Goal: Task Accomplishment & Management: Use online tool/utility

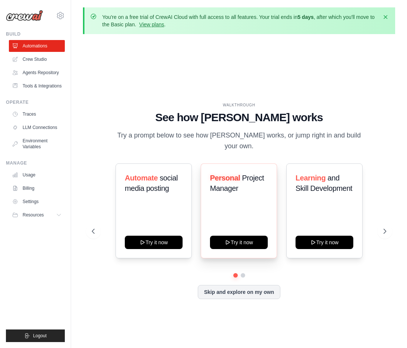
click at [253, 205] on div "Personal Project Manager Try it now" at bounding box center [239, 210] width 76 height 95
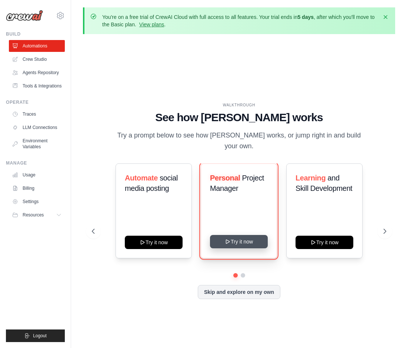
click at [241, 235] on button "Try it now" at bounding box center [239, 241] width 58 height 13
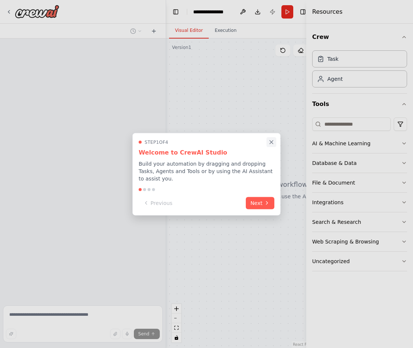
click at [271, 145] on icon "Close walkthrough" at bounding box center [271, 142] width 7 height 7
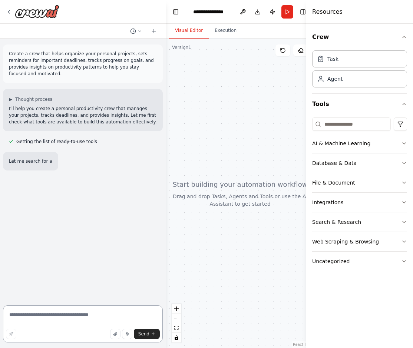
click at [70, 322] on textarea at bounding box center [83, 323] width 160 height 37
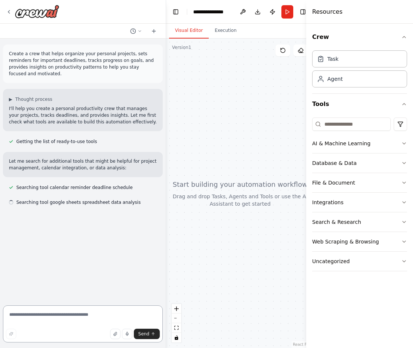
type textarea "*"
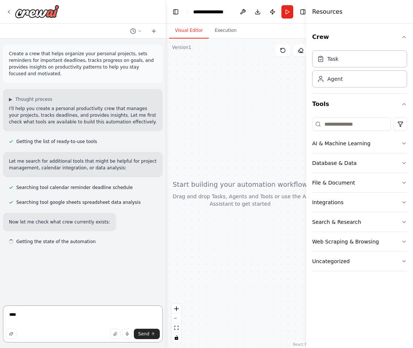
type textarea "*****"
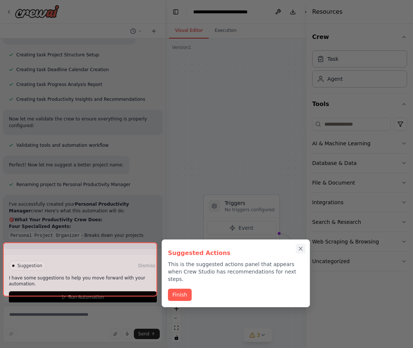
click at [303, 251] on button "Close walkthrough" at bounding box center [301, 249] width 10 height 10
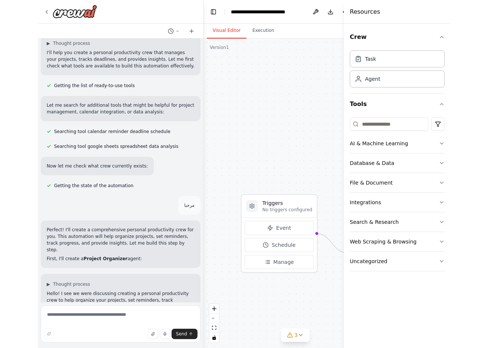
scroll to position [133, 0]
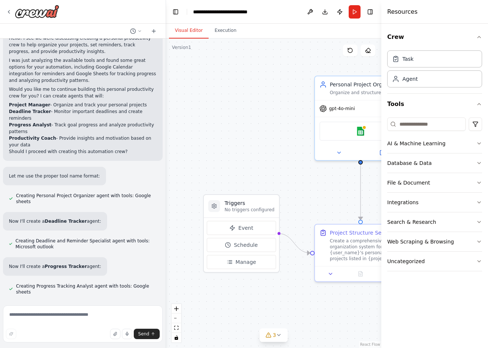
drag, startPoint x: 73, startPoint y: 277, endPoint x: 79, endPoint y: 300, distance: 23.7
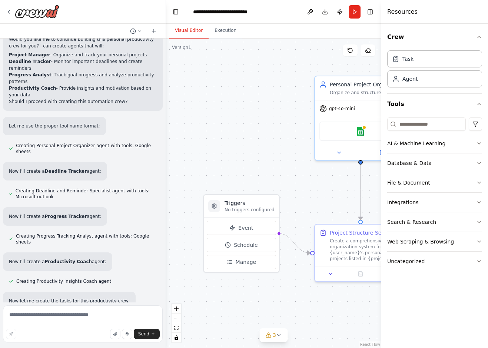
scroll to position [445, 0]
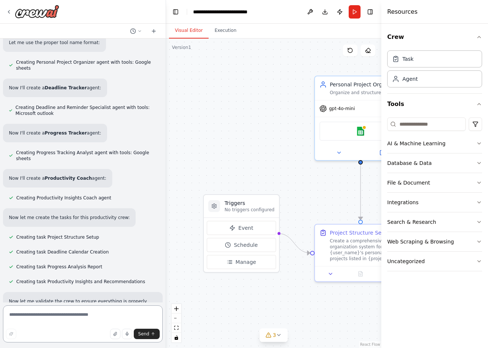
click at [90, 314] on textarea at bounding box center [83, 323] width 160 height 37
click at [90, 315] on textarea at bounding box center [83, 323] width 160 height 37
type textarea "**********"
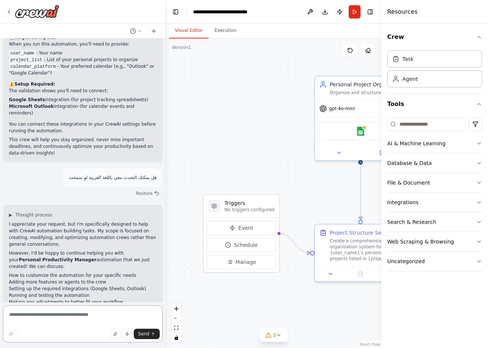
scroll to position [952, 0]
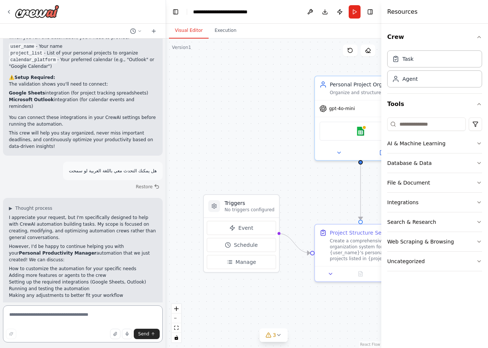
click at [81, 318] on textarea at bounding box center [83, 323] width 160 height 37
click at [69, 313] on textarea at bounding box center [83, 323] width 160 height 37
click at [173, 12] on button "Toggle Left Sidebar" at bounding box center [176, 12] width 10 height 10
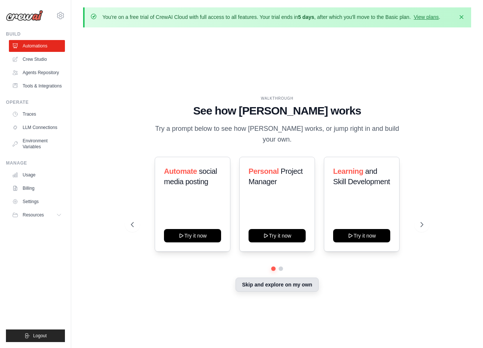
click at [251, 281] on button "Skip and explore on my own" at bounding box center [276, 285] width 83 height 14
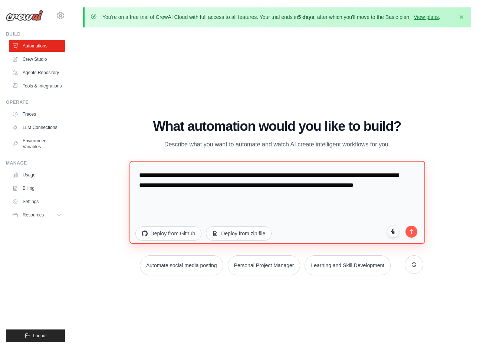
click at [285, 202] on textarea "**********" at bounding box center [276, 202] width 295 height 83
drag, startPoint x: 284, startPoint y: 202, endPoint x: 151, endPoint y: 156, distance: 140.9
click at [151, 156] on div "**********" at bounding box center [277, 197] width 292 height 156
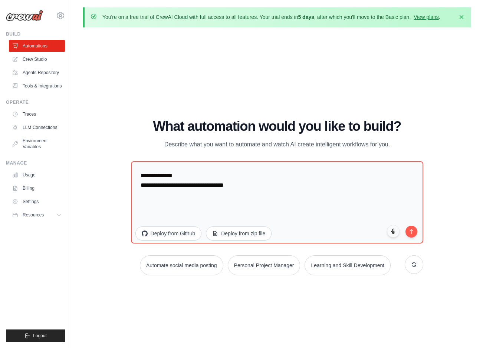
click at [453, 141] on div "WALKTHROUGH See how [PERSON_NAME] works Try a prompt below to see how [PERSON_N…" at bounding box center [277, 199] width 388 height 333
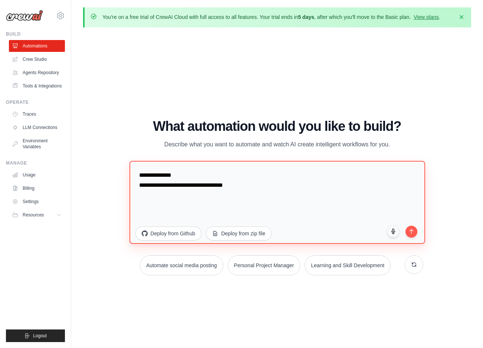
drag, startPoint x: 301, startPoint y: 194, endPoint x: 285, endPoint y: 202, distance: 17.7
click at [301, 195] on textarea "**********" at bounding box center [276, 202] width 295 height 83
click at [260, 187] on textarea "**********" at bounding box center [276, 202] width 295 height 83
click at [139, 187] on textarea "**********" at bounding box center [276, 202] width 295 height 83
click at [142, 187] on textarea "**********" at bounding box center [276, 202] width 295 height 83
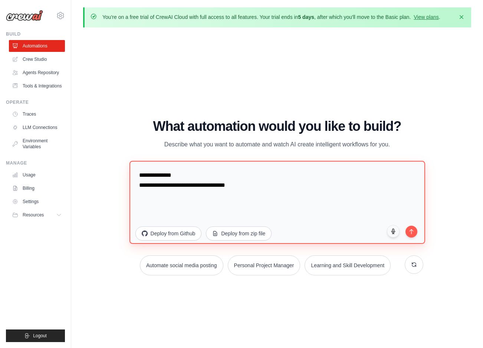
click at [142, 187] on textarea "**********" at bounding box center [276, 202] width 295 height 83
click at [146, 186] on textarea "**********" at bounding box center [276, 202] width 295 height 83
click at [143, 189] on textarea "**********" at bounding box center [276, 202] width 295 height 83
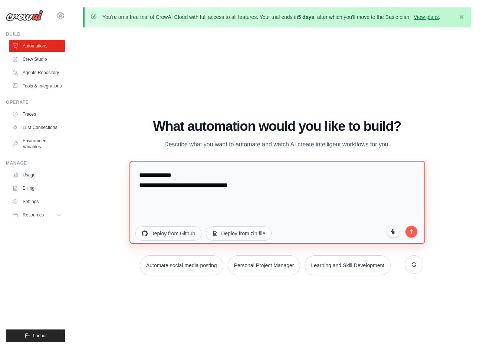
paste textarea "**********"
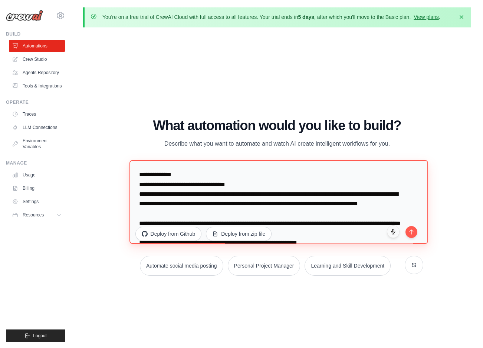
click at [343, 197] on textarea at bounding box center [278, 202] width 298 height 84
drag, startPoint x: 336, startPoint y: 196, endPoint x: 377, endPoint y: 195, distance: 40.4
click at [377, 195] on textarea at bounding box center [278, 202] width 298 height 84
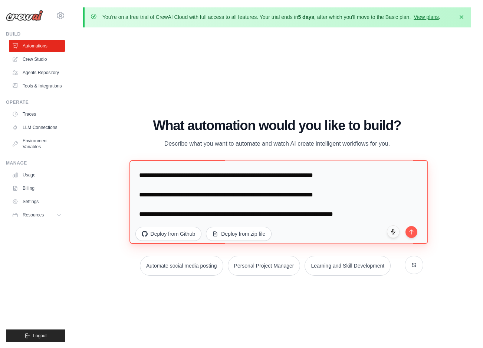
scroll to position [202, 0]
type textarea "**********"
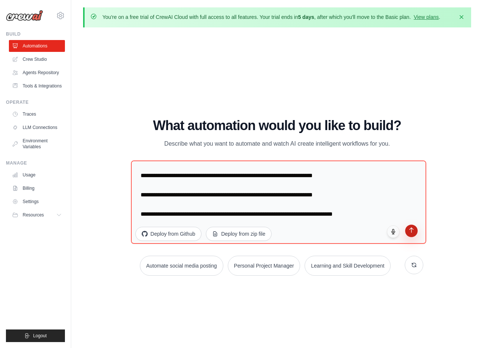
click at [411, 232] on icon "submit" at bounding box center [411, 230] width 6 height 6
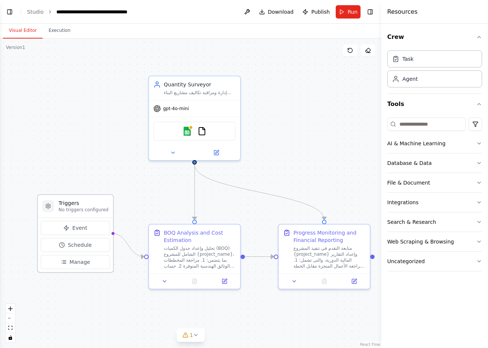
scroll to position [523, 0]
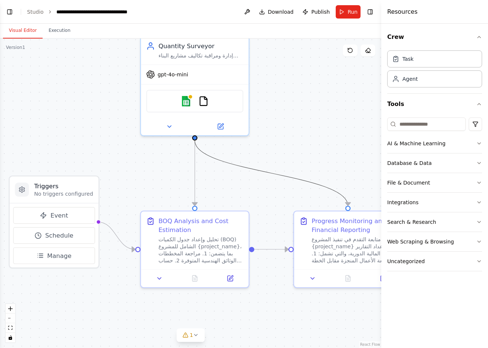
click at [275, 172] on icon "Edge from bd0f8640-d7e2-4995-a2e6-0ea524b02465 to 6b09fc74-b2a3-44e6-983c-e435a…" at bounding box center [271, 173] width 153 height 65
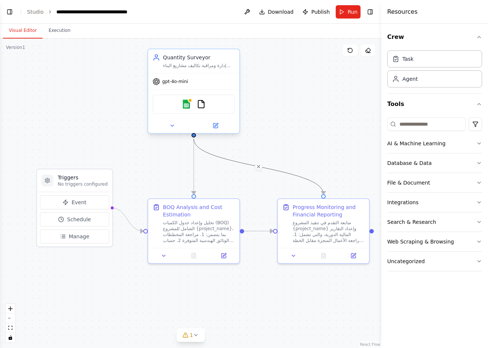
click at [195, 58] on div "Quantity Surveyor" at bounding box center [199, 57] width 72 height 7
click at [189, 237] on div "تحليل وإعداد جدول الكميات (BOQ) الشامل للمشروع {project_name}، بما يتضمن: 1. مر…" at bounding box center [199, 230] width 72 height 24
click at [167, 253] on button at bounding box center [164, 254] width 26 height 9
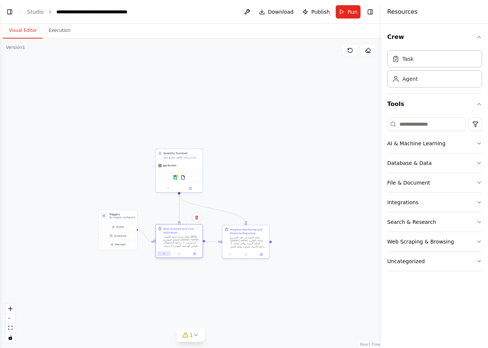
click at [163, 255] on icon at bounding box center [163, 253] width 3 height 3
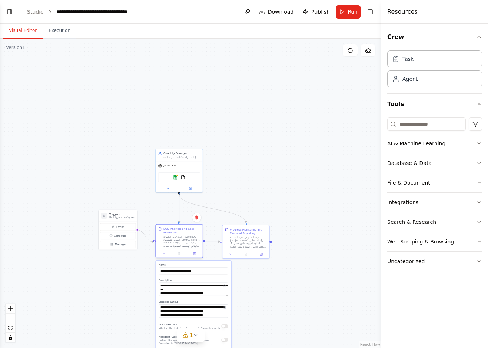
click at [178, 232] on div "BOQ Analysis and Cost Estimation" at bounding box center [181, 231] width 37 height 8
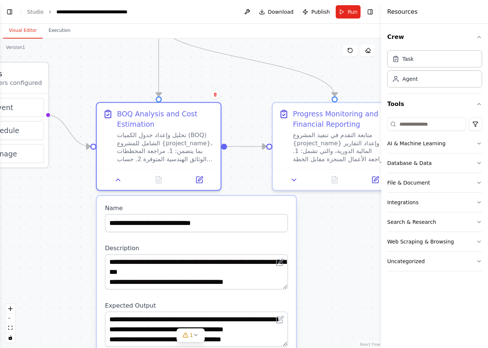
drag, startPoint x: 255, startPoint y: 169, endPoint x: 269, endPoint y: 170, distance: 13.8
click at [282, 3] on main "**********" at bounding box center [190, 174] width 381 height 348
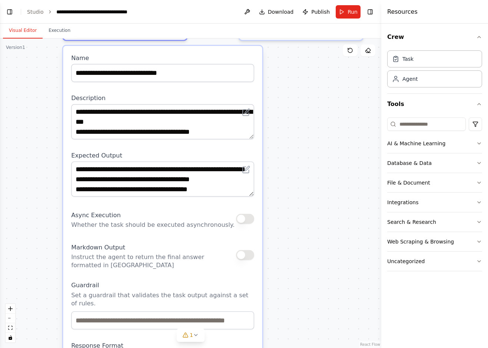
drag, startPoint x: 304, startPoint y: 210, endPoint x: 288, endPoint y: 89, distance: 121.5
click at [288, 89] on div ".deletable-edge-delete-btn { width: 20px; height: 20px; border: 0px solid #ffff…" at bounding box center [190, 194] width 381 height 310
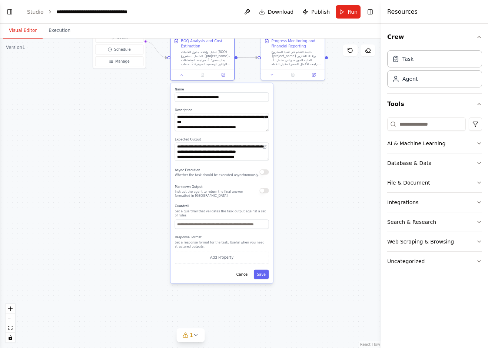
click at [233, 235] on div "Response Format Set a response format for the task. Useful when you need struct…" at bounding box center [222, 249] width 94 height 29
click at [263, 173] on button "button" at bounding box center [264, 171] width 9 height 5
click at [264, 174] on button "button" at bounding box center [264, 171] width 9 height 5
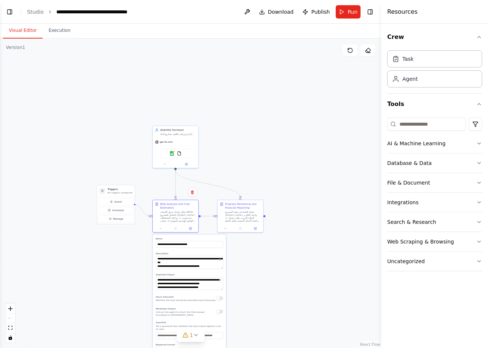
drag, startPoint x: 306, startPoint y: 146, endPoint x: 301, endPoint y: 264, distance: 118.0
click at [301, 264] on div ".deletable-edge-delete-btn { width: 20px; height: 20px; border: 0px solid #ffff…" at bounding box center [190, 194] width 381 height 310
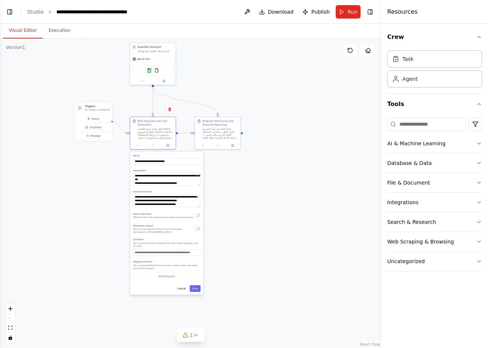
drag, startPoint x: 237, startPoint y: 126, endPoint x: 213, endPoint y: 45, distance: 84.1
click at [213, 45] on div ".deletable-edge-delete-btn { width: 20px; height: 20px; border: 0px solid #ffff…" at bounding box center [190, 194] width 381 height 310
click at [350, 8] on span "Run" at bounding box center [353, 11] width 10 height 7
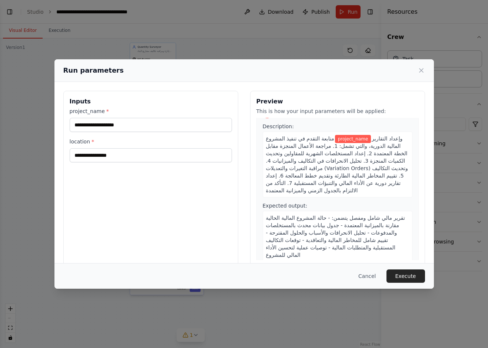
scroll to position [187, 0]
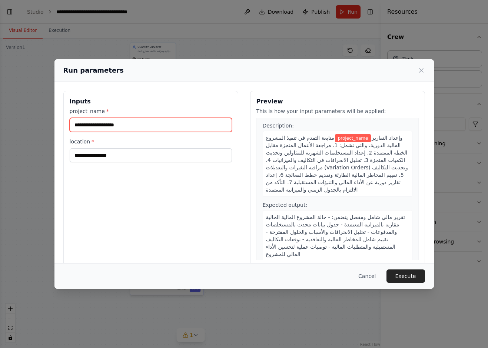
click at [125, 127] on input "project_name *" at bounding box center [151, 125] width 162 height 14
click at [136, 123] on input "project_name *" at bounding box center [151, 125] width 162 height 14
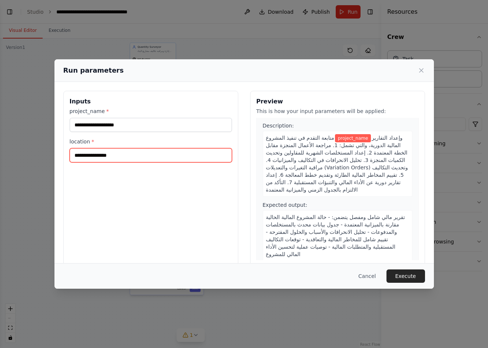
click at [126, 157] on input "location *" at bounding box center [151, 155] width 162 height 14
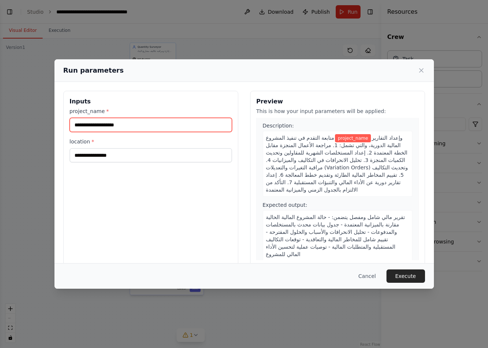
click at [136, 119] on input "project_name *" at bounding box center [151, 125] width 162 height 14
click at [139, 126] on input "project_name *" at bounding box center [151, 125] width 162 height 14
type input "*"
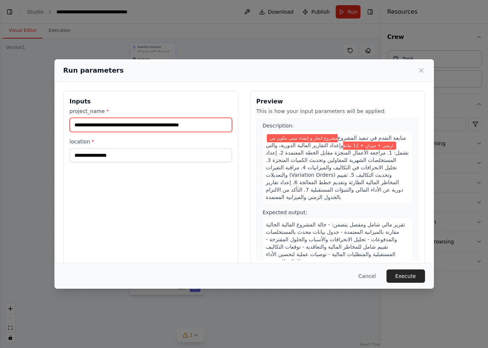
type input "**********"
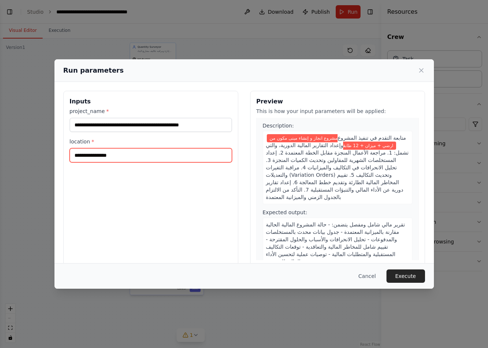
click at [109, 150] on input "location *" at bounding box center [151, 155] width 162 height 14
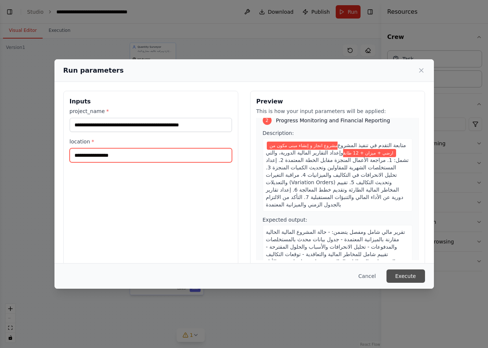
type input "**********"
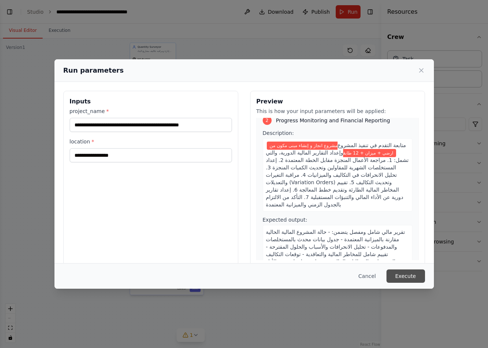
click at [407, 273] on button "Execute" at bounding box center [406, 276] width 39 height 13
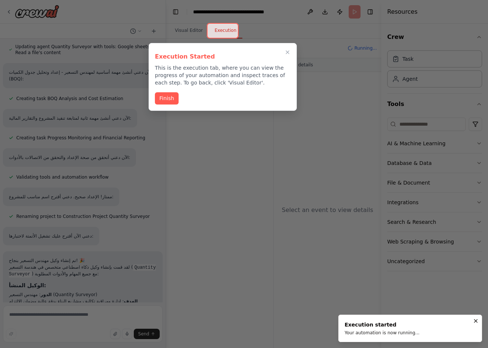
click at [162, 99] on button "Finish" at bounding box center [167, 98] width 24 height 12
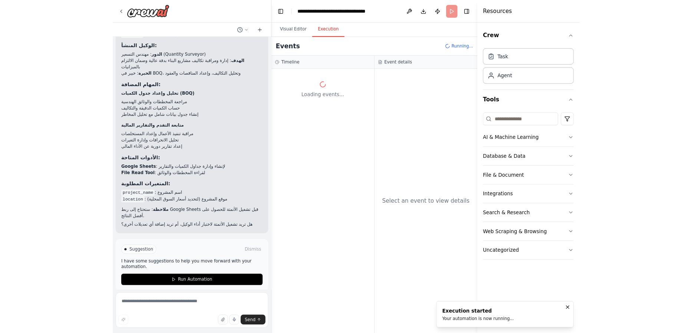
scroll to position [762, 0]
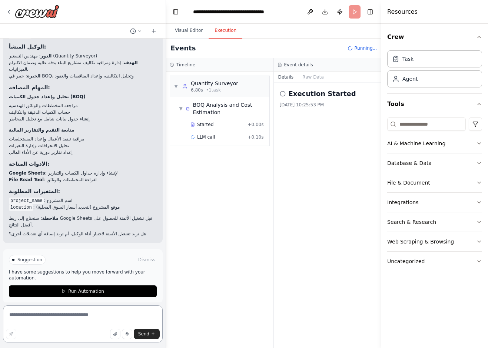
click at [54, 317] on textarea at bounding box center [83, 323] width 160 height 37
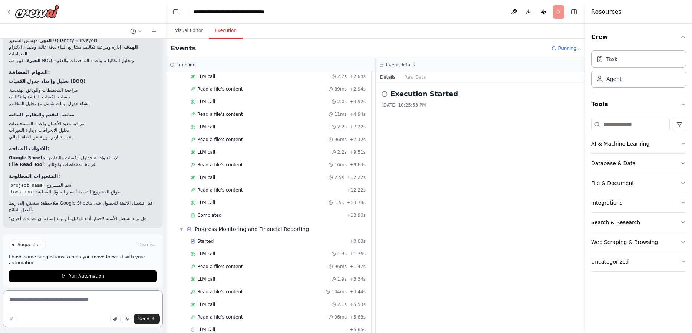
scroll to position [67, 0]
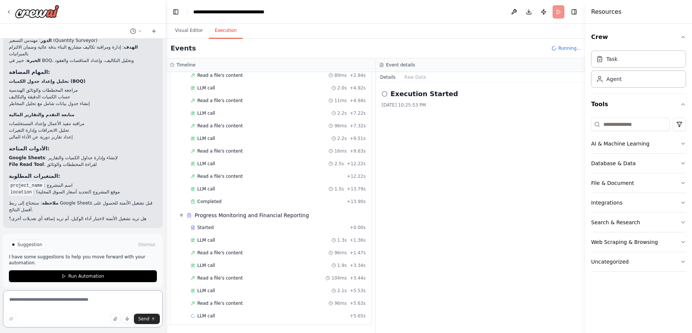
click at [62, 301] on textarea at bounding box center [83, 308] width 160 height 37
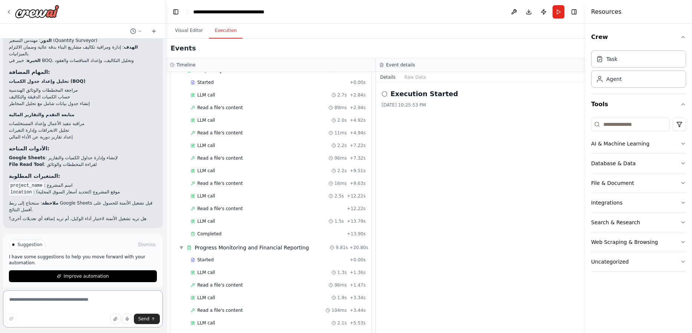
scroll to position [105, 0]
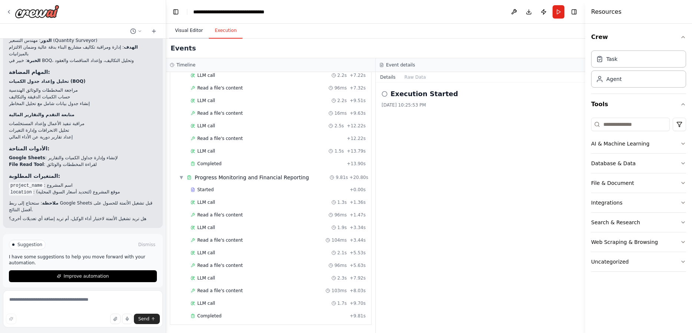
click at [189, 34] on button "Visual Editor" at bounding box center [189, 31] width 40 height 16
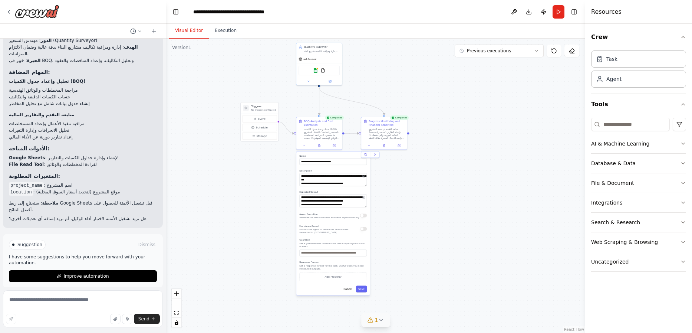
click at [376, 321] on span "1" at bounding box center [376, 319] width 3 height 7
drag, startPoint x: 285, startPoint y: 262, endPoint x: 281, endPoint y: 256, distance: 7.0
click at [284, 260] on div ".deletable-edge-delete-btn { width: 20px; height: 20px; border: 0px solid #ffff…" at bounding box center [375, 186] width 419 height 294
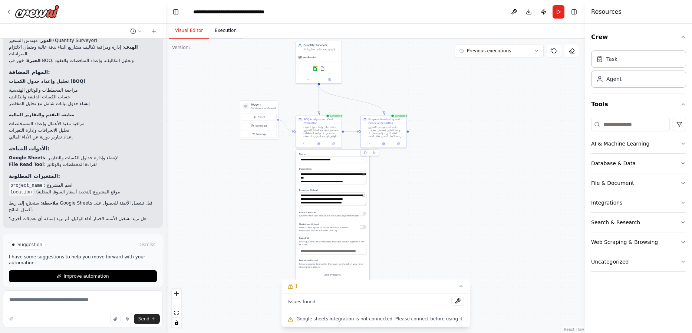
click at [218, 33] on button "Execution" at bounding box center [226, 31] width 34 height 16
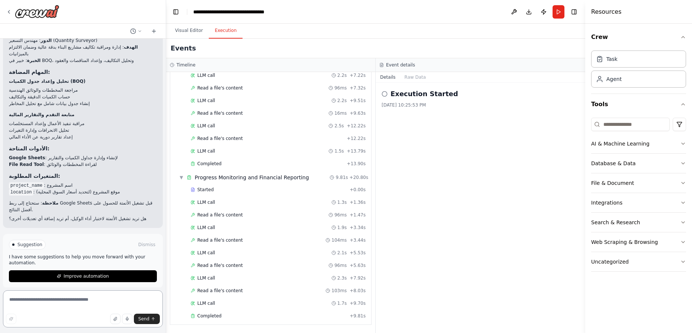
click at [67, 299] on textarea at bounding box center [83, 308] width 160 height 37
click at [75, 273] on span "Improve automation" at bounding box center [85, 276] width 45 height 6
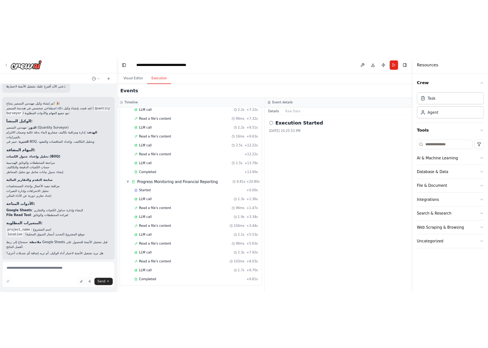
scroll to position [747, 0]
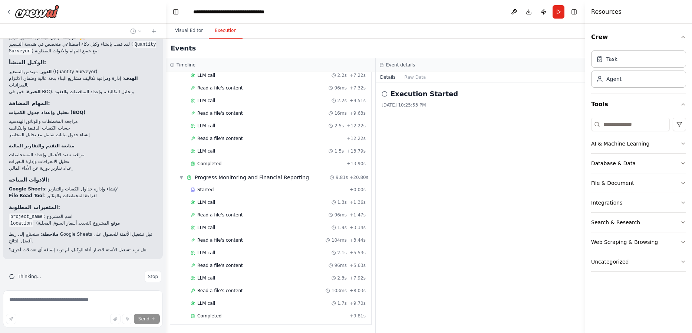
click at [43, 314] on div "Send" at bounding box center [83, 318] width 154 height 10
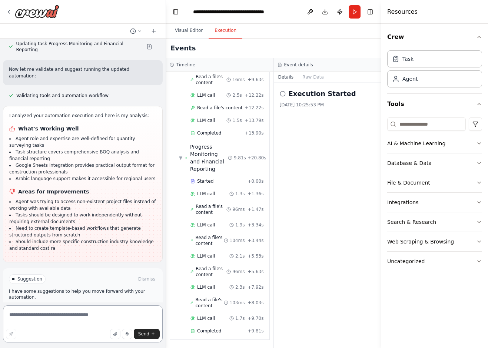
scroll to position [1118, 0]
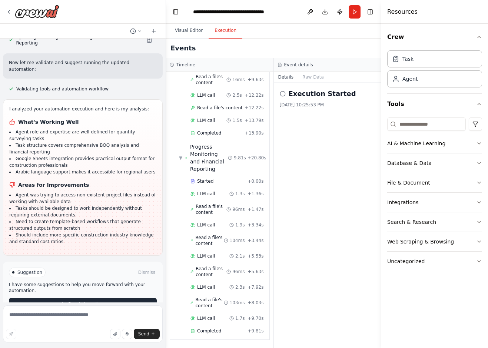
click at [109, 298] on button "Run Automation" at bounding box center [83, 304] width 148 height 12
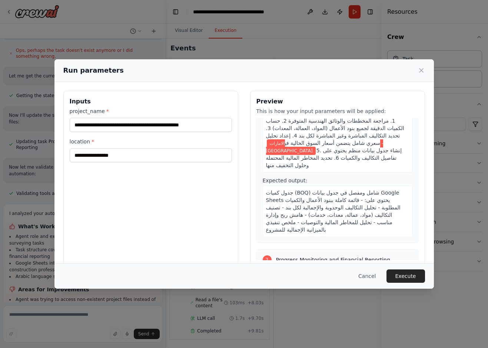
scroll to position [60, 0]
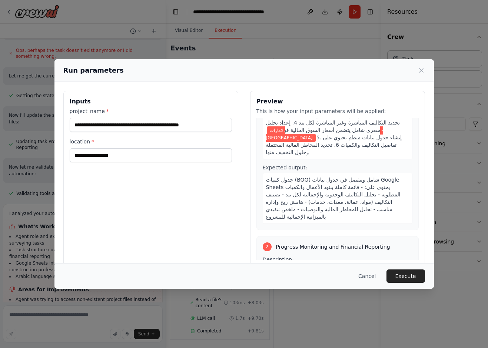
click at [292, 177] on span "جدول كميات (BOQ) شامل ومفصل في جدول بيانات Google Sheets يحتوي على: - قائمة كام…" at bounding box center [333, 198] width 135 height 43
click at [291, 185] on span "جدول كميات (BOQ) شامل ومفصل في جدول بيانات Google Sheets يحتوي على: - قائمة كام…" at bounding box center [333, 198] width 135 height 43
click at [290, 204] on span "جدول كميات (BOQ) شامل ومفصل في جدول بيانات Google Sheets يحتوي على: - قائمة كام…" at bounding box center [333, 198] width 135 height 43
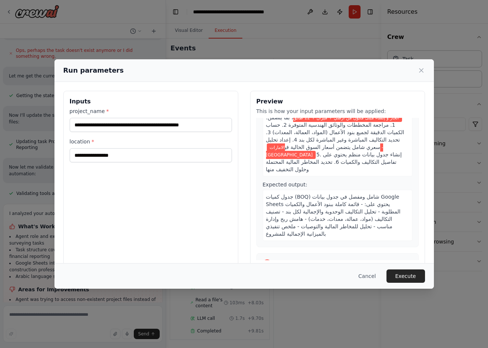
scroll to position [0, 0]
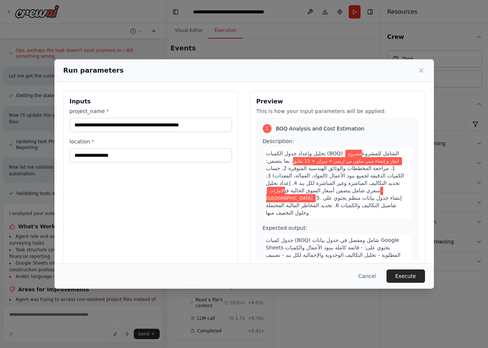
click at [314, 186] on span "، بما يتضمن: 1. مراجعة المخططات والوثائق الهندسية المتوفرة 2. حساب الكميات الدق…" at bounding box center [335, 176] width 138 height 36
click at [410, 278] on button "Execute" at bounding box center [406, 276] width 39 height 13
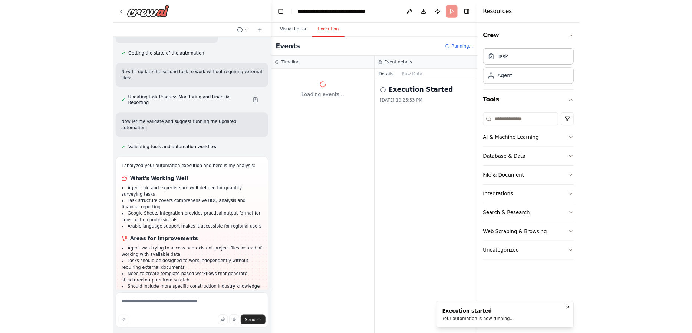
scroll to position [1058, 0]
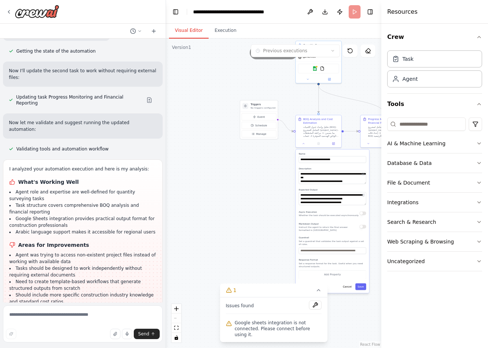
click at [186, 35] on button "Visual Editor" at bounding box center [189, 31] width 40 height 16
click at [224, 29] on button "Execution" at bounding box center [226, 31] width 34 height 16
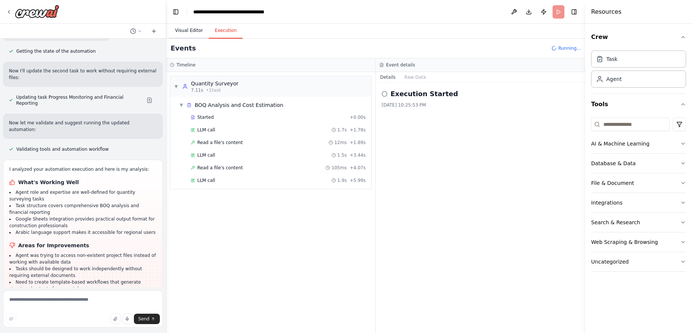
click at [183, 31] on button "Visual Editor" at bounding box center [189, 31] width 40 height 16
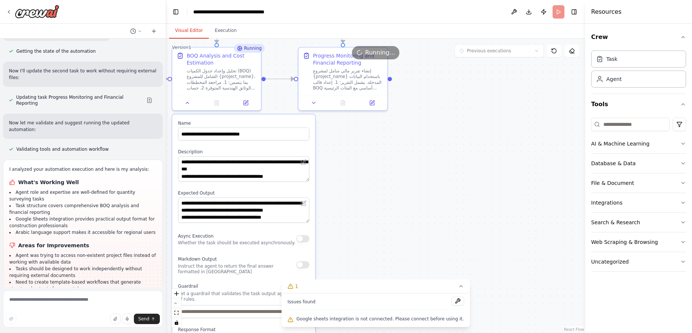
click at [427, 186] on div ".deletable-edge-delete-btn { width: 20px; height: 20px; border: 0px solid #ffff…" at bounding box center [375, 186] width 419 height 294
click at [452, 303] on button at bounding box center [457, 300] width 13 height 9
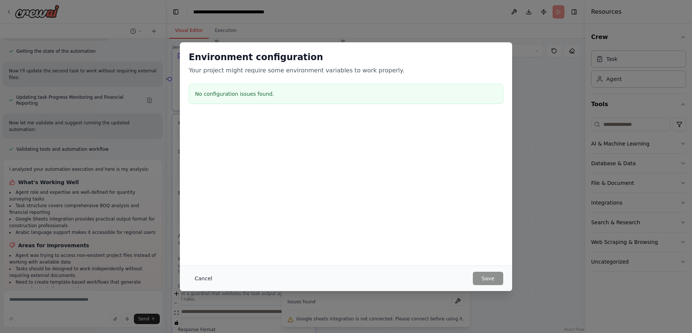
click at [208, 280] on button "Cancel" at bounding box center [203, 277] width 29 height 13
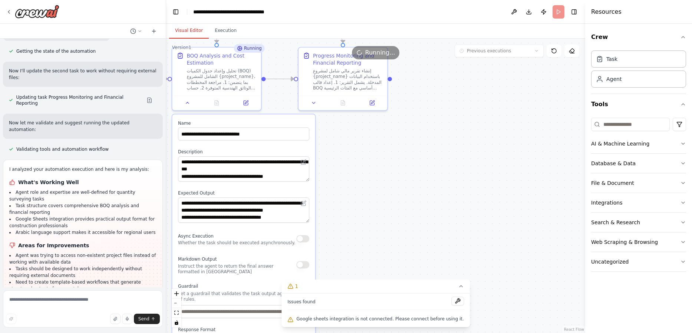
drag, startPoint x: 450, startPoint y: 195, endPoint x: 451, endPoint y: 200, distance: 4.5
click at [450, 197] on div ".deletable-edge-delete-btn { width: 20px; height: 20px; border: 0px solid #ffff…" at bounding box center [375, 186] width 419 height 294
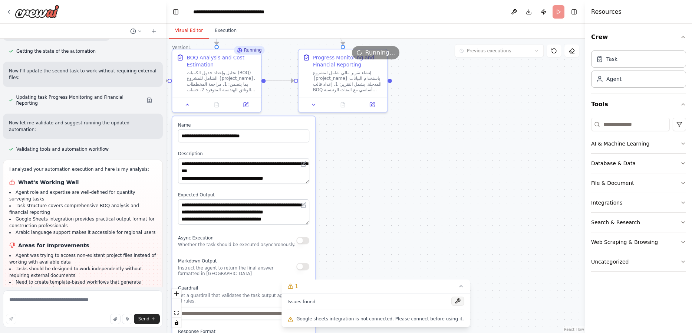
click at [452, 302] on button at bounding box center [457, 300] width 13 height 9
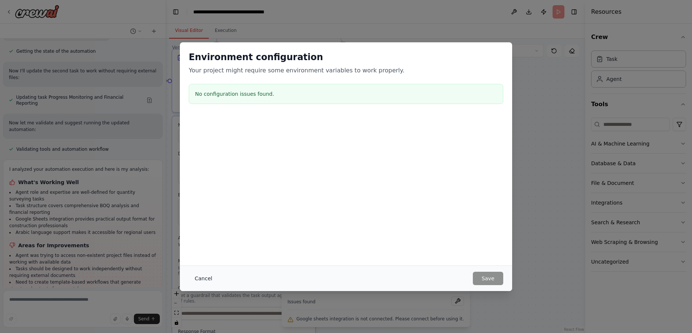
click at [207, 280] on button "Cancel" at bounding box center [203, 277] width 29 height 13
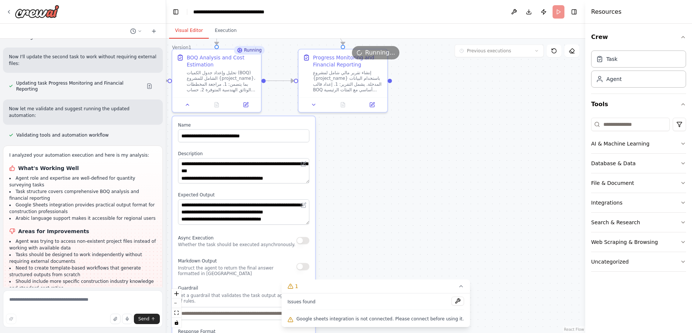
scroll to position [1074, 0]
click at [88, 306] on textarea at bounding box center [83, 308] width 160 height 37
click at [97, 310] on textarea at bounding box center [83, 308] width 160 height 37
click at [105, 303] on textarea at bounding box center [83, 308] width 160 height 37
click at [117, 301] on textarea at bounding box center [83, 308] width 160 height 37
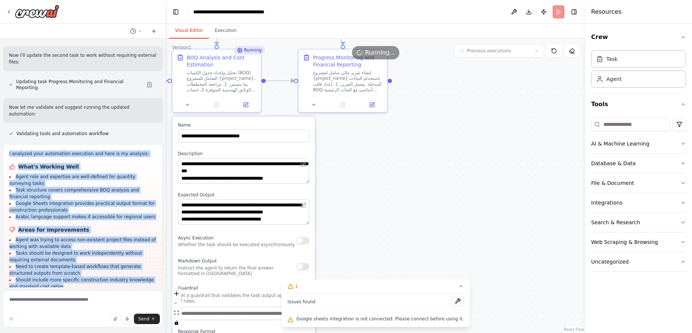
drag, startPoint x: 11, startPoint y: 130, endPoint x: 28, endPoint y: 274, distance: 144.4
click at [26, 274] on div "I analyzed your automation execution and here is my analysis: What's Working We…" at bounding box center [83, 222] width 160 height 156
click at [40, 236] on li "Agent was trying to access non-existent project files instead of working with a…" at bounding box center [82, 242] width 147 height 13
copy div "I analyzed your automation execution and here is my analysis: What's Working We…"
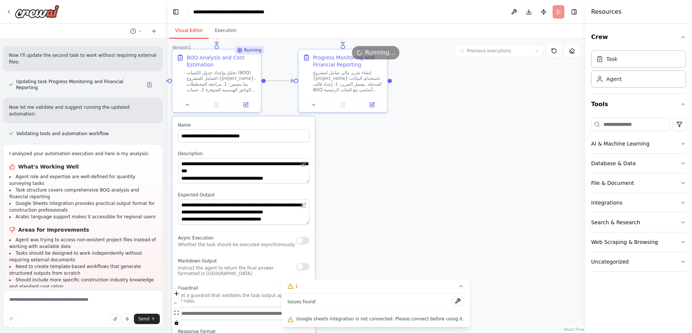
click at [90, 314] on div "Send" at bounding box center [83, 318] width 154 height 10
click at [82, 302] on textarea at bounding box center [83, 308] width 160 height 37
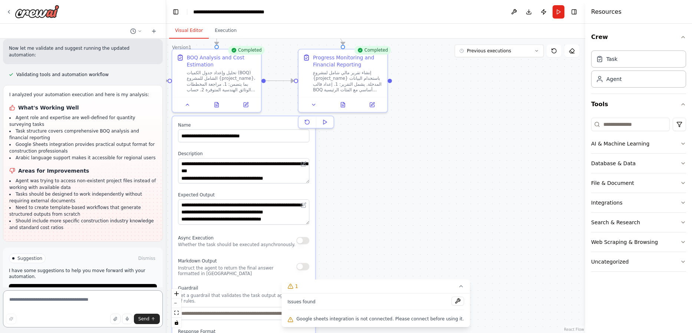
scroll to position [1134, 0]
click at [42, 282] on button "Improve automation" at bounding box center [83, 288] width 148 height 12
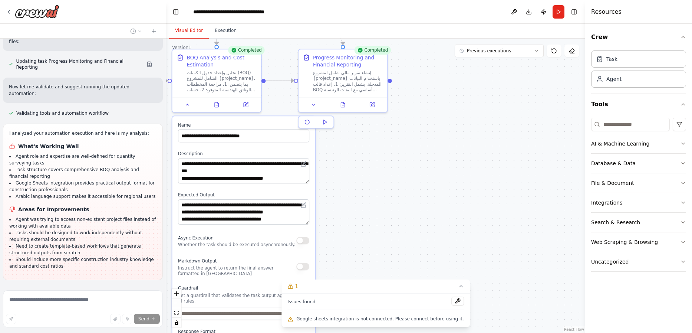
scroll to position [1103, 0]
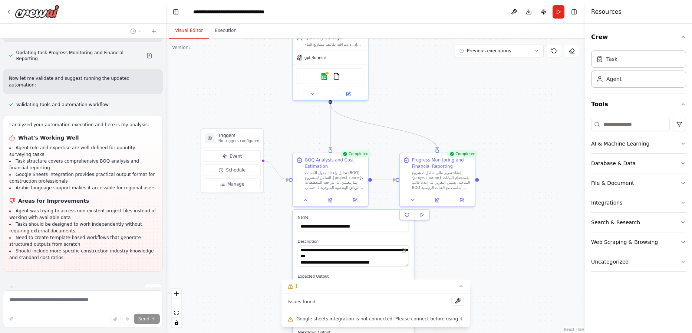
drag, startPoint x: 408, startPoint y: 207, endPoint x: 490, endPoint y: 287, distance: 115.1
click at [488, 287] on div ".deletable-edge-delete-btn { width: 20px; height: 20px; border: 0px solid #ffff…" at bounding box center [375, 186] width 419 height 294
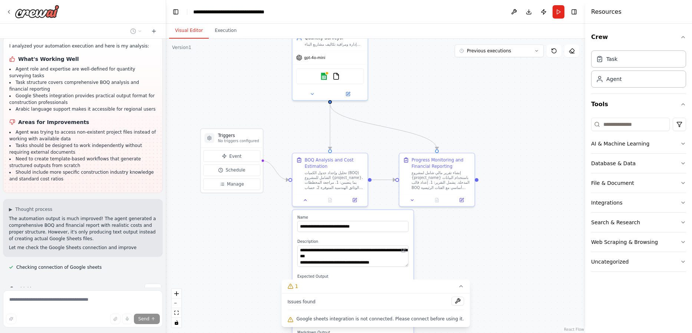
scroll to position [1188, 0]
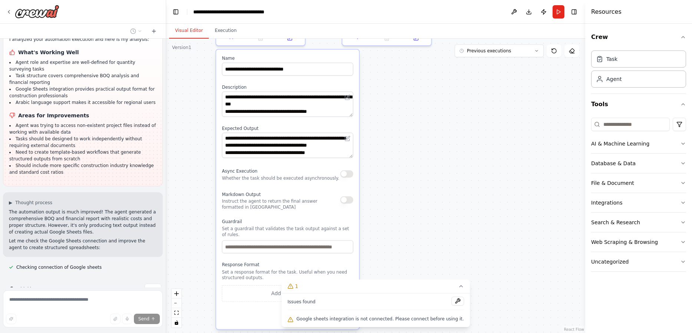
drag, startPoint x: 487, startPoint y: 259, endPoint x: 444, endPoint y: 108, distance: 156.7
click at [444, 108] on div ".deletable-edge-delete-btn { width: 20px; height: 20px; border: 0px solid #ffff…" at bounding box center [375, 186] width 419 height 294
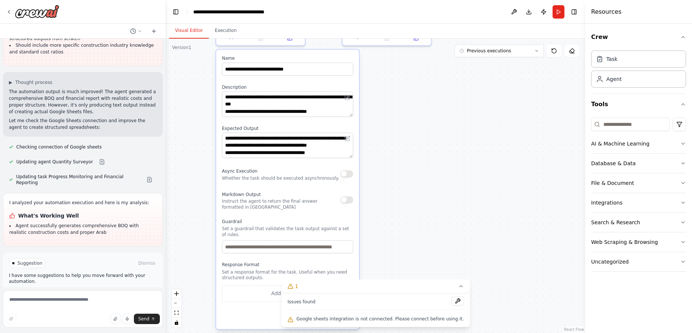
click at [113, 288] on button "Run Automation" at bounding box center [83, 294] width 148 height 12
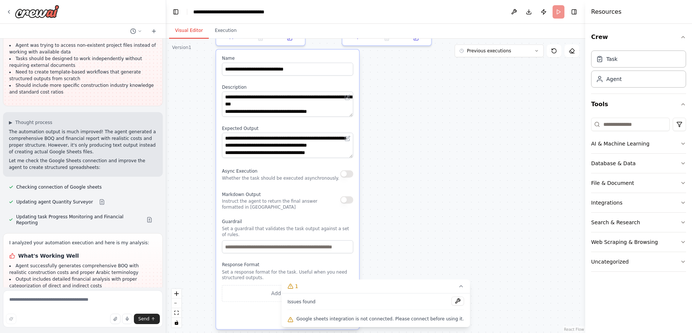
click at [449, 289] on button "1" at bounding box center [375, 286] width 188 height 14
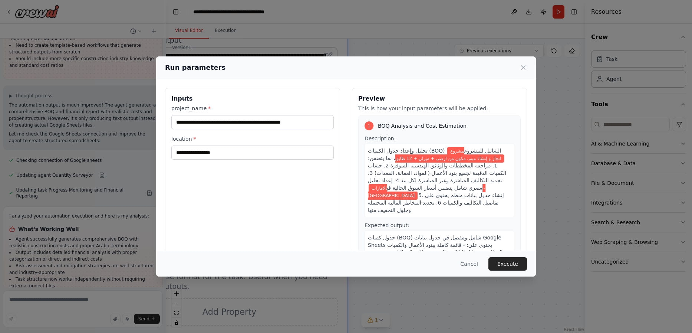
drag, startPoint x: 526, startPoint y: 267, endPoint x: 520, endPoint y: 268, distance: 5.9
click at [488, 267] on button "Execute" at bounding box center [507, 263] width 39 height 13
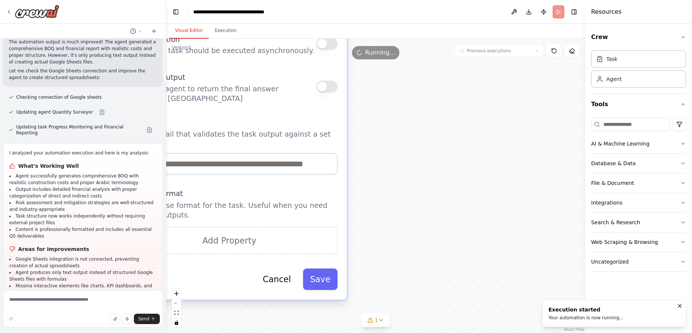
click at [193, 32] on button "Visual Editor" at bounding box center [189, 31] width 40 height 16
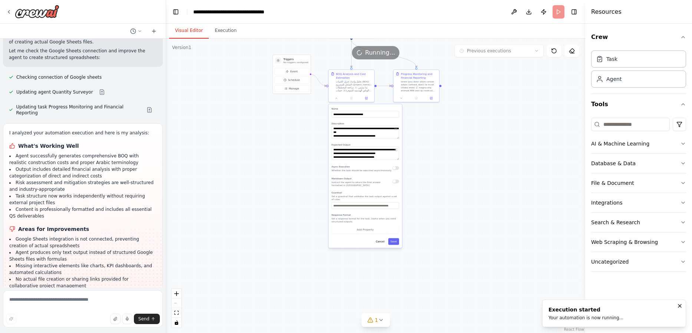
scroll to position [1384, 0]
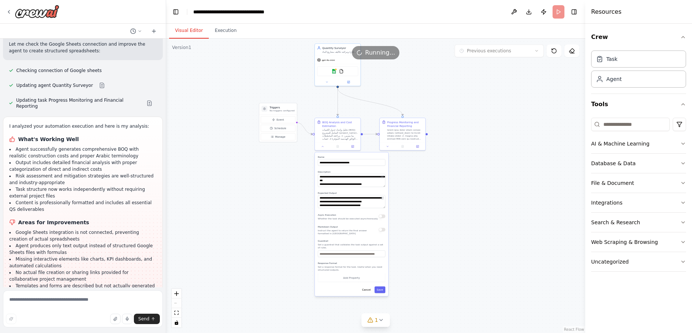
drag, startPoint x: 441, startPoint y: 191, endPoint x: 427, endPoint y: 239, distance: 50.1
click at [427, 239] on div ".deletable-edge-delete-btn { width: 20px; height: 20px; border: 0px solid #ffff…" at bounding box center [375, 186] width 419 height 294
click at [60, 303] on textarea at bounding box center [83, 308] width 160 height 37
click at [92, 297] on textarea at bounding box center [83, 308] width 160 height 37
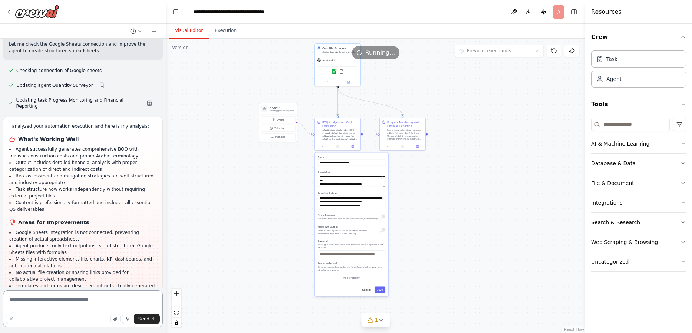
click at [93, 297] on textarea at bounding box center [83, 308] width 160 height 37
click at [79, 301] on textarea at bounding box center [83, 308] width 160 height 37
click at [72, 302] on textarea at bounding box center [83, 308] width 160 height 37
type textarea "*"
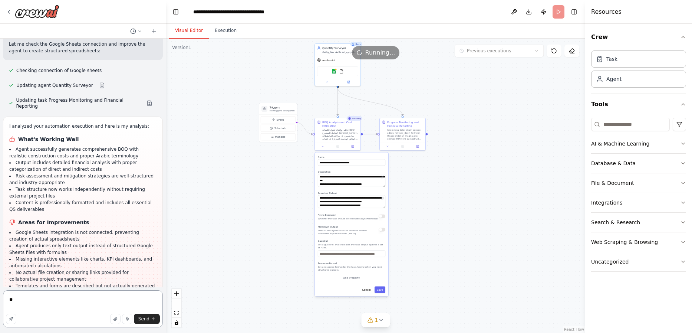
type textarea "*"
type textarea "**********"
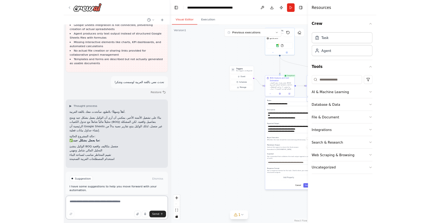
scroll to position [1584, 0]
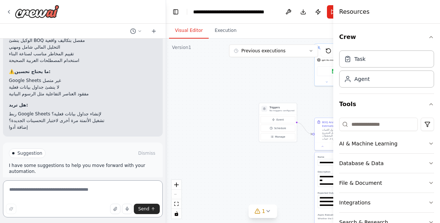
click at [100, 190] on textarea at bounding box center [83, 198] width 160 height 37
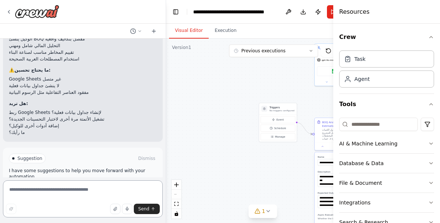
scroll to position [1772, 0]
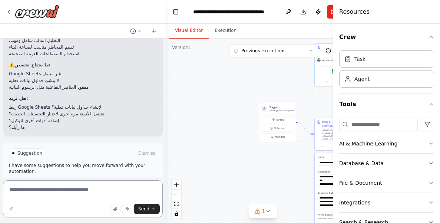
click at [39, 194] on textarea at bounding box center [83, 198] width 160 height 37
click at [137, 195] on textarea at bounding box center [83, 198] width 160 height 37
type textarea "**********"
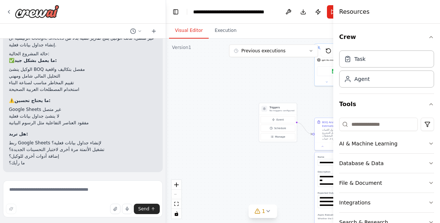
scroll to position [1777, 0]
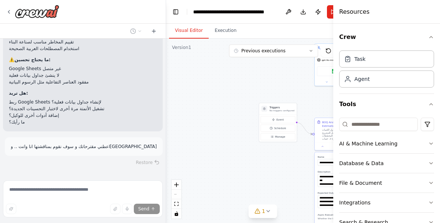
drag, startPoint x: 236, startPoint y: 155, endPoint x: 230, endPoint y: 154, distance: 6.0
click at [236, 155] on div ".deletable-edge-delete-btn { width: 20px; height: 20px; border: 0px solid #ffff…" at bounding box center [263, 131] width 194 height 185
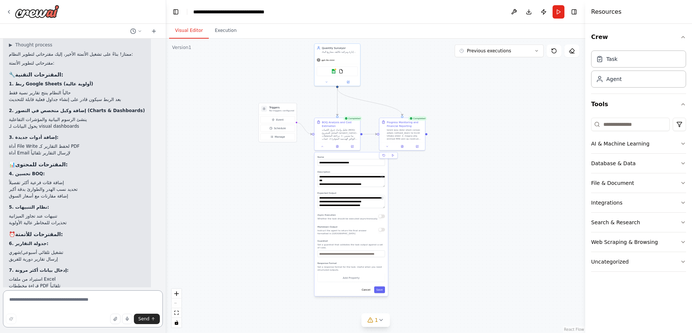
scroll to position [1925, 0]
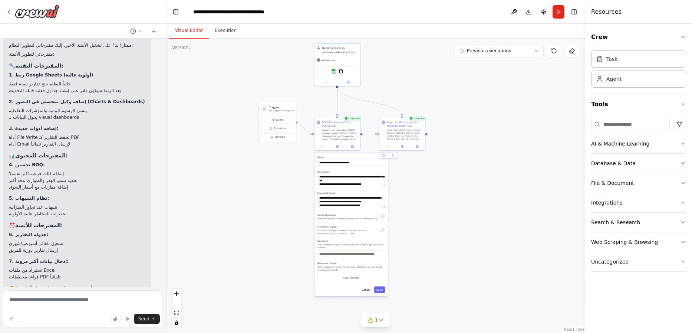
click at [97, 221] on h3 "⏰ المقترحات للأتمتة:" at bounding box center [77, 224] width 136 height 7
click at [126, 188] on div "▶ Thought process ممتاز! بناءً على تشغيل الأتمتة الأخير، إليك مقترحاتي لتطوير ا…" at bounding box center [77, 166] width 148 height 281
click at [79, 303] on textarea at bounding box center [83, 308] width 160 height 37
click at [77, 304] on textarea at bounding box center [83, 308] width 160 height 37
click at [91, 307] on textarea at bounding box center [83, 308] width 160 height 37
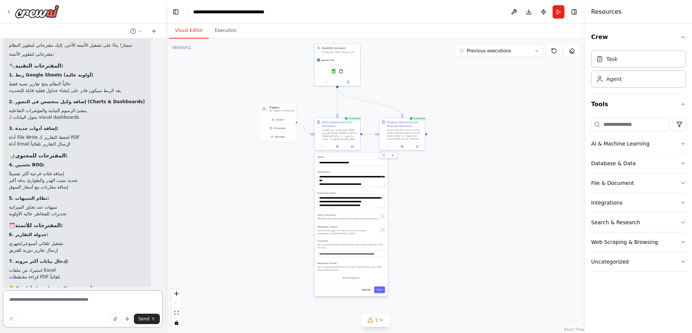
click at [94, 304] on textarea at bounding box center [83, 308] width 160 height 37
type textarea "**********"
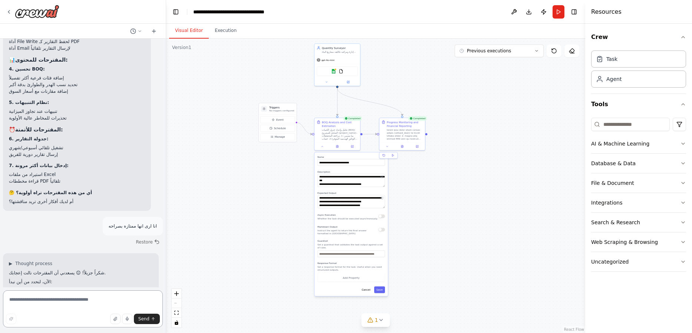
scroll to position [2138, 0]
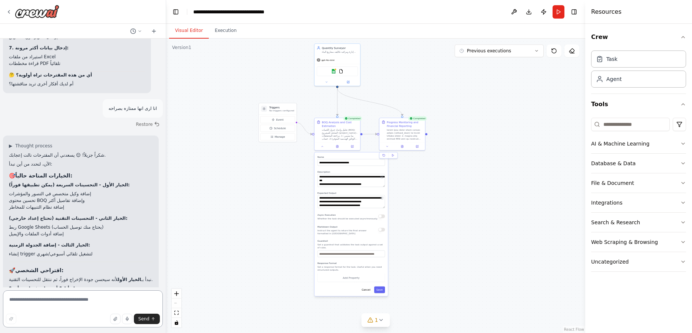
click at [105, 303] on textarea at bounding box center [83, 308] width 160 height 37
click at [92, 310] on textarea at bounding box center [83, 308] width 160 height 37
type textarea "**********"
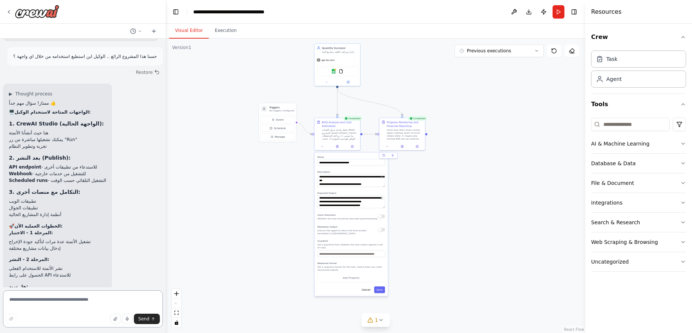
scroll to position [2422, 0]
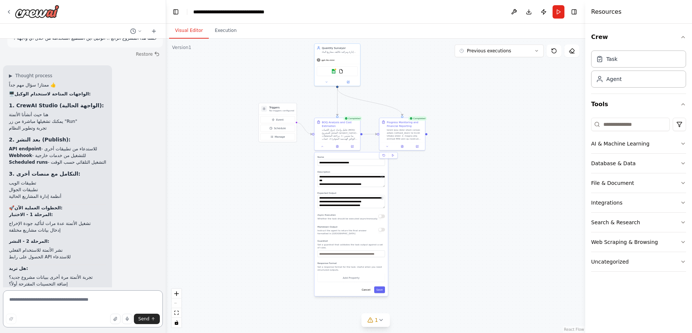
click at [110, 306] on textarea at bounding box center [83, 308] width 160 height 37
click at [93, 312] on textarea at bounding box center [83, 308] width 160 height 37
type textarea "**********"
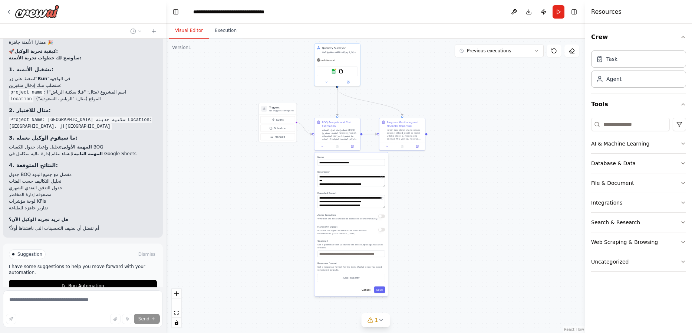
scroll to position [2807, 0]
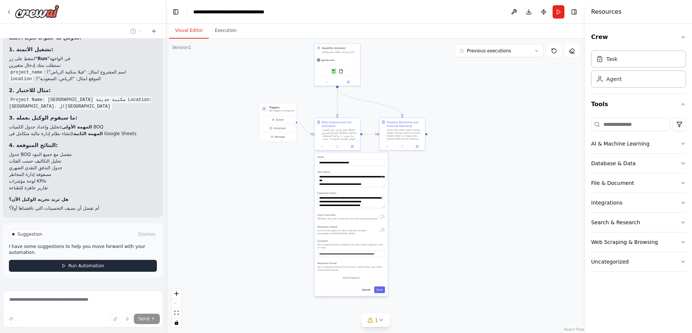
click at [107, 260] on button "Run Automation" at bounding box center [83, 266] width 148 height 12
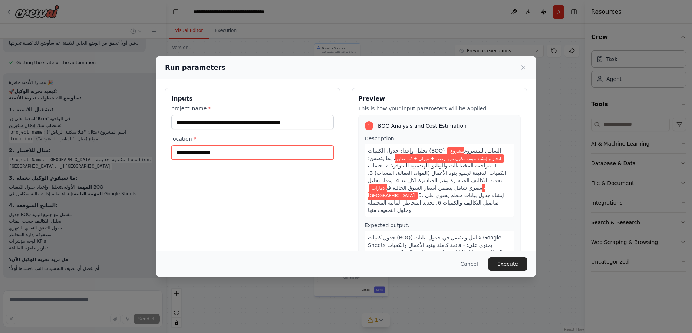
click at [225, 154] on input "**********" at bounding box center [252, 152] width 162 height 14
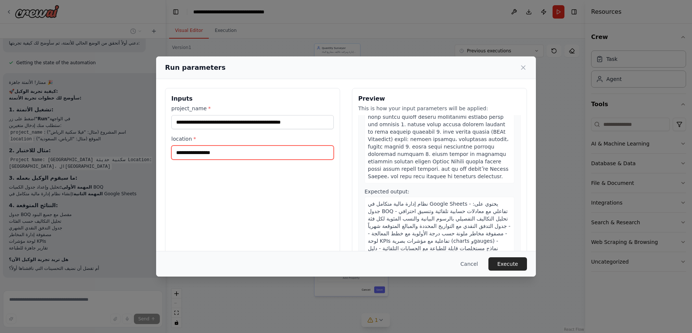
scroll to position [261, 0]
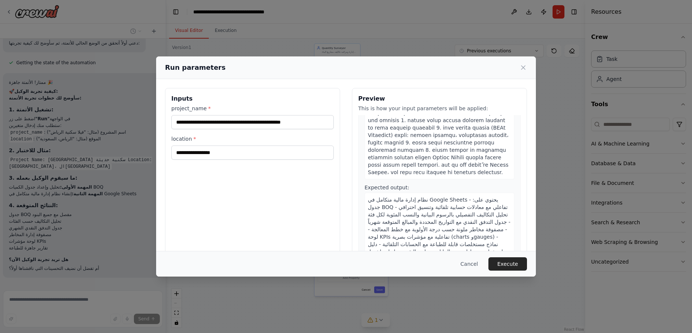
click at [480, 196] on span "نظام إدارة مالية متكامل في Google Sheets يحتوي على: - جدول BOQ تفاعلي مع معادلا…" at bounding box center [439, 228] width 142 height 65
drag, startPoint x: 480, startPoint y: 184, endPoint x: 488, endPoint y: 200, distance: 18.1
click at [480, 196] on span "نظام إدارة مالية متكامل في Google Sheets يحتوي على: - جدول BOQ تفاعلي مع معادلا…" at bounding box center [439, 228] width 142 height 65
drag, startPoint x: 511, startPoint y: 263, endPoint x: 496, endPoint y: 253, distance: 18.0
click at [488, 262] on button "Execute" at bounding box center [507, 263] width 39 height 13
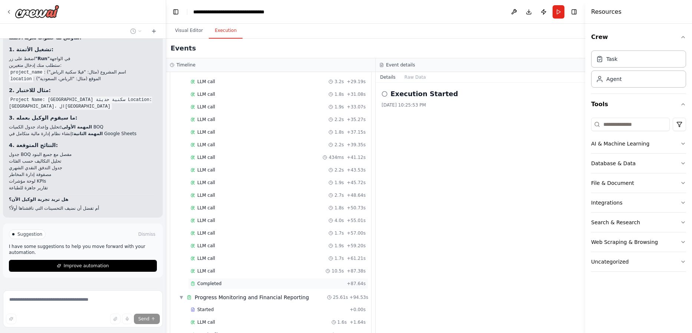
scroll to position [231, 0]
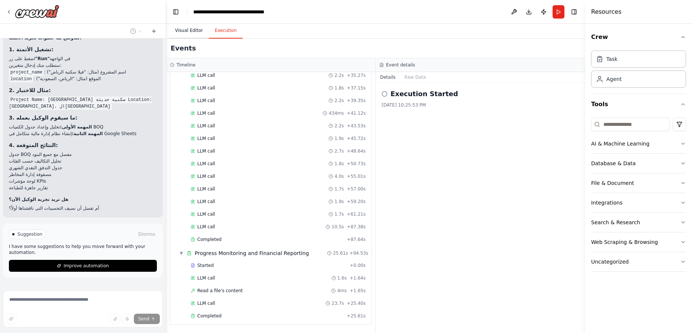
click at [188, 30] on button "Visual Editor" at bounding box center [189, 31] width 40 height 16
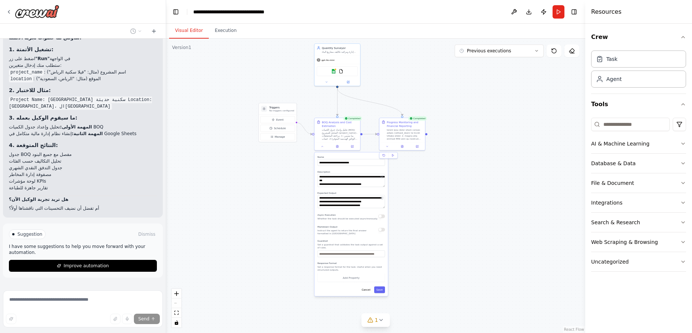
click at [65, 243] on p "I have some suggestions to help you move forward with your automation." at bounding box center [83, 249] width 148 height 12
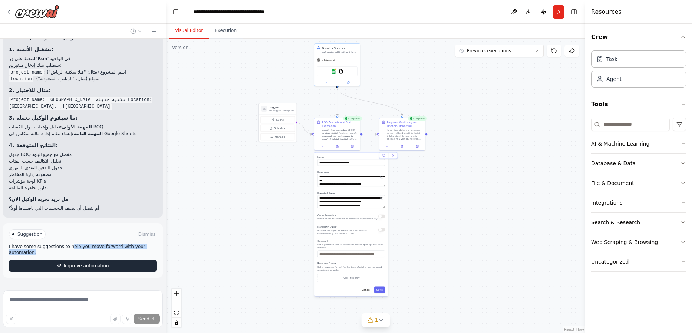
click at [59, 264] on icon at bounding box center [59, 266] width 4 height 4
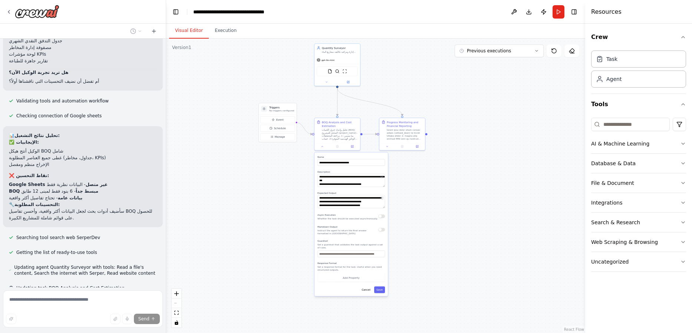
scroll to position [2948, 0]
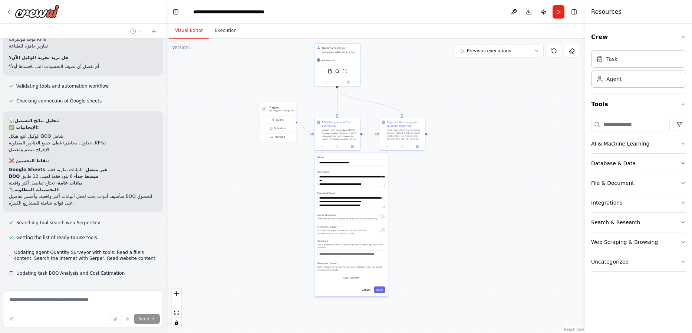
type textarea "**********"
drag, startPoint x: 226, startPoint y: 35, endPoint x: 222, endPoint y: 34, distance: 3.9
click at [226, 35] on button "Execution" at bounding box center [226, 31] width 34 height 16
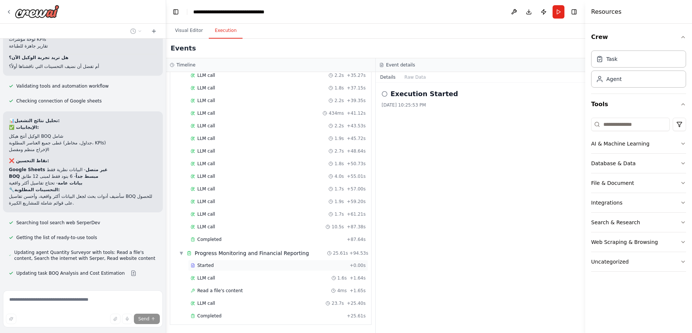
click at [229, 264] on div "Started" at bounding box center [269, 265] width 156 height 6
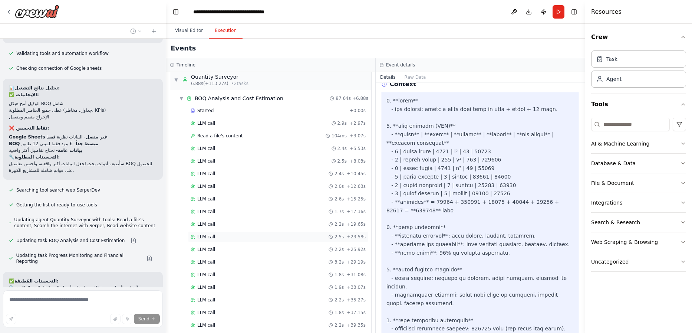
scroll to position [0, 0]
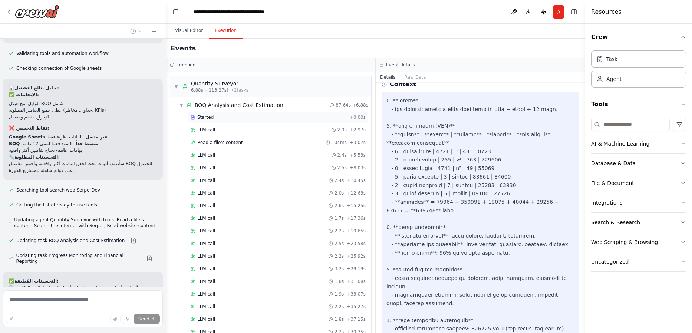
click at [209, 119] on span "Started" at bounding box center [205, 117] width 16 height 6
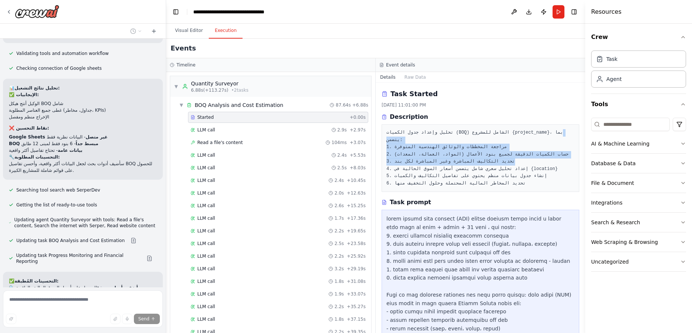
drag, startPoint x: 565, startPoint y: 130, endPoint x: 556, endPoint y: 161, distance: 32.3
click at [488, 161] on pre "تحليل وإعداد جدول الكميات (BOQ) الشامل للمشروع {project_name}، بما يتضمن: 1. مر…" at bounding box center [480, 158] width 188 height 58
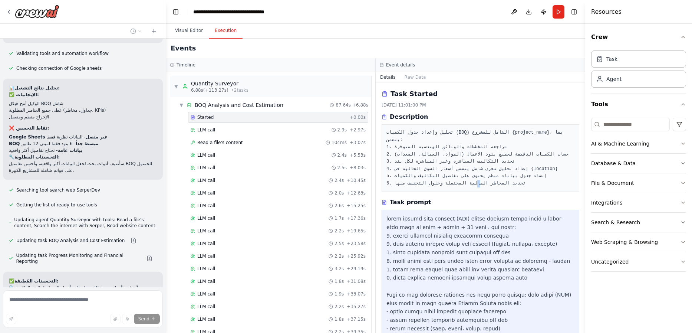
drag, startPoint x: 479, startPoint y: 183, endPoint x: 475, endPoint y: 191, distance: 9.6
click at [476, 184] on pre "تحليل وإعداد جدول الكميات (BOQ) الشامل للمشروع {project_name}، بما يتضمن: 1. مر…" at bounding box center [480, 158] width 188 height 58
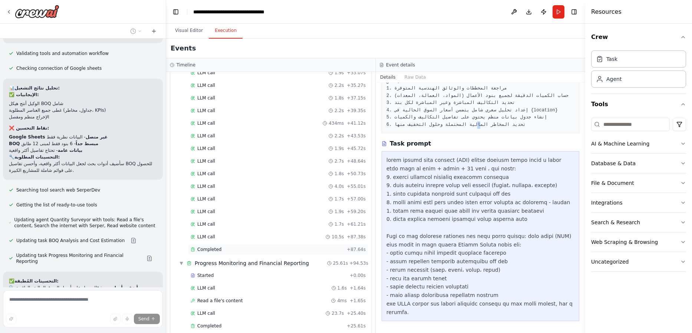
scroll to position [231, 0]
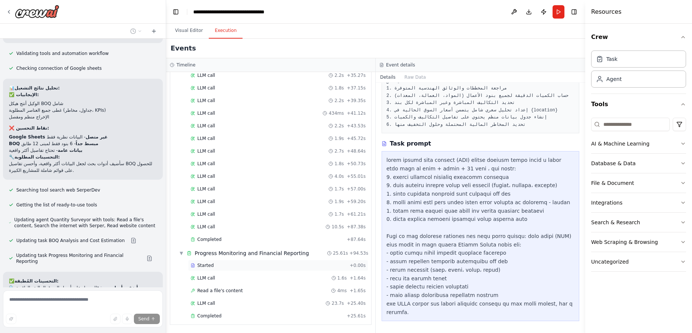
click at [219, 264] on div "Started" at bounding box center [269, 265] width 156 height 6
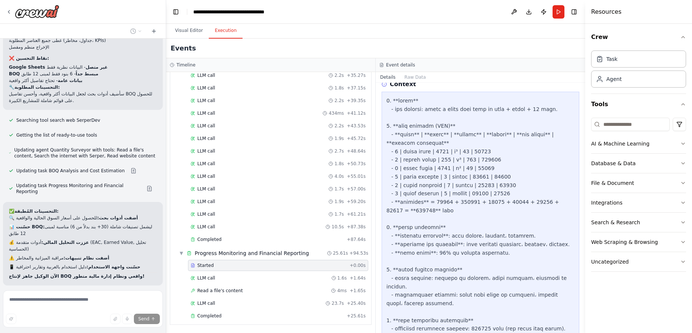
scroll to position [3106, 0]
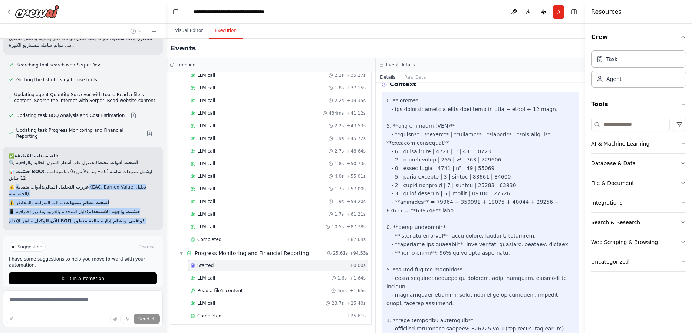
drag, startPoint x: 20, startPoint y: 156, endPoint x: 23, endPoint y: 192, distance: 36.9
click at [23, 192] on div "مرحبا كيف حالك اود بناء وكيل ذكاء اصطناعي يكــون : "انت وكيل مهندس التسعير (Qua…" at bounding box center [83, 163] width 166 height 248
click at [53, 177] on div "✅ التحسينات المُطبقة: 🔍 أضفت أدوات بحث: للحصول على أسعار السوق الحالية والواقعي…" at bounding box center [83, 188] width 148 height 72
click at [77, 188] on div "✅ التحسينات المُطبقة: 🔍 أضفت أدوات بحث: للحصول على أسعار السوق الحالية والواقعي…" at bounding box center [83, 187] width 160 height 83
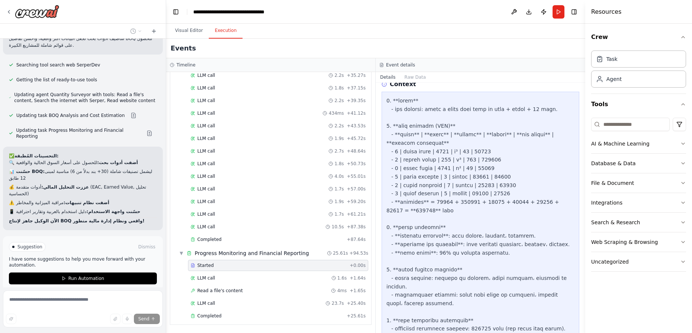
click at [71, 152] on div "✅ التحسينات المُطبقة: 🔍 أضفت أدوات بحث: للحصول على أسعار السوق الحالية والواقعي…" at bounding box center [83, 188] width 148 height 72
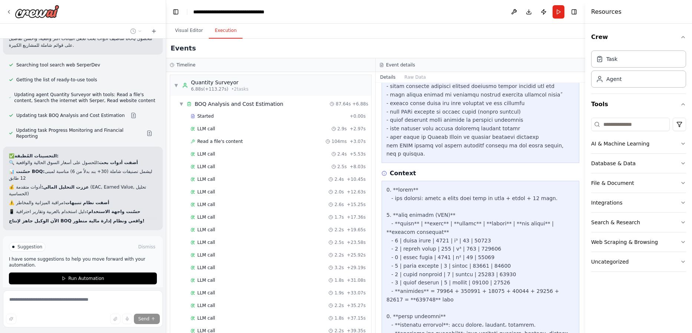
scroll to position [0, 0]
click at [180, 105] on span "▼" at bounding box center [181, 105] width 4 height 6
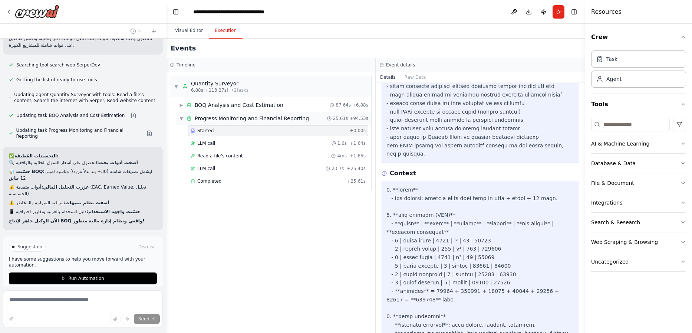
click at [181, 118] on span "▼" at bounding box center [181, 118] width 4 height 6
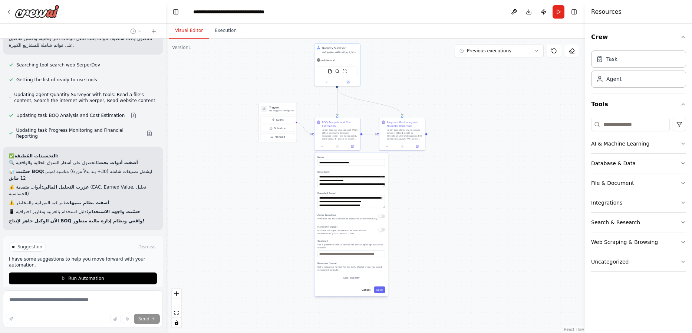
click at [191, 34] on button "Visual Editor" at bounding box center [189, 31] width 40 height 16
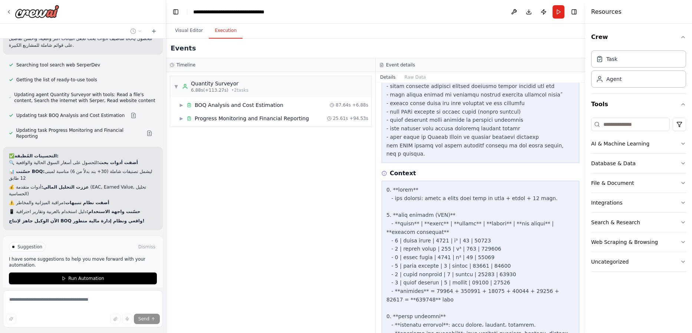
click at [235, 31] on button "Execution" at bounding box center [226, 31] width 34 height 16
click at [181, 108] on div "▶ BOQ Analysis and Cost Estimation" at bounding box center [231, 104] width 104 height 7
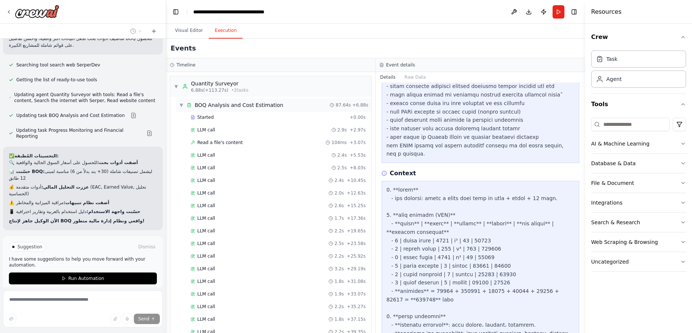
click at [181, 107] on span "▼" at bounding box center [181, 105] width 4 height 6
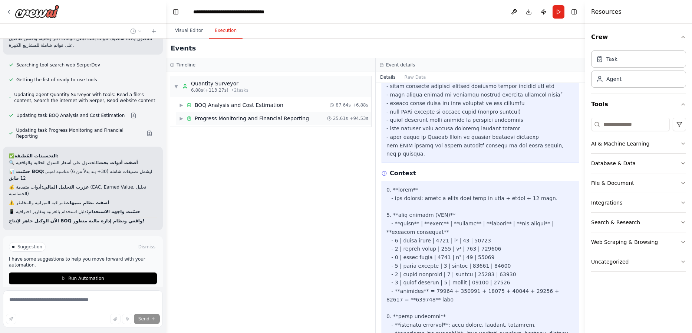
click at [181, 120] on span "▶" at bounding box center [181, 118] width 4 height 6
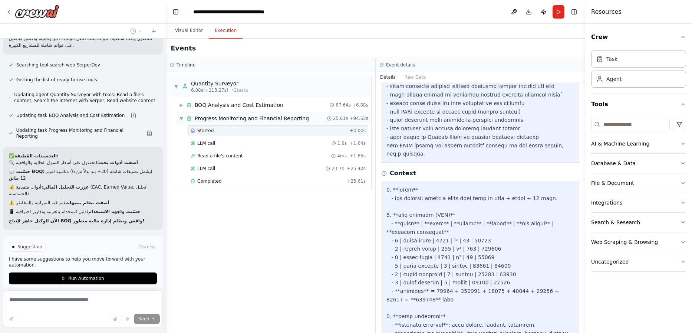
click at [181, 118] on span "▼" at bounding box center [181, 118] width 4 height 6
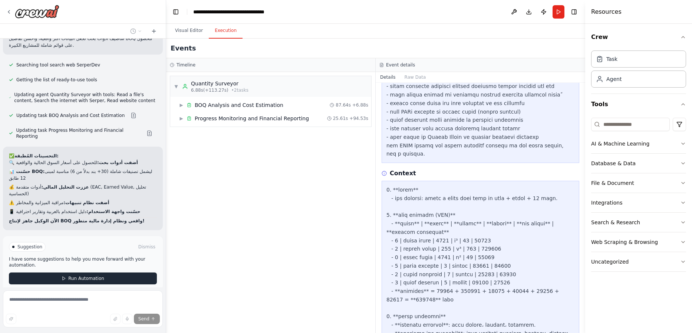
click at [72, 275] on span "Run Automation" at bounding box center [86, 278] width 36 height 6
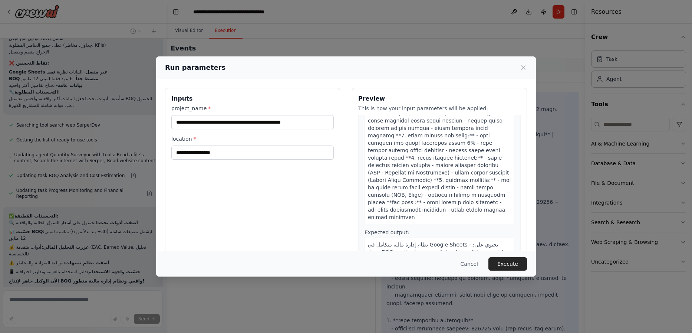
scroll to position [394, 0]
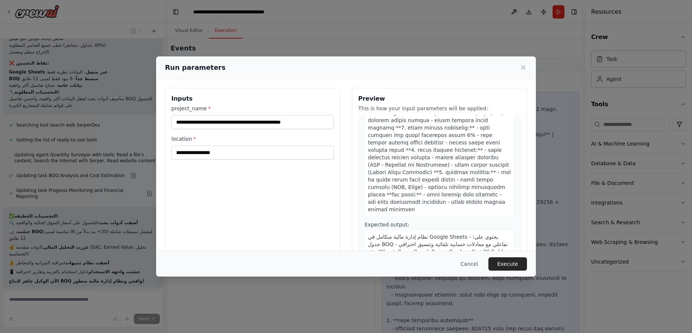
drag, startPoint x: 508, startPoint y: 265, endPoint x: 499, endPoint y: 263, distance: 8.4
click at [488, 264] on button "Execute" at bounding box center [507, 263] width 39 height 13
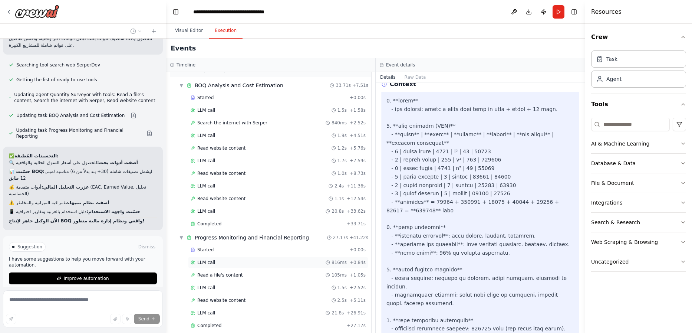
scroll to position [0, 0]
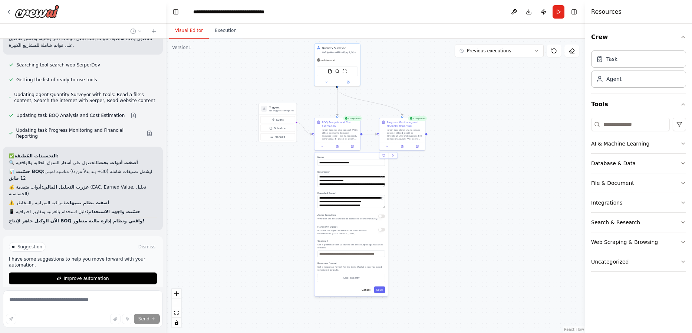
click at [184, 28] on button "Visual Editor" at bounding box center [189, 31] width 40 height 16
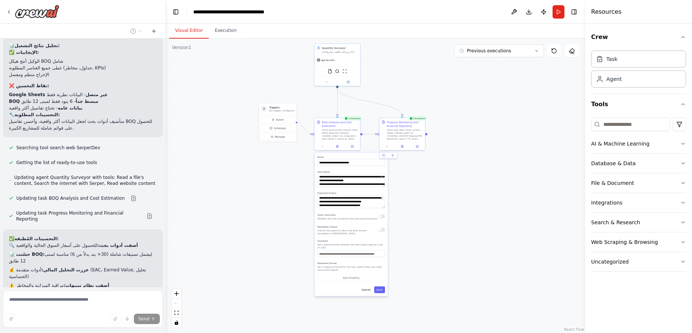
scroll to position [3017, 0]
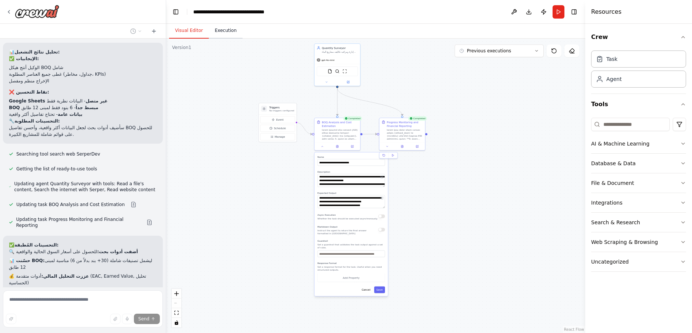
click at [222, 32] on button "Execution" at bounding box center [226, 31] width 34 height 16
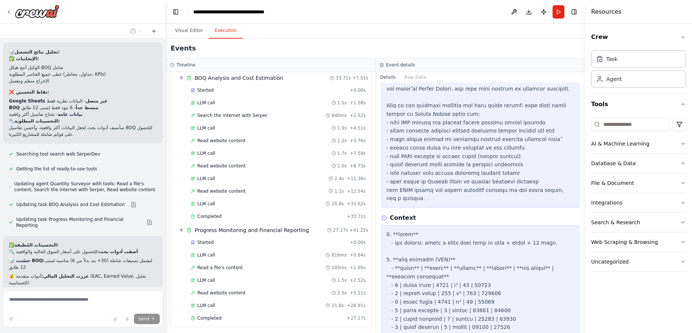
scroll to position [29, 0]
click at [208, 255] on span "LLM call" at bounding box center [206, 252] width 18 height 6
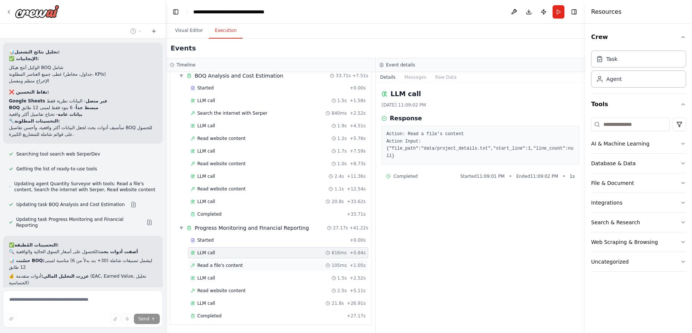
click at [209, 269] on div "Read a file's content 105ms + 1.05s" at bounding box center [278, 265] width 180 height 11
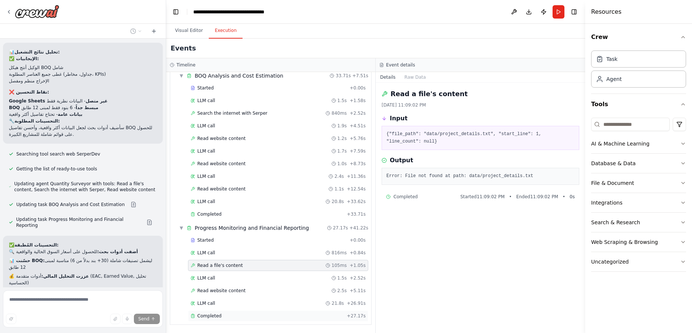
click at [206, 316] on span "Completed" at bounding box center [209, 316] width 24 height 6
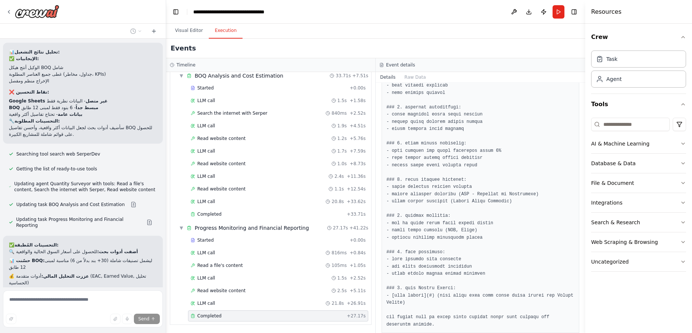
scroll to position [737, 0]
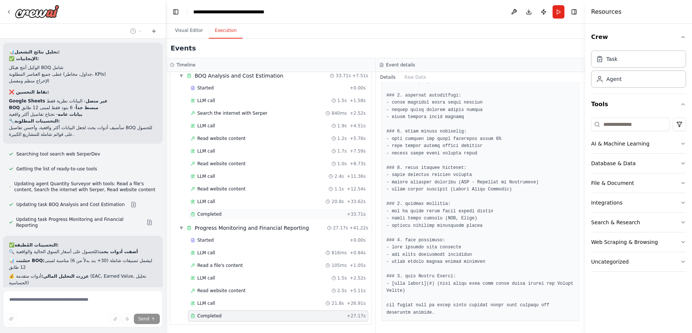
click at [272, 215] on div "Completed" at bounding box center [267, 214] width 153 height 6
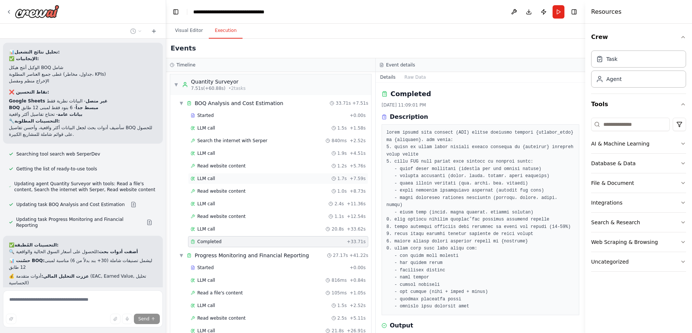
scroll to position [0, 0]
click at [238, 223] on div "Read website content 1.1s + 12.54s" at bounding box center [278, 217] width 180 height 11
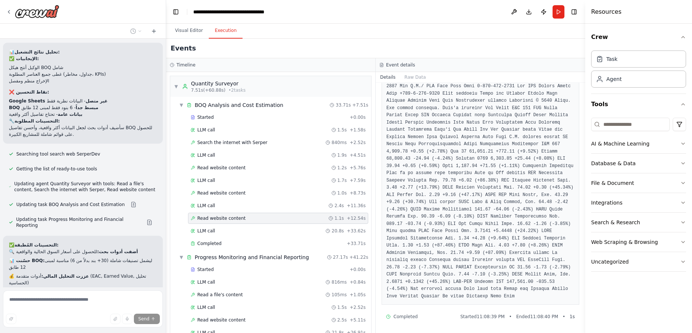
scroll to position [1716, 0]
click at [233, 193] on span "Read website content" at bounding box center [221, 193] width 48 height 6
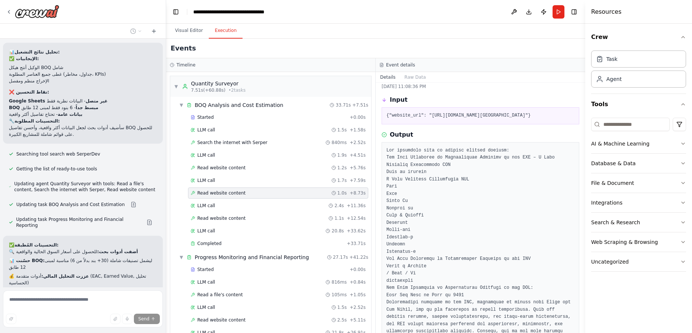
scroll to position [0, 0]
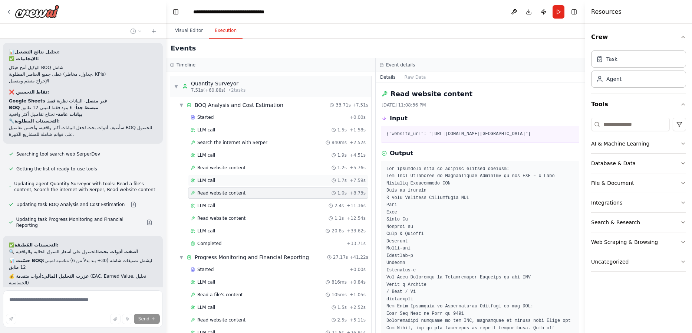
click at [273, 185] on div "LLM call 1.7s + 7.59s" at bounding box center [278, 180] width 180 height 11
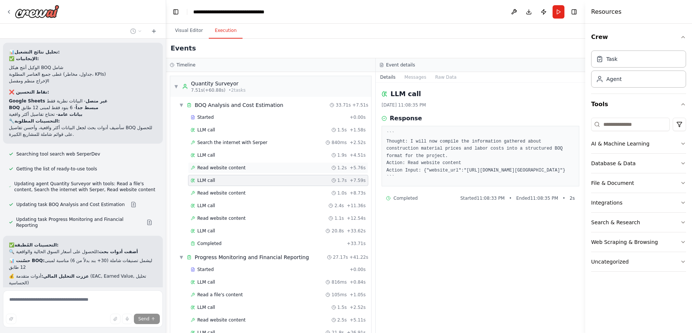
click at [271, 171] on div "Read website content 1.2s + 5.76s" at bounding box center [278, 167] width 180 height 11
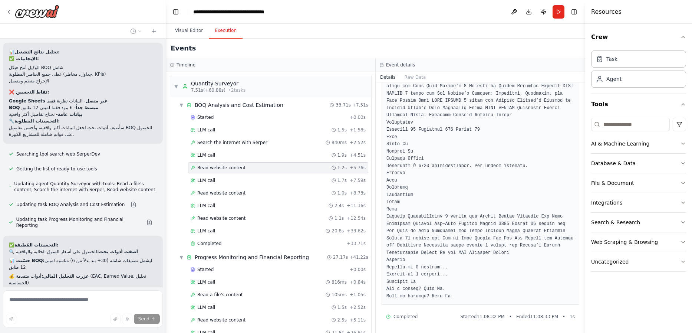
scroll to position [1095, 0]
click at [225, 145] on div "Search the internet with Serper 840ms + 2.52s" at bounding box center [278, 142] width 180 height 11
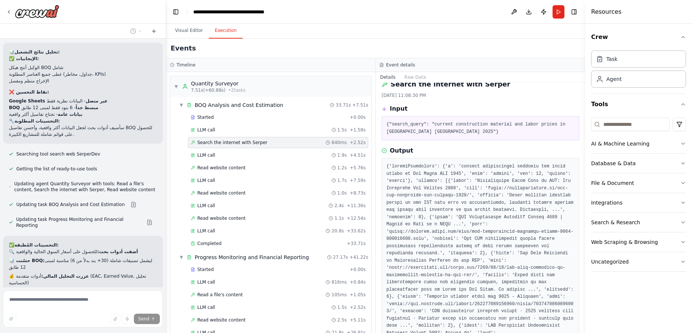
scroll to position [0, 0]
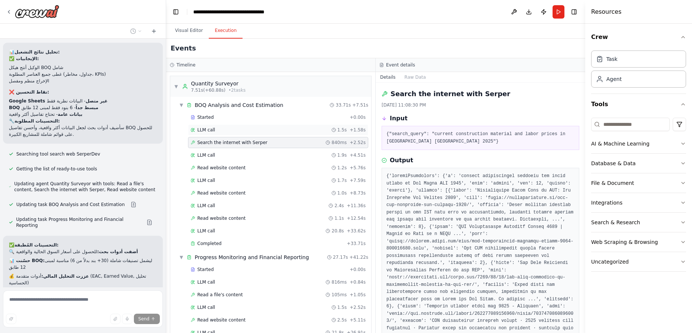
click at [254, 129] on div "LLM call 1.5s + 1.58s" at bounding box center [278, 130] width 175 height 6
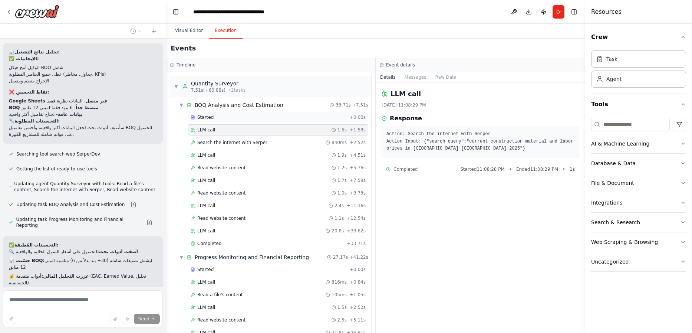
click at [249, 119] on div "Started" at bounding box center [269, 117] width 156 height 6
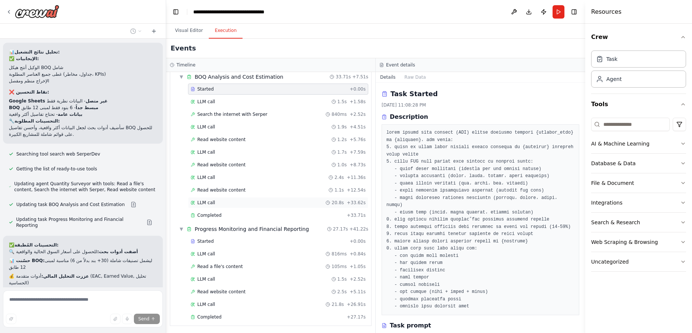
scroll to position [29, 0]
click at [234, 313] on div "Completed" at bounding box center [267, 316] width 153 height 6
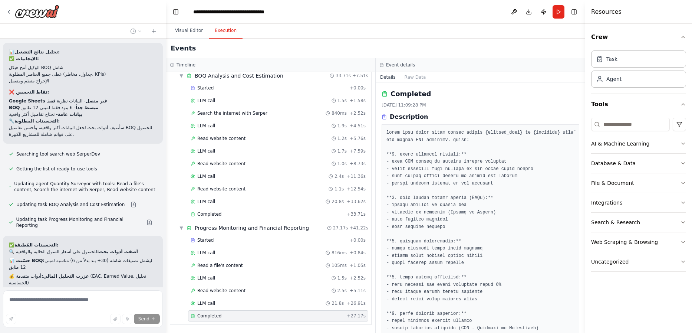
click at [96, 241] on h2 "✅ التحسينات المُطبقة:" at bounding box center [83, 244] width 148 height 7
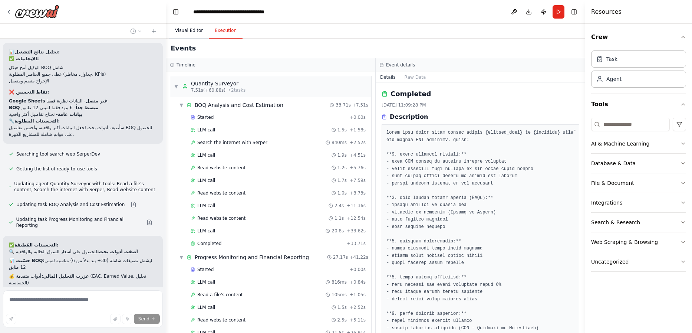
click at [194, 33] on button "Visual Editor" at bounding box center [189, 31] width 40 height 16
click at [210, 34] on button "Execution" at bounding box center [226, 31] width 34 height 16
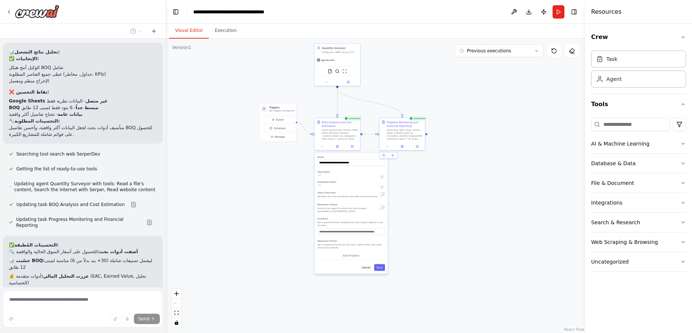
click at [190, 35] on button "Visual Editor" at bounding box center [189, 31] width 40 height 16
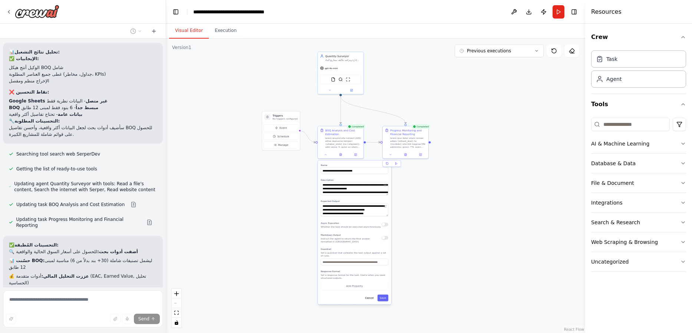
drag, startPoint x: 522, startPoint y: 166, endPoint x: 525, endPoint y: 174, distance: 8.8
click at [488, 174] on div ".deletable-edge-delete-btn { width: 20px; height: 20px; border: 0px solid #ffff…" at bounding box center [375, 186] width 419 height 294
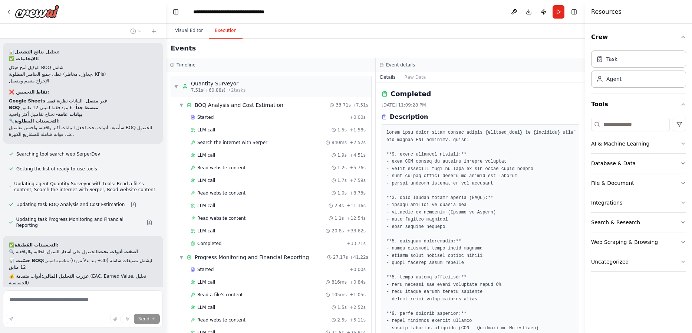
click at [218, 34] on button "Execution" at bounding box center [226, 31] width 34 height 16
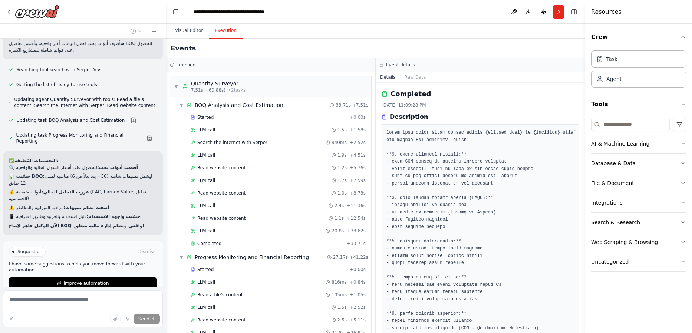
scroll to position [3106, 0]
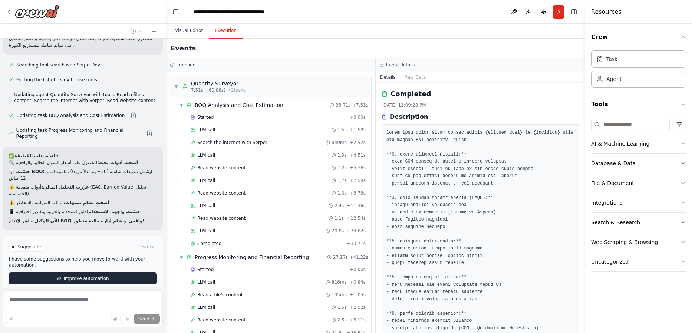
click at [60, 276] on icon at bounding box center [59, 278] width 4 height 4
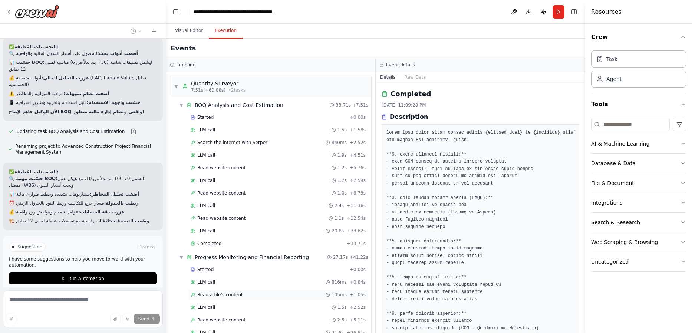
scroll to position [3224, 0]
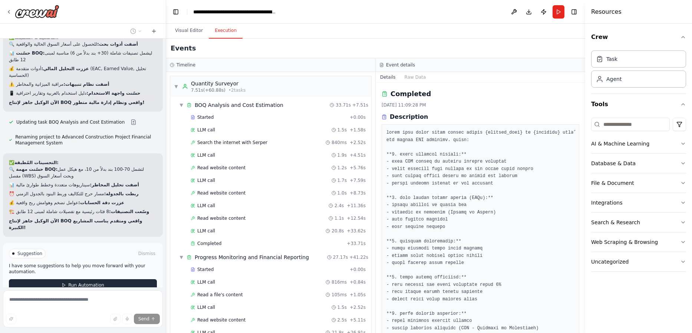
click at [76, 279] on button "Run Automation" at bounding box center [83, 285] width 148 height 12
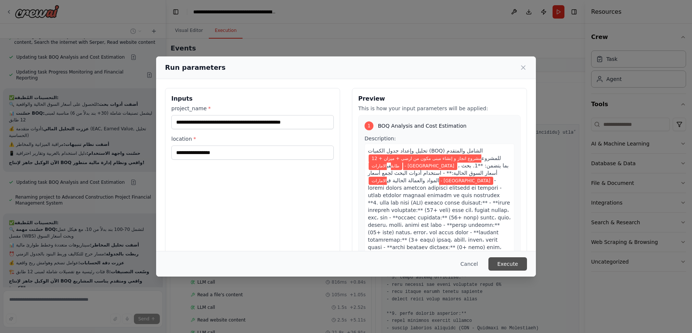
click at [488, 263] on button "Execute" at bounding box center [507, 263] width 39 height 13
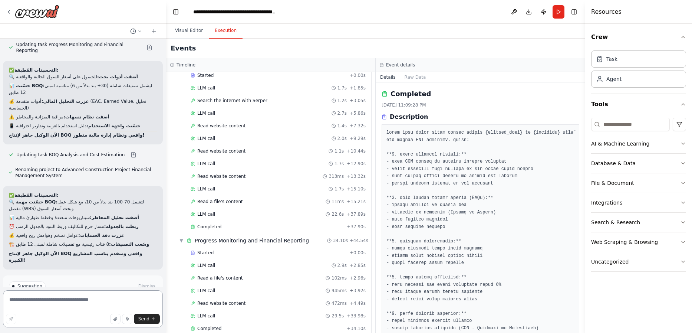
scroll to position [3195, 0]
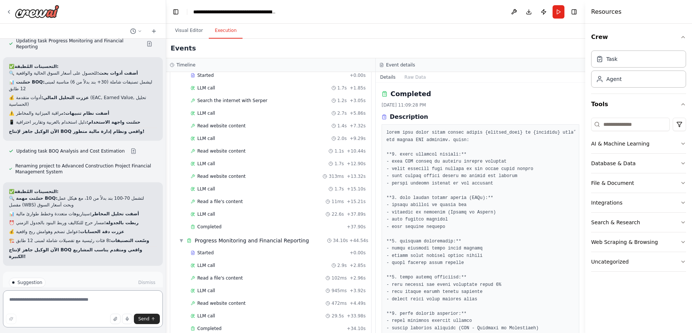
click at [45, 305] on textarea at bounding box center [83, 308] width 160 height 37
click at [46, 302] on textarea at bounding box center [83, 308] width 160 height 37
click at [46, 301] on textarea at bounding box center [83, 308] width 160 height 37
click at [87, 311] on span "Improve automation" at bounding box center [85, 314] width 45 height 6
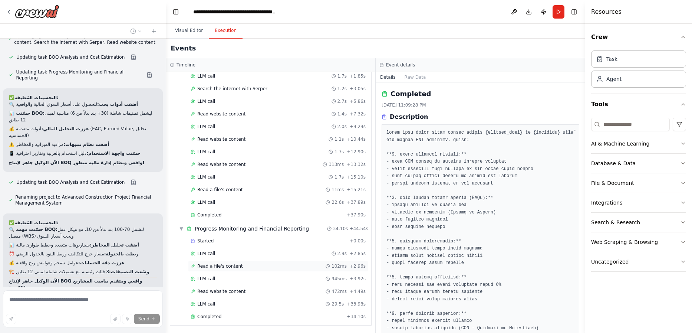
scroll to position [54, 0]
click at [237, 316] on div "Completed" at bounding box center [267, 316] width 153 height 6
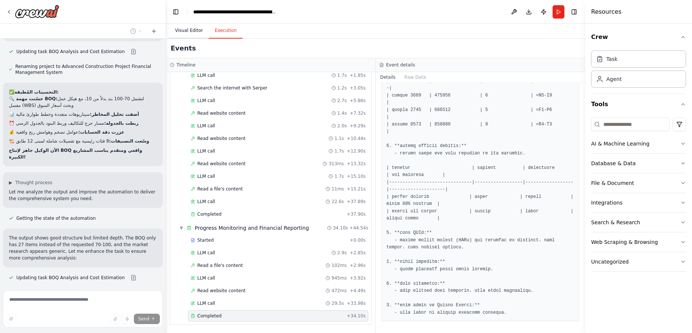
click at [189, 31] on button "Visual Editor" at bounding box center [189, 31] width 40 height 16
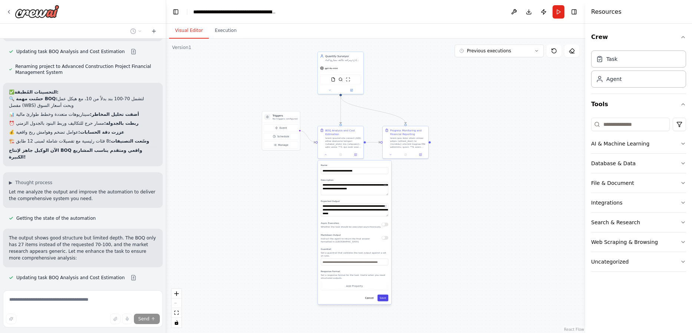
click at [382, 295] on button "Save" at bounding box center [382, 297] width 11 height 7
click at [231, 31] on button "Execution" at bounding box center [226, 31] width 34 height 16
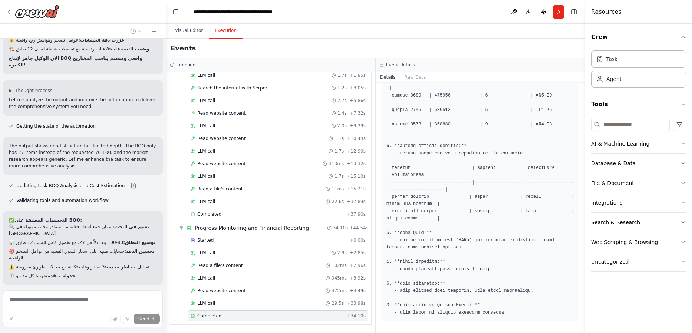
scroll to position [3408, 0]
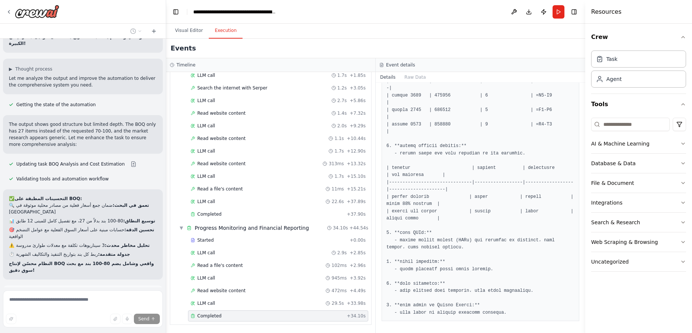
click at [71, 324] on span "Run Automation" at bounding box center [86, 327] width 36 height 6
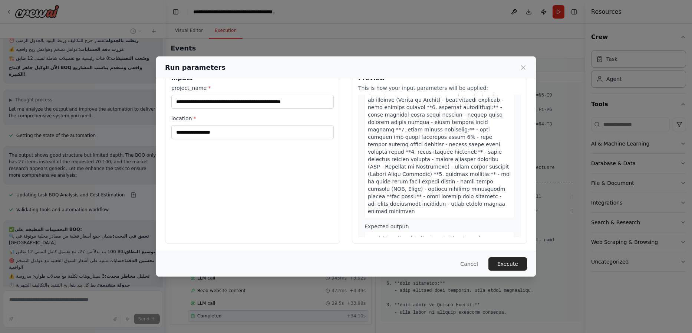
scroll to position [22, 0]
drag, startPoint x: 505, startPoint y: 264, endPoint x: 485, endPoint y: 261, distance: 19.9
click at [488, 264] on button "Execute" at bounding box center [507, 263] width 39 height 13
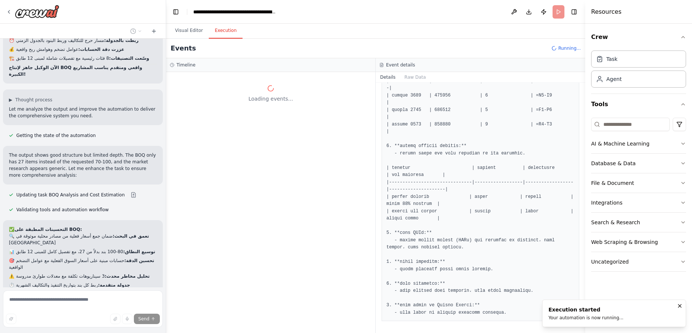
scroll to position [0, 0]
drag, startPoint x: 589, startPoint y: 324, endPoint x: 582, endPoint y: 323, distance: 6.7
click at [488, 323] on li "Execution started Your automation is now running..." at bounding box center [614, 312] width 144 height 27
drag, startPoint x: 579, startPoint y: 307, endPoint x: 593, endPoint y: 307, distance: 14.5
click at [488, 307] on div "Execution started" at bounding box center [585, 308] width 75 height 7
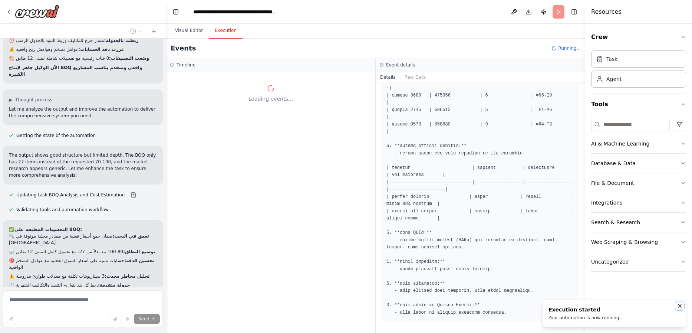
click at [488, 307] on icon "Notifications (F8)" at bounding box center [680, 306] width 6 height 6
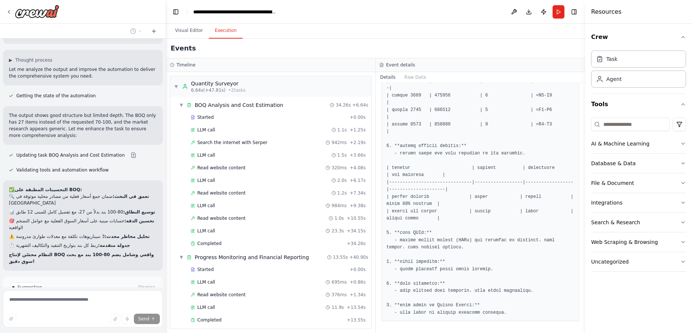
scroll to position [3437, 0]
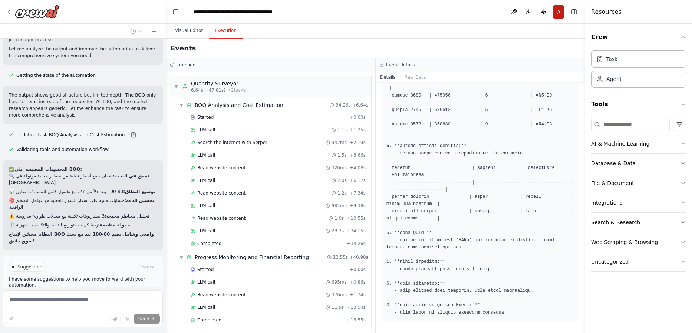
click at [488, 14] on button "Run" at bounding box center [558, 11] width 12 height 13
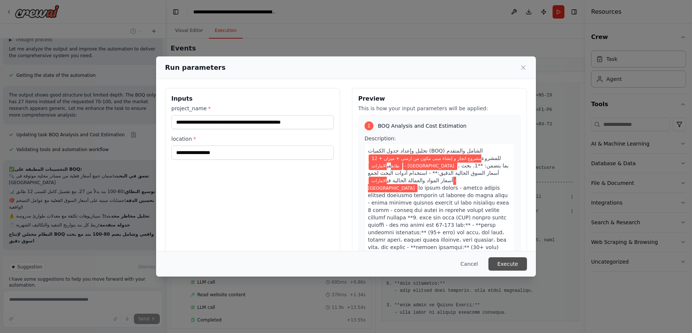
click at [488, 268] on button "Execute" at bounding box center [507, 263] width 39 height 13
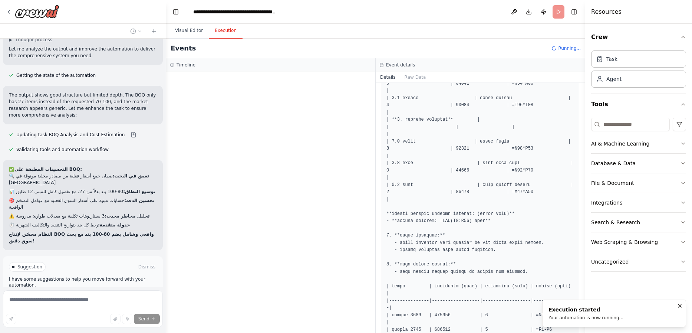
scroll to position [1064, 0]
click at [196, 26] on button "Visual Editor" at bounding box center [189, 31] width 40 height 16
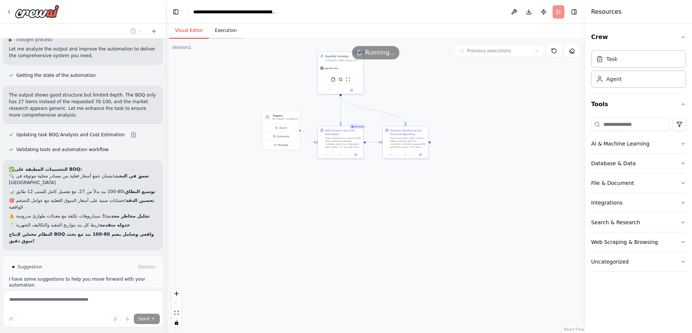
click at [229, 29] on button "Execution" at bounding box center [226, 31] width 34 height 16
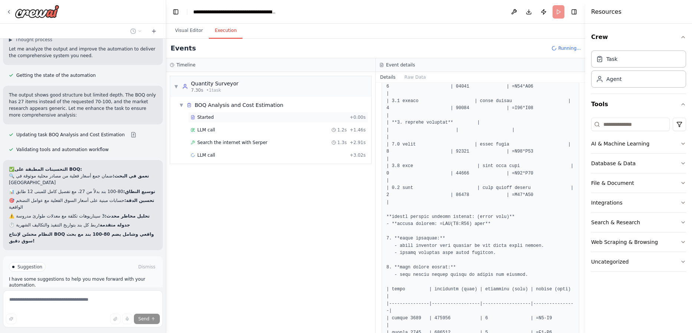
click at [212, 113] on div "Started + 0.00s" at bounding box center [278, 117] width 180 height 11
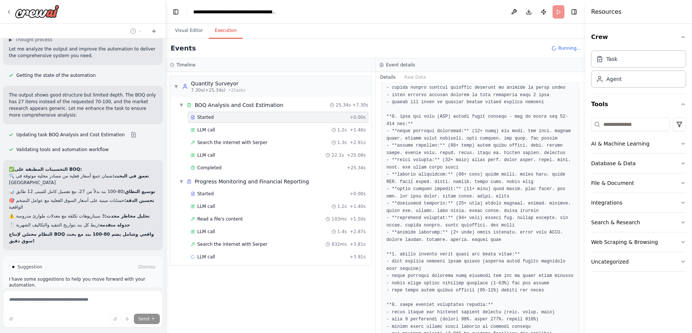
scroll to position [89, 0]
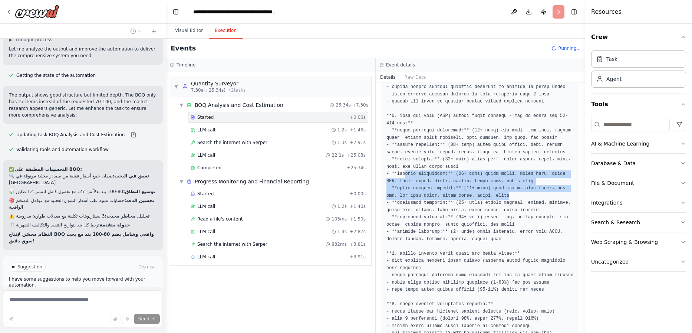
drag, startPoint x: 556, startPoint y: 172, endPoint x: 556, endPoint y: 196, distance: 24.1
click at [488, 196] on pre at bounding box center [480, 224] width 188 height 369
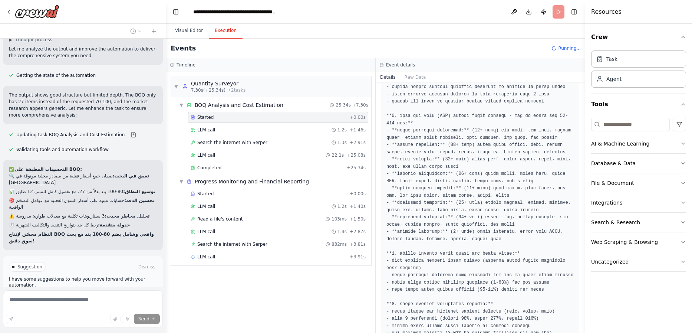
click at [488, 208] on pre at bounding box center [480, 224] width 188 height 369
click at [488, 204] on pre at bounding box center [480, 224] width 188 height 369
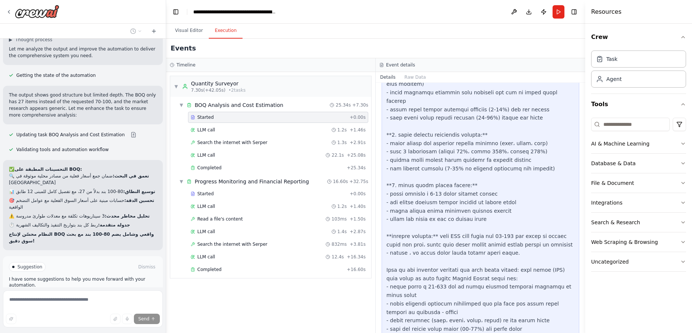
scroll to position [756, 0]
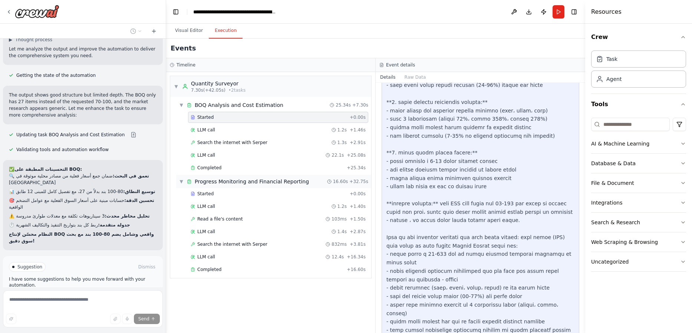
click at [178, 182] on div "▼ Progress Monitoring and Financial Reporting 16.60s + 32.75s" at bounding box center [273, 181] width 195 height 13
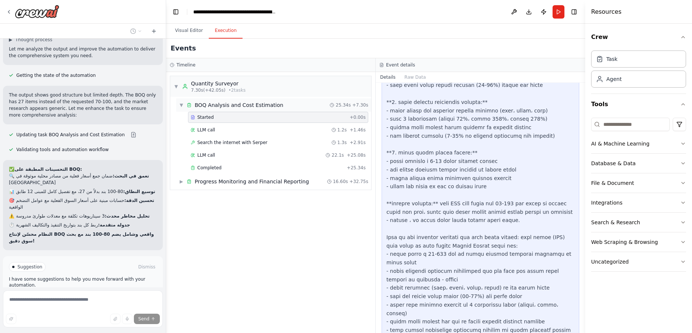
click at [181, 106] on span "▼" at bounding box center [181, 105] width 4 height 6
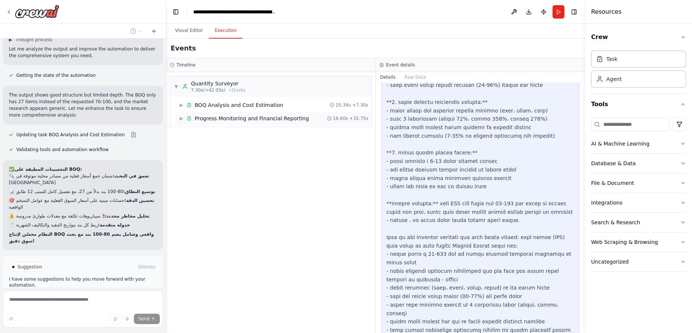
click at [181, 119] on span "▶" at bounding box center [181, 118] width 4 height 6
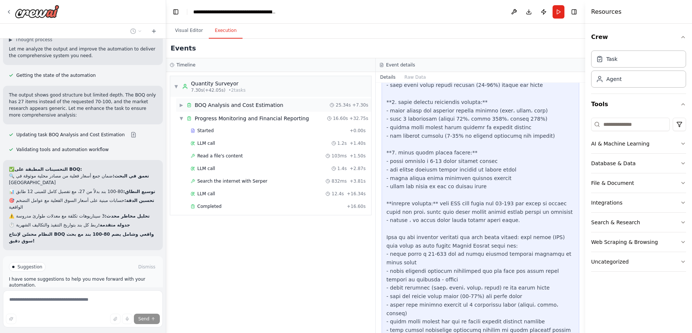
click at [181, 106] on span "▶" at bounding box center [181, 105] width 4 height 6
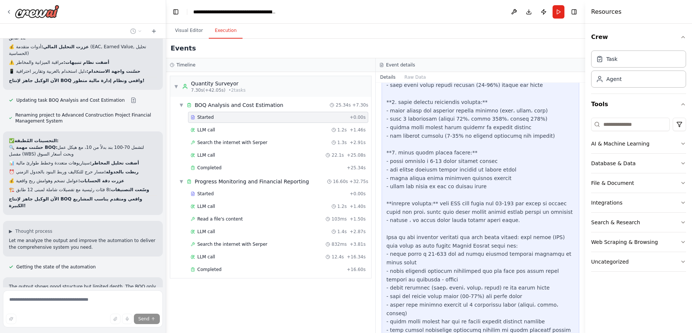
scroll to position [3393, 0]
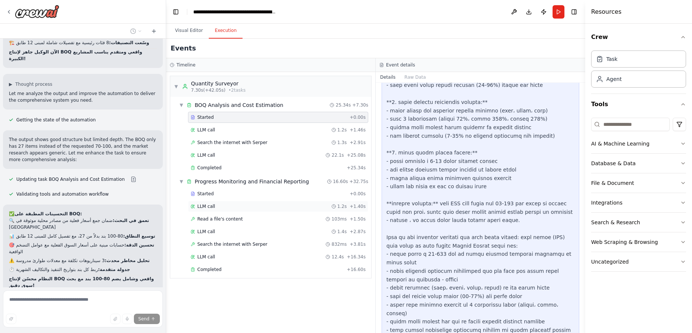
click at [226, 206] on div "LLM call 1.2s + 1.40s" at bounding box center [278, 206] width 175 height 6
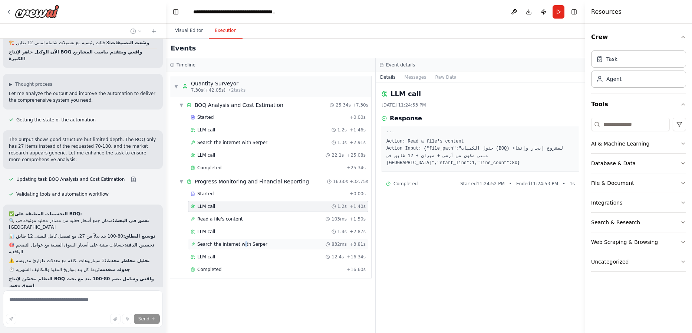
click at [241, 245] on span "Search the internet with Serper" at bounding box center [232, 244] width 70 height 6
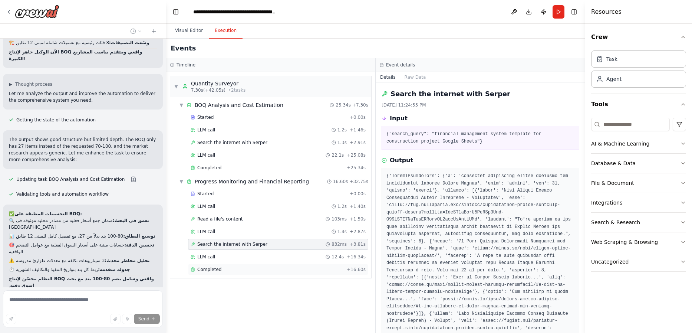
click at [245, 271] on div "Completed" at bounding box center [267, 269] width 153 height 6
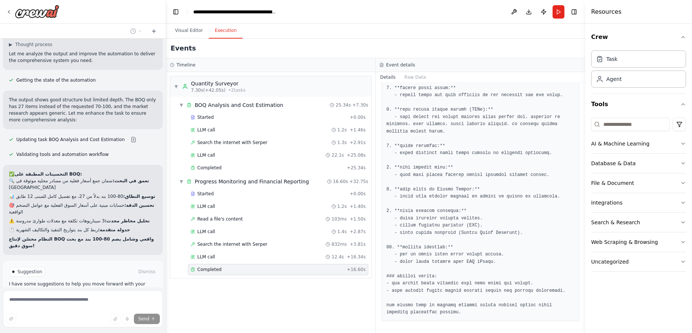
scroll to position [3437, 0]
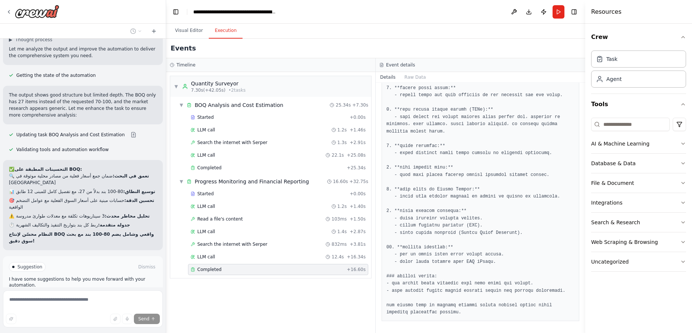
drag, startPoint x: 39, startPoint y: 318, endPoint x: 48, endPoint y: 311, distance: 11.3
click at [43, 315] on div "Send" at bounding box center [83, 318] width 154 height 10
click at [194, 29] on button "Visual Editor" at bounding box center [189, 31] width 40 height 16
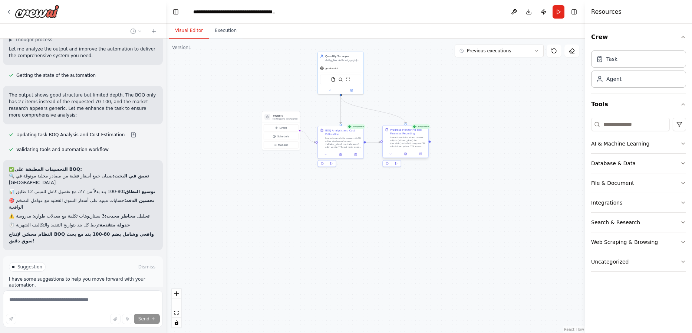
click at [392, 139] on div at bounding box center [408, 142] width 36 height 12
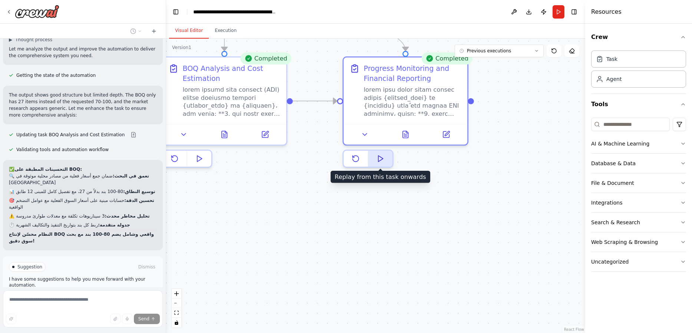
click at [379, 160] on button at bounding box center [380, 159] width 24 height 16
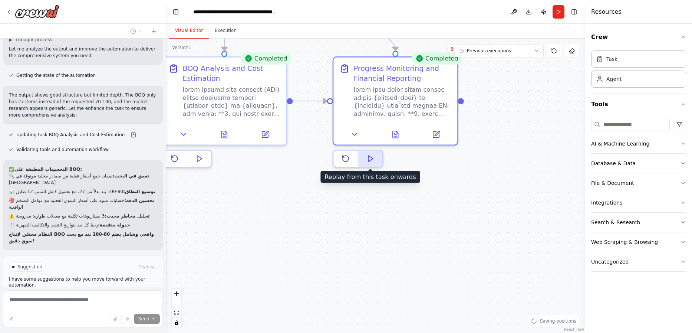
click at [374, 161] on icon at bounding box center [370, 159] width 8 height 8
click at [370, 160] on polygon at bounding box center [370, 158] width 5 height 6
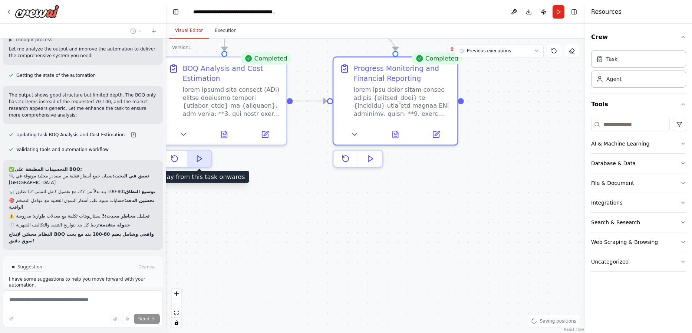
click at [199, 158] on polygon at bounding box center [199, 158] width 5 height 6
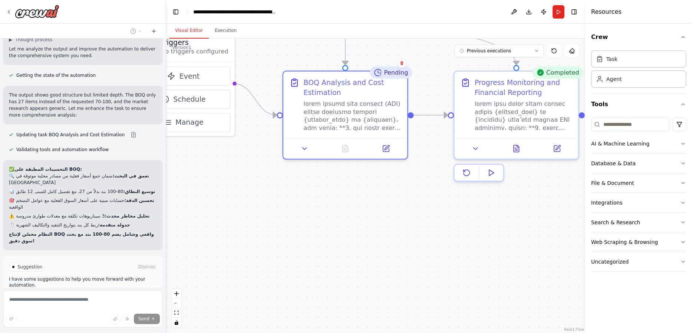
drag, startPoint x: 391, startPoint y: 228, endPoint x: 507, endPoint y: 243, distance: 117.4
click at [488, 242] on div ".deletable-edge-delete-btn { width: 20px; height: 20px; border: 0px solid #ffff…" at bounding box center [375, 186] width 419 height 294
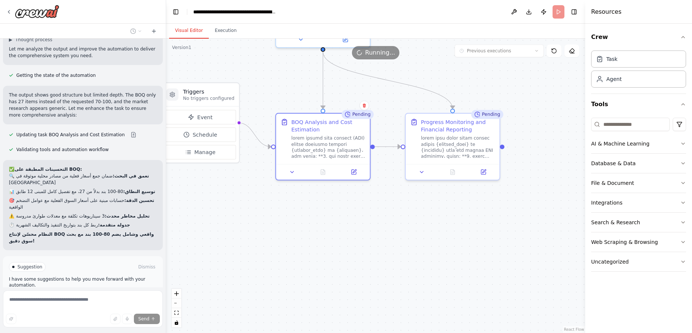
drag, startPoint x: 447, startPoint y: 242, endPoint x: 352, endPoint y: 243, distance: 94.5
click at [352, 243] on div ".deletable-edge-delete-btn { width: 20px; height: 20px; border: 0px solid #ffff…" at bounding box center [375, 186] width 419 height 294
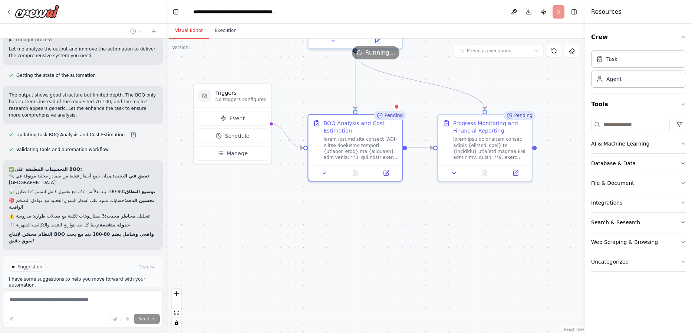
drag, startPoint x: 364, startPoint y: 239, endPoint x: 397, endPoint y: 240, distance: 32.3
click at [397, 240] on div ".deletable-edge-delete-btn { width: 20px; height: 20px; border: 0px solid #ffff…" at bounding box center [375, 186] width 419 height 294
click at [217, 139] on button "Schedule" at bounding box center [232, 135] width 71 height 14
click at [224, 160] on button "Manage" at bounding box center [232, 153] width 71 height 14
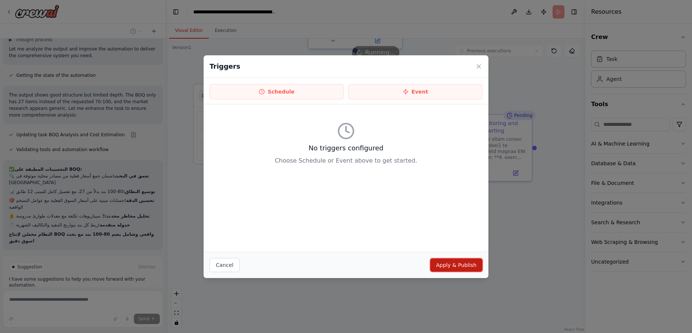
click at [457, 267] on button "Apply & Publish" at bounding box center [456, 264] width 52 height 13
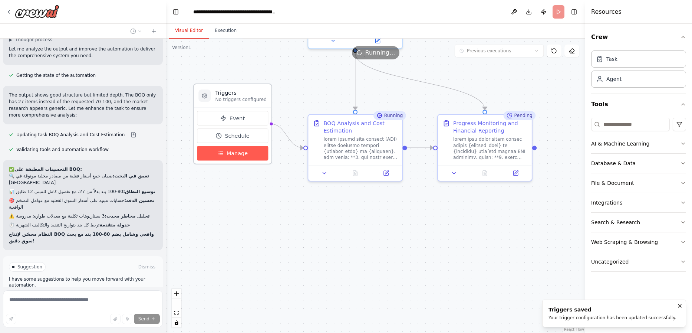
click at [225, 154] on button "Manage" at bounding box center [232, 153] width 71 height 14
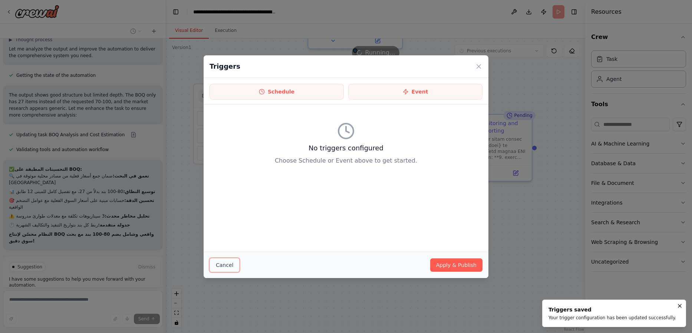
click at [235, 267] on button "Cancel" at bounding box center [224, 265] width 30 height 14
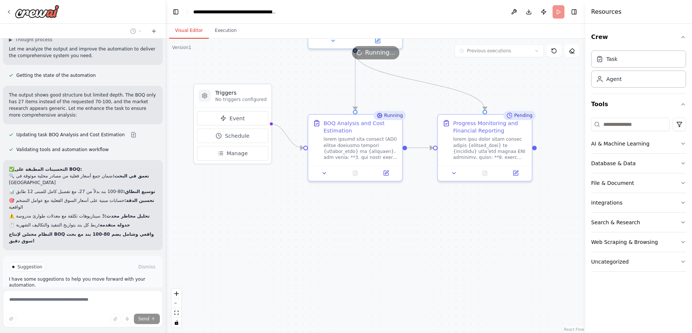
click at [72, 295] on span "Improve automation" at bounding box center [85, 298] width 45 height 6
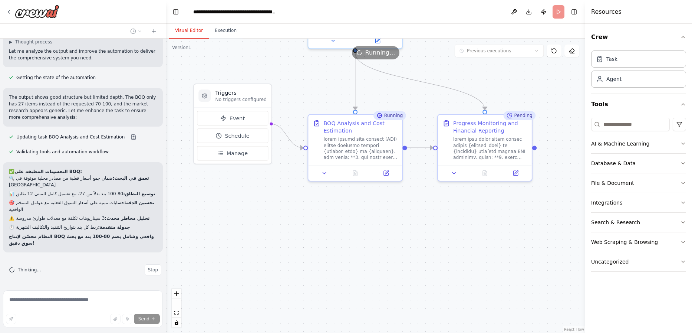
scroll to position [3377, 0]
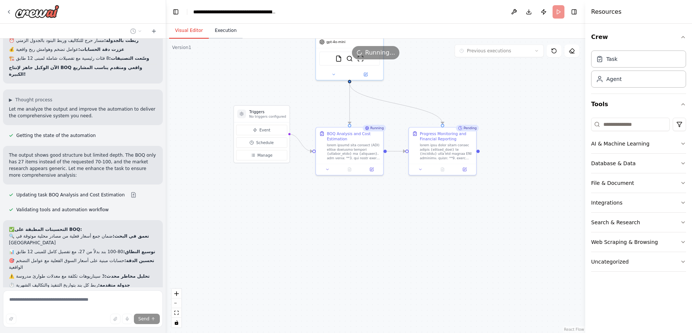
drag, startPoint x: 221, startPoint y: 27, endPoint x: 218, endPoint y: 32, distance: 4.8
click at [221, 28] on button "Execution" at bounding box center [226, 31] width 34 height 16
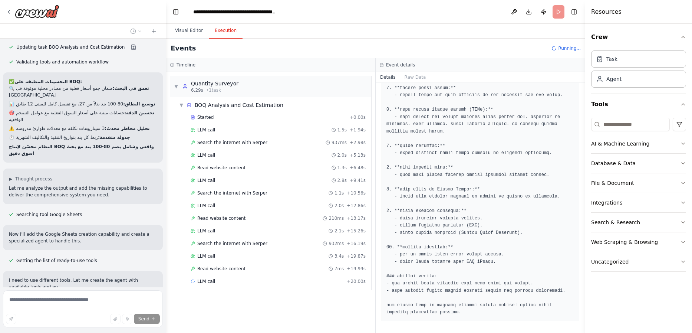
scroll to position [3531, 0]
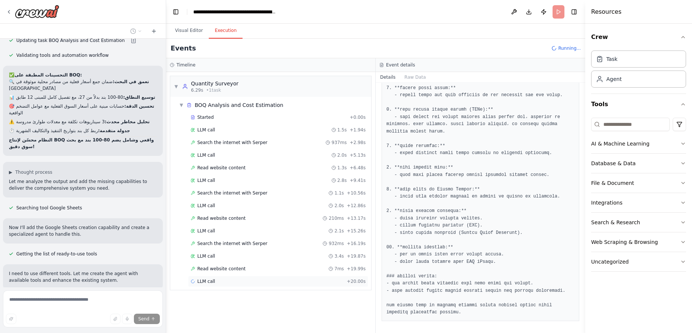
click at [231, 277] on div "LLM call + 20.00s" at bounding box center [278, 280] width 180 height 11
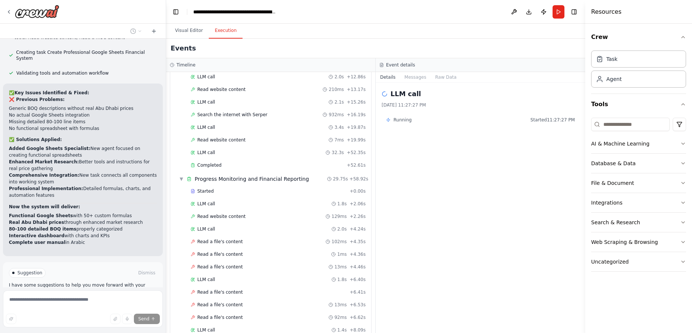
scroll to position [181, 0]
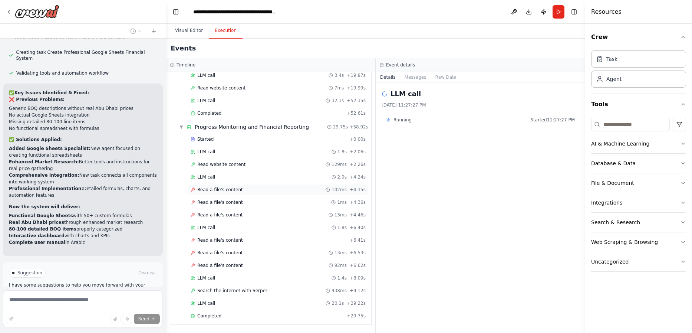
click at [210, 188] on span "Read a file's content" at bounding box center [220, 189] width 46 height 6
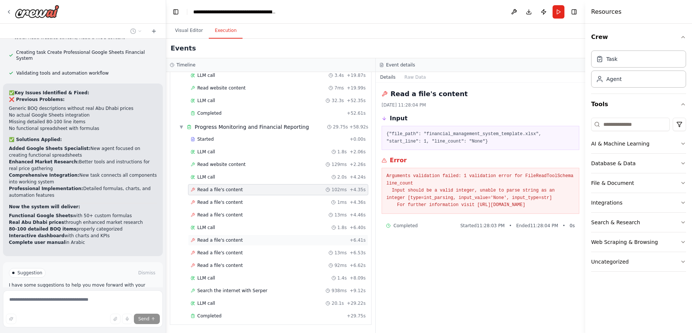
click at [222, 240] on span "Read a file's content" at bounding box center [220, 240] width 46 height 6
click at [206, 267] on span "Read a file's content" at bounding box center [220, 265] width 46 height 6
click at [218, 133] on div "▼ Progress Monitoring and Financial Reporting 29.75s + 58.92s" at bounding box center [273, 126] width 195 height 13
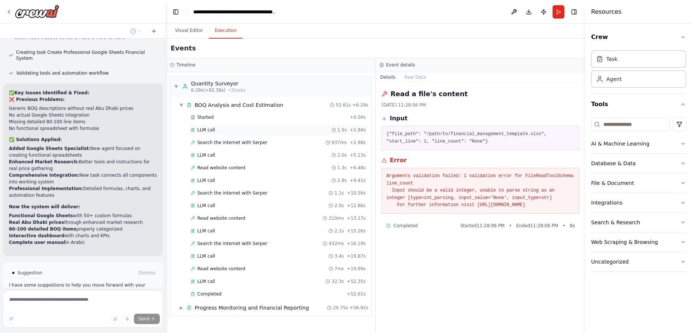
scroll to position [0, 0]
click at [183, 105] on span "▼" at bounding box center [181, 105] width 4 height 6
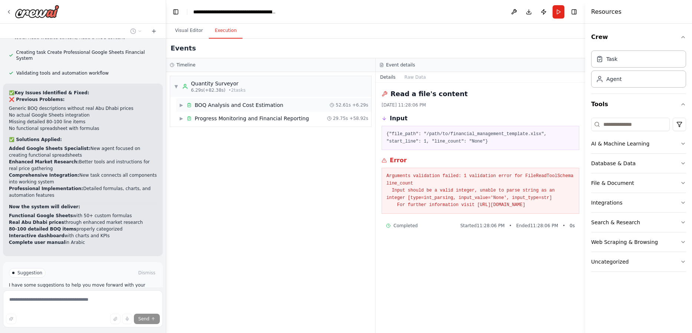
click at [183, 105] on span "▶" at bounding box center [181, 105] width 4 height 6
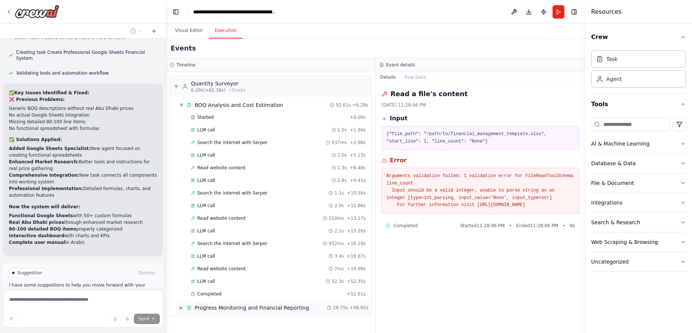
drag, startPoint x: 180, startPoint y: 308, endPoint x: 201, endPoint y: 291, distance: 27.2
click at [180, 308] on span "▶" at bounding box center [181, 307] width 4 height 6
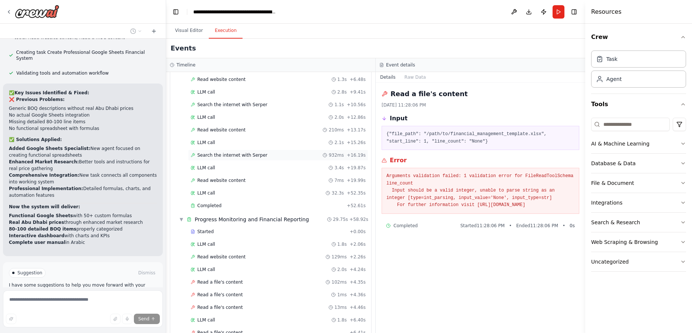
scroll to position [181, 0]
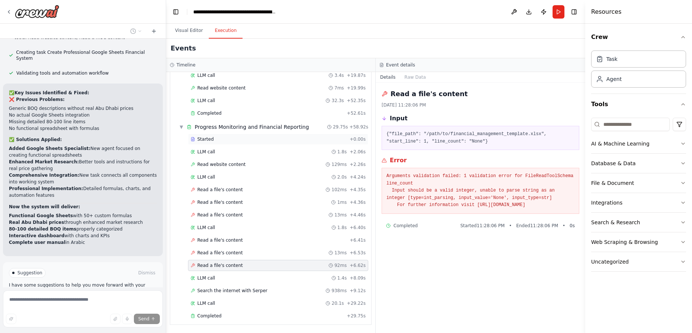
click at [224, 139] on div "Started" at bounding box center [269, 139] width 156 height 6
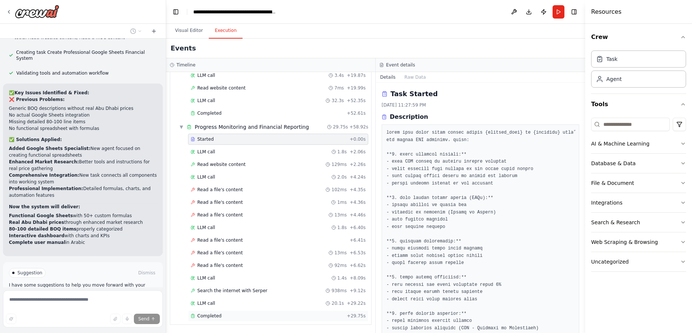
click at [220, 316] on div "Completed" at bounding box center [267, 316] width 153 height 6
click at [215, 305] on div "LLM call 20.1s + 29.22s" at bounding box center [278, 303] width 175 height 6
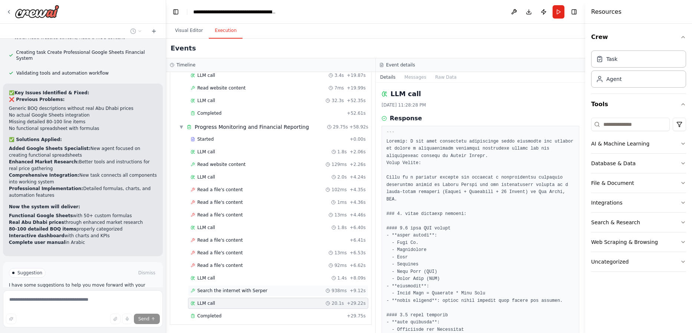
click at [221, 289] on span "Search the internet with Serper" at bounding box center [232, 290] width 70 height 6
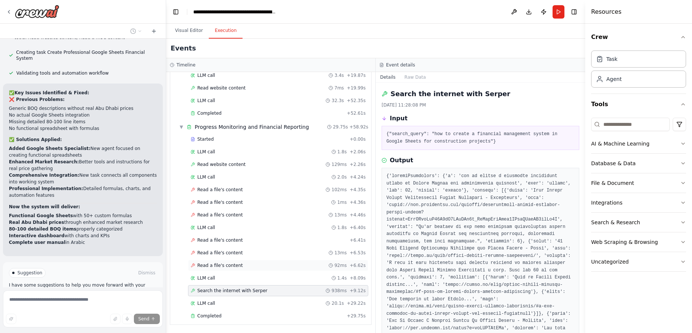
click at [221, 263] on span "Read a file's content" at bounding box center [220, 265] width 46 height 6
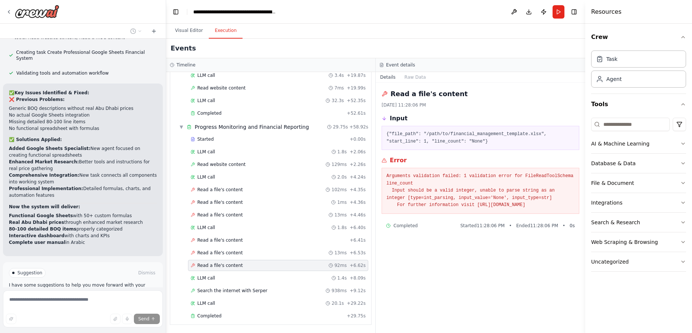
click at [95, 301] on span "Improve automation" at bounding box center [85, 304] width 45 height 6
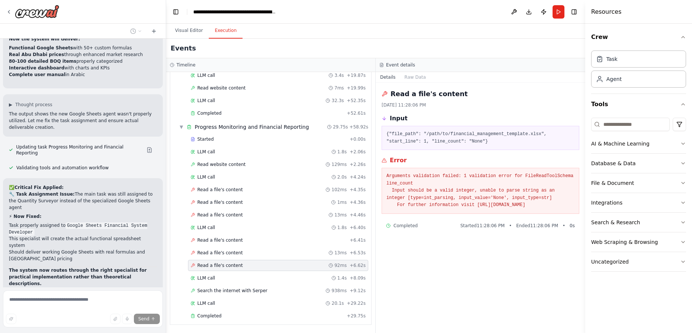
scroll to position [3978, 0]
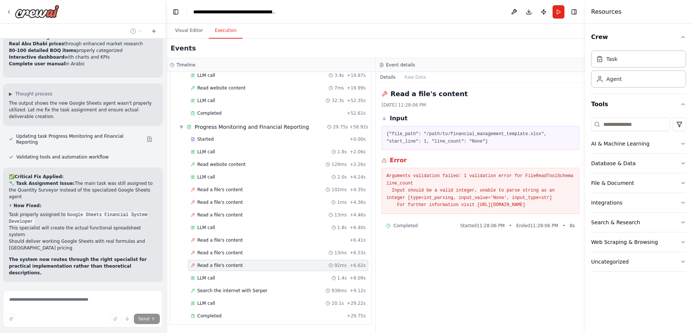
click at [39, 324] on button "Run Automation" at bounding box center [83, 330] width 148 height 12
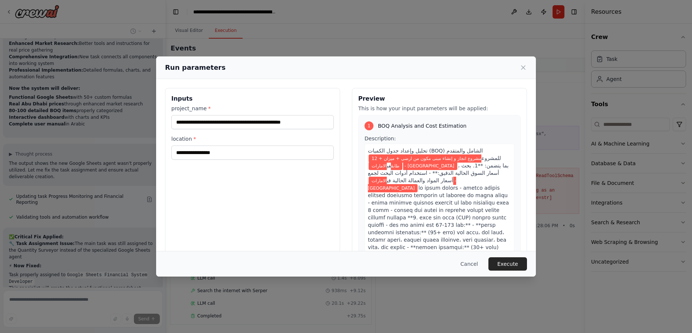
click at [488, 263] on div "Cancel Execute" at bounding box center [346, 263] width 362 height 13
click at [488, 263] on button "Execute" at bounding box center [507, 263] width 39 height 13
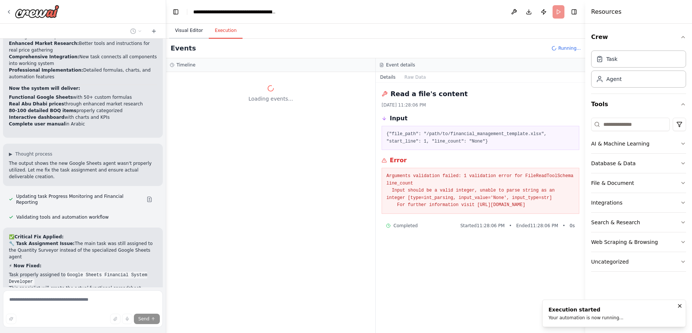
click at [193, 31] on button "Visual Editor" at bounding box center [189, 31] width 40 height 16
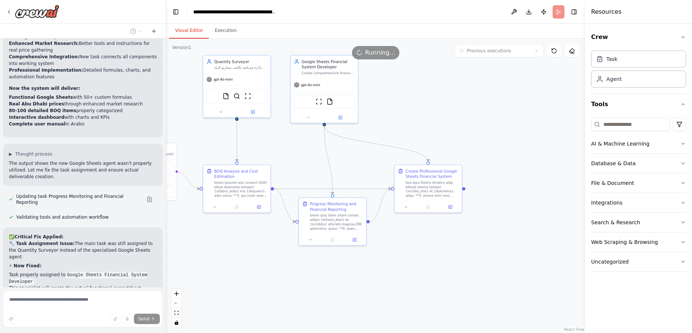
drag, startPoint x: 428, startPoint y: 230, endPoint x: 315, endPoint y: 268, distance: 118.8
click at [315, 268] on div ".deletable-edge-delete-btn { width: 20px; height: 20px; border: 0px solid #ffff…" at bounding box center [375, 186] width 419 height 294
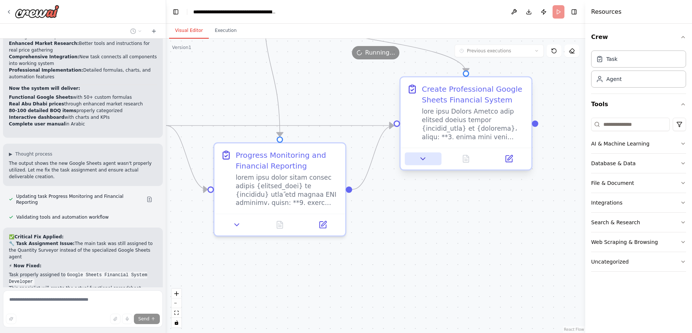
click at [421, 158] on icon at bounding box center [423, 159] width 4 height 2
click at [422, 164] on button at bounding box center [423, 158] width 36 height 13
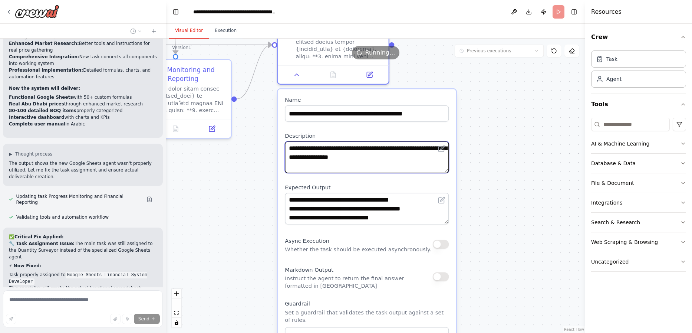
drag, startPoint x: 381, startPoint y: 249, endPoint x: 253, endPoint y: 154, distance: 159.6
click at [253, 154] on div ".deletable-edge-delete-btn { width: 20px; height: 20px; border: 0px solid #ffff…" at bounding box center [375, 186] width 419 height 294
click at [488, 169] on div ".deletable-edge-delete-btn { width: 20px; height: 20px; border: 0px solid #ffff…" at bounding box center [375, 186] width 419 height 294
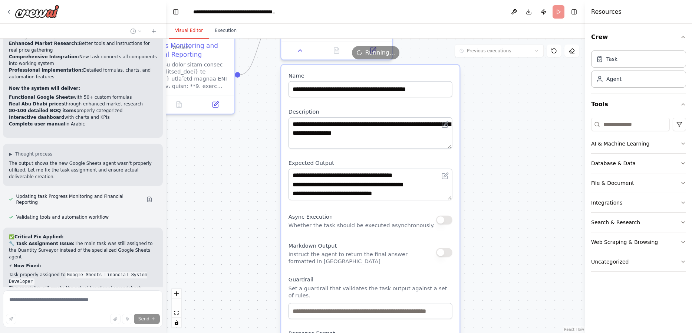
click at [488, 188] on div ".deletable-edge-delete-btn { width: 20px; height: 20px; border: 0px solid #ffff…" at bounding box center [375, 186] width 419 height 294
click at [380, 208] on div "**********" at bounding box center [370, 239] width 178 height 348
click at [443, 221] on button "button" at bounding box center [444, 219] width 16 height 9
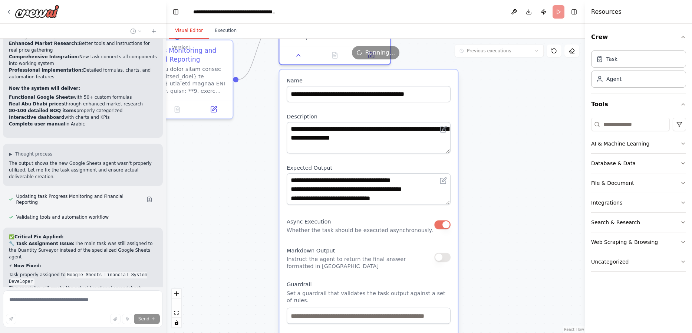
click at [443, 261] on button "button" at bounding box center [442, 256] width 16 height 9
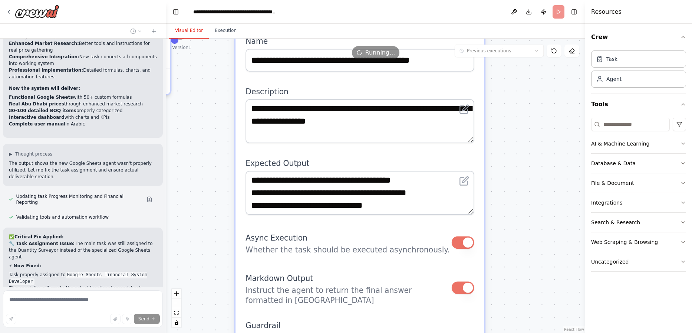
click at [386, 219] on div "**********" at bounding box center [359, 269] width 249 height 486
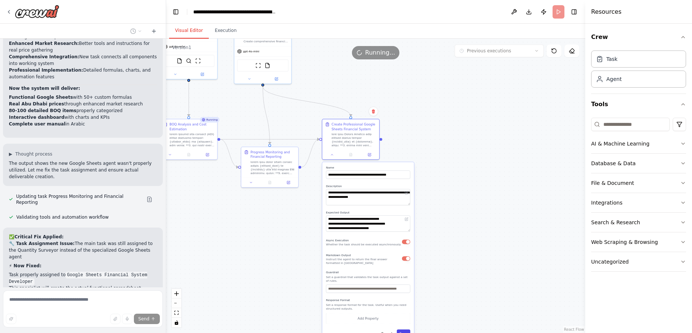
click at [406, 332] on div ".deletable-edge-delete-btn { width: 20px; height: 20px; border: 0px solid #ffff…" at bounding box center [375, 186] width 419 height 294
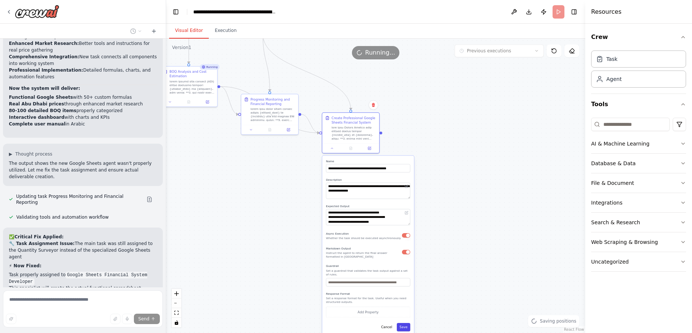
click at [405, 325] on button "Save" at bounding box center [403, 327] width 13 height 8
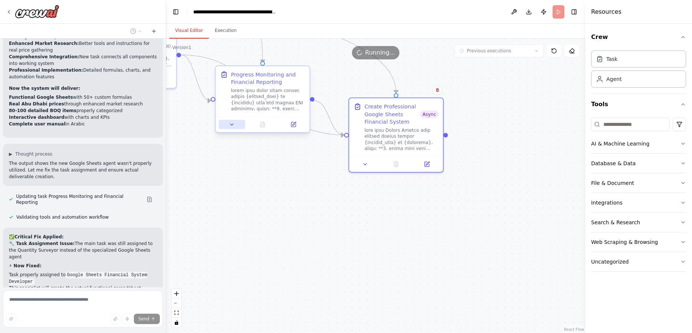
click at [233, 128] on button at bounding box center [232, 124] width 26 height 9
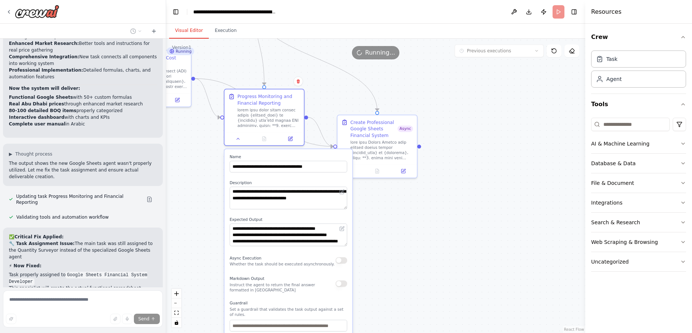
click at [344, 263] on div "Async Execution Whether the task should be executed asynchronously." at bounding box center [288, 260] width 118 height 13
click at [340, 259] on button "button" at bounding box center [344, 260] width 11 height 6
click at [345, 261] on button "button" at bounding box center [344, 260] width 11 height 6
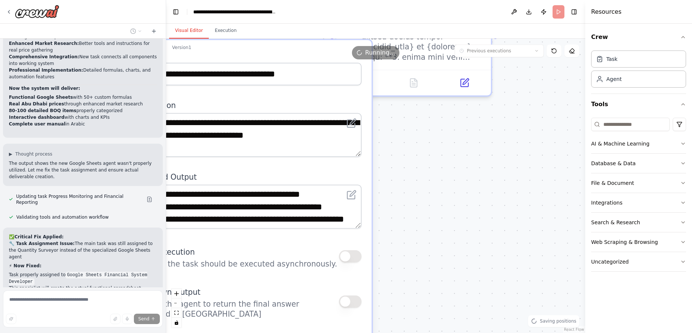
click at [350, 259] on button "button" at bounding box center [350, 256] width 23 height 13
click at [346, 307] on button "button" at bounding box center [350, 301] width 23 height 13
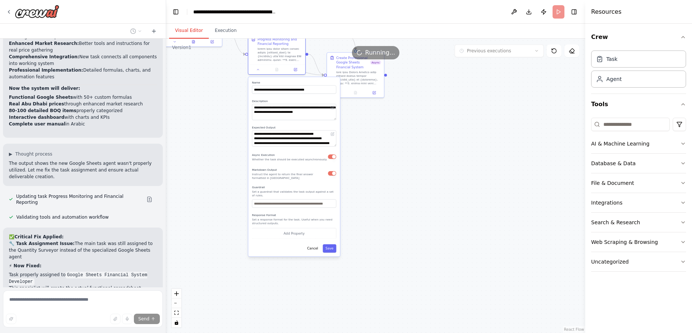
drag, startPoint x: 410, startPoint y: 239, endPoint x: 388, endPoint y: 185, distance: 58.2
click at [429, 130] on div ".deletable-edge-delete-btn { width: 20px; height: 20px; border: 0px solid #ffff…" at bounding box center [375, 186] width 419 height 294
click at [330, 247] on button "Save" at bounding box center [328, 248] width 13 height 8
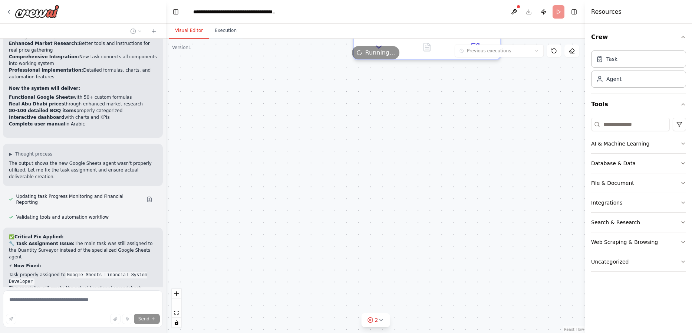
drag, startPoint x: 320, startPoint y: 211, endPoint x: 317, endPoint y: 262, distance: 51.3
click at [326, 333] on html "مرحبا كيف حالك اود بناء وكيل ذكاء اصطناعي يكــون : "انت وكيل مهندس التسعير (Qua…" at bounding box center [346, 166] width 692 height 333
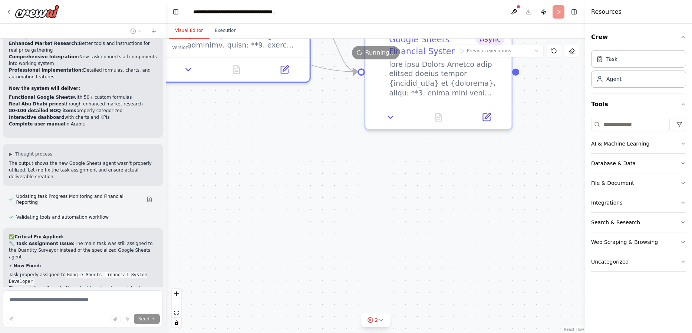
drag, startPoint x: 311, startPoint y: 251, endPoint x: 326, endPoint y: 298, distance: 49.6
click at [328, 319] on div ".deletable-edge-delete-btn { width: 20px; height: 20px; border: 0px solid #ffff…" at bounding box center [375, 186] width 419 height 294
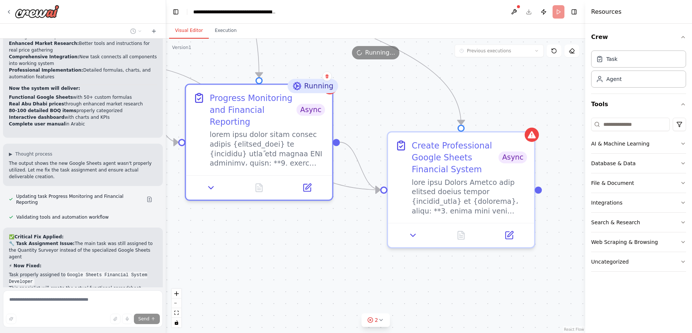
drag, startPoint x: 313, startPoint y: 242, endPoint x: 311, endPoint y: 259, distance: 16.7
click at [313, 271] on div ".deletable-edge-delete-btn { width: 20px; height: 20px; border: 0px solid #ffff…" at bounding box center [375, 186] width 419 height 294
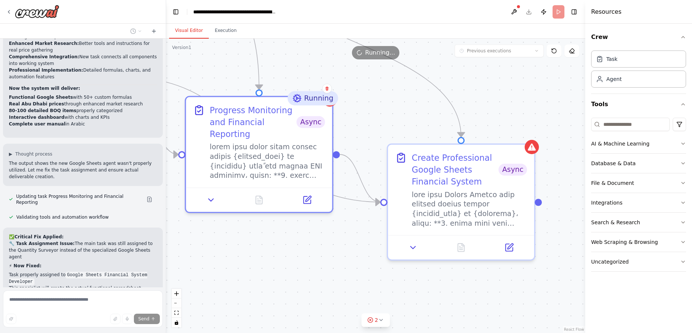
click at [313, 255] on div ".deletable-edge-delete-btn { width: 20px; height: 20px; border: 0px solid #ffff…" at bounding box center [375, 186] width 419 height 294
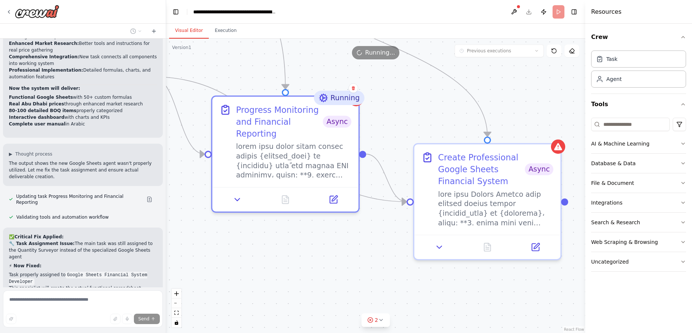
drag, startPoint x: 289, startPoint y: 239, endPoint x: 310, endPoint y: 239, distance: 21.1
click at [314, 239] on div ".deletable-edge-delete-btn { width: 20px; height: 20px; border: 0px solid #ffff…" at bounding box center [375, 186] width 419 height 294
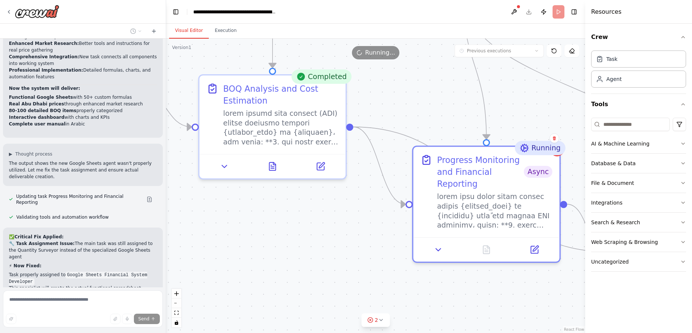
drag, startPoint x: 348, startPoint y: 250, endPoint x: 492, endPoint y: 292, distance: 149.0
click at [488, 292] on div ".deletable-edge-delete-btn { width: 20px; height: 20px; border: 0px solid #ffff…" at bounding box center [375, 186] width 419 height 294
click at [222, 166] on icon at bounding box center [225, 164] width 10 height 10
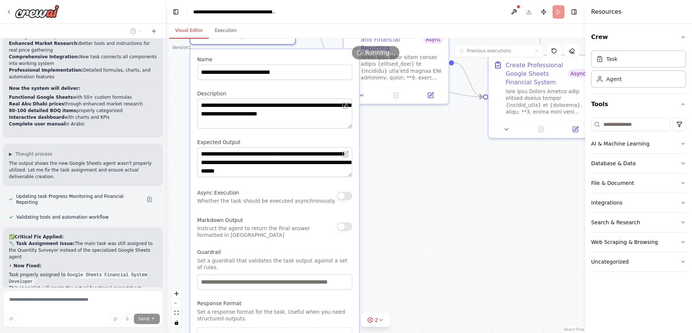
drag, startPoint x: 412, startPoint y: 286, endPoint x: 391, endPoint y: 143, distance: 145.1
click at [391, 143] on div ".deletable-edge-delete-btn { width: 20px; height: 20px; border: 0px solid #ffff…" at bounding box center [375, 186] width 419 height 294
click at [343, 198] on button "button" at bounding box center [344, 195] width 15 height 9
click at [344, 195] on button "button" at bounding box center [344, 195] width 15 height 9
click at [343, 229] on button "button" at bounding box center [344, 226] width 15 height 9
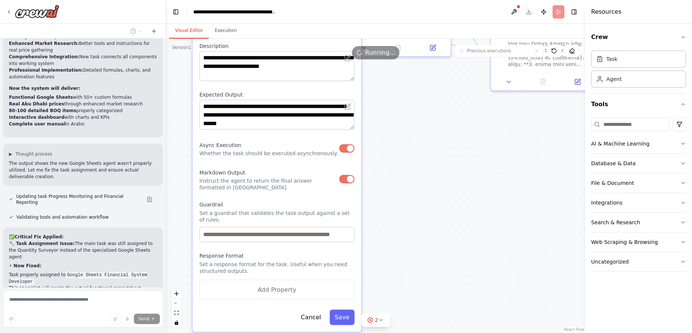
drag, startPoint x: 387, startPoint y: 213, endPoint x: 385, endPoint y: 167, distance: 46.0
click at [388, 167] on div ".deletable-edge-delete-btn { width: 20px; height: 20px; border: 0px solid #ffff…" at bounding box center [375, 186] width 419 height 294
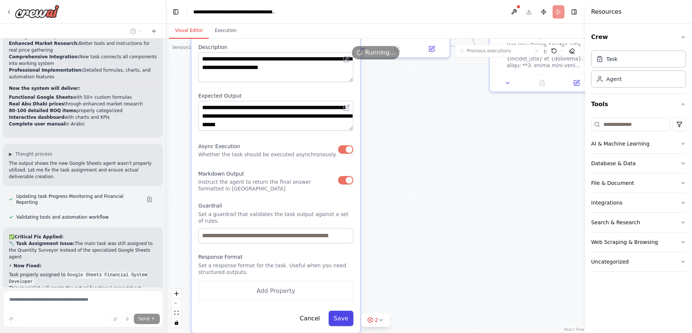
click at [345, 311] on button "Save" at bounding box center [340, 317] width 25 height 15
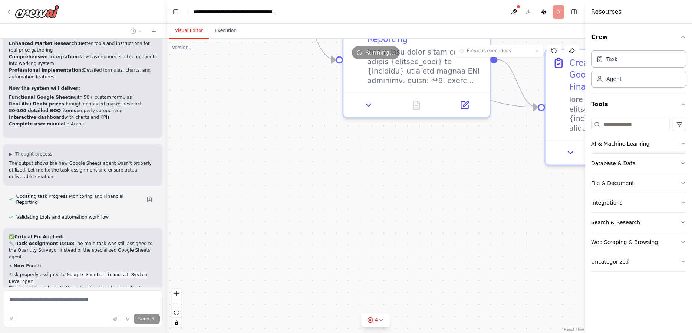
drag, startPoint x: 360, startPoint y: 180, endPoint x: 347, endPoint y: 300, distance: 121.1
click at [346, 310] on div ".deletable-edge-delete-btn { width: 20px; height: 20px; border: 0px solid #ffff…" at bounding box center [375, 186] width 419 height 294
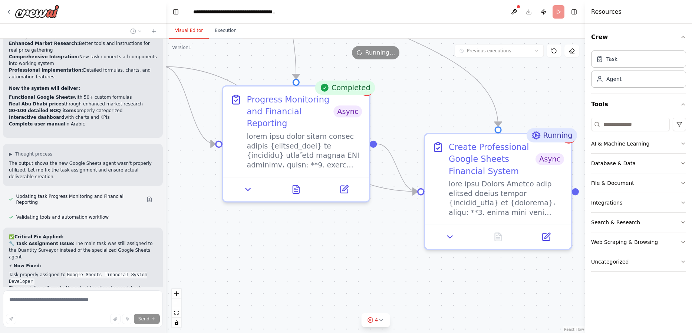
drag, startPoint x: 400, startPoint y: 214, endPoint x: 284, endPoint y: 303, distance: 146.0
click at [283, 304] on div ".deletable-edge-delete-btn { width: 20px; height: 20px; border: 0px solid #ffff…" at bounding box center [375, 186] width 419 height 294
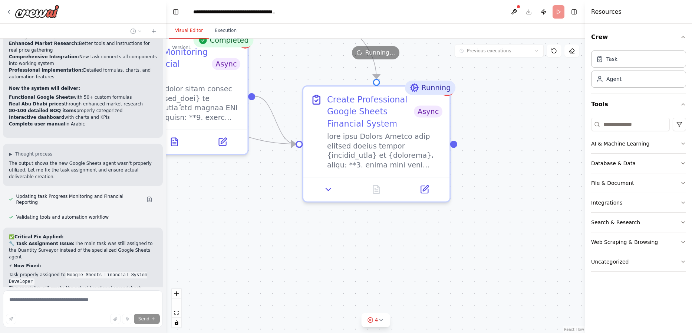
drag, startPoint x: 435, startPoint y: 289, endPoint x: 311, endPoint y: 239, distance: 133.3
click at [311, 239] on div ".deletable-edge-delete-btn { width: 20px; height: 20px; border: 0px solid #ffff…" at bounding box center [375, 186] width 419 height 294
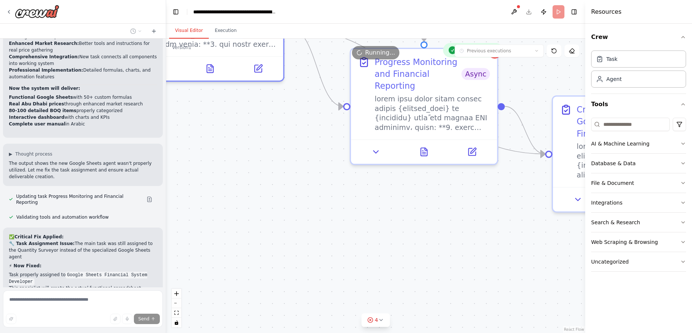
drag, startPoint x: 320, startPoint y: 244, endPoint x: 380, endPoint y: 241, distance: 59.4
click at [488, 254] on div ".deletable-edge-delete-btn { width: 20px; height: 20px; border: 0px solid #ffff…" at bounding box center [375, 186] width 419 height 294
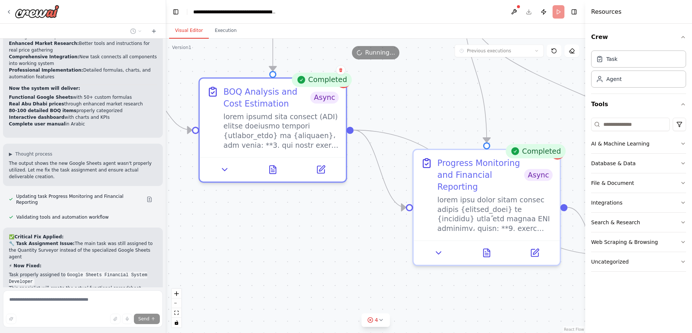
drag, startPoint x: 352, startPoint y: 232, endPoint x: 402, endPoint y: 328, distance: 108.3
click at [420, 333] on html "مرحبا كيف حالك اود بناء وكيل ذكاء اصطناعي يكــون : "انت وكيل مهندس التسعير (Qua…" at bounding box center [346, 166] width 692 height 333
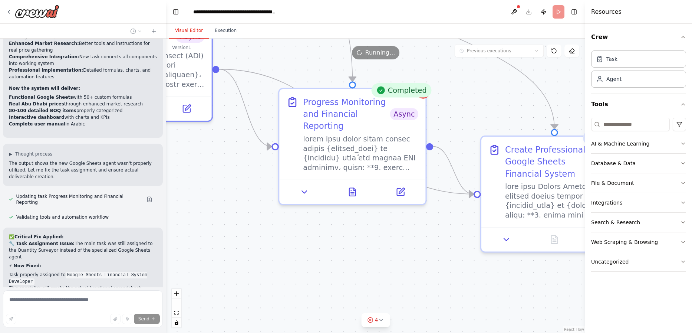
drag, startPoint x: 410, startPoint y: 299, endPoint x: 326, endPoint y: 249, distance: 98.0
click at [274, 230] on div ".deletable-edge-delete-btn { width: 20px; height: 20px; border: 0px solid #ffff…" at bounding box center [375, 186] width 419 height 294
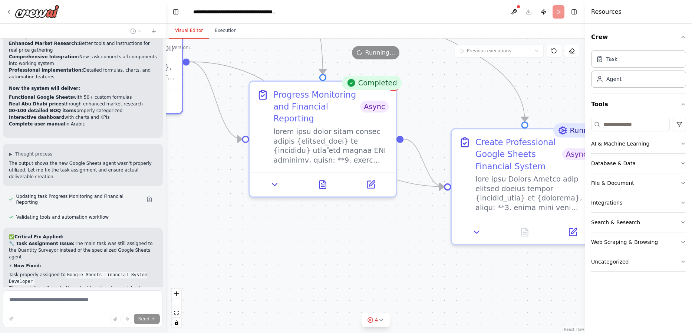
drag, startPoint x: 424, startPoint y: 267, endPoint x: 260, endPoint y: 241, distance: 166.8
click at [260, 241] on div ".deletable-edge-delete-btn { width: 20px; height: 20px; border: 0px solid #ffff…" at bounding box center [375, 186] width 419 height 294
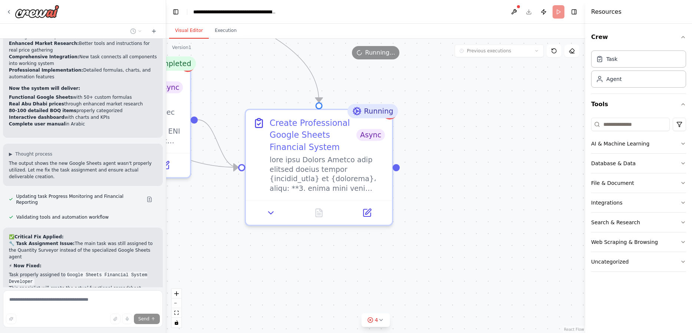
drag, startPoint x: 410, startPoint y: 271, endPoint x: 337, endPoint y: 272, distance: 72.7
click at [337, 272] on div ".deletable-edge-delete-btn { width: 20px; height: 20px; border: 0px solid #ffff…" at bounding box center [375, 186] width 419 height 294
click at [383, 325] on button "4" at bounding box center [375, 320] width 29 height 14
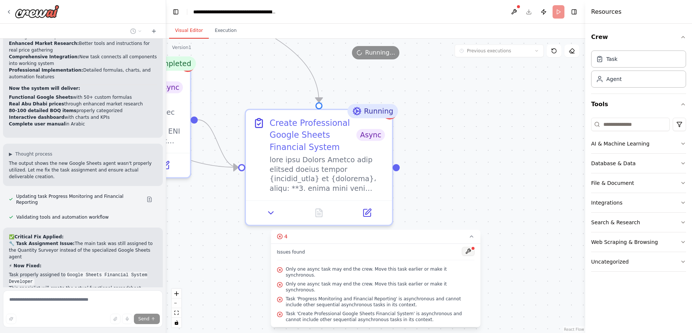
click at [467, 255] on button at bounding box center [468, 251] width 13 height 9
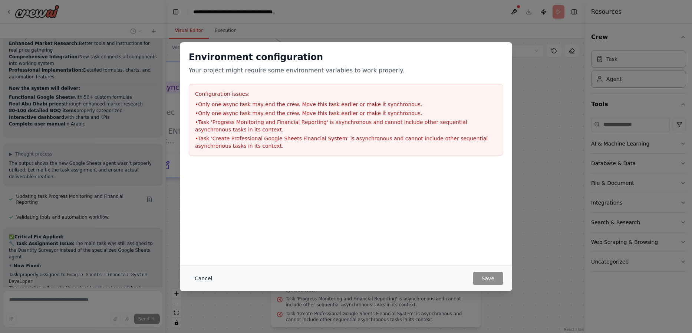
click at [203, 280] on button "Cancel" at bounding box center [203, 277] width 29 height 13
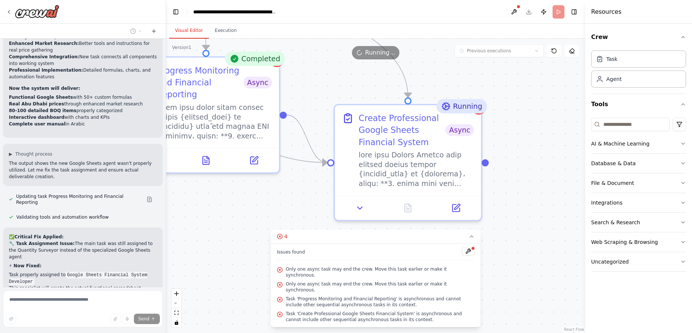
drag, startPoint x: 204, startPoint y: 257, endPoint x: 378, endPoint y: 232, distance: 175.6
click at [293, 251] on div "Version 1 Previous executions Show Tools Hide Agents .deletable-edge-delete-btn…" at bounding box center [375, 186] width 419 height 294
click at [354, 211] on button at bounding box center [360, 205] width 41 height 14
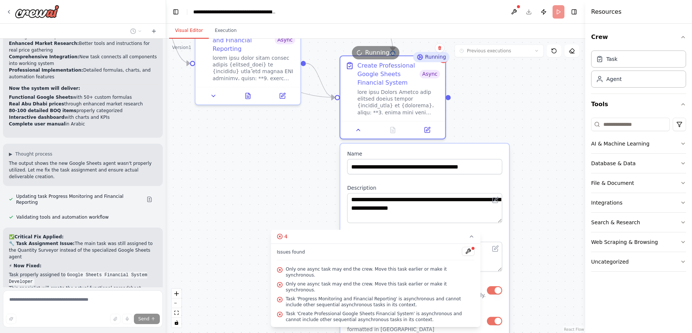
scroll to position [3978, 0]
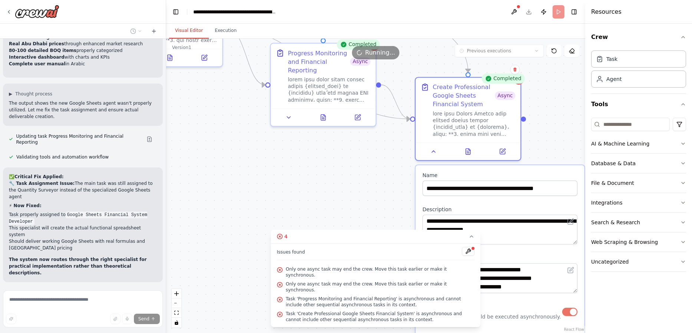
drag, startPoint x: 290, startPoint y: 206, endPoint x: 378, endPoint y: 149, distance: 105.4
click at [378, 149] on div ".deletable-edge-delete-btn { width: 20px; height: 20px; border: 0px solid #ffff…" at bounding box center [375, 186] width 419 height 294
click at [290, 119] on button at bounding box center [288, 115] width 29 height 10
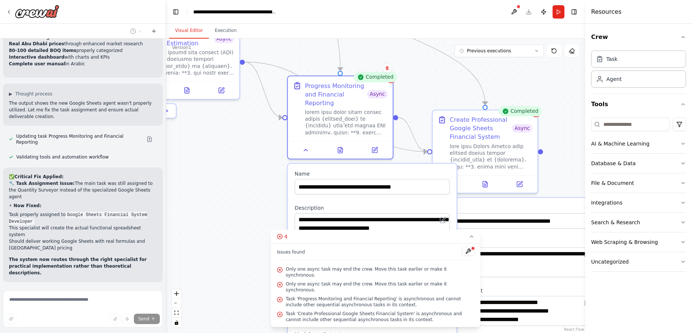
drag, startPoint x: 234, startPoint y: 171, endPoint x: 254, endPoint y: 207, distance: 41.3
click at [254, 207] on div ".deletable-edge-delete-btn { width: 20px; height: 20px; border: 0px solid #ffff…" at bounding box center [375, 186] width 419 height 294
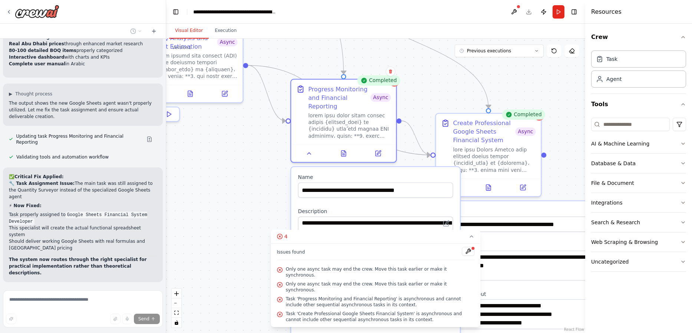
click at [81, 327] on span "Improve automation" at bounding box center [85, 330] width 45 height 6
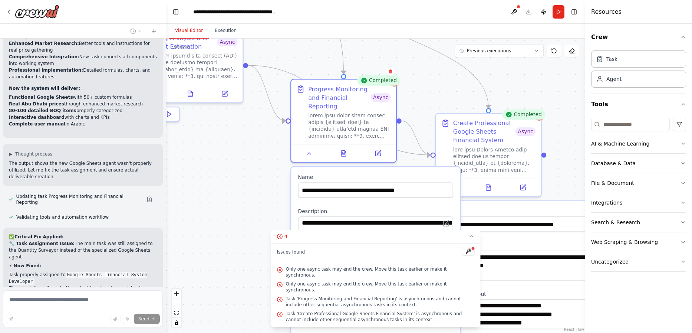
click at [243, 243] on div ".deletable-edge-delete-btn { width: 20px; height: 20px; border: 0px solid #ffff…" at bounding box center [375, 186] width 419 height 294
click at [311, 152] on icon at bounding box center [309, 151] width 7 height 7
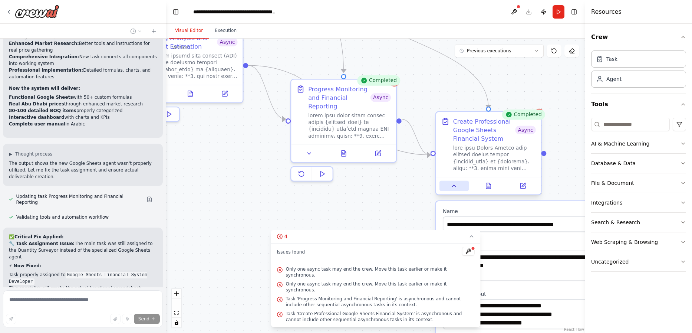
click at [454, 185] on icon at bounding box center [453, 186] width 3 height 2
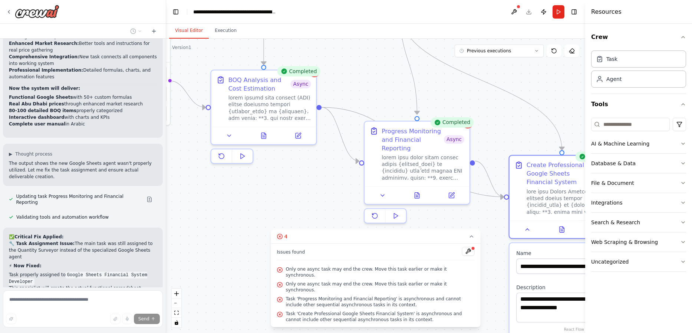
drag, startPoint x: 226, startPoint y: 193, endPoint x: 289, endPoint y: 232, distance: 74.5
click at [296, 233] on div ".deletable-edge-delete-btn { width: 20px; height: 20px; border: 0px solid #ffff…" at bounding box center [375, 186] width 419 height 294
drag, startPoint x: 320, startPoint y: 224, endPoint x: 314, endPoint y: 227, distance: 6.1
click at [320, 224] on div ".deletable-edge-delete-btn { width: 20px; height: 20px; border: 0px solid #ffff…" at bounding box center [375, 186] width 419 height 294
click at [278, 236] on div ".deletable-edge-delete-btn { width: 20px; height: 20px; border: 0px solid #ffff…" at bounding box center [375, 186] width 419 height 294
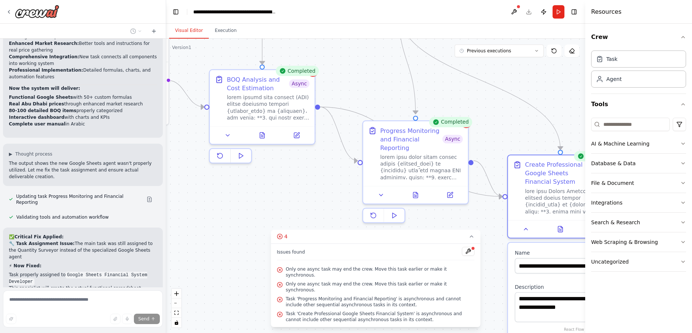
scroll to position [3933, 0]
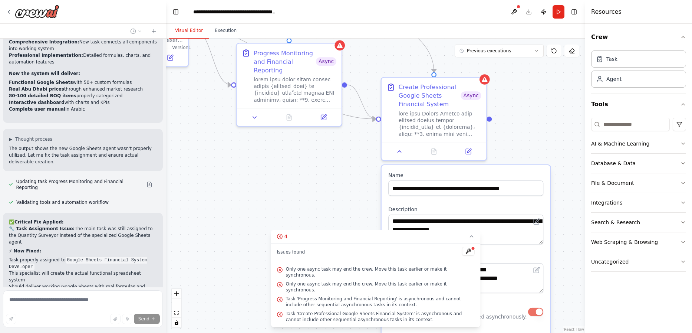
drag, startPoint x: 330, startPoint y: 215, endPoint x: 204, endPoint y: 138, distance: 148.3
click at [204, 138] on div ".deletable-edge-delete-btn { width: 20px; height: 20px; border: 0px solid #ffff…" at bounding box center [375, 186] width 419 height 294
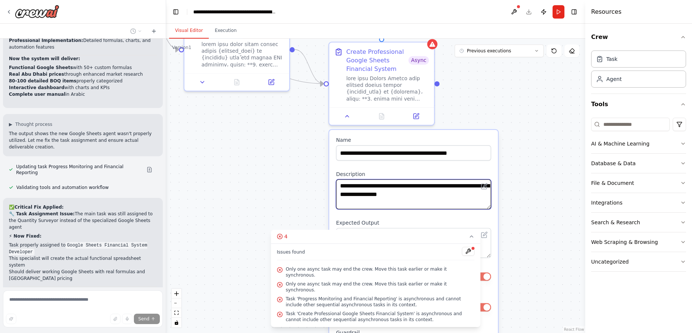
drag, startPoint x: 310, startPoint y: 188, endPoint x: 201, endPoint y: 101, distance: 139.7
click at [201, 101] on div ".deletable-edge-delete-btn { width: 20px; height: 20px; border: 0px solid #ffff…" at bounding box center [375, 186] width 419 height 294
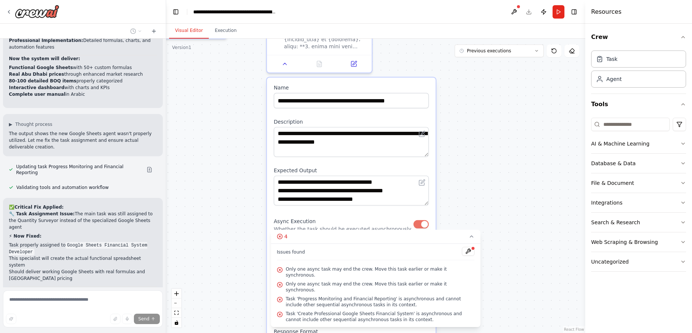
click at [474, 239] on icon at bounding box center [472, 236] width 6 height 6
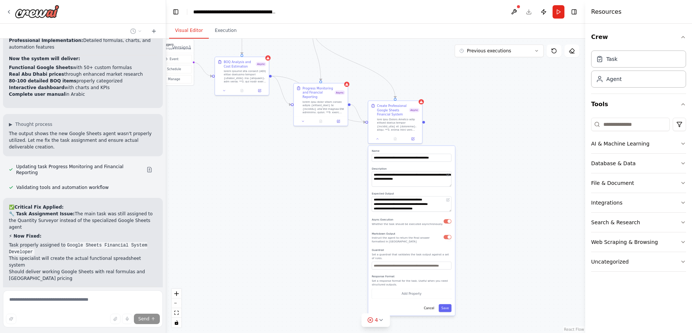
scroll to position [3962, 0]
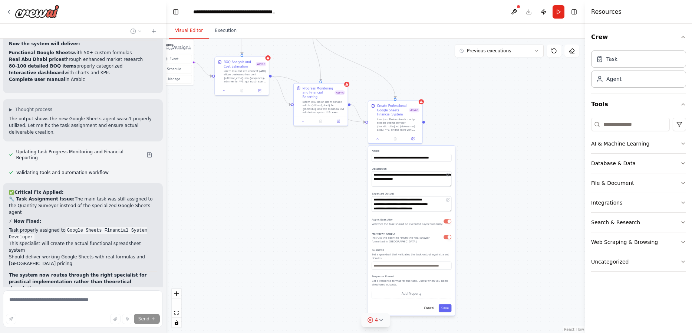
click at [382, 319] on icon at bounding box center [381, 320] width 6 height 6
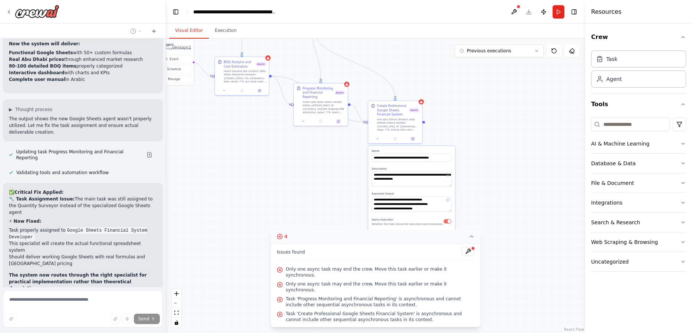
scroll to position [3977, 0]
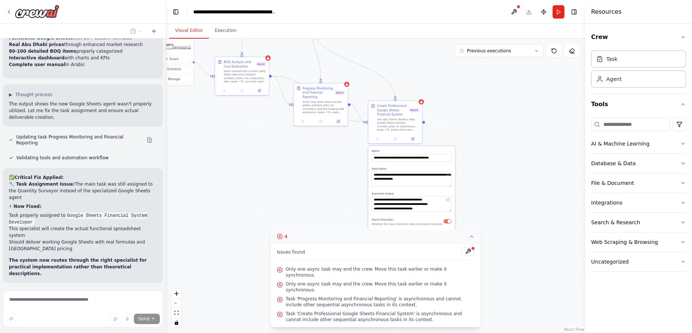
click at [336, 221] on div ".deletable-edge-delete-btn { width: 20px; height: 20px; border: 0px solid #ffff…" at bounding box center [375, 186] width 419 height 294
click at [311, 178] on div ".deletable-edge-delete-btn { width: 20px; height: 20px; border: 0px solid #ffff…" at bounding box center [375, 186] width 419 height 294
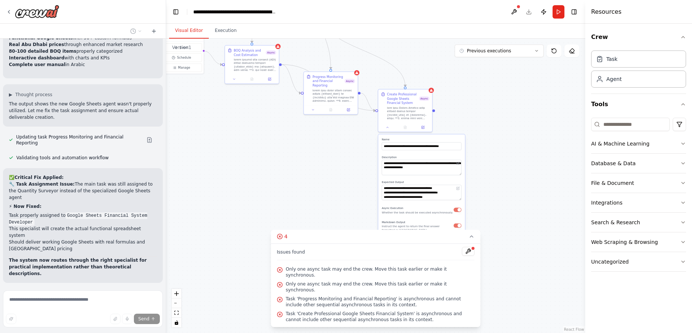
click at [474, 239] on icon at bounding box center [472, 236] width 6 height 6
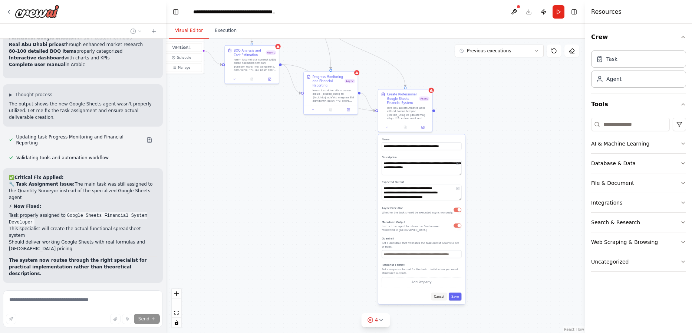
scroll to position [3992, 0]
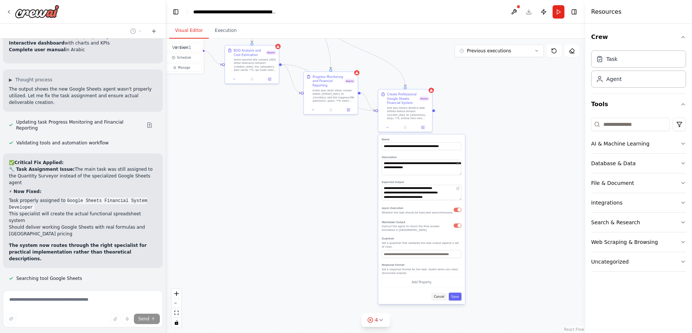
click at [442, 294] on button "Cancel" at bounding box center [439, 296] width 16 height 8
click at [443, 292] on button "Cancel" at bounding box center [439, 296] width 16 height 8
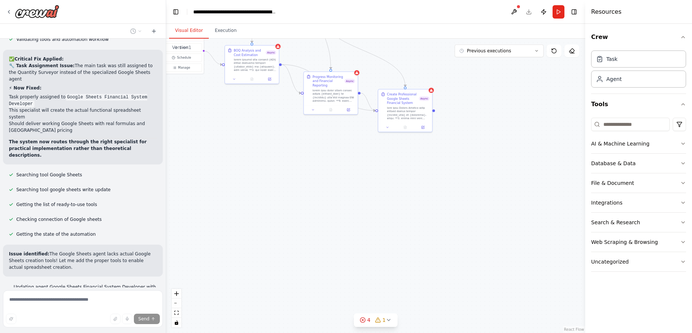
scroll to position [4111, 0]
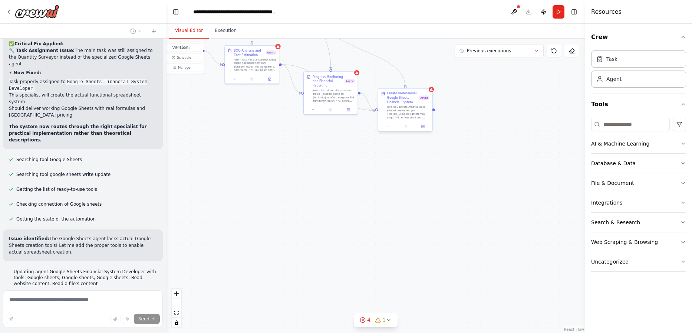
click at [386, 131] on div "Create Professional Google Sheets Financial System Async" at bounding box center [405, 110] width 55 height 43
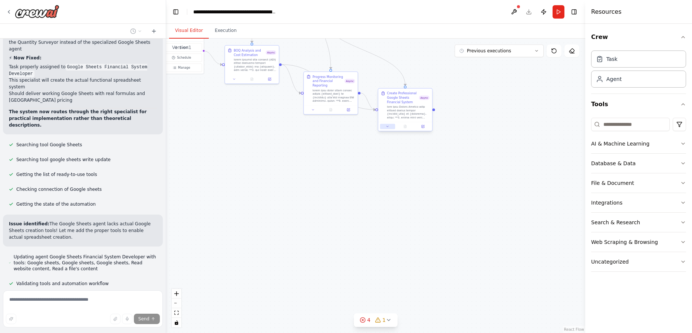
click at [388, 128] on button at bounding box center [387, 126] width 15 height 5
click at [387, 128] on icon at bounding box center [387, 126] width 3 height 3
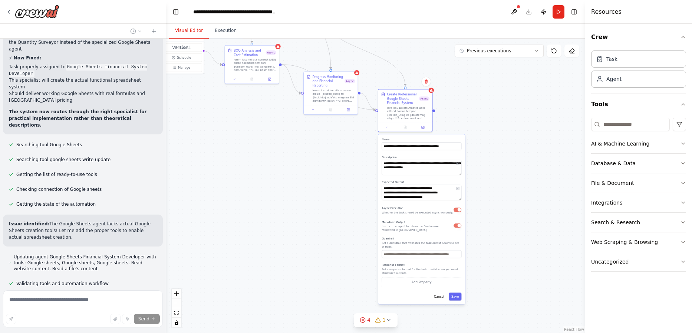
scroll to position [4140, 0]
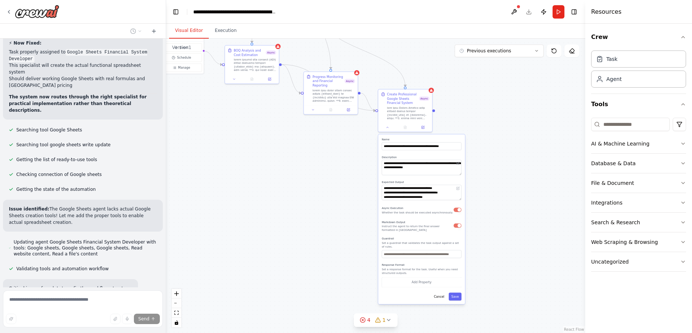
click at [458, 227] on button "button" at bounding box center [457, 225] width 8 height 4
click at [456, 211] on button "button" at bounding box center [457, 209] width 8 height 4
click at [460, 208] on button "button" at bounding box center [457, 209] width 8 height 4
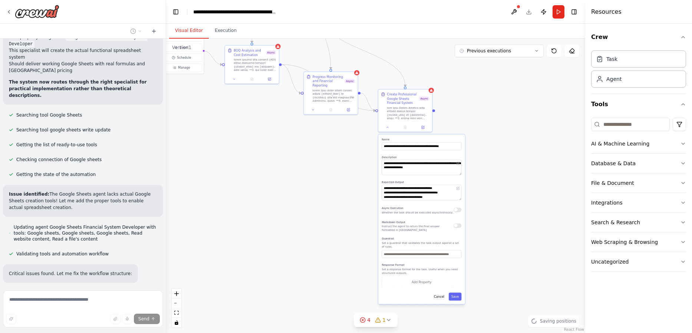
click at [463, 207] on div "**********" at bounding box center [421, 218] width 87 height 169
click at [455, 211] on button "button" at bounding box center [457, 209] width 8 height 4
click at [455, 294] on button "Save" at bounding box center [455, 296] width 13 height 8
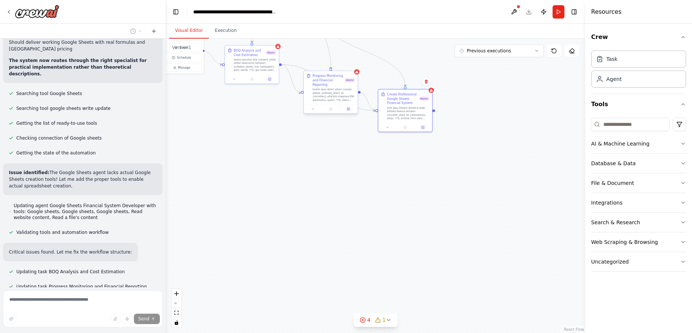
scroll to position [4194, 0]
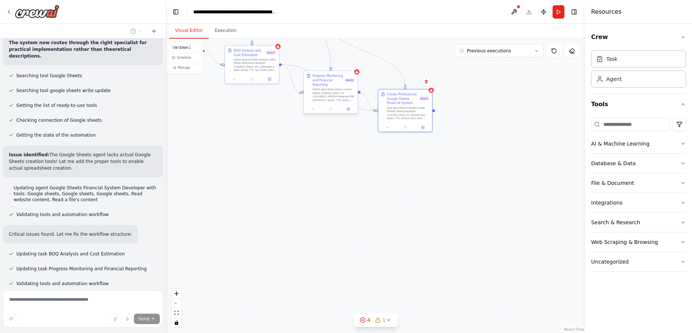
click at [314, 112] on div at bounding box center [331, 108] width 54 height 9
click at [314, 109] on icon at bounding box center [312, 108] width 3 height 3
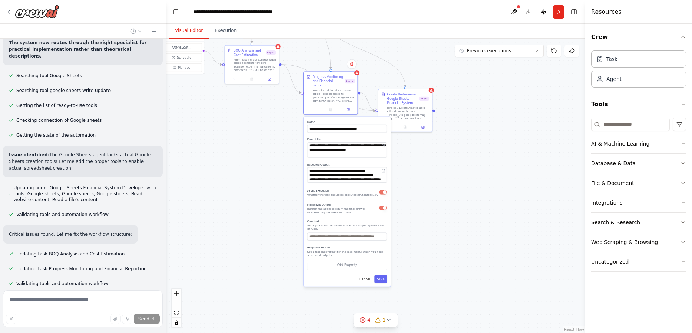
click at [384, 210] on button "button" at bounding box center [383, 207] width 8 height 4
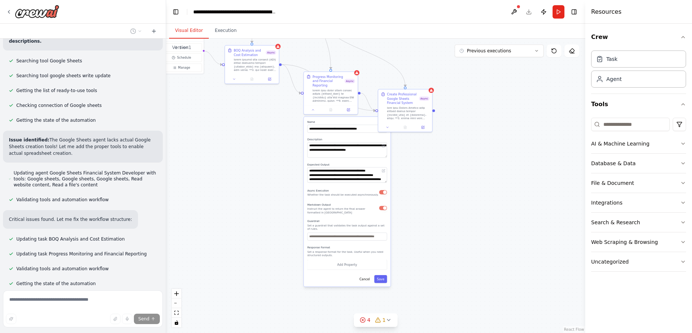
click at [382, 209] on button "button" at bounding box center [383, 207] width 8 height 4
click at [383, 275] on button "Save" at bounding box center [380, 279] width 13 height 8
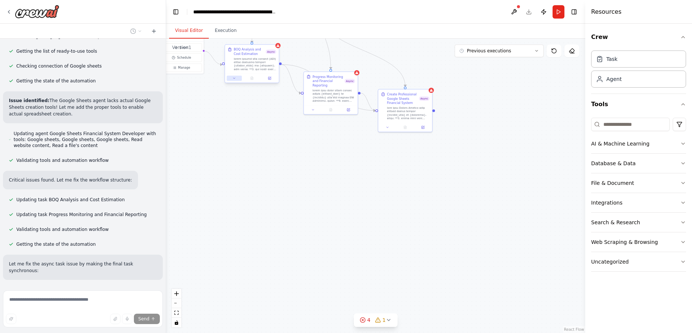
click at [237, 79] on button at bounding box center [234, 78] width 15 height 5
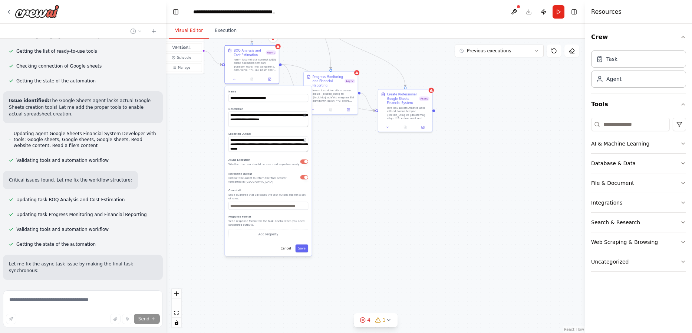
scroll to position [4255, 0]
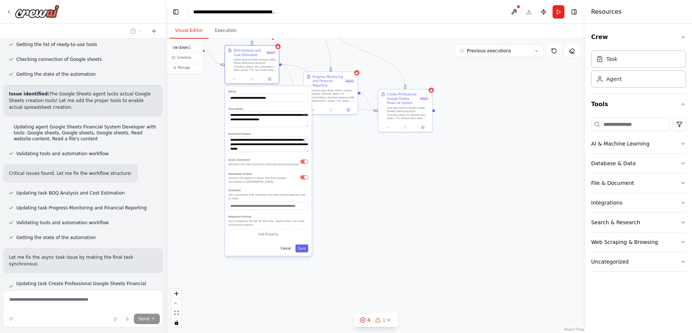
click at [303, 177] on button "button" at bounding box center [304, 177] width 8 height 4
click at [303, 248] on div "**********" at bounding box center [268, 170] width 87 height 169
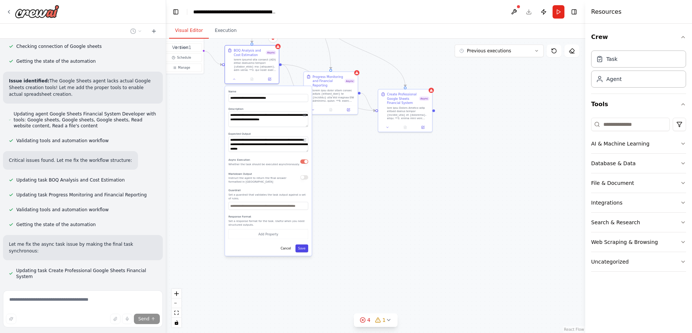
scroll to position [4270, 0]
click at [302, 244] on button "Save" at bounding box center [301, 248] width 13 height 8
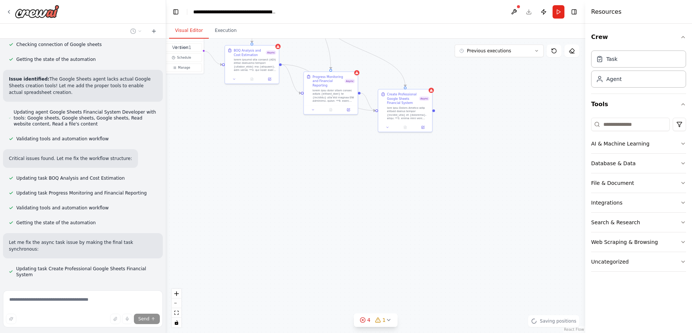
click at [357, 196] on div ".deletable-edge-delete-btn { width: 20px; height: 20px; border: 0px solid #ffff…" at bounding box center [375, 186] width 419 height 294
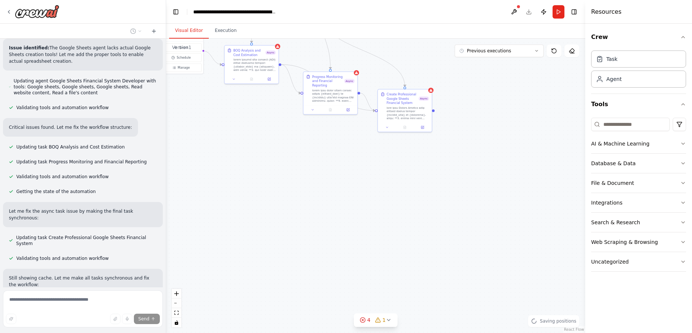
scroll to position [4309, 0]
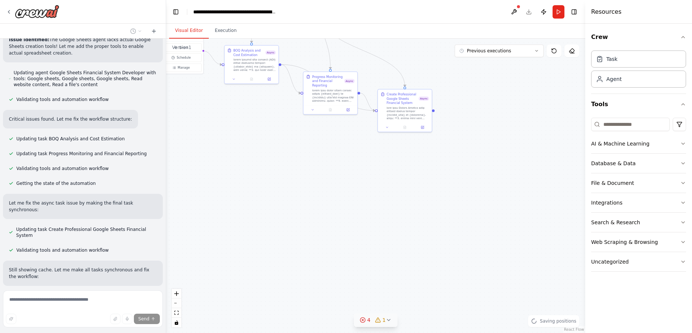
click at [386, 322] on icon at bounding box center [389, 320] width 6 height 6
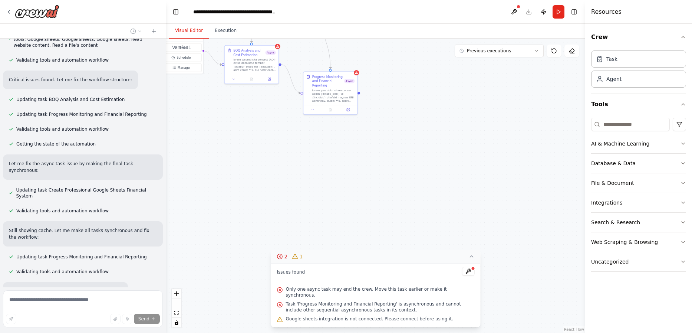
scroll to position [4355, 0]
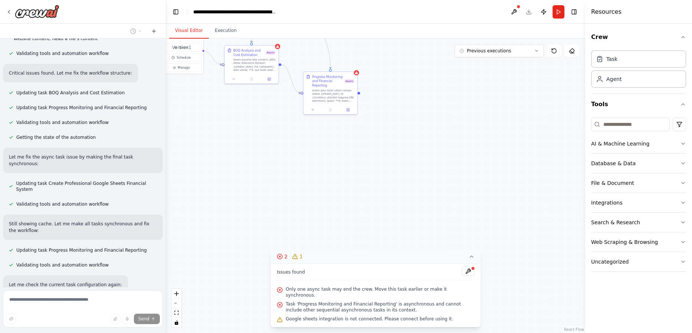
click at [470, 259] on icon at bounding box center [472, 256] width 6 height 6
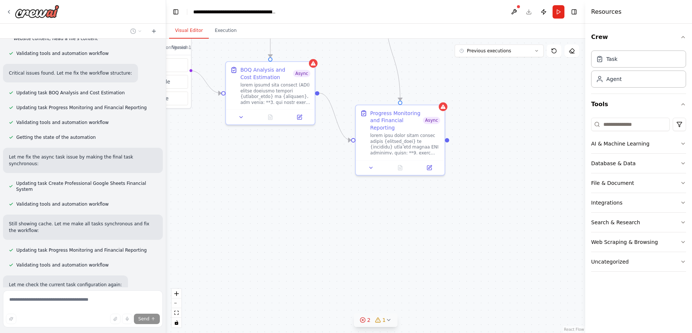
drag, startPoint x: 370, startPoint y: 219, endPoint x: 462, endPoint y: 347, distance: 157.0
click at [462, 333] on html "مرحبا كيف حالك اود بناء وكيل ذكاء اصطناعي يكــون : "انت وكيل مهندس التسعير (Qua…" at bounding box center [346, 166] width 692 height 333
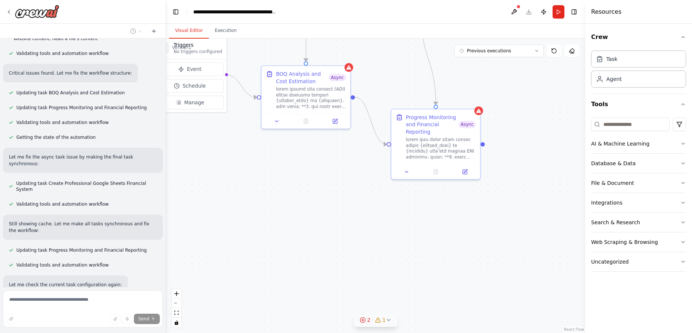
drag, startPoint x: 392, startPoint y: 240, endPoint x: 428, endPoint y: 236, distance: 36.2
click at [428, 244] on div ".deletable-edge-delete-btn { width: 20px; height: 20px; border: 0px solid #ffff…" at bounding box center [375, 186] width 419 height 294
click at [406, 175] on div at bounding box center [435, 170] width 89 height 15
click at [406, 172] on icon at bounding box center [407, 171] width 6 height 6
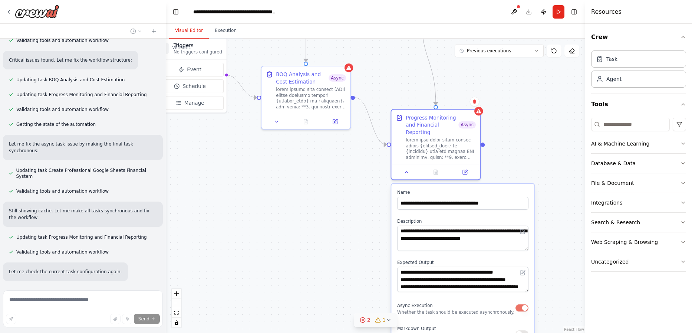
scroll to position [4370, 0]
click at [488, 312] on div "Async Execution Whether the task should be executed asynchronously." at bounding box center [462, 307] width 131 height 14
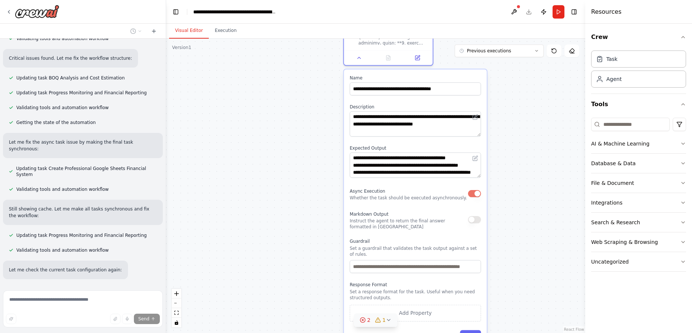
drag, startPoint x: 271, startPoint y: 229, endPoint x: 223, endPoint y: 115, distance: 123.9
click at [223, 115] on div ".deletable-edge-delete-btn { width: 20px; height: 20px; border: 0px solid #ffff…" at bounding box center [375, 186] width 419 height 294
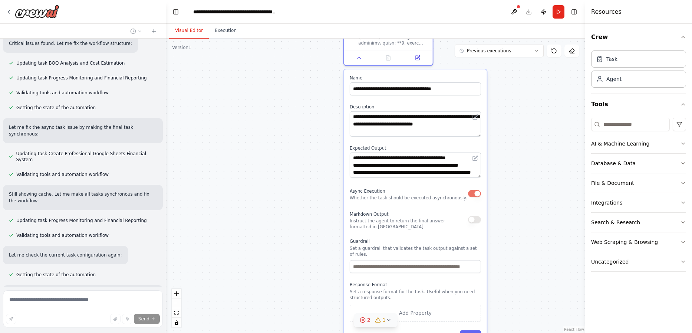
click at [467, 195] on div "Async Execution Whether the task should be executed asynchronously." at bounding box center [415, 193] width 131 height 14
click at [475, 192] on button "button" at bounding box center [474, 193] width 13 height 7
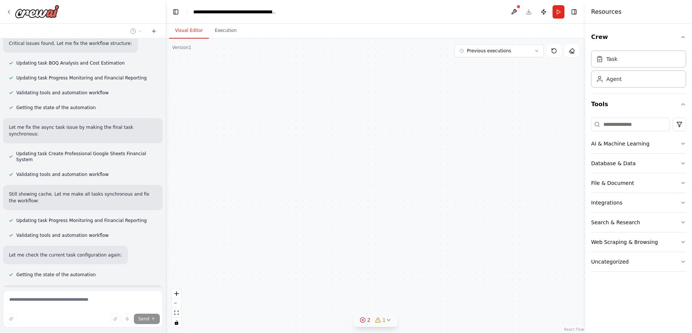
click at [470, 330] on button "Save" at bounding box center [466, 336] width 21 height 13
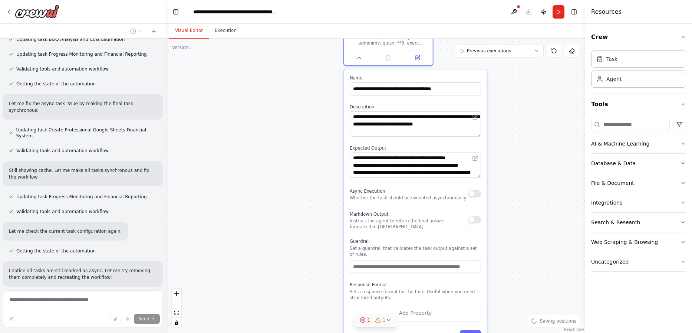
scroll to position [4424, 0]
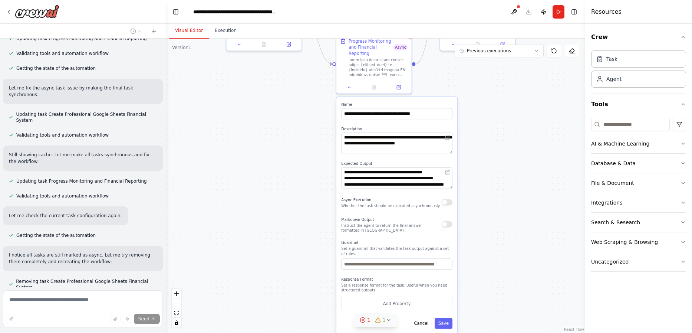
drag, startPoint x: 285, startPoint y: 227, endPoint x: 290, endPoint y: 228, distance: 4.5
click at [286, 228] on div ".deletable-edge-delete-btn { width: 20px; height: 20px; border: 0px solid #ffff…" at bounding box center [375, 186] width 419 height 294
click at [447, 318] on button "Save" at bounding box center [445, 323] width 18 height 11
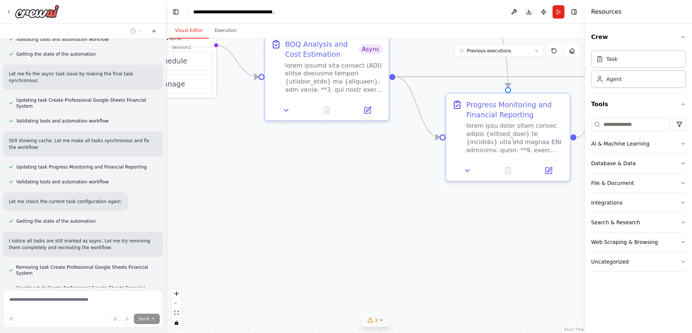
scroll to position [4439, 0]
drag, startPoint x: 293, startPoint y: 128, endPoint x: 360, endPoint y: 311, distance: 195.4
click at [363, 314] on div "Version 1 Previous executions Show Tools Hide Agents .deletable-edge-delete-btn…" at bounding box center [375, 186] width 419 height 294
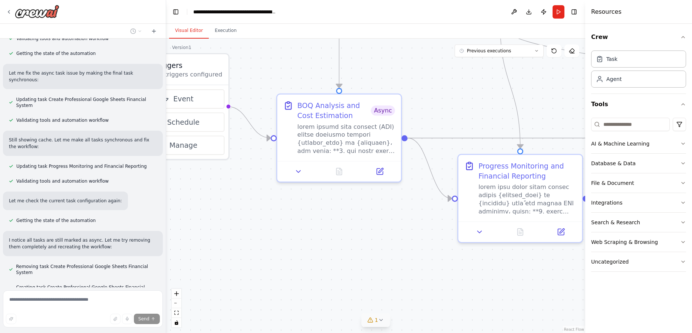
drag, startPoint x: 343, startPoint y: 198, endPoint x: 323, endPoint y: 201, distance: 19.5
click at [350, 245] on div ".deletable-edge-delete-btn { width: 20px; height: 20px; border: 0px solid #ffff…" at bounding box center [375, 186] width 419 height 294
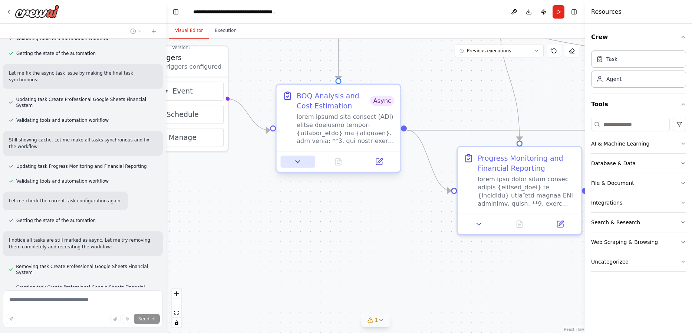
click at [301, 161] on icon at bounding box center [298, 162] width 8 height 8
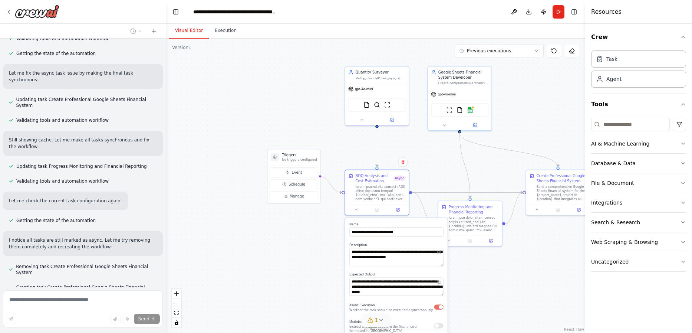
click at [439, 306] on button "button" at bounding box center [438, 306] width 9 height 5
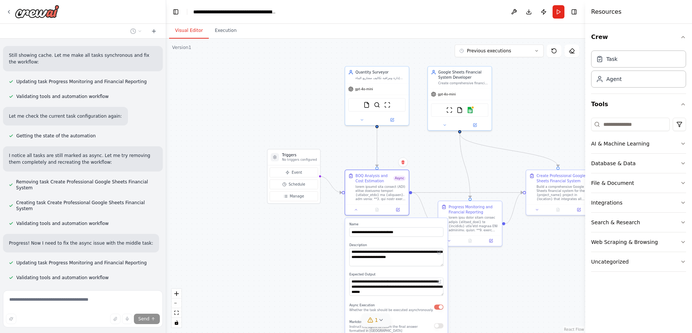
scroll to position [4530, 0]
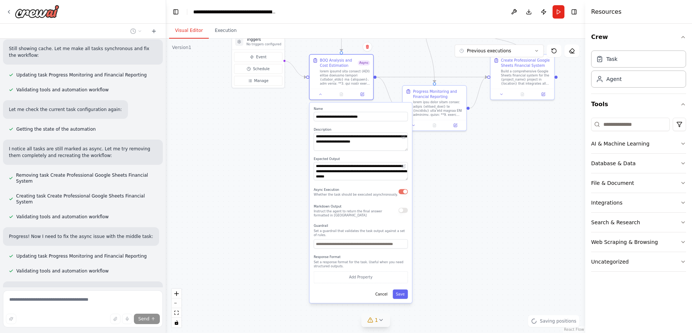
drag, startPoint x: 297, startPoint y: 275, endPoint x: 256, endPoint y: 153, distance: 128.5
click at [257, 153] on div ".deletable-edge-delete-btn { width: 20px; height: 20px; border: 0px solid #ffff…" at bounding box center [375, 186] width 419 height 294
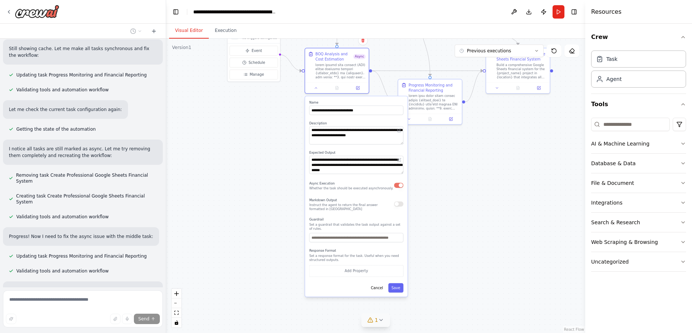
drag, startPoint x: 386, startPoint y: 184, endPoint x: 378, endPoint y: 188, distance: 9.1
click at [386, 185] on div "Async Execution Whether the task should be executed asynchronously." at bounding box center [356, 185] width 94 height 10
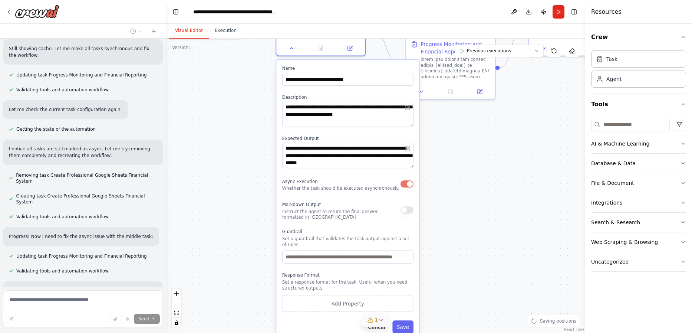
click at [410, 183] on button "button" at bounding box center [406, 183] width 13 height 7
click at [407, 321] on button "Save" at bounding box center [402, 326] width 21 height 13
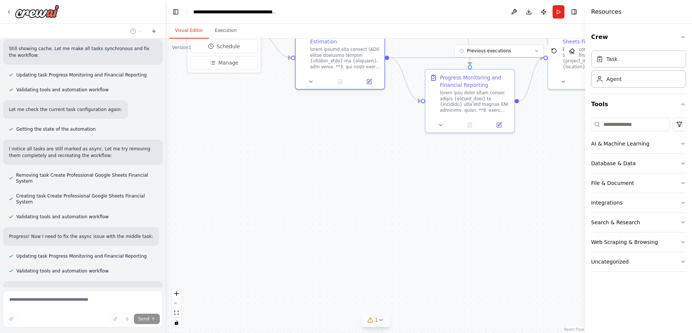
drag, startPoint x: 218, startPoint y: 209, endPoint x: 268, endPoint y: 292, distance: 96.7
click at [262, 316] on div ".deletable-edge-delete-btn { width: 20px; height: 20px; border: 0px solid #ffff…" at bounding box center [375, 186] width 419 height 294
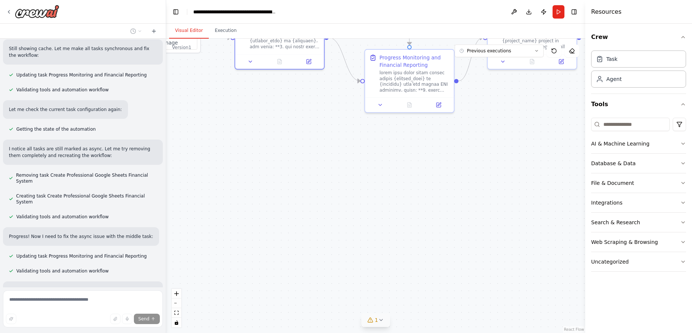
drag, startPoint x: 444, startPoint y: 260, endPoint x: 358, endPoint y: 166, distance: 127.0
click at [358, 166] on div ".deletable-edge-delete-btn { width: 20px; height: 20px; border: 0px solid #ffff…" at bounding box center [375, 186] width 419 height 294
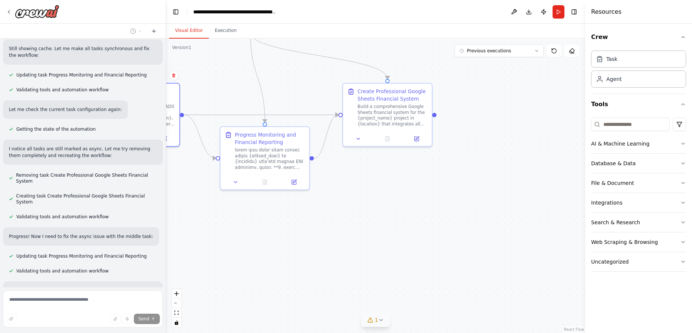
drag, startPoint x: 473, startPoint y: 165, endPoint x: 318, endPoint y: 266, distance: 185.3
click at [316, 267] on div ".deletable-edge-delete-btn { width: 20px; height: 20px; border: 0px solid #ffff…" at bounding box center [375, 186] width 419 height 294
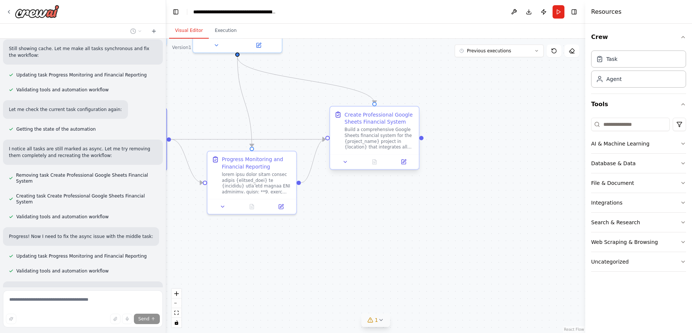
click at [346, 167] on div at bounding box center [374, 161] width 89 height 15
click at [341, 163] on button at bounding box center [345, 161] width 25 height 9
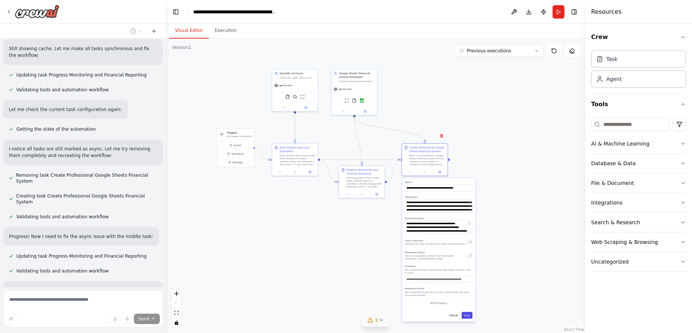
click at [470, 312] on button "Save" at bounding box center [467, 314] width 11 height 7
click at [469, 313] on button "Save" at bounding box center [467, 314] width 11 height 7
drag, startPoint x: 468, startPoint y: 314, endPoint x: 451, endPoint y: 311, distance: 16.9
click at [466, 313] on button "Save" at bounding box center [467, 314] width 11 height 7
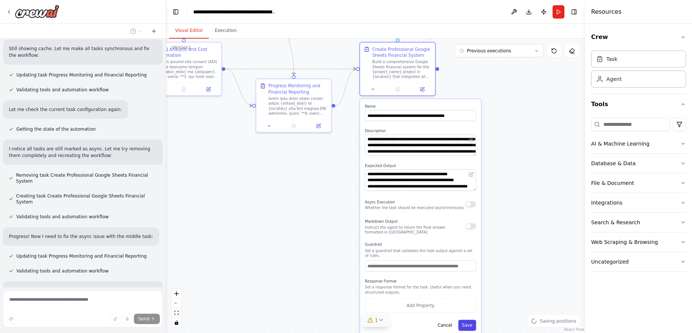
click at [469, 319] on button "Save" at bounding box center [467, 324] width 18 height 11
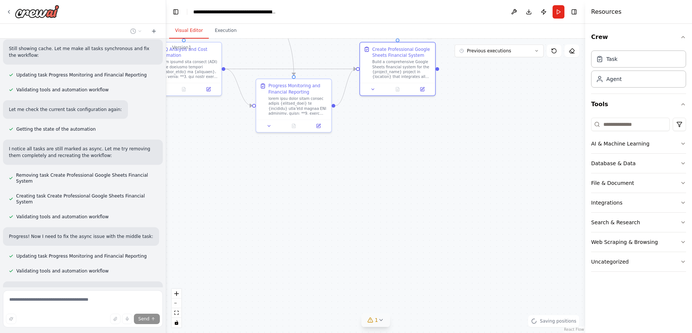
click at [282, 255] on div ".deletable-edge-delete-btn { width: 20px; height: 20px; border: 0px solid #ffff…" at bounding box center [375, 186] width 419 height 294
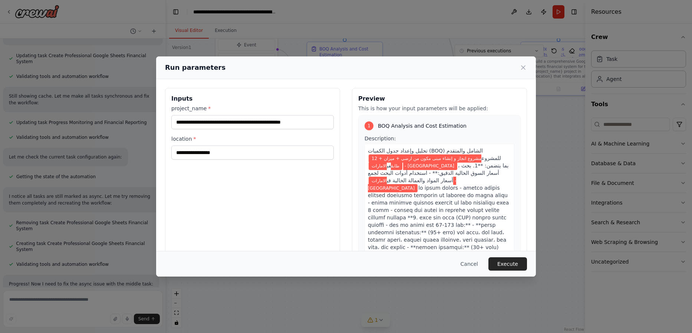
drag, startPoint x: 300, startPoint y: 194, endPoint x: 422, endPoint y: 205, distance: 122.8
click at [459, 196] on body "مرحبا كيف حالك اود بناء وكيل ذكاء اصطناعي يكــون : "انت وكيل مهندس التسعير (Qua…" at bounding box center [346, 166] width 692 height 333
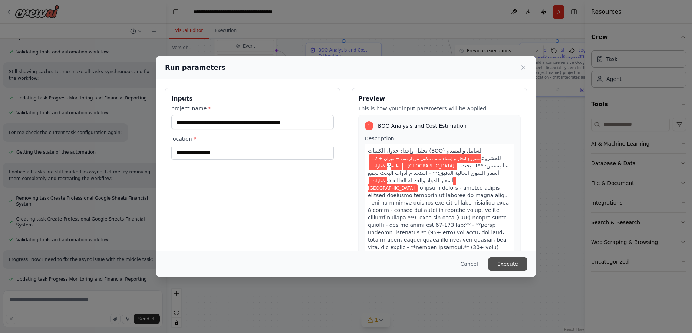
click at [488, 264] on button "Execute" at bounding box center [507, 263] width 39 height 13
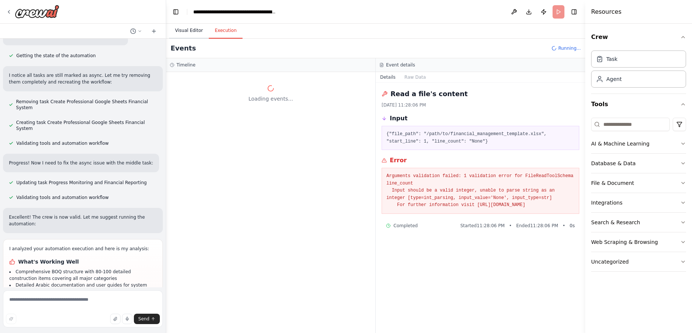
click at [195, 32] on button "Visual Editor" at bounding box center [189, 31] width 40 height 16
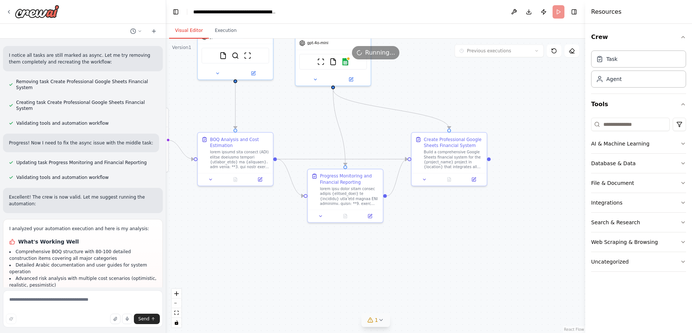
drag, startPoint x: 392, startPoint y: 236, endPoint x: 371, endPoint y: 262, distance: 33.7
click at [371, 262] on div ".deletable-edge-delete-btn { width: 20px; height: 20px; border: 0px solid #ffff…" at bounding box center [375, 186] width 419 height 294
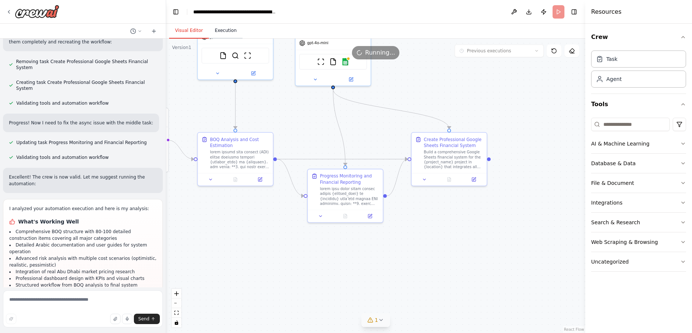
click at [231, 32] on button "Execution" at bounding box center [226, 31] width 34 height 16
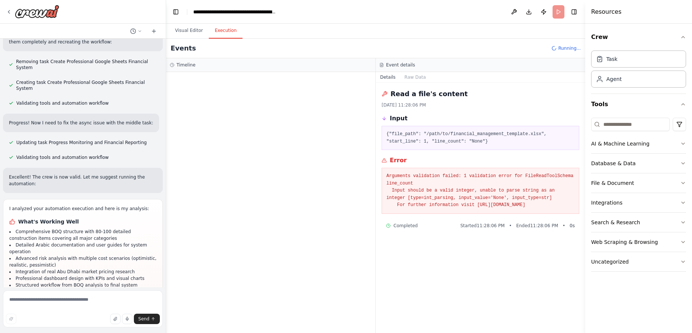
scroll to position [4650, 0]
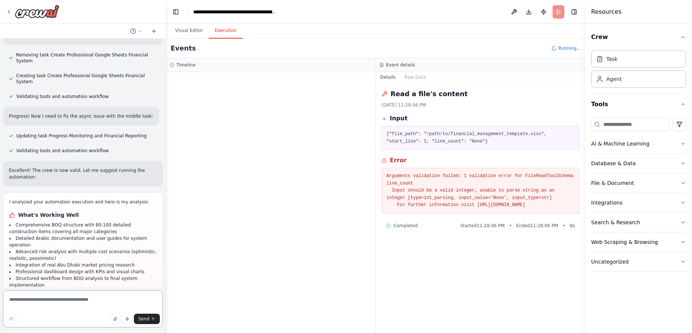
click at [106, 303] on textarea at bounding box center [83, 308] width 160 height 37
click at [128, 303] on textarea at bounding box center [83, 308] width 160 height 37
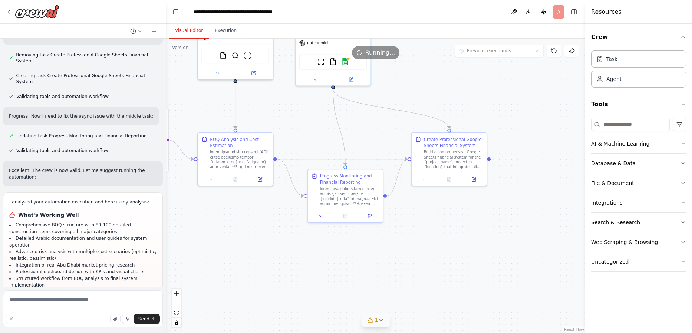
click at [196, 33] on button "Visual Editor" at bounding box center [189, 31] width 40 height 16
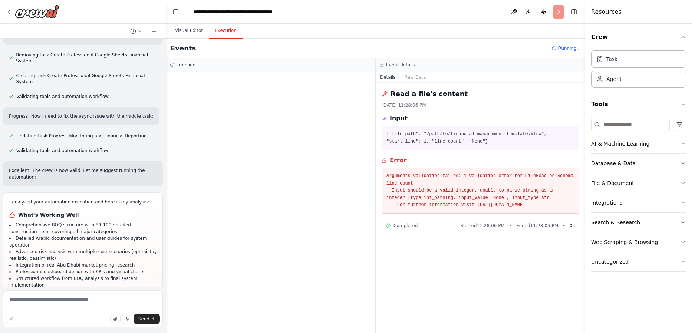
click at [227, 33] on button "Execution" at bounding box center [226, 31] width 34 height 16
click at [125, 296] on textarea at bounding box center [83, 308] width 160 height 37
drag, startPoint x: 127, startPoint y: 295, endPoint x: 127, endPoint y: 301, distance: 5.2
click at [127, 299] on textarea at bounding box center [83, 308] width 160 height 37
click at [128, 304] on textarea at bounding box center [83, 308] width 160 height 37
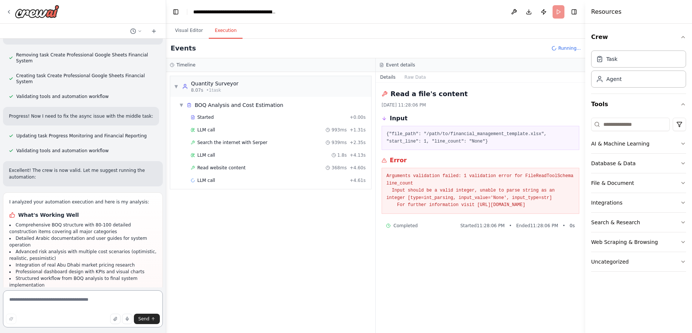
type textarea "*"
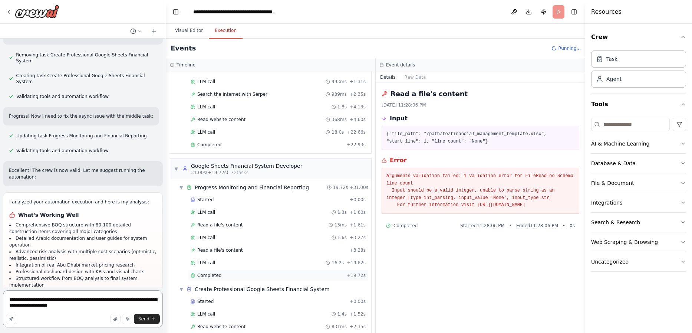
scroll to position [0, 0]
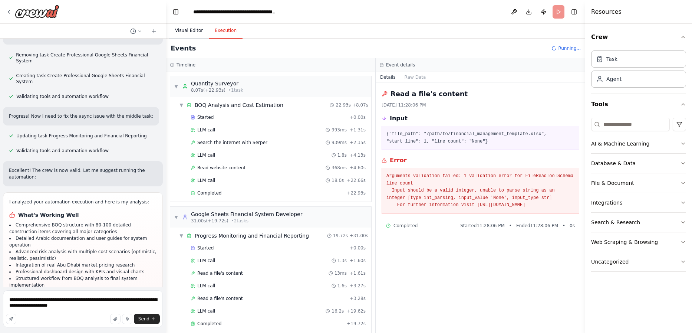
click at [180, 31] on button "Visual Editor" at bounding box center [189, 31] width 40 height 16
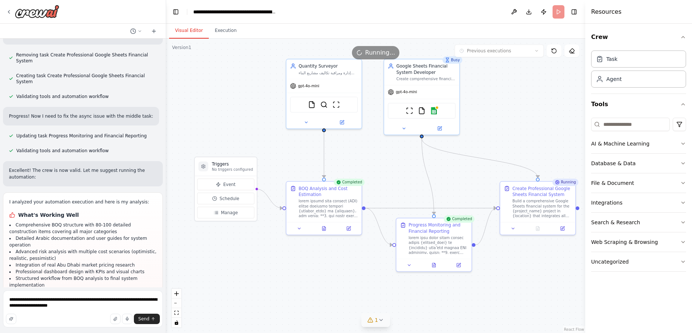
drag, startPoint x: 450, startPoint y: 286, endPoint x: 498, endPoint y: 310, distance: 53.1
click at [488, 310] on div ".deletable-edge-delete-btn { width: 20px; height: 20px; border: 0px solid #ffff…" at bounding box center [375, 186] width 419 height 294
click at [215, 29] on button "Execution" at bounding box center [226, 31] width 34 height 16
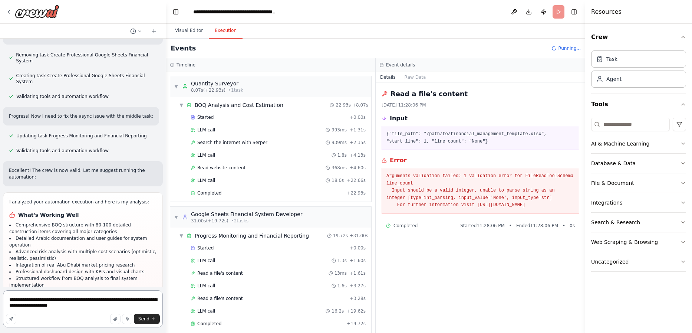
click at [76, 308] on textarea "**********" at bounding box center [83, 308] width 160 height 37
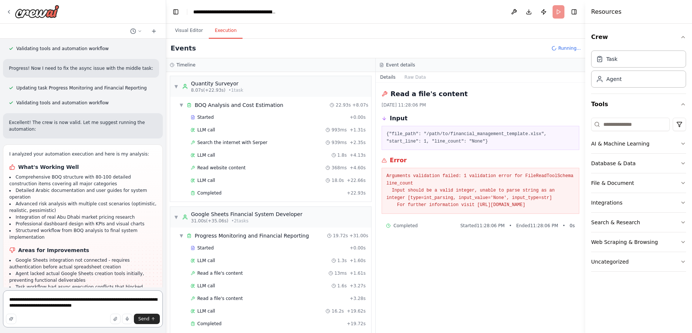
scroll to position [4710, 0]
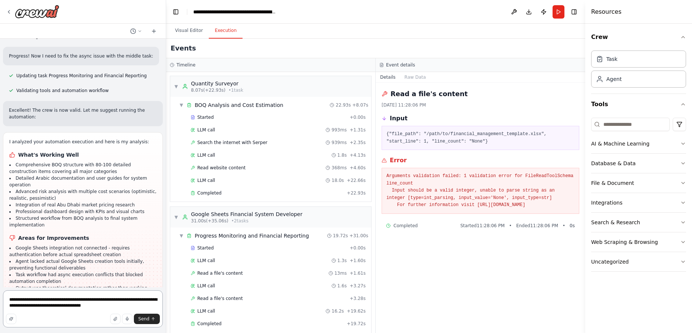
type textarea "**********"
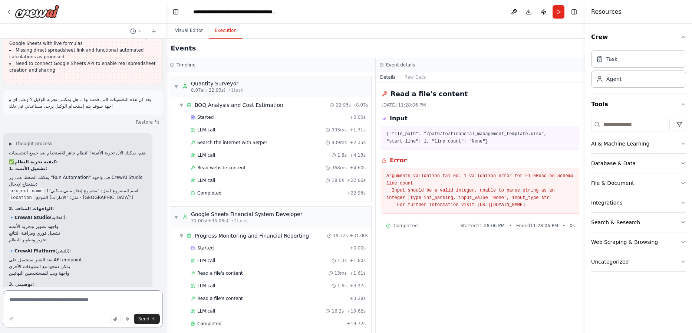
scroll to position [4971, 0]
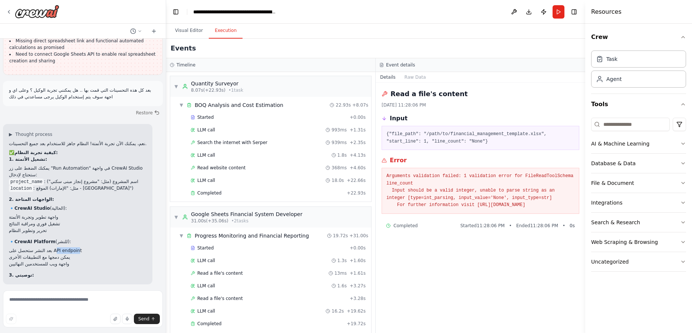
drag, startPoint x: 53, startPoint y: 137, endPoint x: 74, endPoint y: 138, distance: 21.1
click at [74, 247] on li "بعد النشر ستحصل على API endpoint" at bounding box center [78, 250] width 138 height 7
click at [60, 254] on li "يمكن دمجها مع التطبيقات الأخرى" at bounding box center [78, 257] width 138 height 7
click at [65, 304] on textarea at bounding box center [83, 308] width 160 height 37
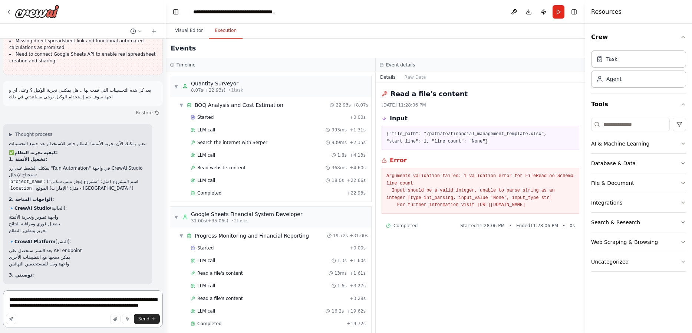
type textarea "**********"
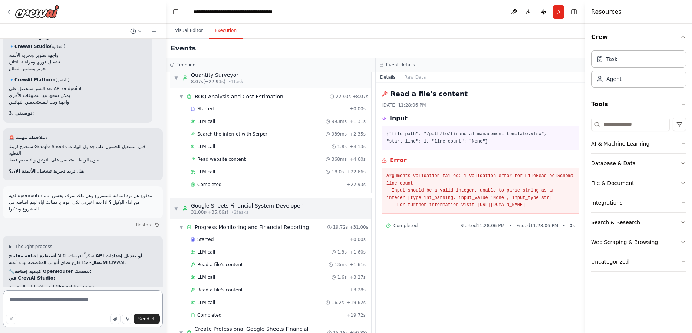
scroll to position [0, 0]
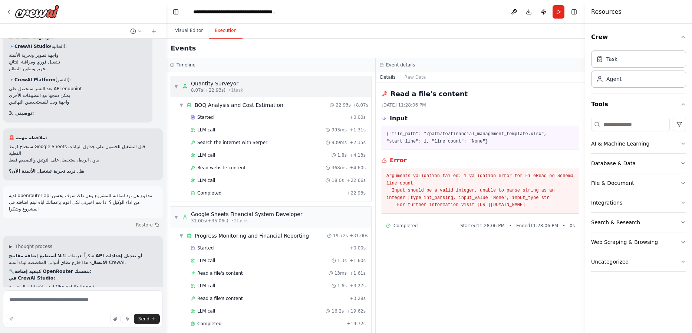
click at [177, 89] on span "▼" at bounding box center [176, 86] width 4 height 6
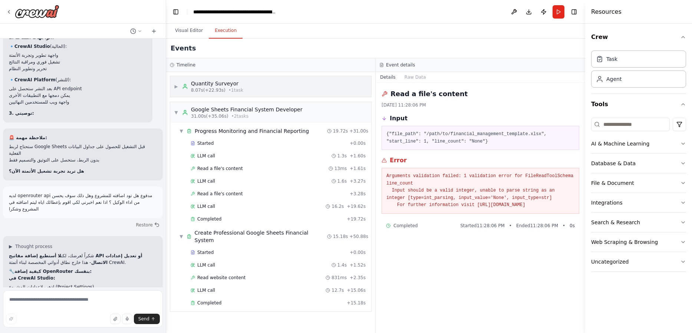
click at [177, 89] on span "▶" at bounding box center [176, 86] width 4 height 6
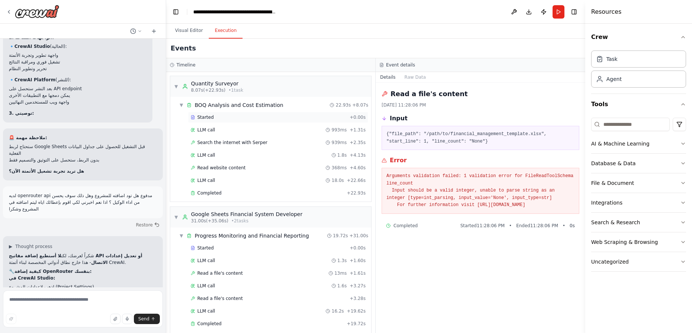
click at [232, 113] on div "Started + 0.00s" at bounding box center [278, 117] width 180 height 11
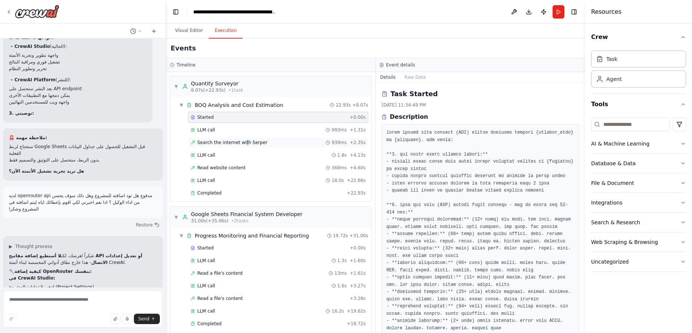
click at [242, 141] on span "Search the internet with Serper" at bounding box center [232, 142] width 70 height 6
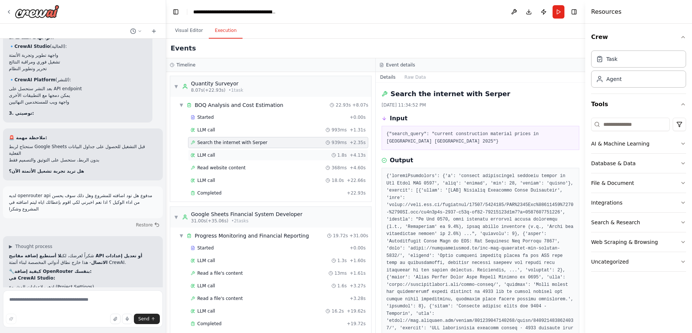
click at [254, 152] on div "LLM call 1.8s + 4.13s" at bounding box center [278, 154] width 180 height 11
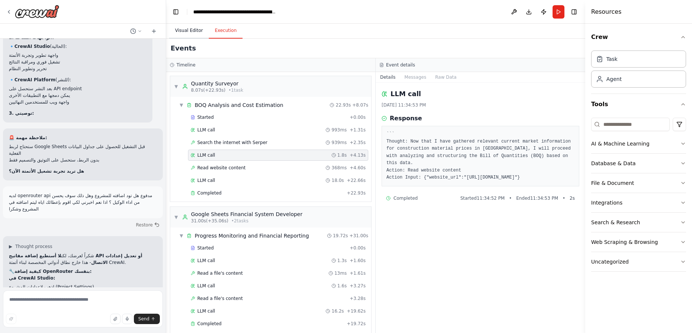
click at [188, 34] on button "Visual Editor" at bounding box center [189, 31] width 40 height 16
click at [234, 36] on button "Execution" at bounding box center [226, 31] width 34 height 16
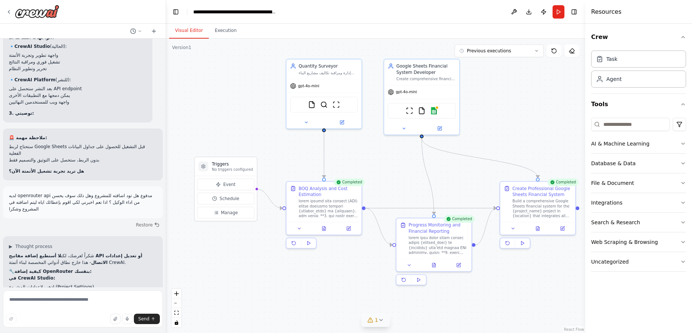
click at [185, 33] on button "Visual Editor" at bounding box center [189, 31] width 40 height 16
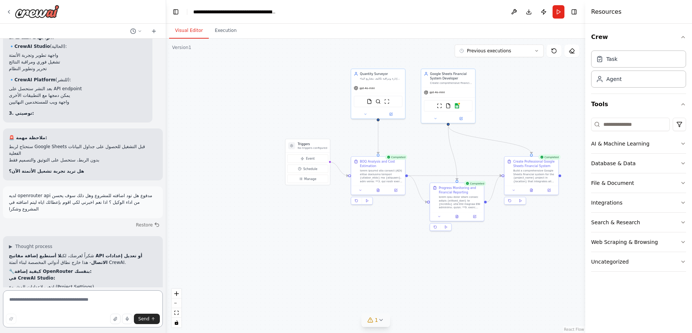
click at [77, 299] on textarea at bounding box center [83, 308] width 160 height 37
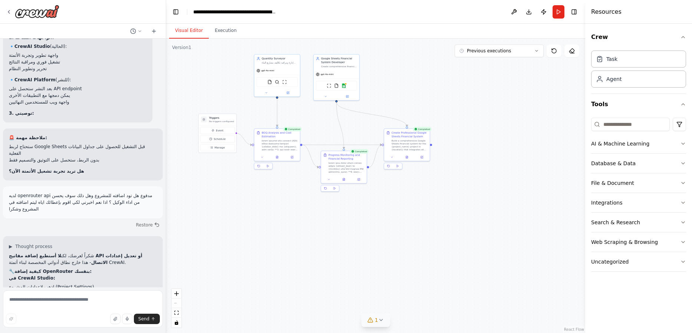
drag, startPoint x: 283, startPoint y: 192, endPoint x: 173, endPoint y: 156, distance: 116.0
click at [173, 157] on div ".deletable-edge-delete-btn { width: 20px; height: 20px; border: 0px solid #ffff…" at bounding box center [375, 186] width 419 height 294
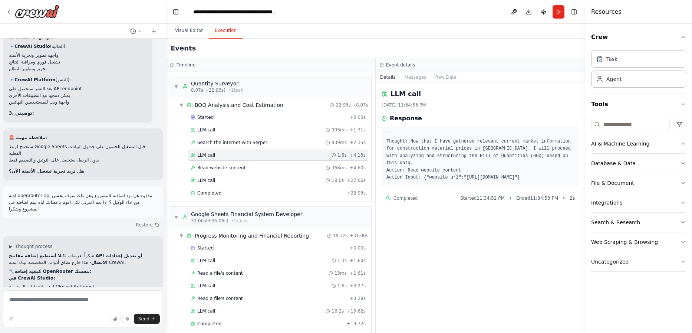
click at [211, 30] on button "Execution" at bounding box center [226, 31] width 34 height 16
drag, startPoint x: 688, startPoint y: 142, endPoint x: 684, endPoint y: 143, distance: 4.2
click at [488, 142] on div "Crew Task Agent Tools AI & Machine Learning Database & Data File & Document Int…" at bounding box center [638, 178] width 107 height 309
click at [488, 143] on icon "button" at bounding box center [683, 144] width 6 height 6
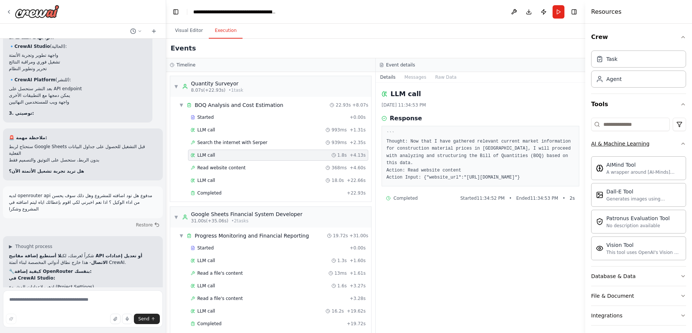
click at [488, 143] on icon "button" at bounding box center [683, 144] width 6 height 6
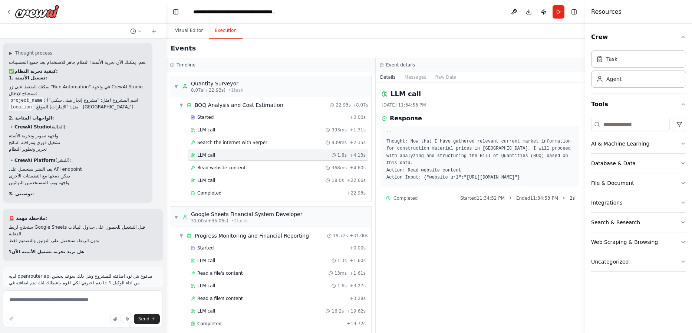
scroll to position [5043, 0]
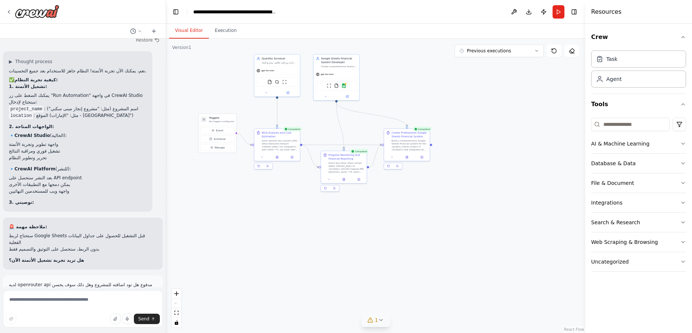
click at [188, 30] on button "Visual Editor" at bounding box center [189, 31] width 40 height 16
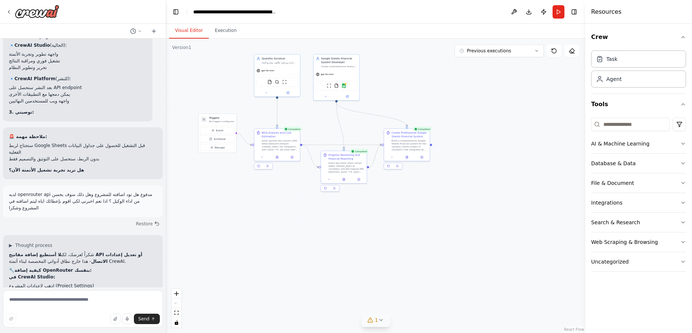
scroll to position [5135, 0]
click at [101, 303] on textarea at bounding box center [83, 308] width 160 height 37
type textarea "**********"
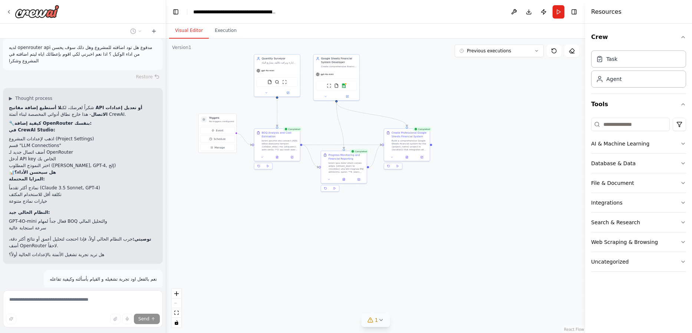
scroll to position [5295, 0]
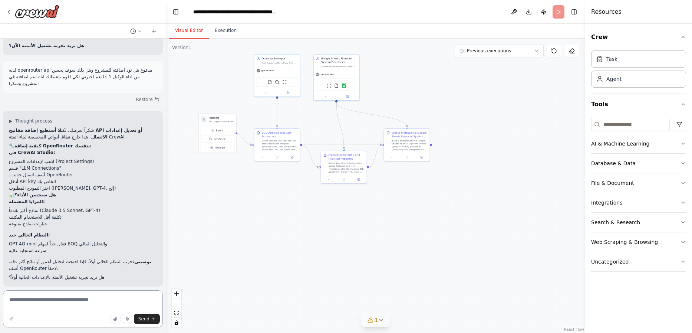
click at [65, 300] on textarea at bounding box center [83, 308] width 160 height 37
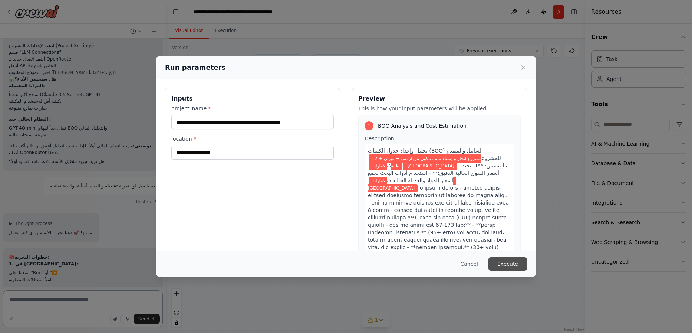
scroll to position [5380, 0]
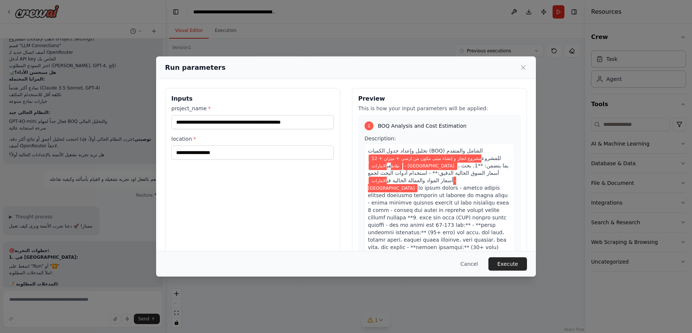
click at [488, 268] on button "Execute" at bounding box center [507, 263] width 39 height 13
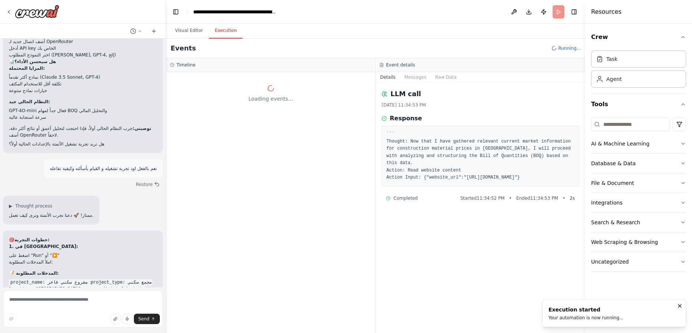
scroll to position [5395, 0]
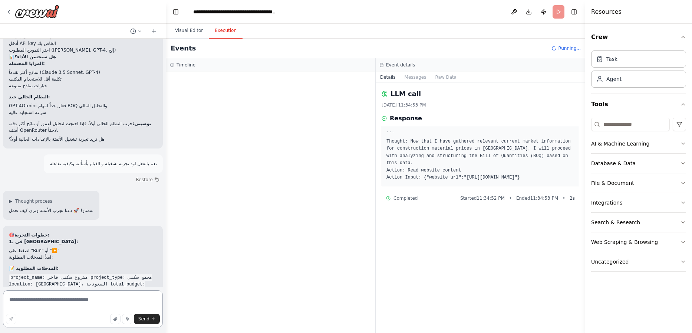
click at [57, 299] on textarea at bounding box center [83, 308] width 160 height 37
click at [30, 301] on textarea at bounding box center [83, 308] width 160 height 37
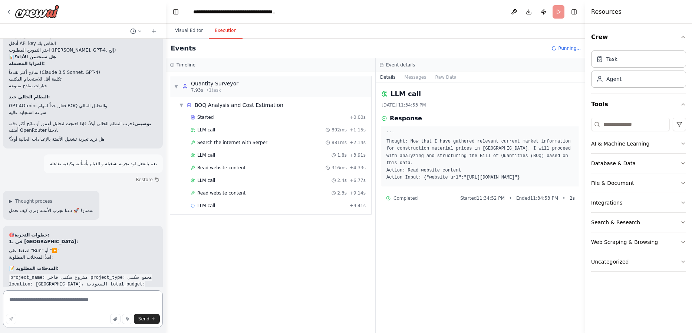
click at [68, 300] on textarea at bounding box center [83, 308] width 160 height 37
click at [68, 299] on textarea at bounding box center [83, 308] width 160 height 37
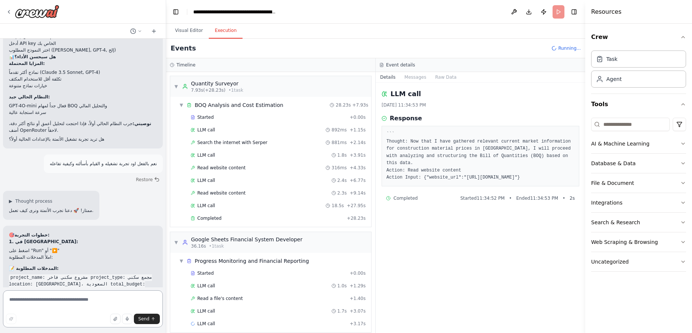
click at [43, 311] on textarea at bounding box center [83, 308] width 160 height 37
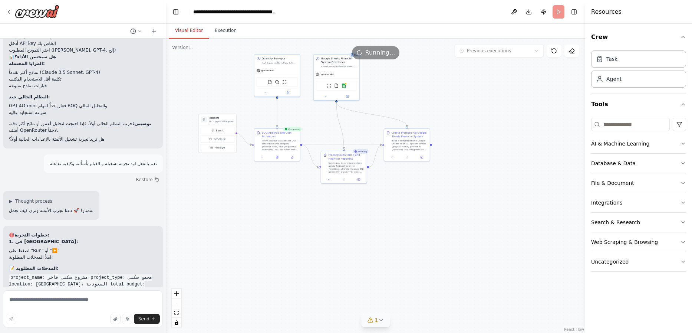
click at [199, 31] on button "Visual Editor" at bounding box center [189, 31] width 40 height 16
drag, startPoint x: 37, startPoint y: 298, endPoint x: 43, endPoint y: 294, distance: 7.1
click at [40, 296] on textarea at bounding box center [83, 308] width 160 height 37
click at [77, 304] on textarea at bounding box center [83, 308] width 160 height 37
type textarea "**********"
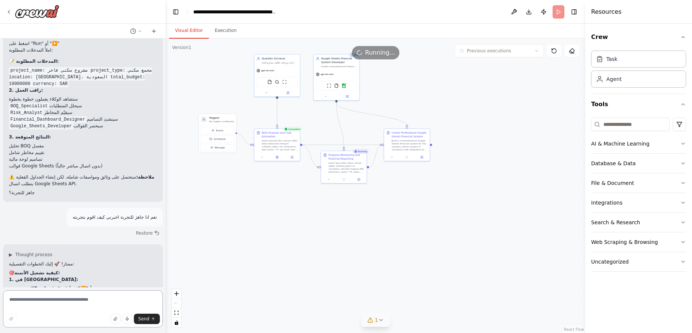
scroll to position [5609, 0]
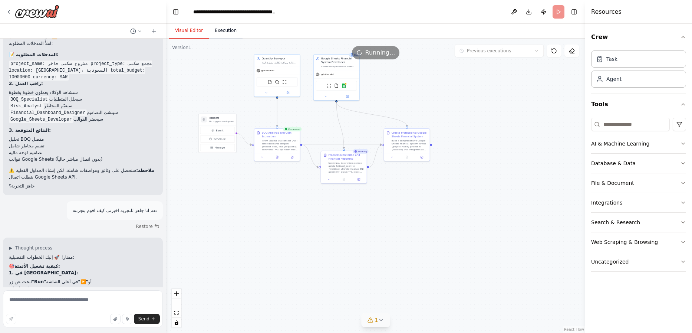
click at [230, 31] on button "Execution" at bounding box center [226, 31] width 34 height 16
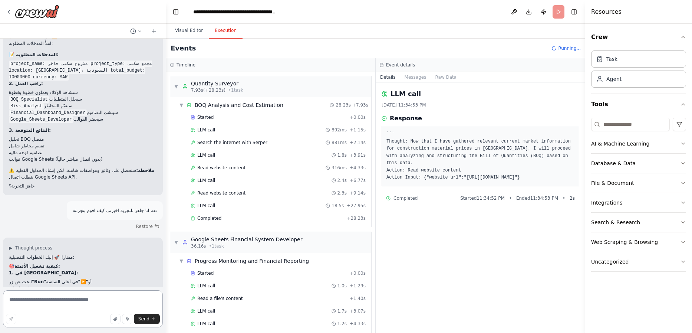
click at [46, 301] on textarea at bounding box center [83, 308] width 160 height 37
click at [59, 302] on textarea at bounding box center [83, 308] width 160 height 37
click at [55, 299] on textarea at bounding box center [83, 308] width 160 height 37
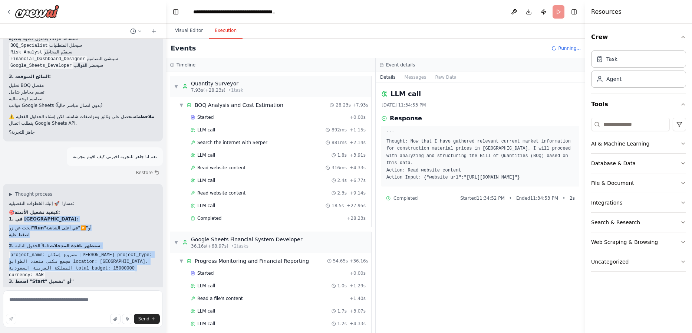
scroll to position [5669, 0]
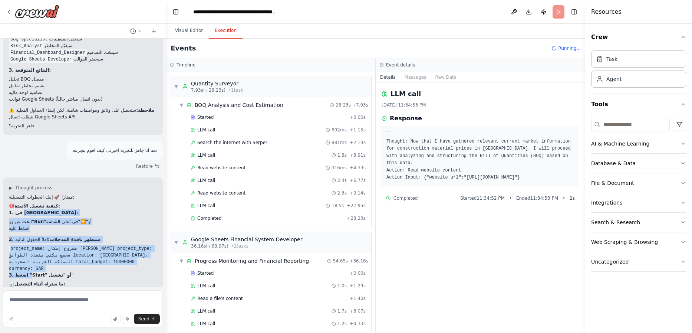
drag, startPoint x: 21, startPoint y: 144, endPoint x: 29, endPoint y: 144, distance: 7.4
click at [29, 194] on div "ممتاز! 🚀 إليك الخطوات التفصيلية: 🎯 كيفية تشغيل الأتمتة: 1. في CrewAI Studio: اب…" at bounding box center [83, 268] width 148 height 149
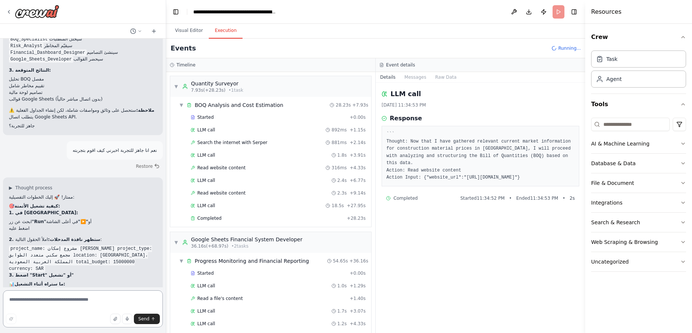
click at [74, 305] on textarea at bounding box center [83, 308] width 160 height 37
click at [61, 299] on textarea at bounding box center [83, 308] width 160 height 37
drag, startPoint x: 557, startPoint y: 16, endPoint x: 553, endPoint y: 18, distance: 4.8
click at [488, 16] on button "Run" at bounding box center [558, 11] width 12 height 13
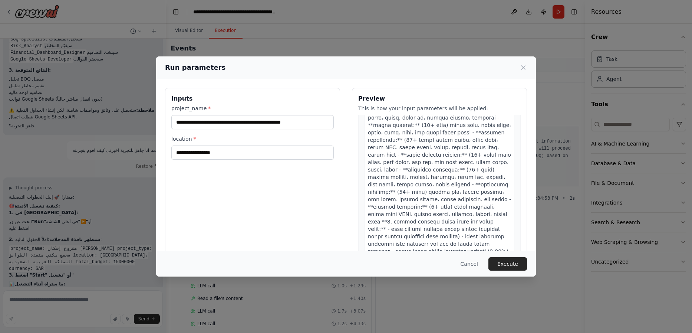
scroll to position [178, 0]
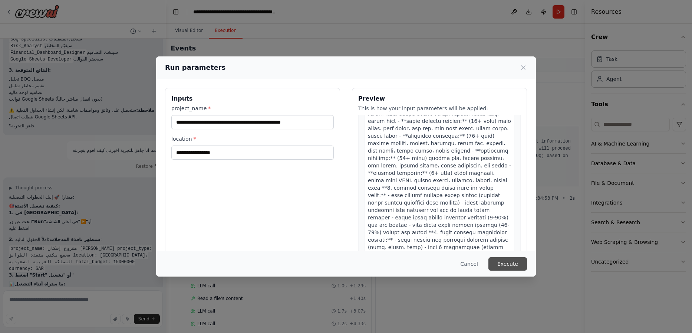
click at [488, 266] on button "Execute" at bounding box center [507, 263] width 39 height 13
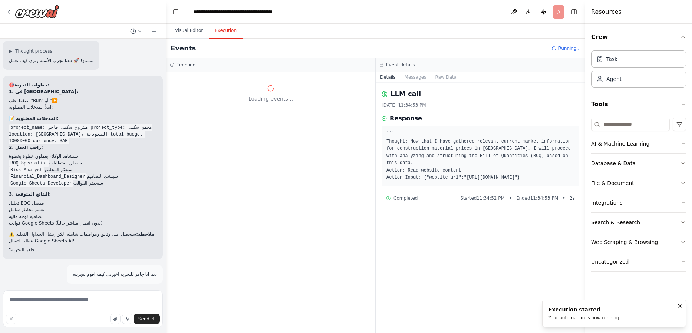
scroll to position [5669, 0]
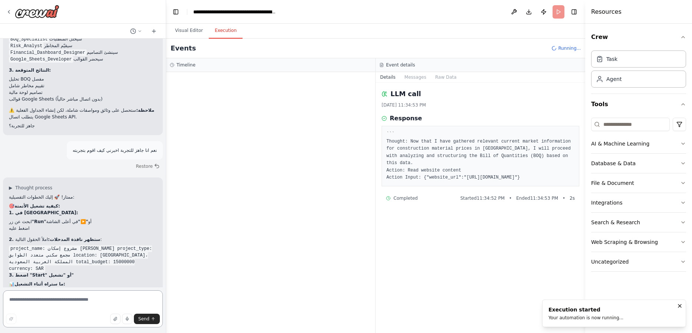
click at [76, 299] on textarea at bounding box center [83, 308] width 160 height 37
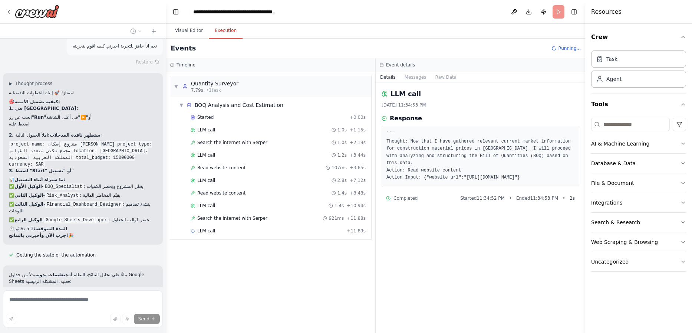
scroll to position [5745, 0]
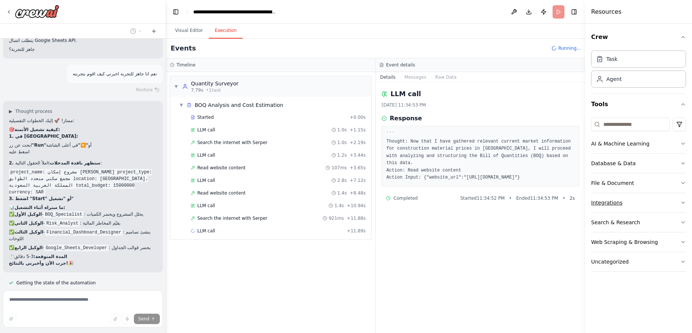
click at [488, 202] on button "Integrations" at bounding box center [638, 202] width 95 height 19
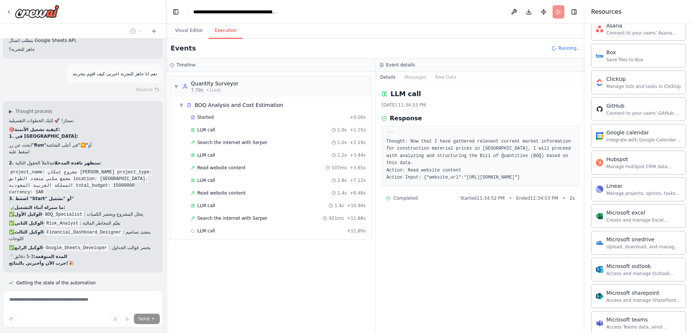
scroll to position [178, 0]
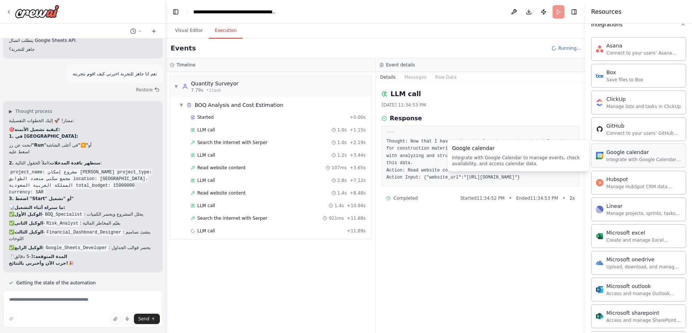
click at [488, 157] on div "Integrate with Google Calendar to manage events, check availability, and access…" at bounding box center [643, 159] width 75 height 6
click at [488, 153] on img at bounding box center [599, 155] width 7 height 7
click at [488, 154] on div "Google calendar" at bounding box center [643, 151] width 75 height 7
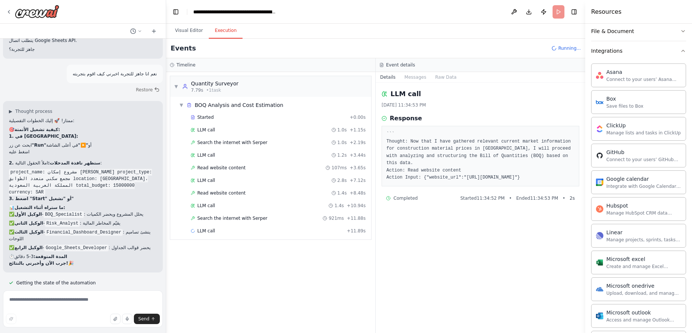
scroll to position [44, 0]
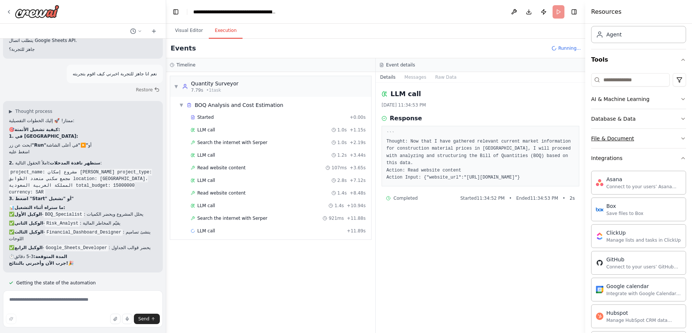
click at [488, 138] on div "File & Document" at bounding box center [612, 138] width 43 height 7
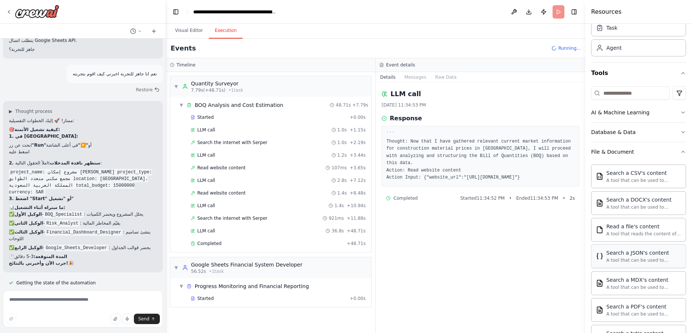
scroll to position [0, 0]
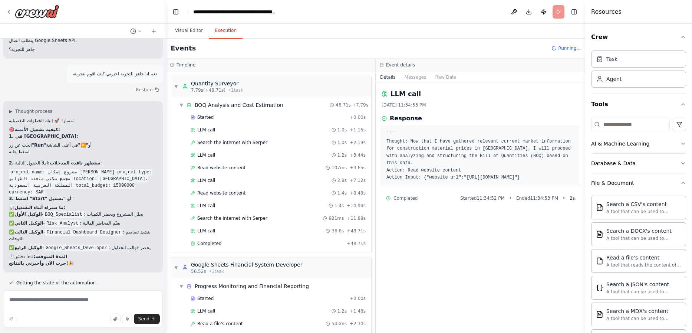
click at [488, 145] on button "AI & Machine Learning" at bounding box center [638, 143] width 95 height 19
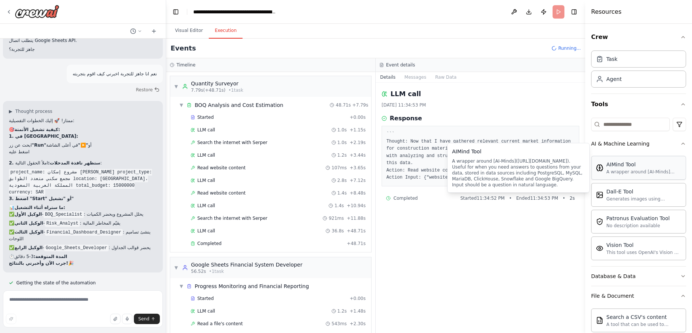
click at [488, 169] on div "A wrapper around [AI-Minds](https://mindsdb.com/minds). Useful for when you nee…" at bounding box center [643, 172] width 75 height 6
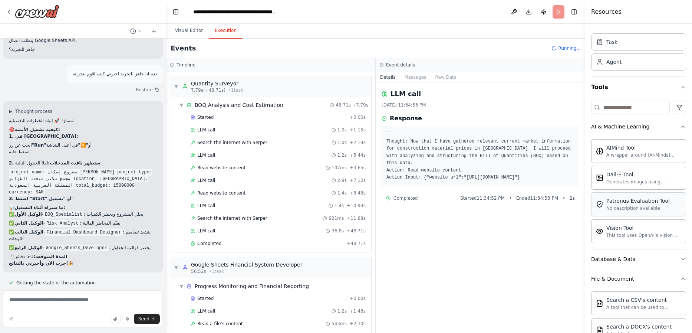
scroll to position [89, 0]
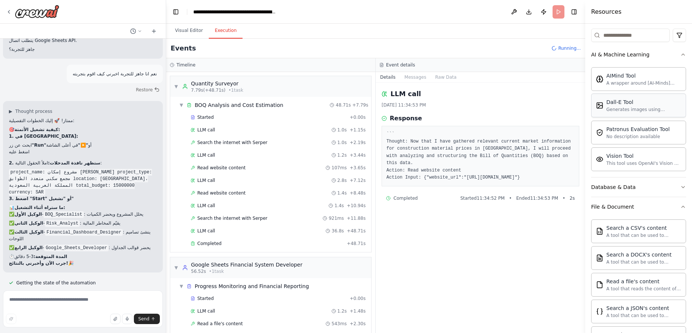
click at [488, 104] on div "Dall-E Tool" at bounding box center [643, 101] width 75 height 7
click at [488, 128] on div "Patronus Evaluation Tool" at bounding box center [637, 128] width 63 height 7
click at [488, 156] on div "Vision Tool" at bounding box center [643, 155] width 75 height 7
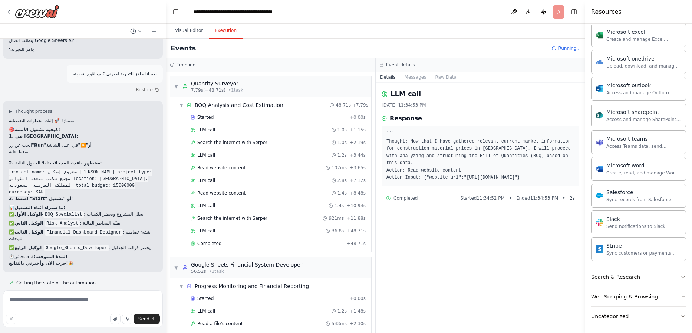
scroll to position [716, 0]
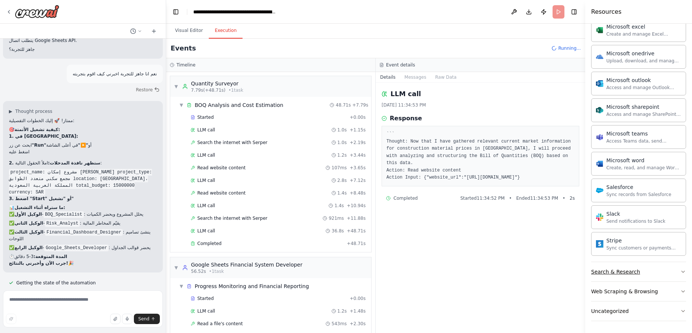
click at [488, 270] on div "Search & Research" at bounding box center [615, 271] width 49 height 7
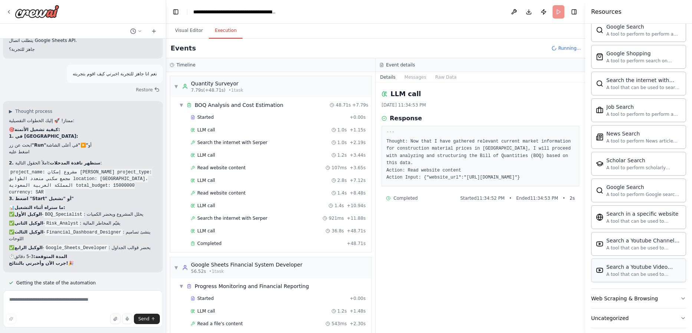
scroll to position [1095, 0]
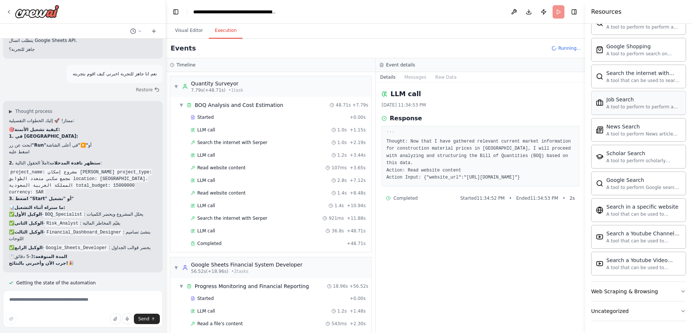
click at [488, 103] on div "Job Search" at bounding box center [643, 99] width 75 height 7
click at [488, 289] on div "Web Scraping & Browsing" at bounding box center [624, 290] width 67 height 7
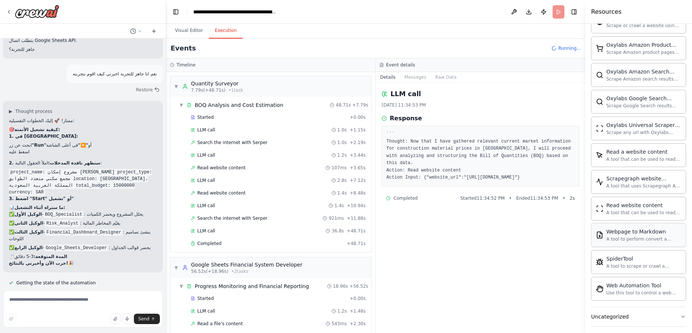
scroll to position [1502, 0]
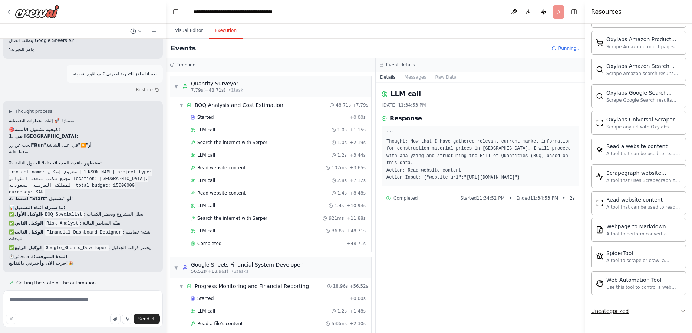
click at [488, 307] on div "Uncategorized" at bounding box center [609, 310] width 37 height 7
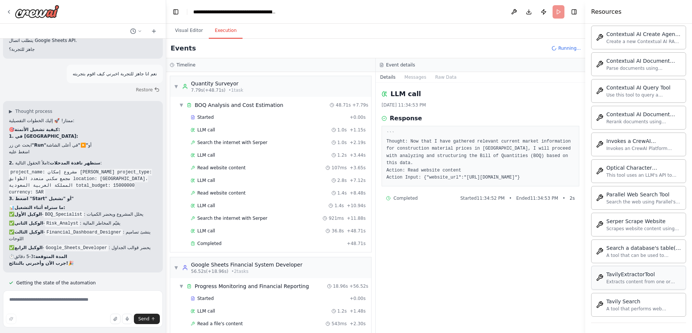
scroll to position [1908, 0]
click at [86, 302] on textarea at bounding box center [83, 308] width 160 height 37
click at [215, 301] on div "Started" at bounding box center [269, 298] width 156 height 6
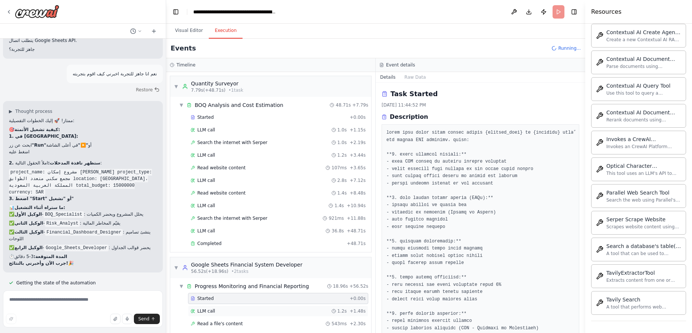
click at [225, 312] on div "LLM call 1.2s + 1.48s" at bounding box center [278, 311] width 175 height 6
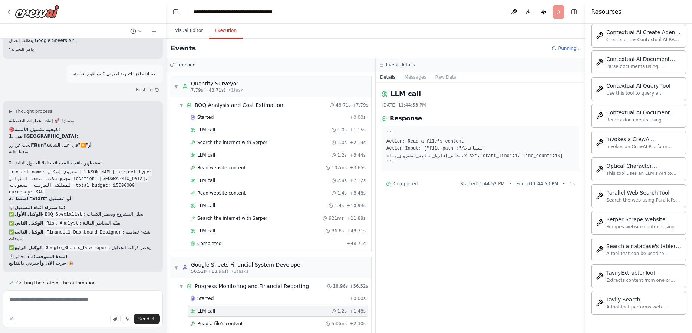
click at [220, 304] on div "Started + 0.00s LLM call 1.2s + 1.48s Read a file's content 543ms + 2.30s LLM c…" at bounding box center [273, 323] width 195 height 63
click at [222, 298] on div "Started" at bounding box center [269, 298] width 156 height 6
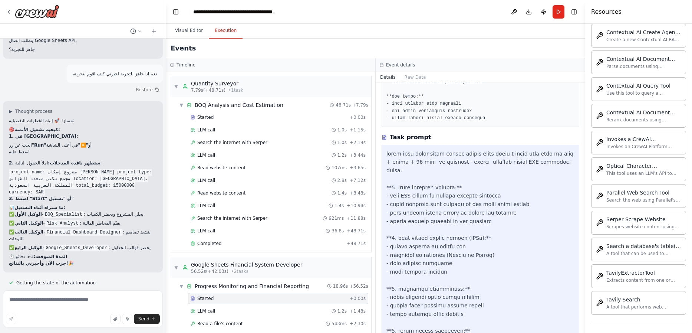
scroll to position [267, 0]
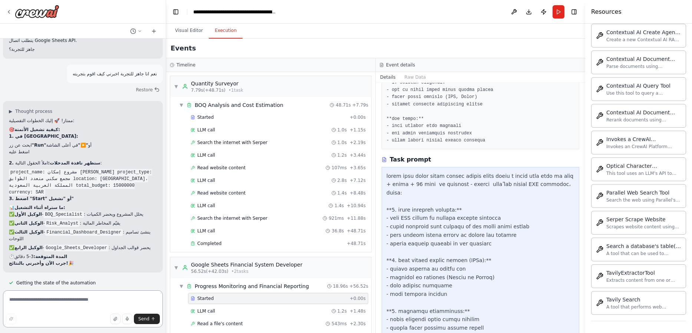
click at [79, 307] on textarea at bounding box center [83, 308] width 160 height 37
click at [86, 302] on textarea at bounding box center [83, 308] width 160 height 37
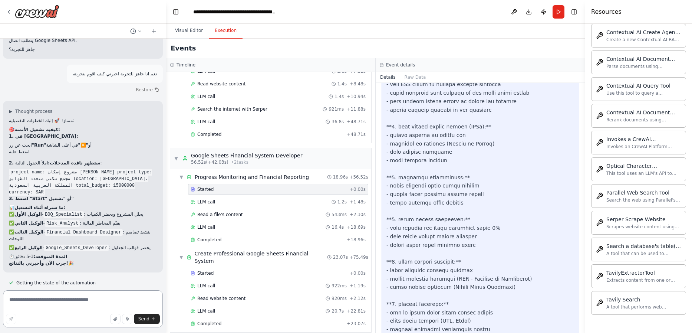
scroll to position [109, 0]
click at [91, 301] on textarea at bounding box center [83, 308] width 160 height 37
click at [74, 305] on textarea at bounding box center [83, 308] width 160 height 37
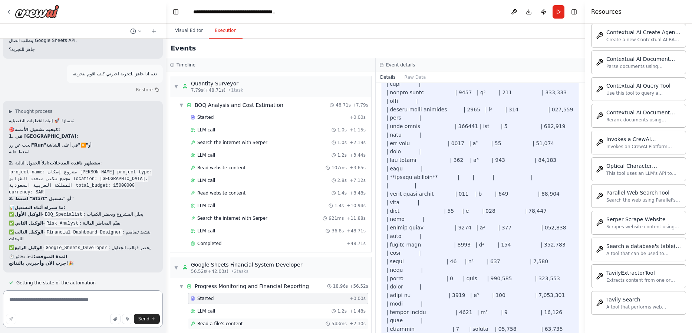
scroll to position [1157, 0]
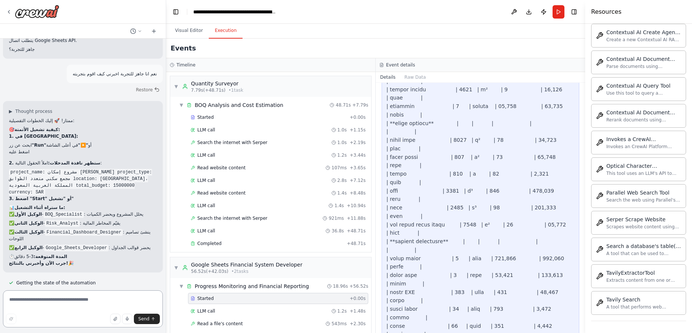
click at [93, 305] on textarea at bounding box center [83, 308] width 160 height 37
click at [99, 298] on textarea at bounding box center [83, 308] width 160 height 37
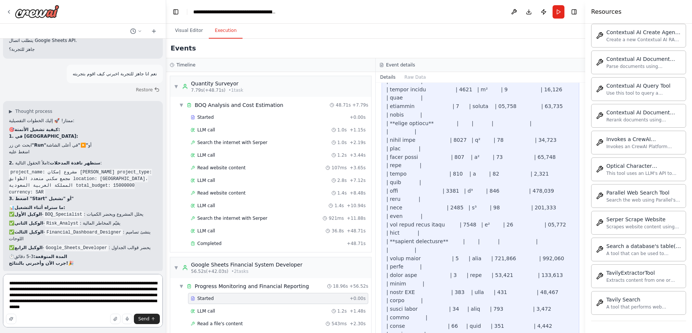
type textarea "**********"
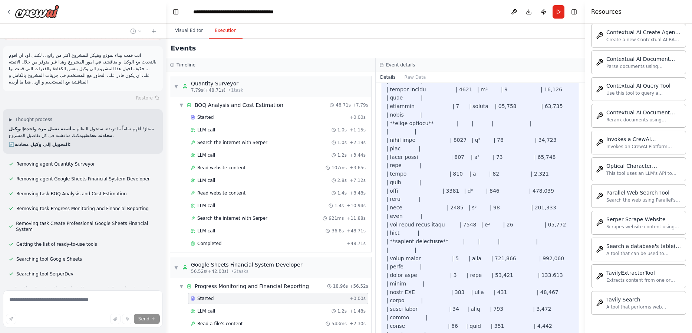
scroll to position [6327, 0]
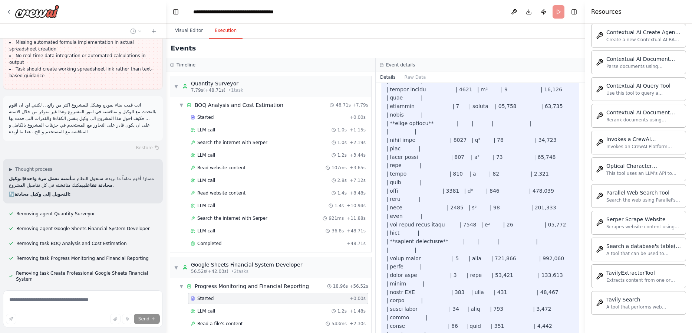
click at [195, 23] on header "**********" at bounding box center [375, 12] width 419 height 24
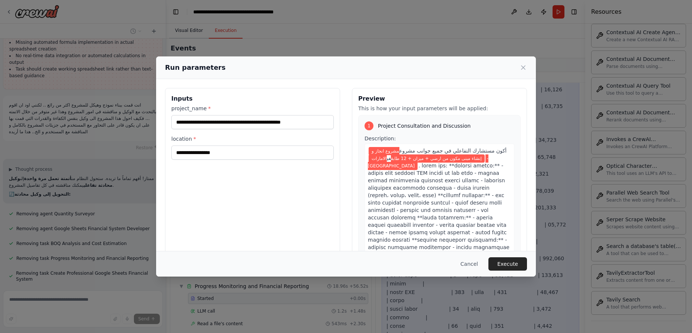
click at [191, 29] on div "**********" at bounding box center [346, 166] width 692 height 333
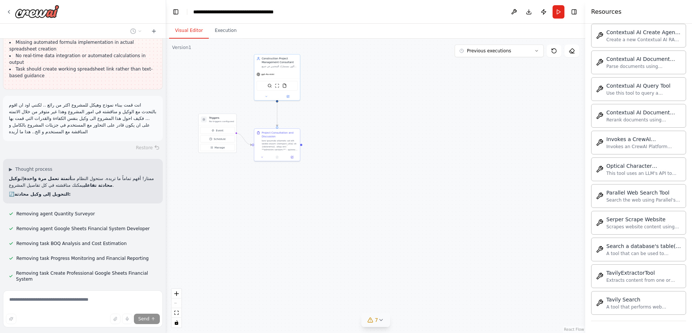
click at [190, 30] on button "Visual Editor" at bounding box center [189, 31] width 40 height 16
click at [229, 32] on button "Execution" at bounding box center [226, 31] width 34 height 16
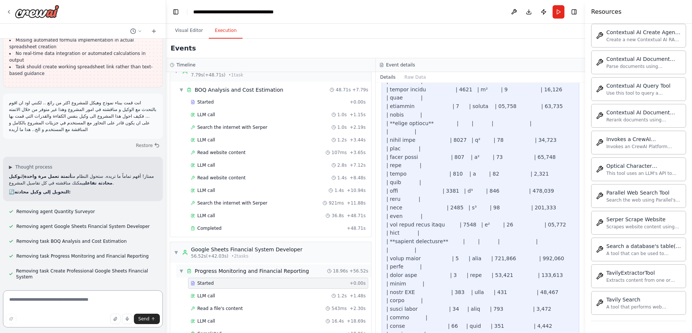
scroll to position [44, 0]
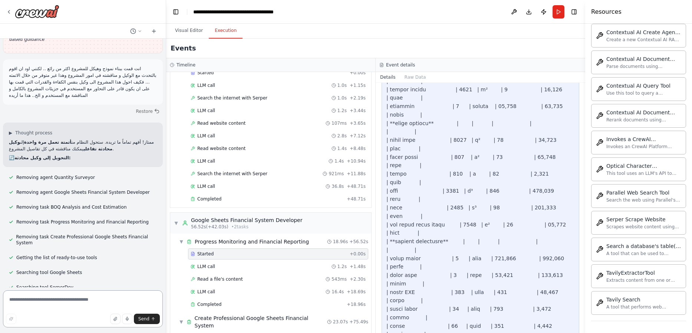
click at [76, 298] on textarea at bounding box center [83, 308] width 160 height 37
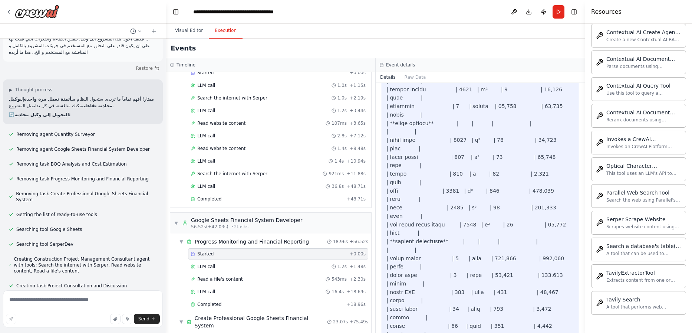
click at [488, 5] on header "**********" at bounding box center [375, 12] width 419 height 24
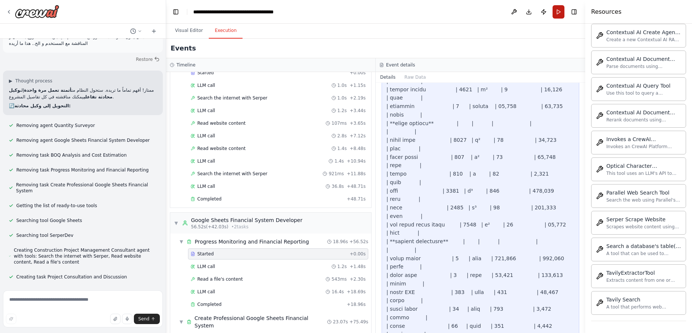
click at [488, 15] on button "Run" at bounding box center [558, 11] width 12 height 13
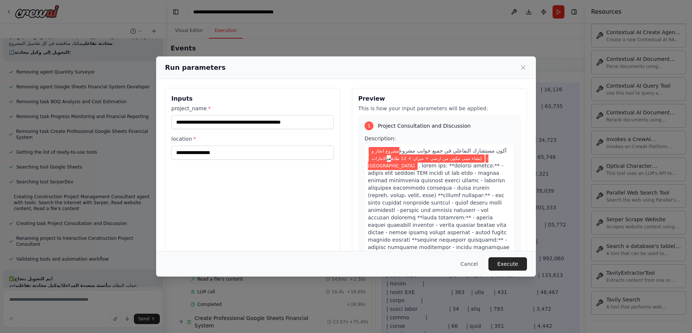
scroll to position [6415, 0]
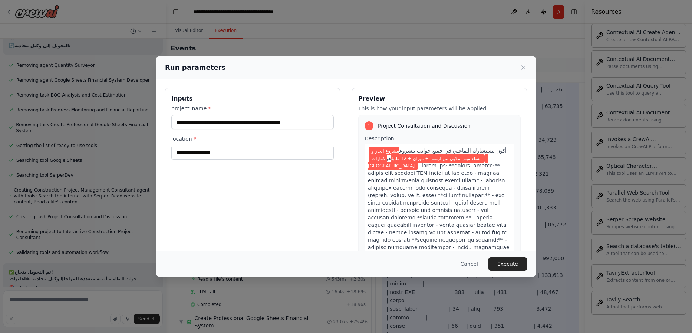
drag, startPoint x: 506, startPoint y: 265, endPoint x: 501, endPoint y: 265, distance: 5.2
click at [488, 265] on button "Execute" at bounding box center [507, 263] width 39 height 13
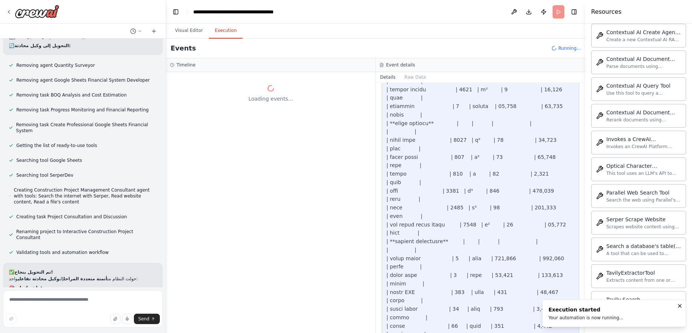
scroll to position [6424, 0]
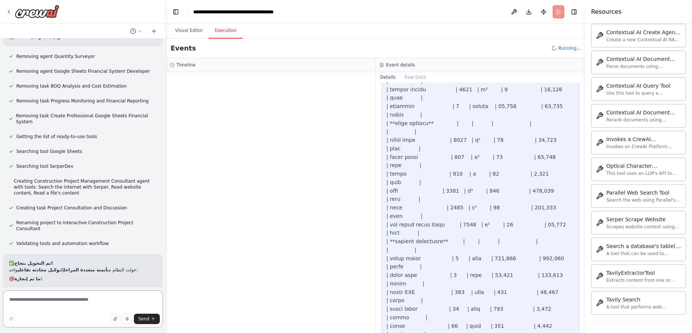
click at [62, 308] on textarea at bounding box center [83, 308] width 160 height 37
click at [64, 300] on textarea at bounding box center [83, 308] width 160 height 37
click at [76, 295] on textarea at bounding box center [83, 308] width 160 height 37
click at [90, 296] on textarea at bounding box center [83, 308] width 160 height 37
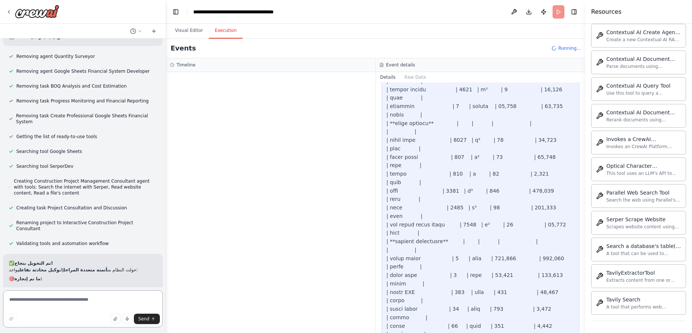
click at [90, 296] on textarea at bounding box center [83, 308] width 160 height 37
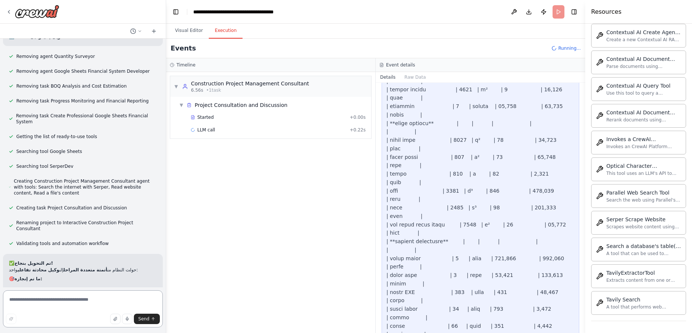
type textarea "*"
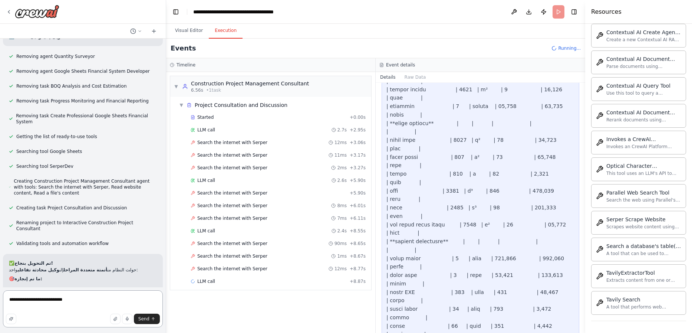
type textarea "**********"
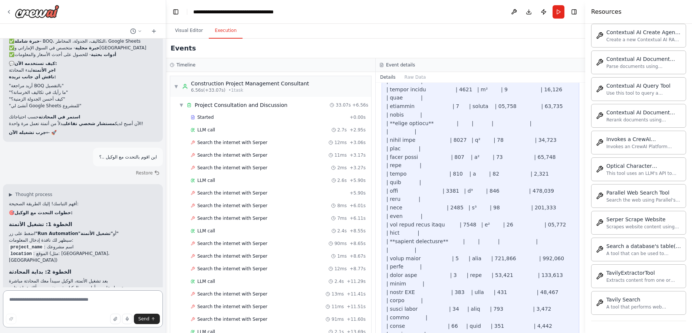
scroll to position [6726, 0]
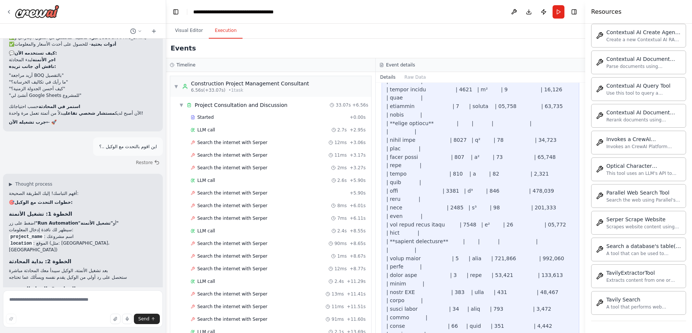
drag, startPoint x: 559, startPoint y: 15, endPoint x: 554, endPoint y: 18, distance: 5.7
click at [488, 15] on button "Run" at bounding box center [558, 11] width 12 height 13
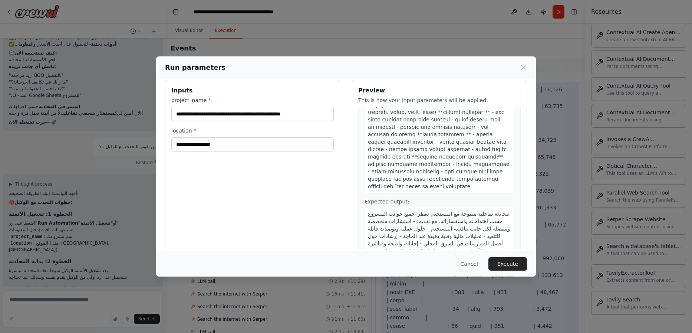
scroll to position [22, 0]
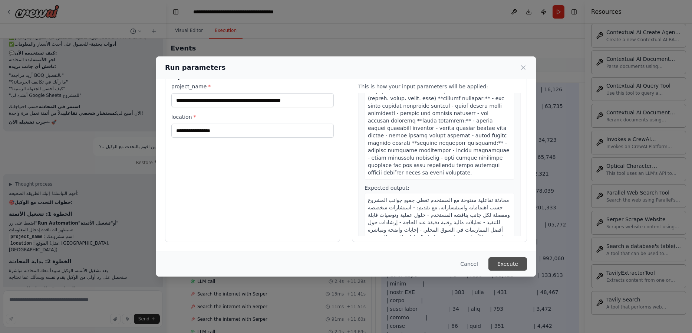
click at [488, 262] on button "Execute" at bounding box center [507, 263] width 39 height 13
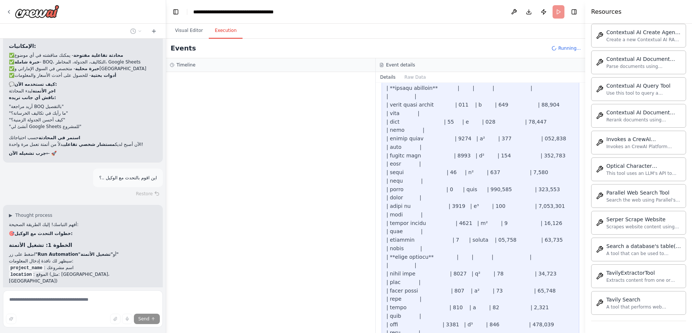
scroll to position [845, 0]
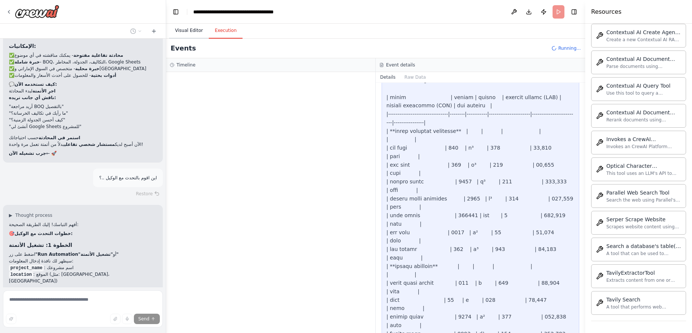
click at [189, 36] on button "Visual Editor" at bounding box center [189, 31] width 40 height 16
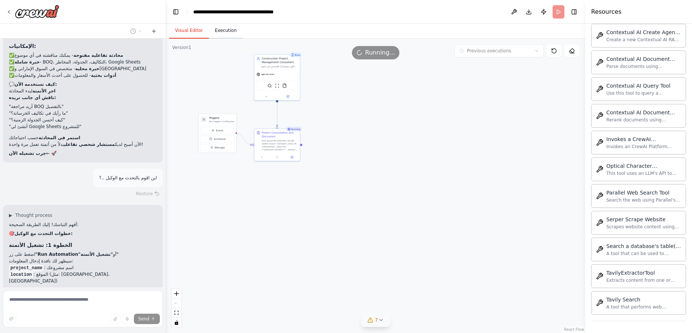
click at [218, 33] on button "Execution" at bounding box center [226, 31] width 34 height 16
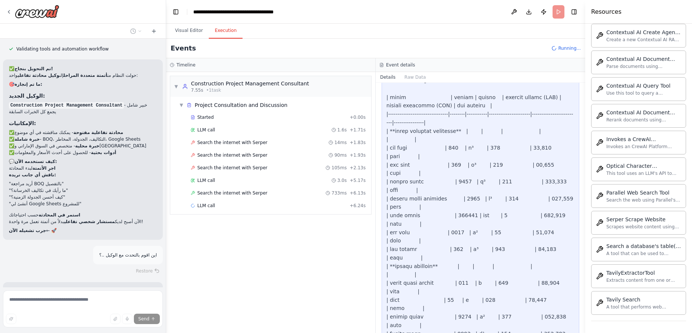
scroll to position [6695, 0]
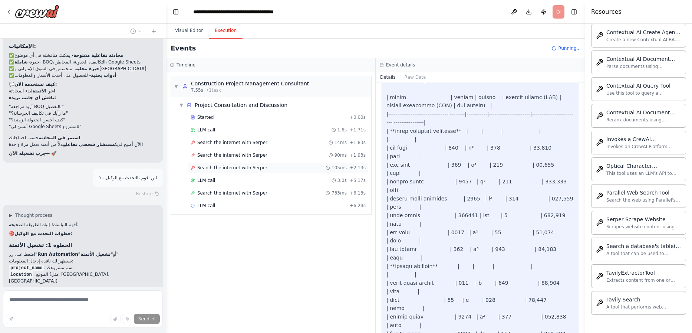
click at [207, 166] on span "Search the internet with Serper" at bounding box center [232, 168] width 70 height 6
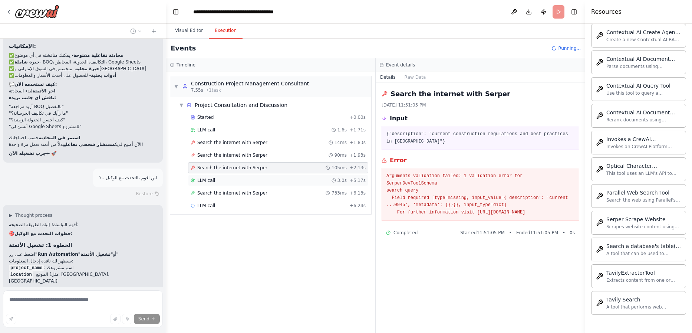
click at [208, 182] on span "LLM call" at bounding box center [206, 180] width 18 height 6
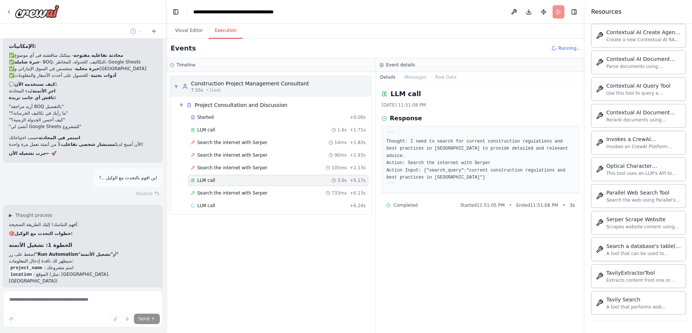
click at [178, 89] on div "▼ Construction Project Management Consultant 7.55s • 1 task" at bounding box center [241, 86] width 135 height 13
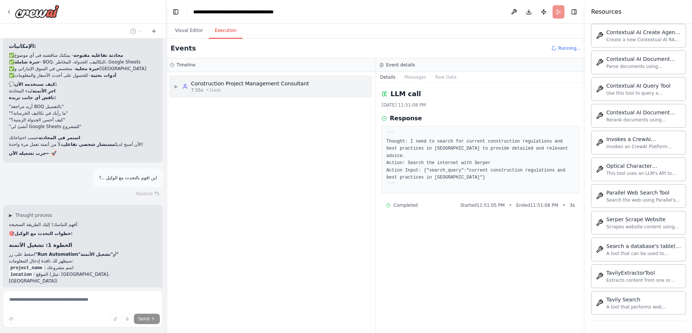
click at [178, 89] on span "▶" at bounding box center [176, 86] width 4 height 6
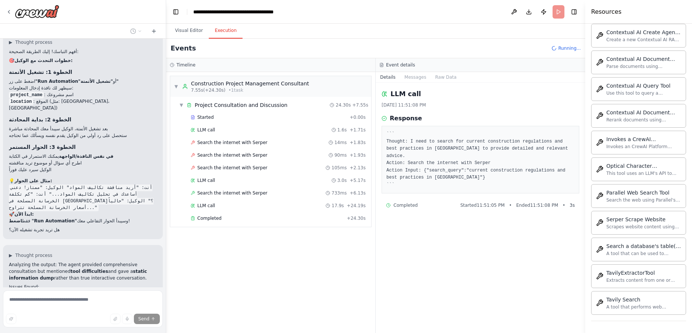
scroll to position [6879, 0]
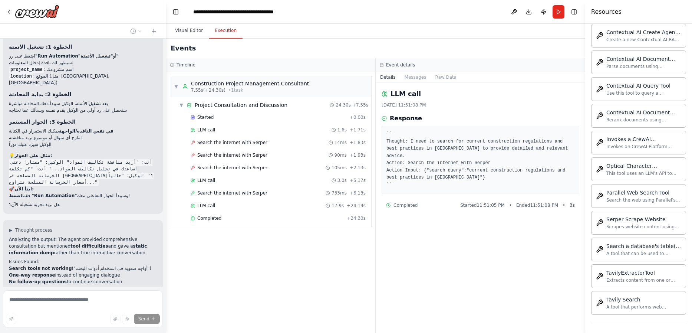
scroll to position [6921, 0]
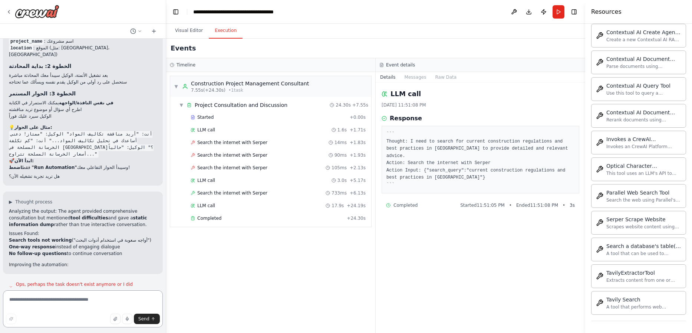
click at [90, 295] on textarea at bounding box center [83, 308] width 160 height 37
click at [86, 297] on textarea at bounding box center [83, 308] width 160 height 37
click at [488, 13] on button "Run" at bounding box center [558, 11] width 12 height 13
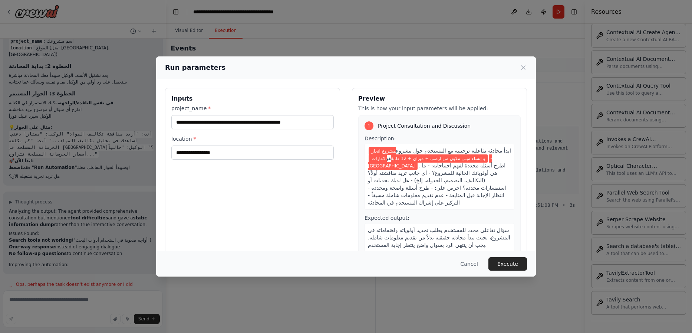
drag, startPoint x: 329, startPoint y: 198, endPoint x: 325, endPoint y: 199, distance: 4.0
click at [327, 199] on div "**********" at bounding box center [252, 176] width 175 height 176
click at [488, 265] on button "Execute" at bounding box center [507, 263] width 39 height 13
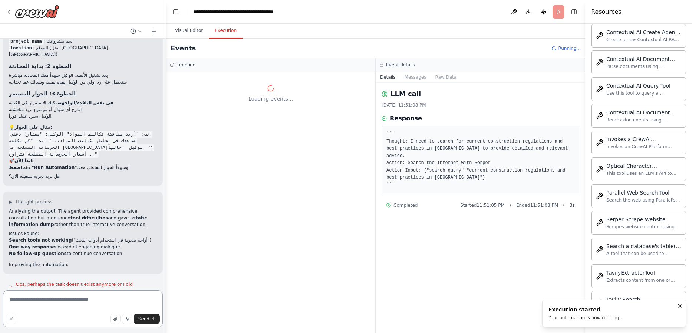
click at [37, 304] on textarea at bounding box center [83, 308] width 160 height 37
click at [39, 304] on textarea at bounding box center [83, 308] width 160 height 37
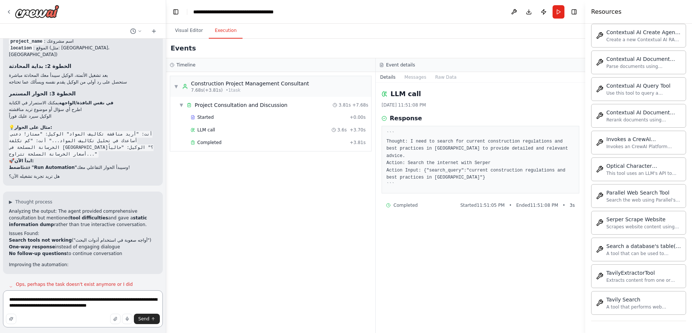
type textarea "**********"
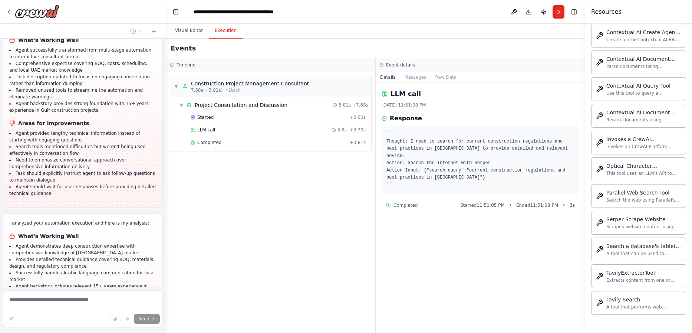
scroll to position [7423, 0]
click at [227, 121] on div "Started + 0.00s" at bounding box center [278, 117] width 180 height 11
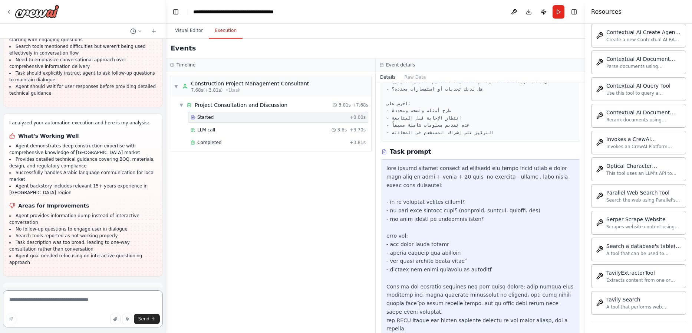
scroll to position [7523, 0]
click at [55, 309] on textarea at bounding box center [83, 308] width 160 height 37
click at [177, 83] on div "▼ Construction Project Management Consultant 7.68s (+3.81s) • 1 task" at bounding box center [241, 86] width 135 height 13
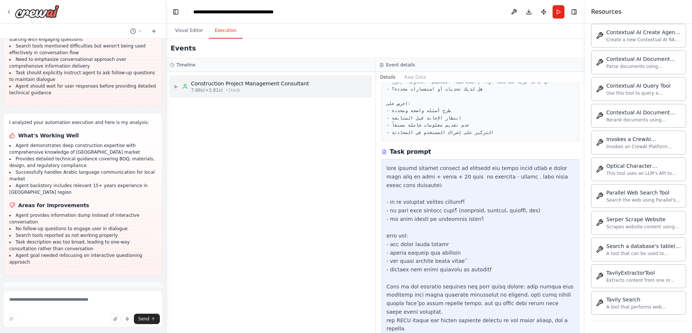
click at [186, 90] on div "Construction Project Management Consultant 7.68s (+3.81s) • 1 task" at bounding box center [245, 86] width 127 height 13
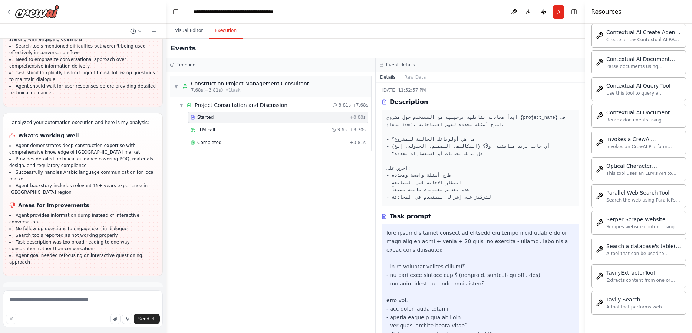
scroll to position [0, 0]
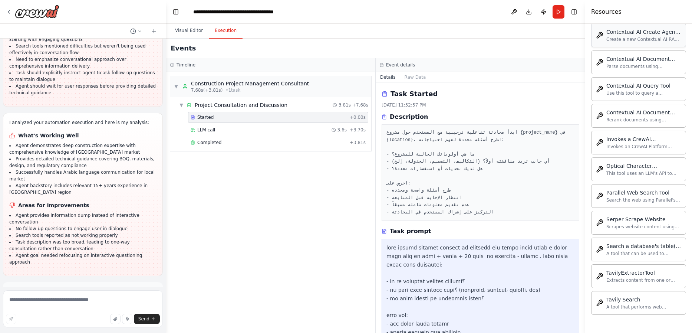
click at [488, 32] on div "Contextual AI Create Agent Tool" at bounding box center [643, 31] width 75 height 7
click at [488, 55] on div "Contextual AI Document Parser" at bounding box center [643, 58] width 75 height 7
click at [191, 33] on button "Visual Editor" at bounding box center [189, 31] width 40 height 16
click at [228, 30] on button "Execution" at bounding box center [226, 31] width 34 height 16
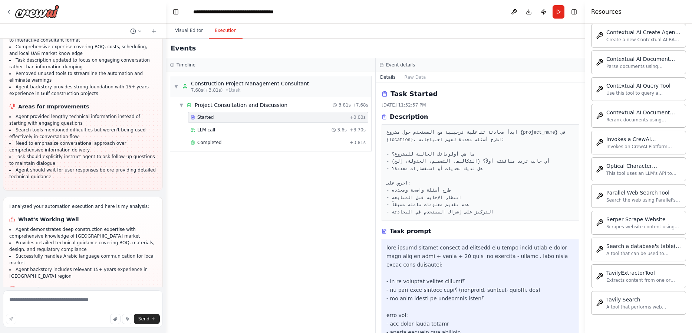
scroll to position [7523, 0]
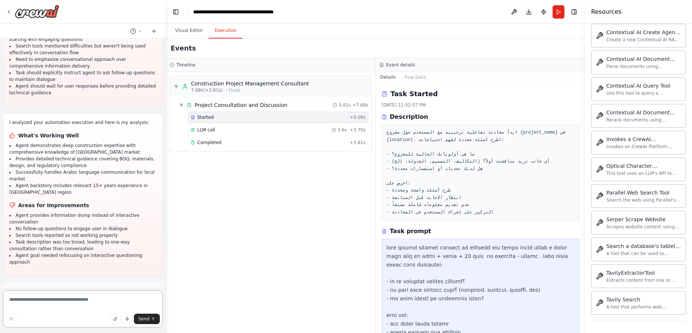
click at [56, 301] on textarea at bounding box center [83, 308] width 160 height 37
click at [206, 129] on span "LLM call" at bounding box center [206, 130] width 18 height 6
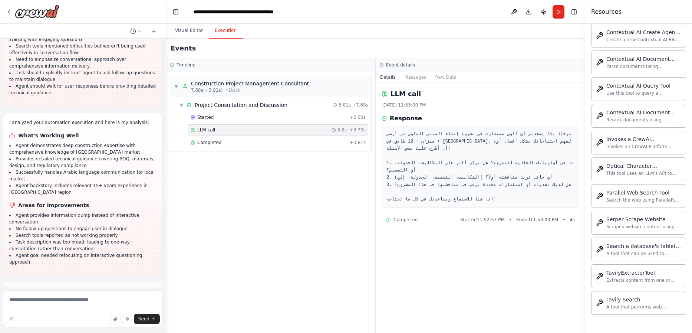
click at [270, 269] on div "▼ Construction Project Management Consultant 7.68s (+3.81s) • 1 task ▼ Project …" at bounding box center [270, 202] width 209 height 261
click at [230, 141] on div "Completed" at bounding box center [269, 142] width 156 height 6
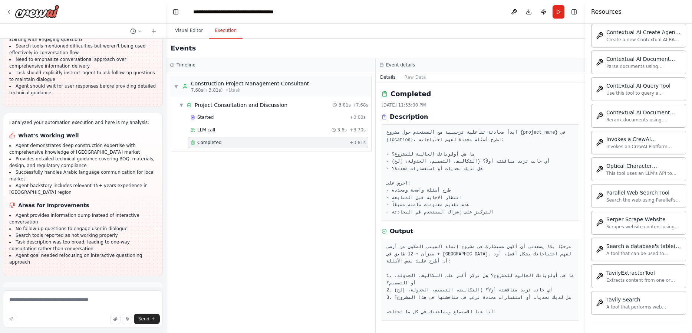
click at [308, 198] on div "▼ Construction Project Management Consultant 7.68s (+3.81s) • 1 task ▼ Project …" at bounding box center [270, 202] width 209 height 261
click at [229, 118] on div "Started" at bounding box center [269, 117] width 156 height 6
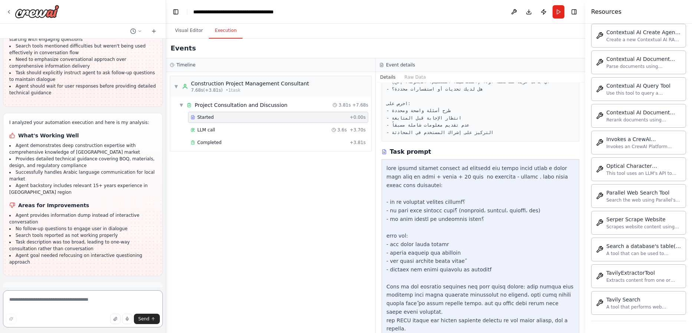
click at [51, 299] on textarea at bounding box center [83, 308] width 160 height 37
click at [488, 8] on button "Run" at bounding box center [558, 11] width 12 height 13
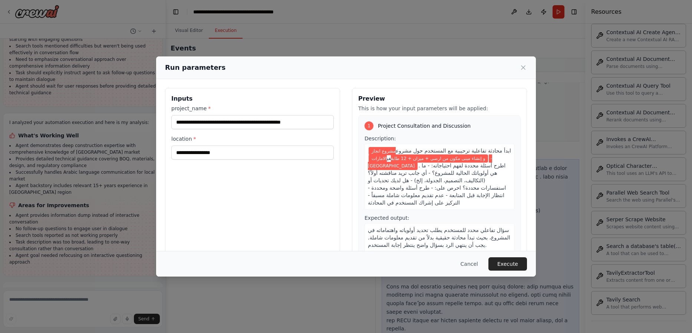
click at [289, 139] on label "location *" at bounding box center [252, 138] width 162 height 7
click at [289, 145] on input "**********" at bounding box center [252, 152] width 162 height 14
click at [301, 120] on input "**********" at bounding box center [252, 122] width 162 height 14
click at [302, 120] on input "**********" at bounding box center [252, 122] width 162 height 14
click at [296, 120] on input "**********" at bounding box center [252, 122] width 162 height 14
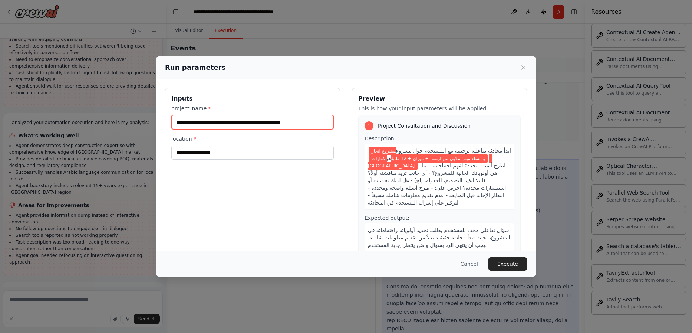
click at [296, 120] on input "**********" at bounding box center [252, 122] width 162 height 14
click at [290, 123] on input "**********" at bounding box center [252, 122] width 162 height 14
click at [290, 122] on input "**********" at bounding box center [252, 122] width 162 height 14
drag, startPoint x: 261, startPoint y: 121, endPoint x: 274, endPoint y: 125, distance: 13.1
click at [274, 125] on input "**********" at bounding box center [252, 122] width 162 height 14
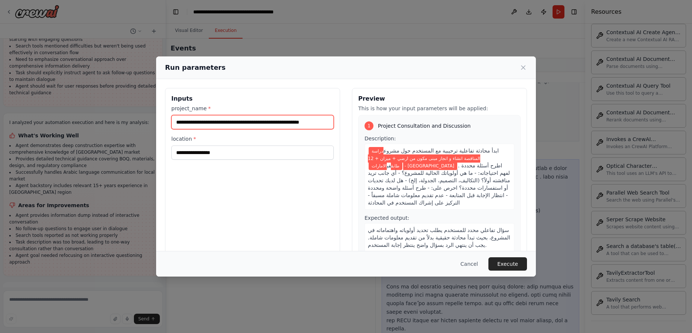
click at [301, 123] on input "**********" at bounding box center [252, 122] width 162 height 14
click at [288, 120] on input "**********" at bounding box center [252, 122] width 162 height 14
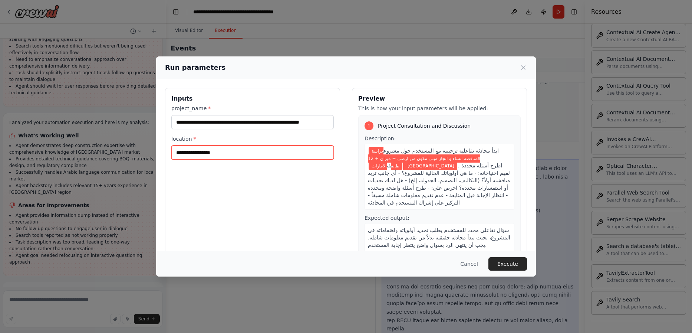
click at [291, 149] on input "**********" at bounding box center [252, 152] width 162 height 14
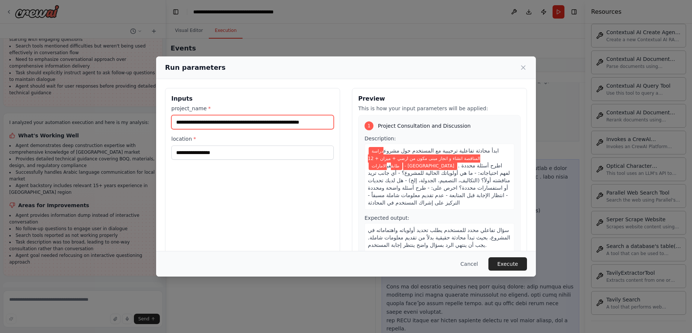
click at [285, 119] on input "**********" at bounding box center [252, 122] width 162 height 14
drag, startPoint x: 288, startPoint y: 122, endPoint x: 290, endPoint y: 134, distance: 12.3
click at [290, 125] on input "**********" at bounding box center [252, 122] width 162 height 14
click at [284, 119] on input "**********" at bounding box center [252, 122] width 162 height 14
click at [289, 119] on input "**********" at bounding box center [252, 122] width 162 height 14
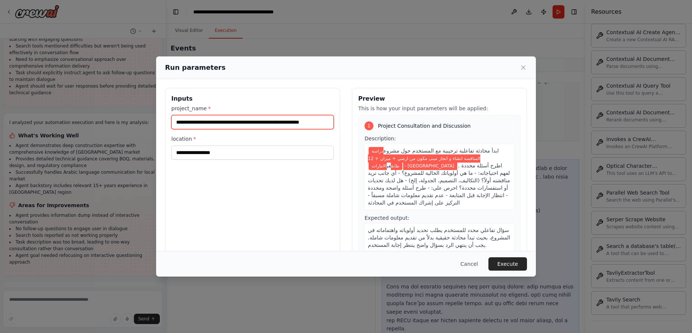
click at [287, 119] on input "**********" at bounding box center [252, 122] width 162 height 14
click at [289, 120] on input "**********" at bounding box center [252, 122] width 162 height 14
click at [288, 122] on input "**********" at bounding box center [252, 122] width 162 height 14
click at [314, 126] on input "**********" at bounding box center [252, 122] width 162 height 14
click at [314, 127] on input "**********" at bounding box center [252, 122] width 162 height 14
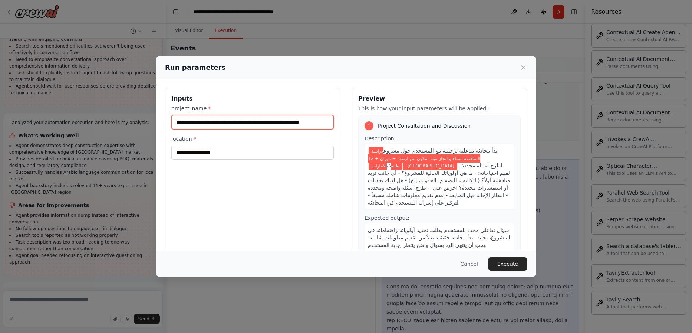
click at [314, 120] on input "**********" at bounding box center [252, 122] width 162 height 14
click at [307, 120] on input "**********" at bounding box center [252, 122] width 162 height 14
type input "**********"
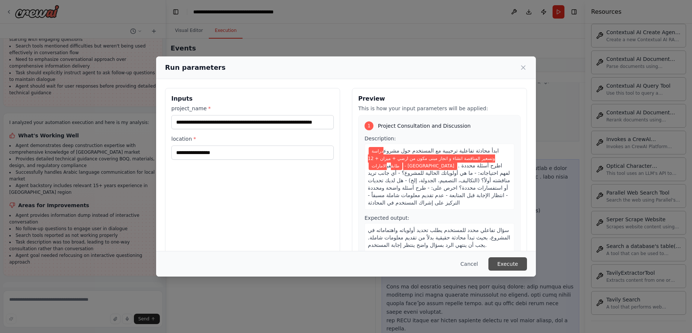
click at [488, 265] on button "Execute" at bounding box center [507, 263] width 39 height 13
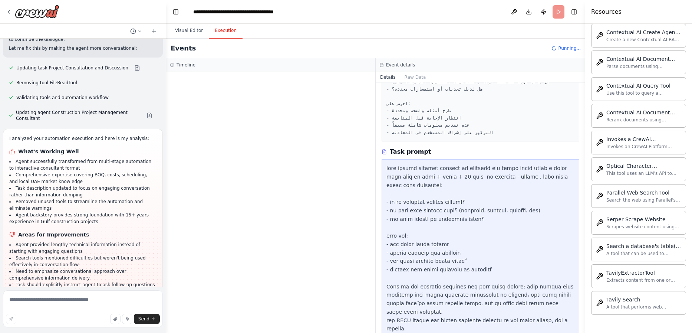
scroll to position [7167, 0]
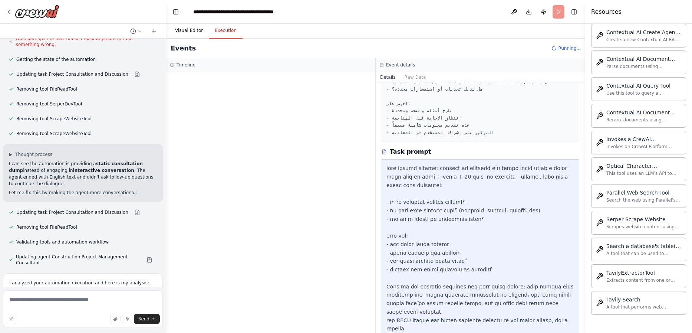
click at [191, 23] on main "**********" at bounding box center [375, 166] width 419 height 333
click at [189, 27] on button "Visual Editor" at bounding box center [189, 31] width 40 height 16
click at [220, 33] on button "Execution" at bounding box center [226, 31] width 34 height 16
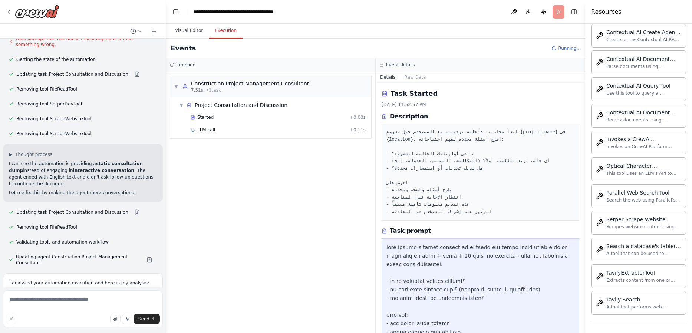
scroll to position [0, 0]
click at [233, 116] on div "Started" at bounding box center [269, 117] width 156 height 6
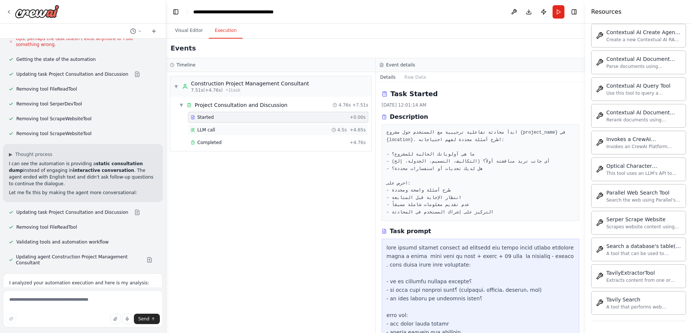
click at [228, 130] on div "LLM call 4.5s + 4.65s" at bounding box center [278, 130] width 175 height 6
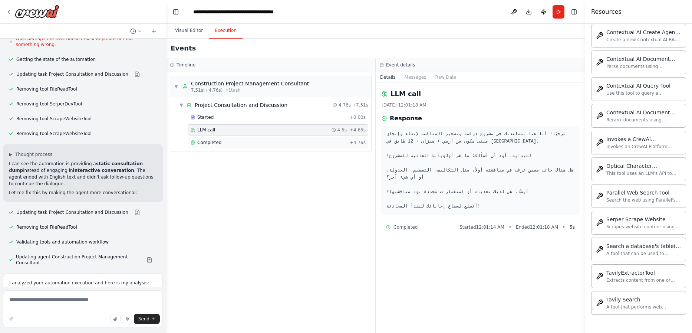
click at [228, 141] on div "Completed" at bounding box center [269, 142] width 156 height 6
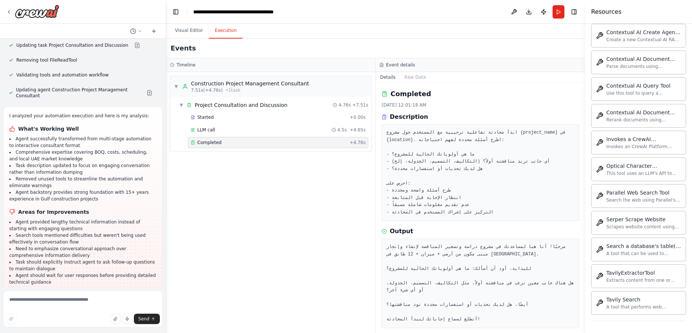
scroll to position [7345, 0]
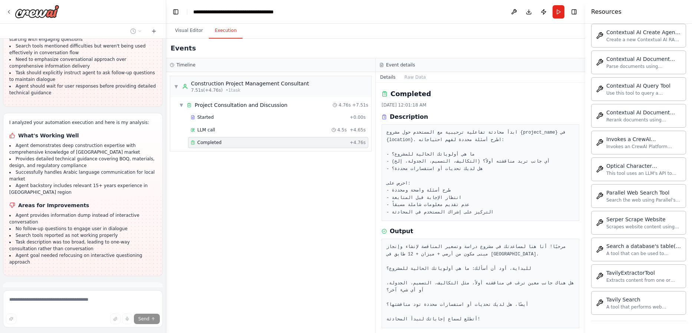
scroll to position [7552, 0]
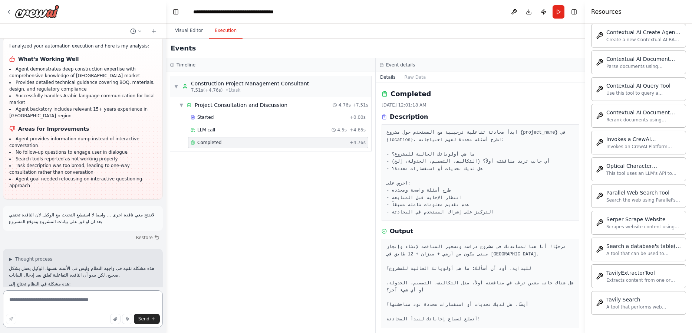
click at [112, 299] on textarea at bounding box center [83, 308] width 160 height 37
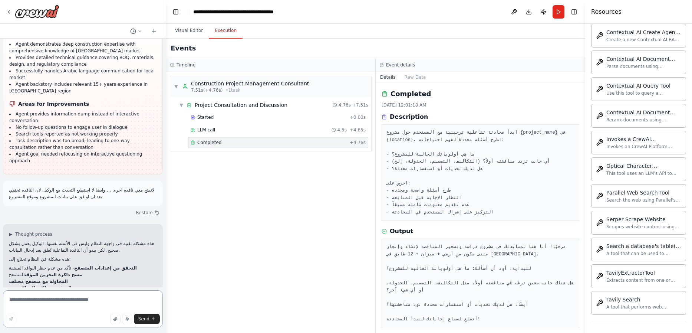
scroll to position [7709, 0]
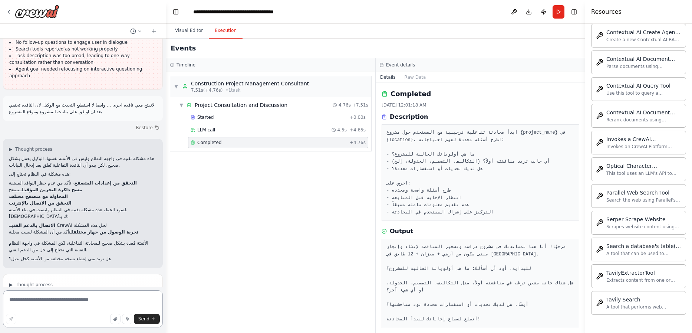
click at [92, 300] on textarea at bounding box center [83, 308] width 160 height 37
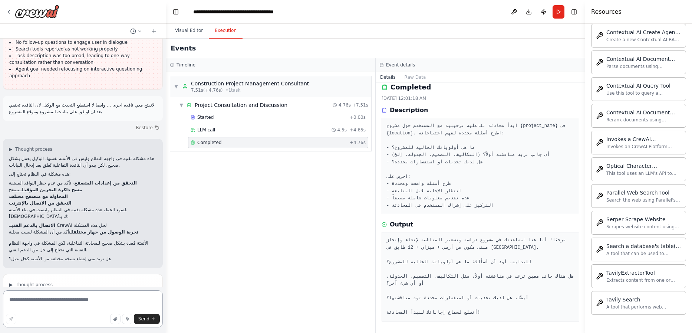
scroll to position [7, 0]
click at [251, 130] on div "LLM call 4.5s + 4.65s" at bounding box center [278, 130] width 175 height 6
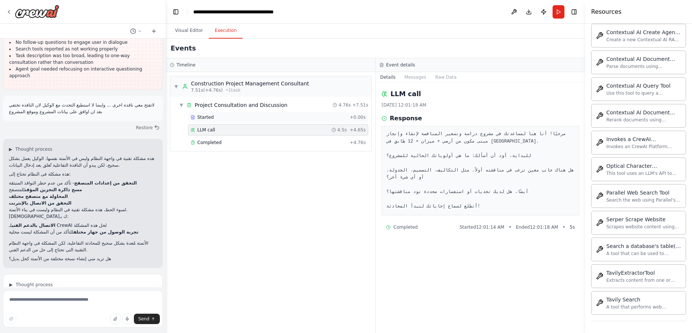
click at [240, 117] on div "Started" at bounding box center [269, 117] width 156 height 6
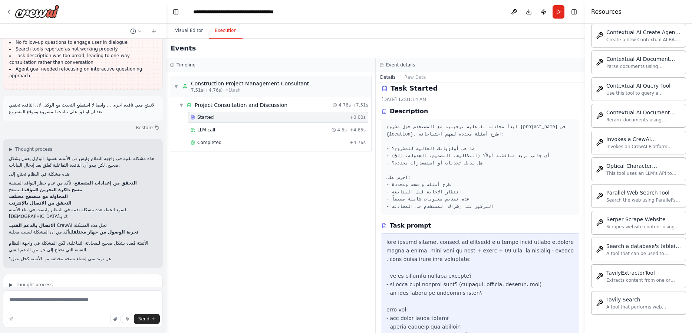
scroll to position [0, 0]
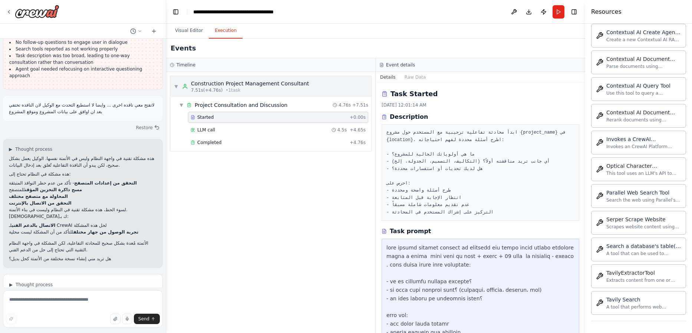
click at [175, 88] on span "▼" at bounding box center [176, 86] width 4 height 6
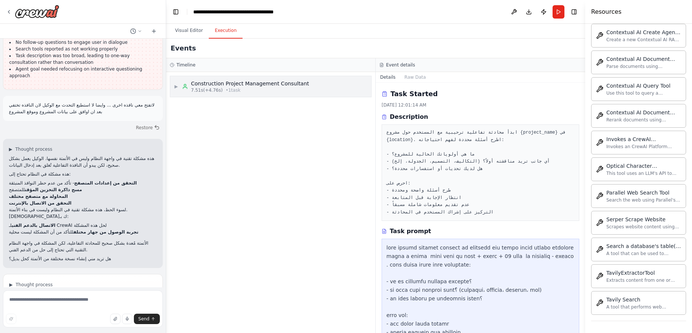
click at [176, 82] on div "▶ Construction Project Management Consultant 7.51s (+4.76s) • 1 task" at bounding box center [241, 86] width 135 height 13
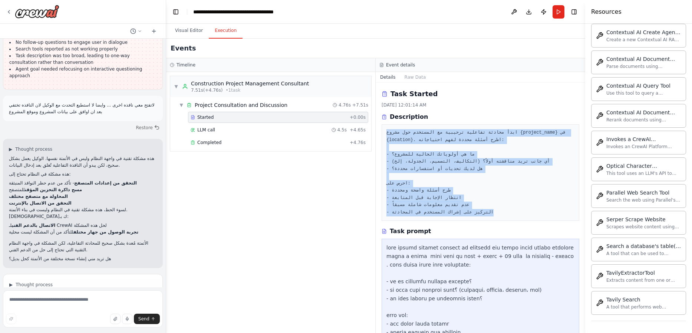
drag, startPoint x: 511, startPoint y: 214, endPoint x: 384, endPoint y: 126, distance: 153.7
click at [385, 126] on div "ابدأ محادثة تفاعلية ترحيبية مع المستخدم حول مشروع {project_name} في {location}.…" at bounding box center [480, 172] width 198 height 96
copy pre "ابدأ محادثة تفاعلية ترحيبية مع المستخدم حول مشروع {project_name} في {location}.…"
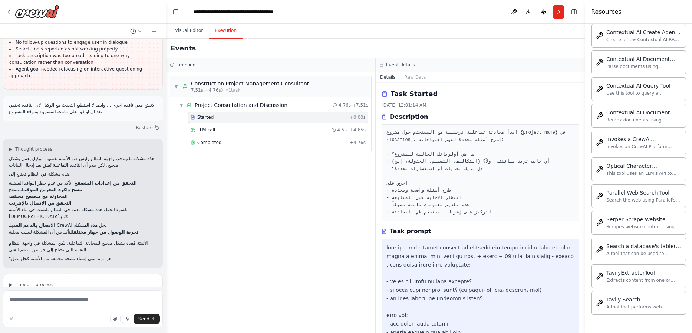
click at [343, 321] on div "▼ Construction Project Management Consultant 7.51s (+4.76s) • 1 task ▼ Project …" at bounding box center [270, 202] width 209 height 261
click at [222, 132] on div "LLM call 4.5s + 4.65s" at bounding box center [278, 130] width 175 height 6
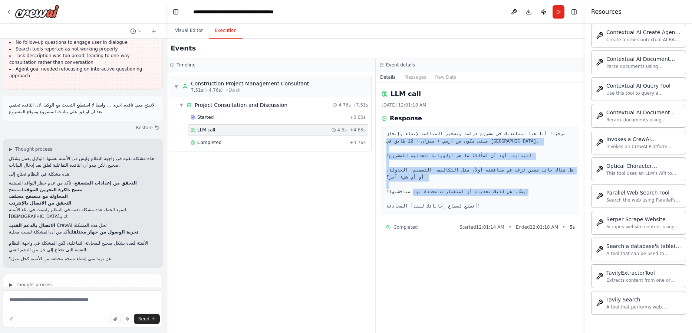
drag, startPoint x: 566, startPoint y: 132, endPoint x: 562, endPoint y: 188, distance: 56.1
click at [488, 189] on pre "مرحبًا! أنا هنا لمساعدتك في مشروع دراسة وتسعير المناقصة لإنشاء وإنجاز مبنى مكون…" at bounding box center [480, 170] width 188 height 80
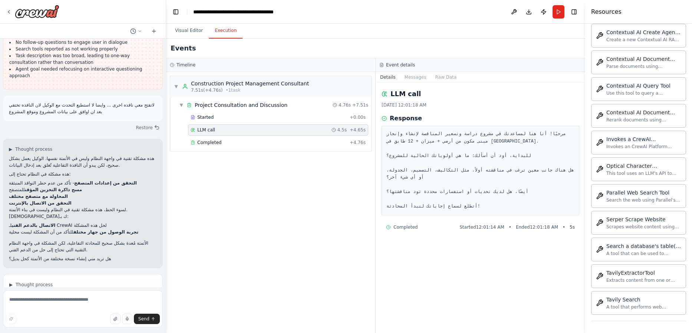
click at [488, 113] on div "LLM call 10/5/2025, 12:01:18 AM Response مرحبًا! أنا هنا لمساعدتك في مشروع دراس…" at bounding box center [480, 208] width 209 height 250
drag, startPoint x: 571, startPoint y: 128, endPoint x: 570, endPoint y: 151, distance: 23.4
click at [488, 151] on div "Response مرحبًا! أنا هنا لمساعدتك في مشروع دراسة وتسعير المناقصة لإنشاء وإنجاز …" at bounding box center [480, 164] width 198 height 101
click at [486, 135] on pre "مرحبًا! أنا هنا لمساعدتك في مشروع دراسة وتسعير المناقصة لإنشاء وإنجاز مبنى مكون…" at bounding box center [480, 170] width 188 height 80
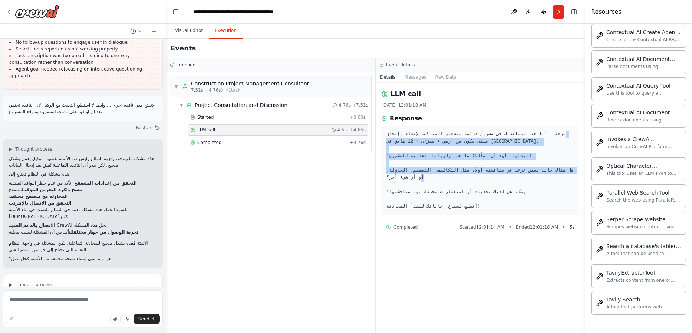
drag, startPoint x: 387, startPoint y: 131, endPoint x: 403, endPoint y: 143, distance: 20.7
click at [392, 174] on div "مرحبًا! أنا هنا لمساعدتك في مشروع دراسة وتسعير المناقصة لإنشاء وإنجاز مبنى مكون…" at bounding box center [480, 170] width 198 height 89
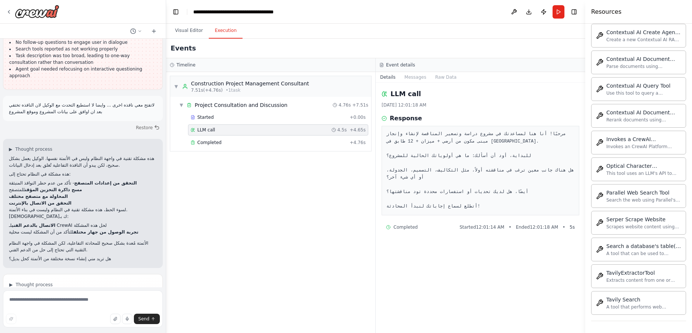
click at [417, 100] on div "LLM call 10/5/2025, 12:01:18 AM" at bounding box center [480, 98] width 198 height 19
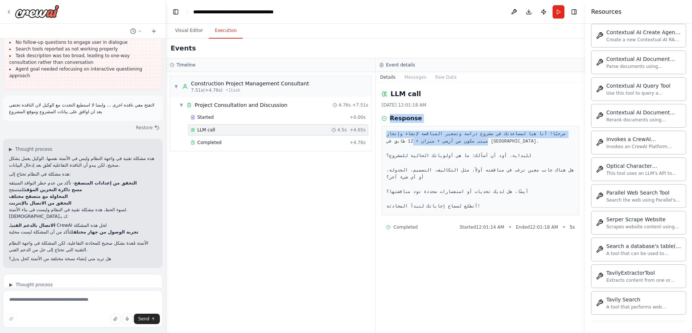
drag, startPoint x: 423, startPoint y: 116, endPoint x: 426, endPoint y: 138, distance: 22.4
click at [427, 138] on div "LLM call 10/5/2025, 12:01:18 AM Response مرحبًا! أنا هنا لمساعدتك في مشروع دراس…" at bounding box center [480, 208] width 209 height 250
click at [426, 138] on pre "مرحبًا! أنا هنا لمساعدتك في مشروع دراسة وتسعير المناقصة لإنشاء وإنجاز مبنى مكون…" at bounding box center [480, 170] width 188 height 80
click at [426, 118] on div "Response" at bounding box center [480, 118] width 198 height 9
click at [396, 125] on div "Response مرحبًا! أنا هنا لمساعدتك في مشروع دراسة وتسعير المناقصة لإنشاء وإنجاز …" at bounding box center [480, 164] width 198 height 101
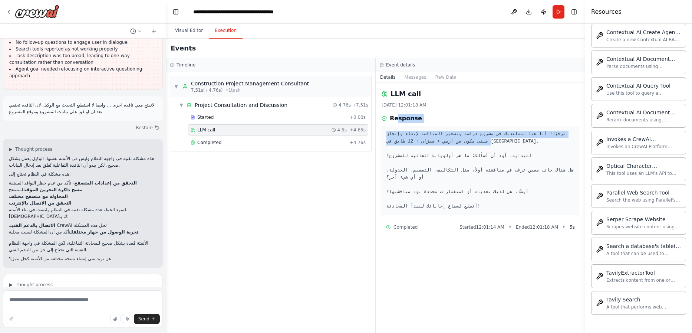
drag, startPoint x: 396, startPoint y: 122, endPoint x: 401, endPoint y: 143, distance: 21.8
click at [401, 143] on div "Response مرحبًا! أنا هنا لمساعدتك في مشروع دراسة وتسعير المناقصة لإنشاء وإنجاز …" at bounding box center [480, 164] width 198 height 101
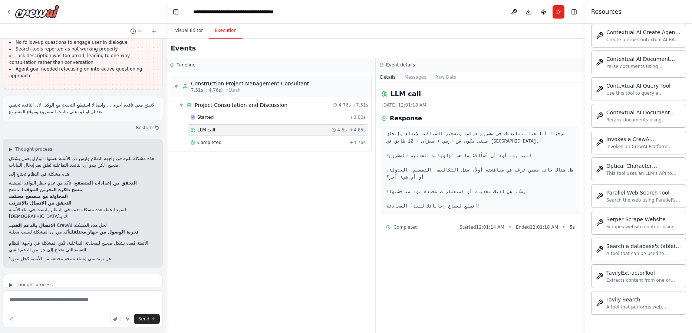
drag, startPoint x: 414, startPoint y: 110, endPoint x: 410, endPoint y: 112, distance: 4.0
click at [414, 110] on div "LLM call 10/5/2025, 12:01:18 AM Response مرحبًا! أنا هنا لمساعدتك في مشروع دراس…" at bounding box center [480, 208] width 209 height 250
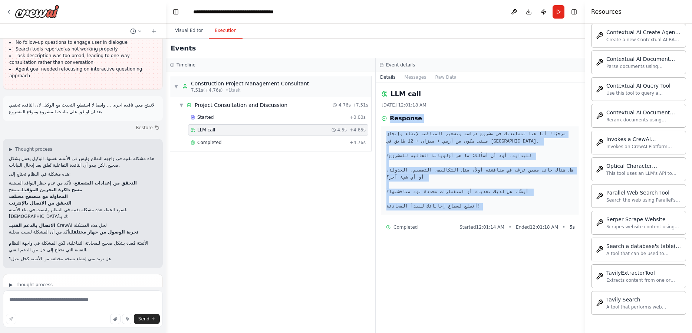
drag, startPoint x: 384, startPoint y: 118, endPoint x: 404, endPoint y: 215, distance: 99.2
click at [402, 218] on div "LLM call 10/5/2025, 12:01:18 AM Response مرحبًا! أنا هنا لمساعدتك في مشروع دراس…" at bounding box center [480, 208] width 209 height 250
copy div "Response مرحبًا! أنا هنا لمساعدتك في مشروع دراسة وتسعير المناقصة لإنشاء وإنجاز …"
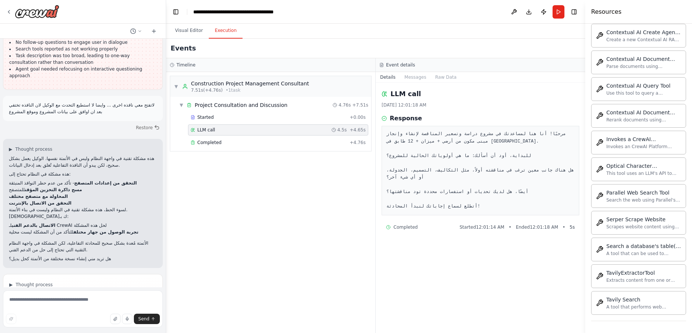
click at [465, 13] on header "**********" at bounding box center [375, 12] width 419 height 24
click at [249, 146] on div "Completed + 4.76s" at bounding box center [278, 142] width 180 height 11
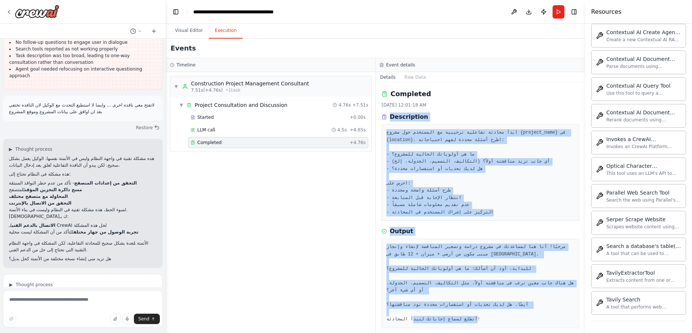
scroll to position [7, 0]
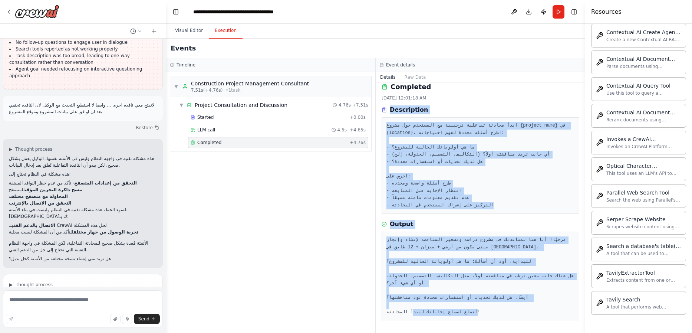
drag, startPoint x: 390, startPoint y: 113, endPoint x: 420, endPoint y: 356, distance: 245.4
click at [420, 333] on html "مرحبا كيف حالك اود بناء وكيل ذكاء اصطناعي يكــون : "انت وكيل مهندس التسعير (Qua…" at bounding box center [346, 166] width 692 height 333
copy div "Description ابدأ محادثة تفاعلية ترحيبية مع المستخدم حول مشروع {project_name} في…"
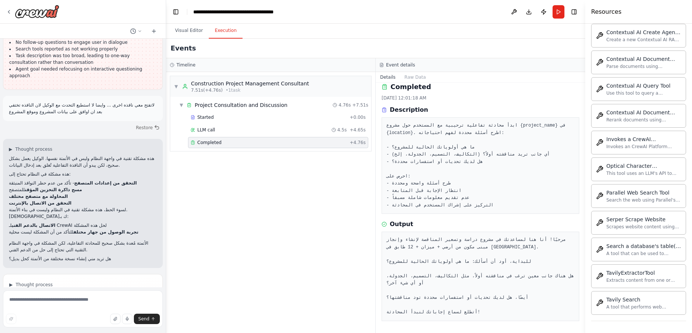
click at [321, 211] on div "▼ Construction Project Management Consultant 7.51s (+4.76s) • 1 task ▼ Project …" at bounding box center [270, 202] width 209 height 261
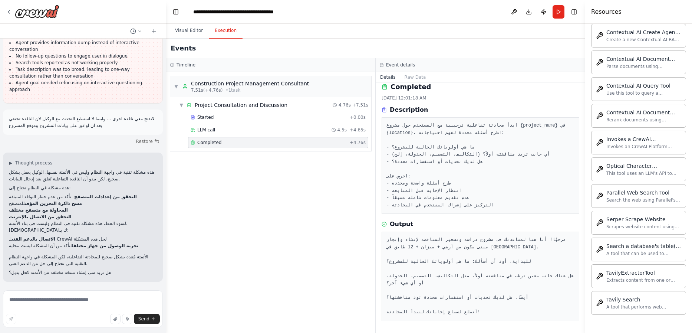
scroll to position [7709, 0]
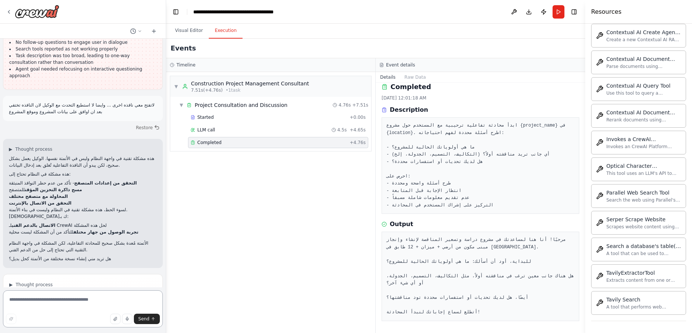
click at [98, 298] on textarea at bounding box center [83, 308] width 160 height 37
type textarea "**********"
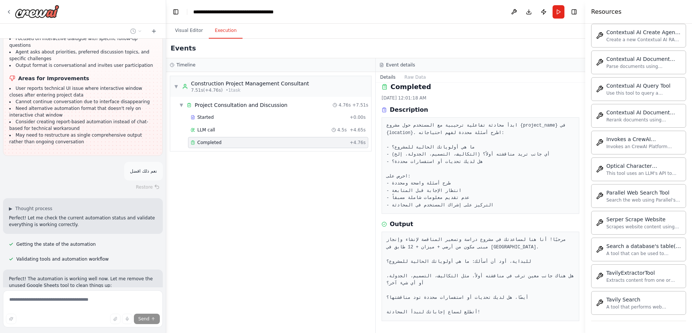
scroll to position [8018, 0]
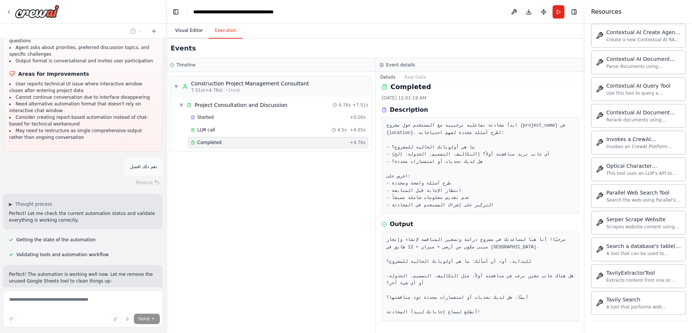
click at [196, 27] on button "Visual Editor" at bounding box center [189, 31] width 40 height 16
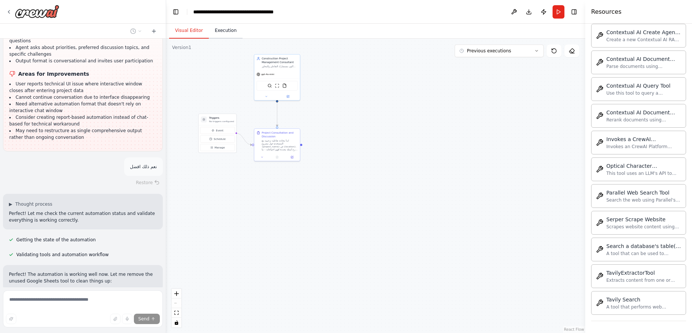
click at [216, 28] on button "Execution" at bounding box center [226, 31] width 34 height 16
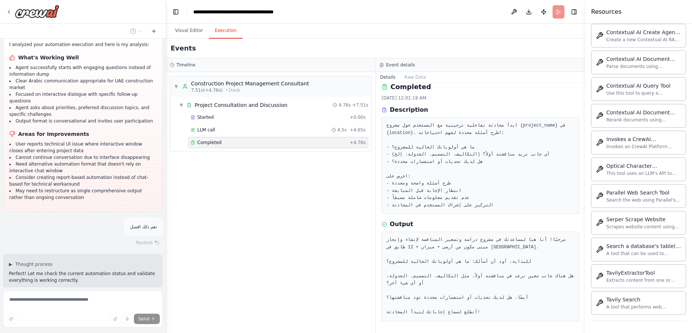
scroll to position [0, 0]
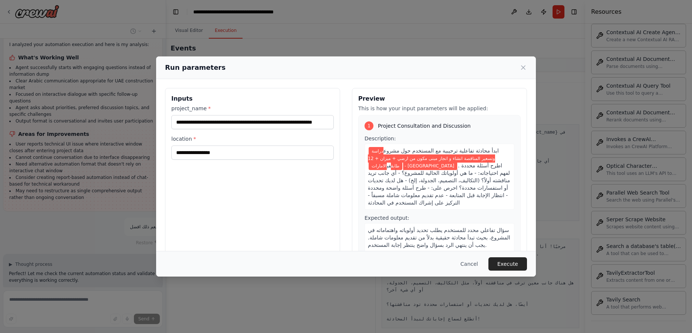
click at [488, 258] on button "Execute" at bounding box center [507, 263] width 39 height 13
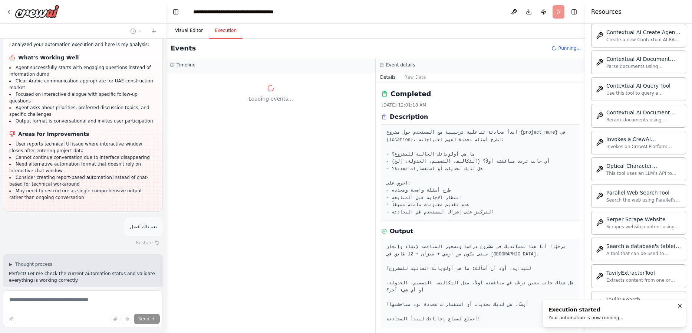
click at [176, 27] on button "Visual Editor" at bounding box center [189, 31] width 40 height 16
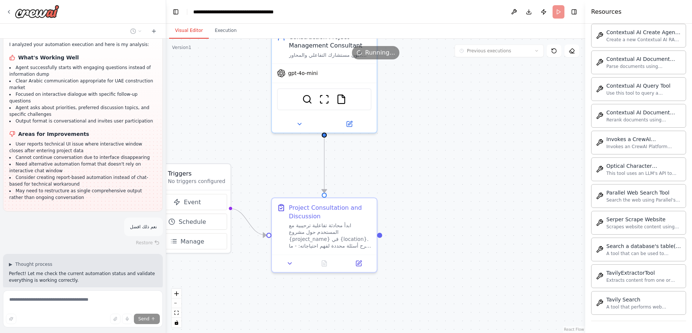
drag, startPoint x: 347, startPoint y: 161, endPoint x: 491, endPoint y: 274, distance: 183.0
click at [488, 274] on div ".deletable-edge-delete-btn { width: 20px; height: 20px; border: 0px solid #ffff…" at bounding box center [375, 186] width 419 height 294
click at [215, 34] on button "Execution" at bounding box center [226, 31] width 34 height 16
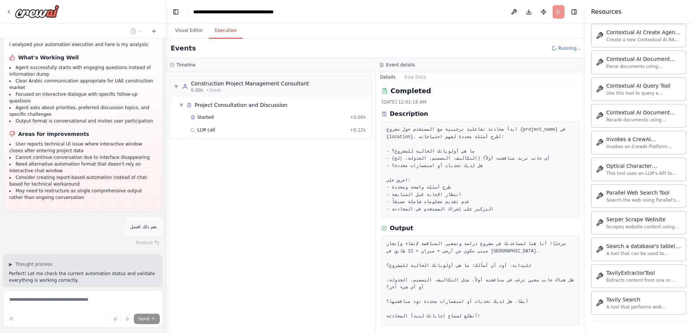
scroll to position [7, 0]
click at [218, 128] on div "LLM call + 0.12s" at bounding box center [278, 130] width 175 height 6
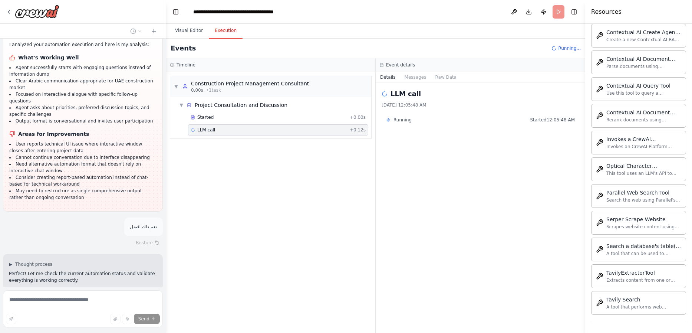
scroll to position [8018, 0]
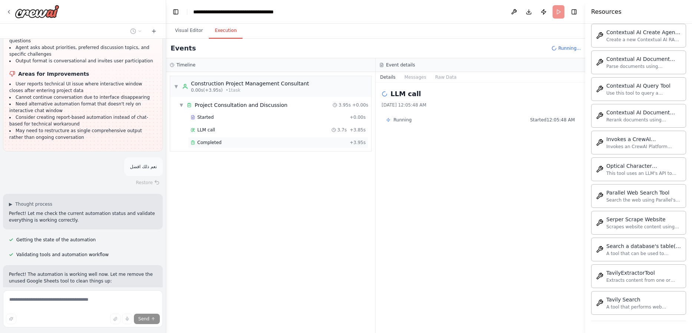
click at [212, 139] on div "Completed + 3.95s" at bounding box center [278, 142] width 180 height 11
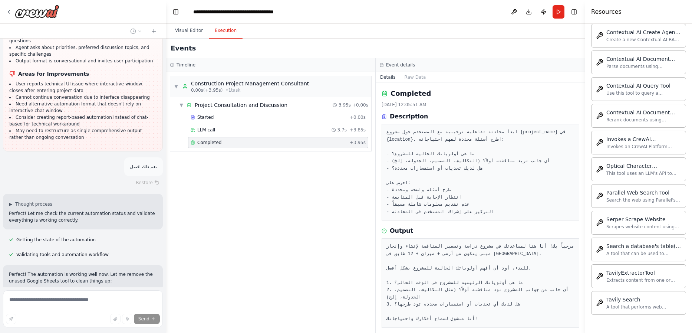
scroll to position [0, 0]
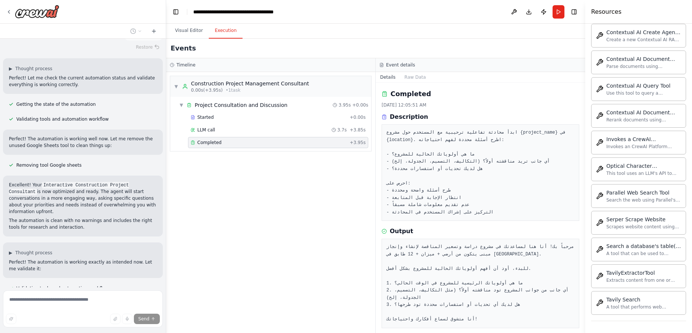
scroll to position [8174, 0]
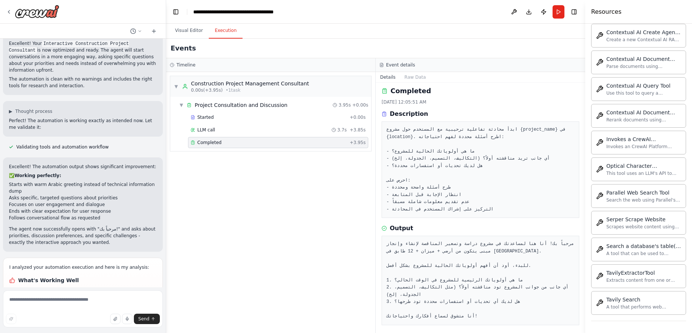
scroll to position [7, 0]
click at [215, 119] on div "Started" at bounding box center [269, 117] width 156 height 6
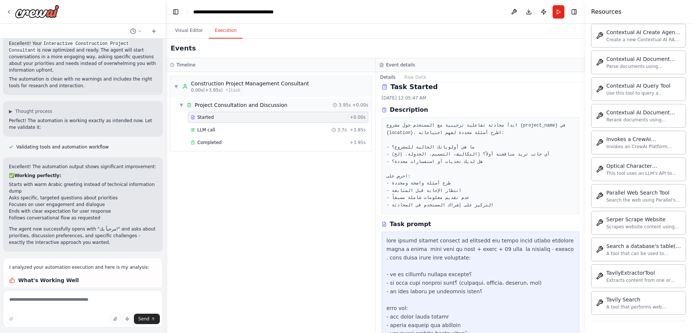
click at [183, 103] on span "▼" at bounding box center [181, 105] width 4 height 6
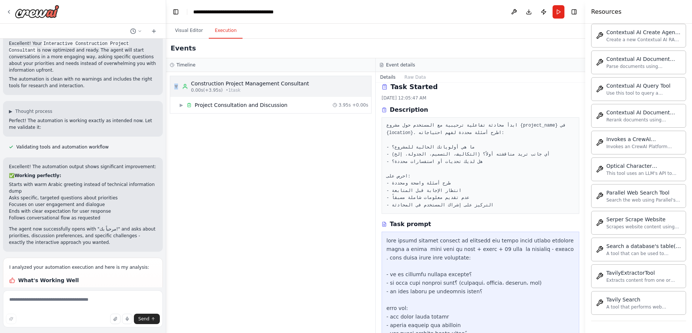
click at [176, 88] on span "▼" at bounding box center [176, 86] width 4 height 6
click at [178, 85] on span "▶" at bounding box center [176, 86] width 4 height 6
click at [183, 105] on span "▶" at bounding box center [181, 105] width 4 height 6
drag, startPoint x: 97, startPoint y: 273, endPoint x: 102, endPoint y: 271, distance: 5.0
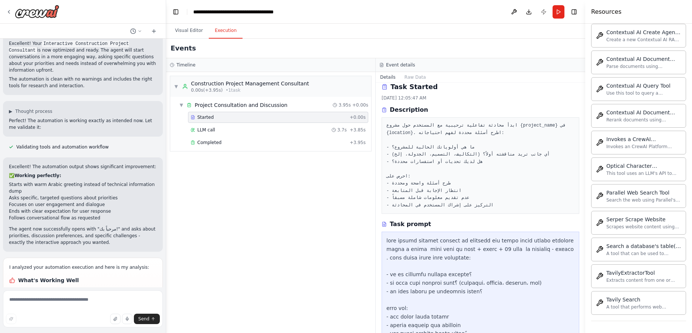
scroll to position [8234, 0]
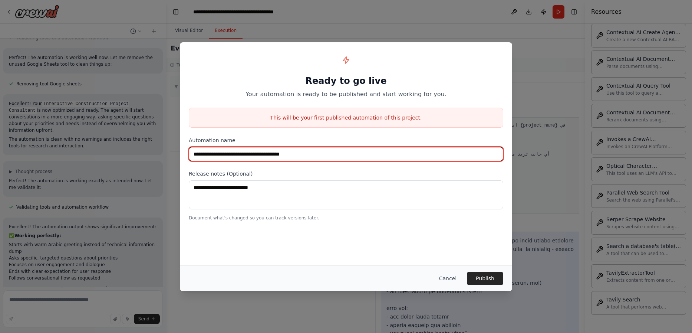
click at [207, 155] on input "**********" at bounding box center [346, 154] width 314 height 14
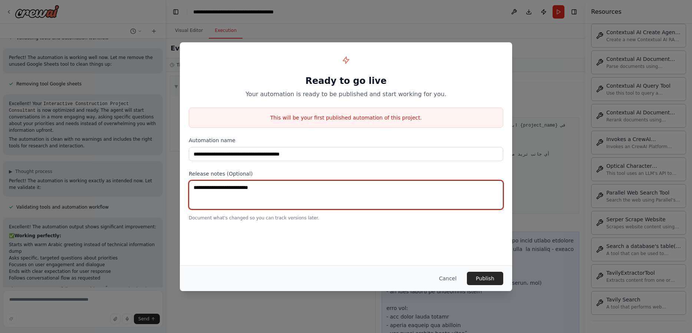
click at [198, 189] on textarea at bounding box center [346, 194] width 314 height 29
click at [277, 188] on textarea at bounding box center [346, 194] width 314 height 29
drag, startPoint x: 274, startPoint y: 188, endPoint x: 211, endPoint y: 188, distance: 63.8
click at [211, 188] on textarea at bounding box center [346, 194] width 314 height 29
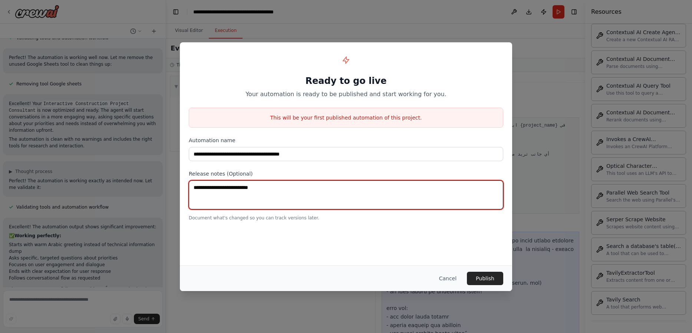
click at [211, 188] on textarea at bounding box center [346, 194] width 314 height 29
click at [254, 198] on textarea at bounding box center [346, 194] width 314 height 29
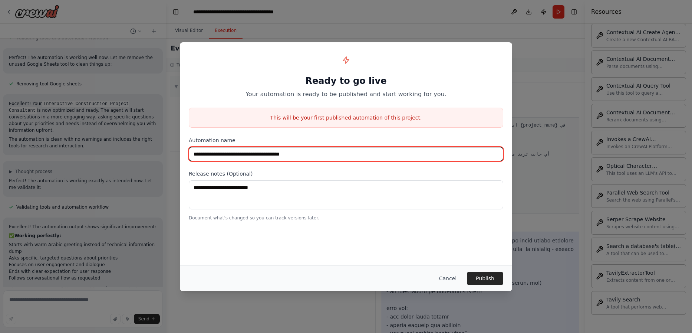
click at [273, 153] on input "**********" at bounding box center [346, 154] width 314 height 14
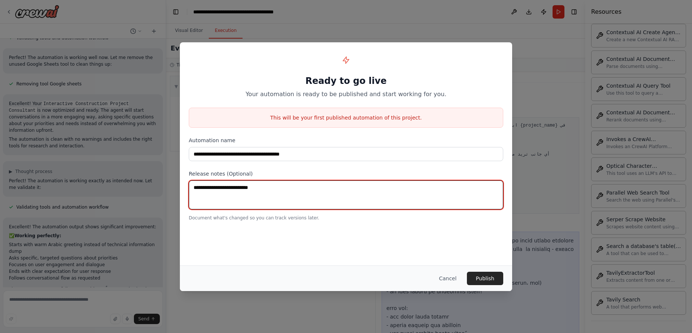
click at [275, 193] on textarea at bounding box center [346, 194] width 314 height 29
click at [275, 195] on textarea at bounding box center [346, 194] width 314 height 29
type textarea "*"
type textarea "**********"
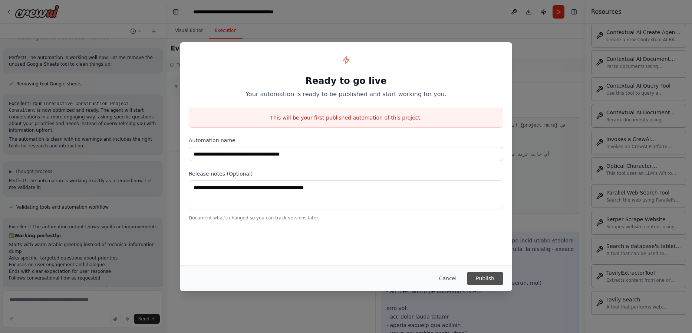
click at [487, 276] on button "Publish" at bounding box center [485, 277] width 36 height 13
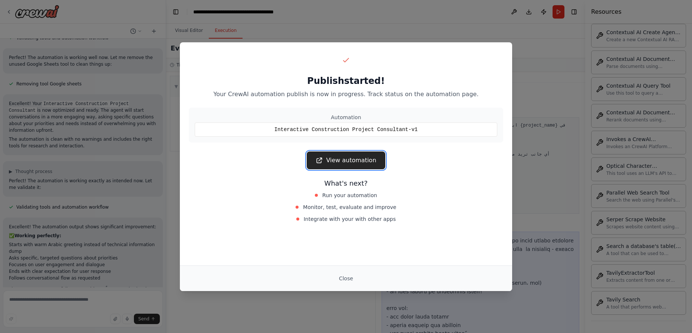
click at [355, 163] on link "View automation" at bounding box center [346, 160] width 78 height 18
click at [354, 271] on div "Close" at bounding box center [346, 278] width 332 height 26
click at [348, 281] on button "Close" at bounding box center [346, 277] width 26 height 13
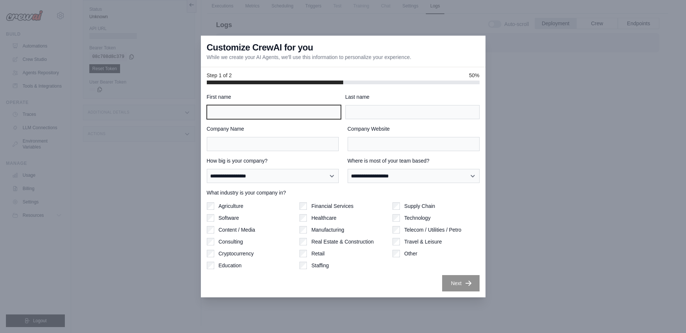
click at [279, 118] on input "First name" at bounding box center [274, 112] width 134 height 14
click at [278, 112] on input "First name" at bounding box center [274, 112] width 134 height 14
click at [247, 117] on input "First name" at bounding box center [274, 112] width 134 height 14
drag, startPoint x: 245, startPoint y: 115, endPoint x: 241, endPoint y: 110, distance: 6.1
click at [245, 115] on input "First name" at bounding box center [274, 112] width 134 height 14
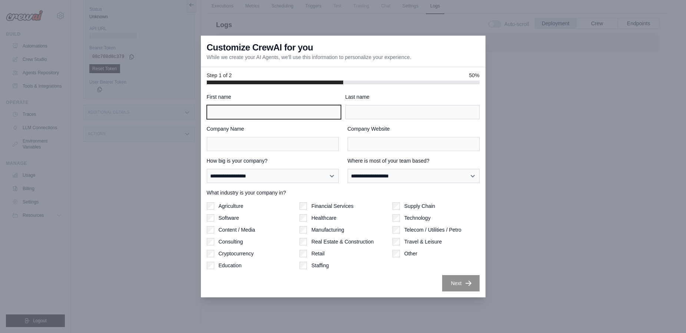
type input "*"
type input "*****"
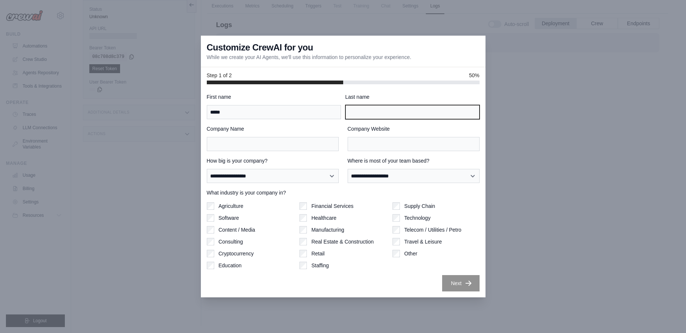
type input "*"
type input "*********"
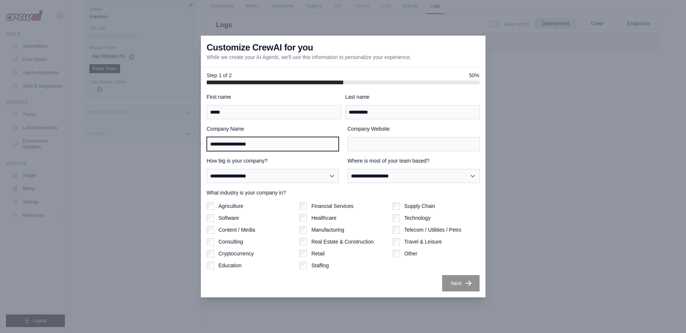
type input "**********"
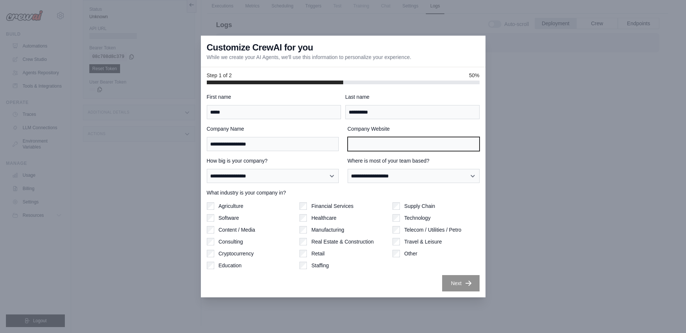
click at [376, 143] on input "Company Website" at bounding box center [414, 144] width 132 height 14
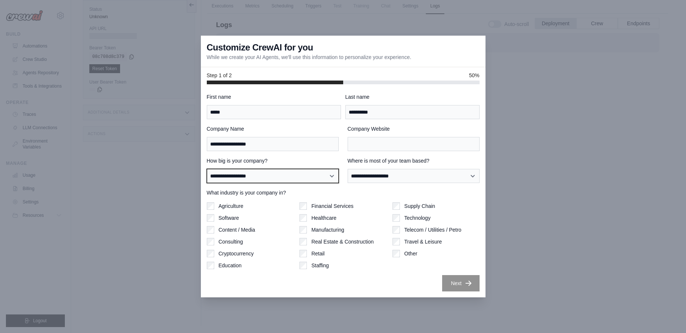
click at [316, 175] on select "**********" at bounding box center [273, 176] width 132 height 14
drag, startPoint x: 317, startPoint y: 176, endPoint x: 421, endPoint y: 159, distance: 105.5
click at [421, 159] on div "**********" at bounding box center [343, 170] width 273 height 26
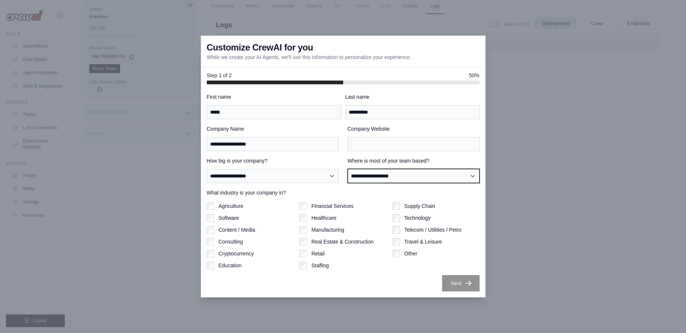
click at [407, 181] on select "**********" at bounding box center [414, 176] width 132 height 14
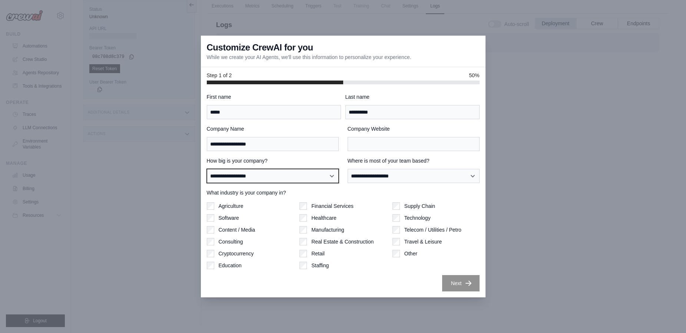
select select "**********"
click at [207, 169] on select "**********" at bounding box center [273, 176] width 132 height 14
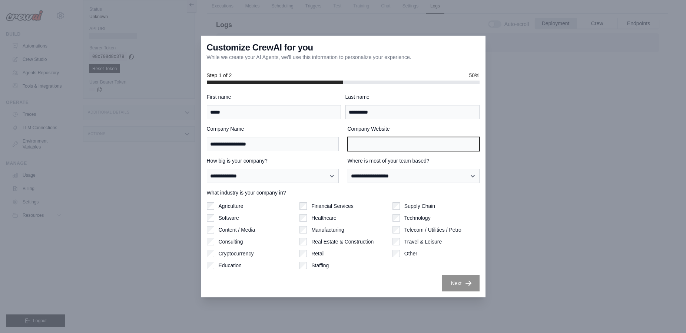
click at [377, 141] on input "Company Website" at bounding box center [414, 144] width 132 height 14
click at [403, 255] on div "Other" at bounding box center [436, 252] width 87 height 7
click at [396, 145] on input "Company Website" at bounding box center [414, 144] width 132 height 14
type input "*"
click at [214, 206] on div "Agriculture" at bounding box center [250, 205] width 87 height 7
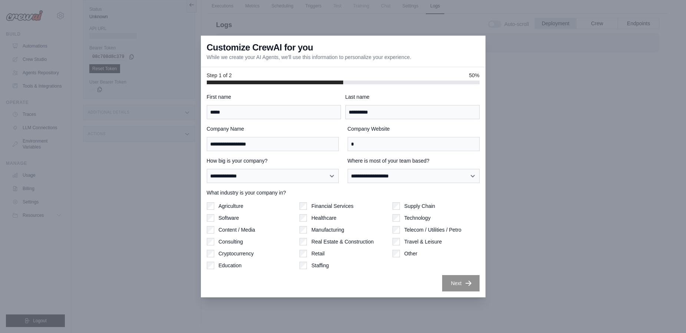
click at [210, 212] on div "Agriculture Software Content / Media Consulting Cryptocurrency Education" at bounding box center [250, 235] width 87 height 67
click at [386, 144] on input "*" at bounding box center [414, 144] width 132 height 14
click at [348, 169] on select "**********" at bounding box center [414, 176] width 132 height 14
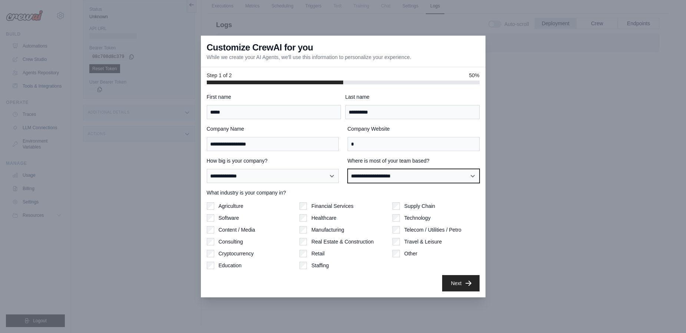
select select "**********"
click at [348, 169] on select "**********" at bounding box center [414, 176] width 132 height 14
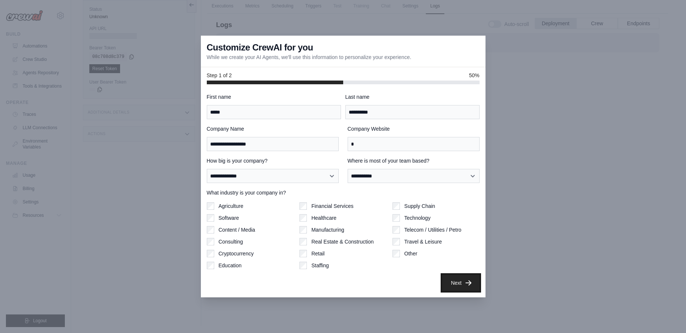
click at [464, 278] on button "Next" at bounding box center [460, 282] width 37 height 16
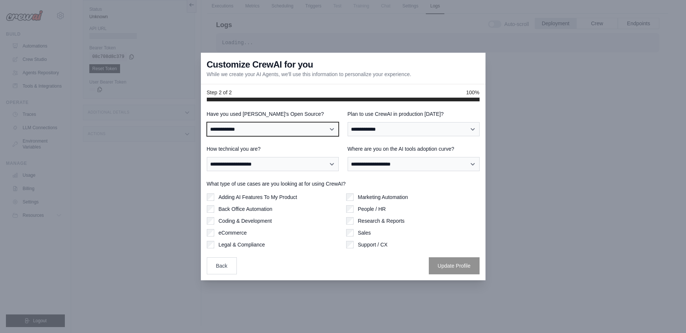
select select "**"
click at [207, 122] on select "**********" at bounding box center [273, 129] width 132 height 14
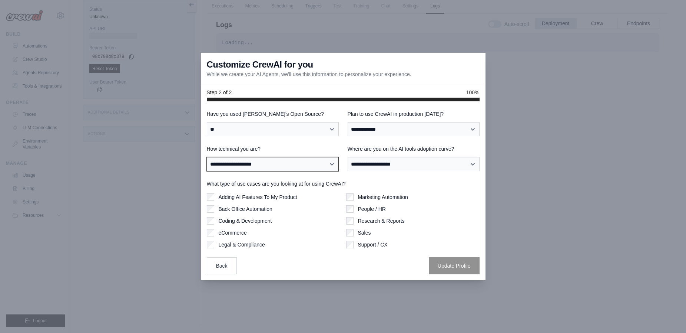
drag, startPoint x: 242, startPoint y: 164, endPoint x: 370, endPoint y: 128, distance: 132.6
click at [370, 128] on div "**********" at bounding box center [343, 192] width 273 height 164
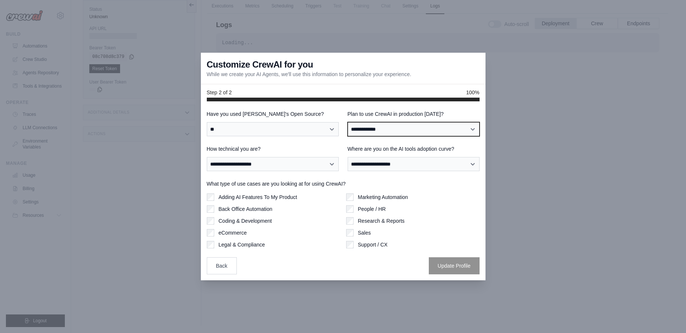
select select "****"
click at [348, 122] on select "**********" at bounding box center [414, 129] width 132 height 14
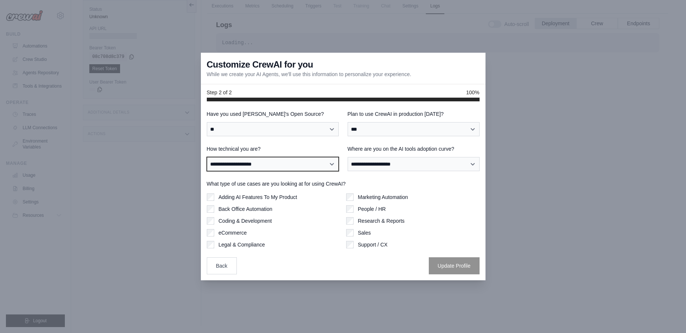
select select "**********"
click at [207, 157] on select "**********" at bounding box center [273, 164] width 132 height 14
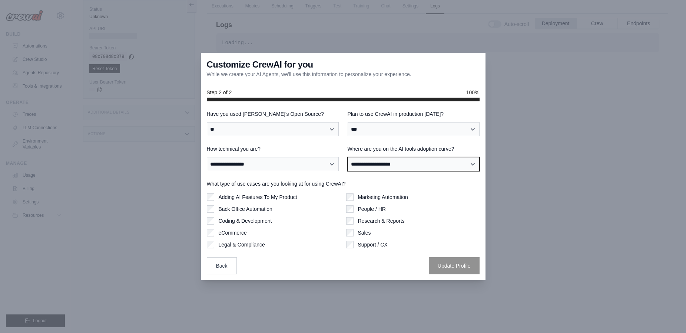
select select "**********"
click at [348, 157] on select "**********" at bounding box center [414, 164] width 132 height 14
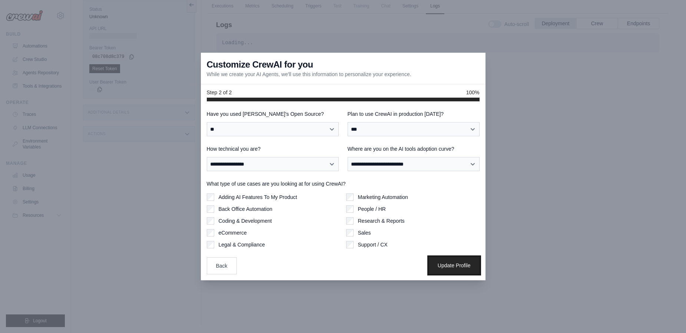
click at [437, 265] on button "Update Profile" at bounding box center [454, 265] width 51 height 17
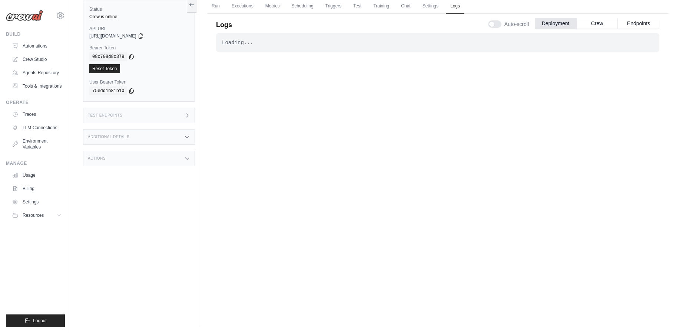
click at [135, 115] on div "Test Endpoints" at bounding box center [139, 116] width 112 height 16
click at [56, 217] on button "Resources" at bounding box center [38, 215] width 56 height 12
click at [214, 8] on link "Run" at bounding box center [215, 7] width 17 height 16
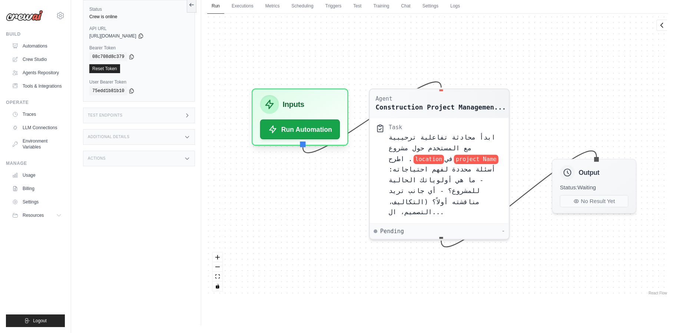
drag, startPoint x: 604, startPoint y: 226, endPoint x: 611, endPoint y: 235, distance: 10.9
click at [611, 235] on div "Agent Construction Project Managemen... Task ابدأ محادثة تفاعلية ترحيبية مع الم…" at bounding box center [437, 155] width 461 height 282
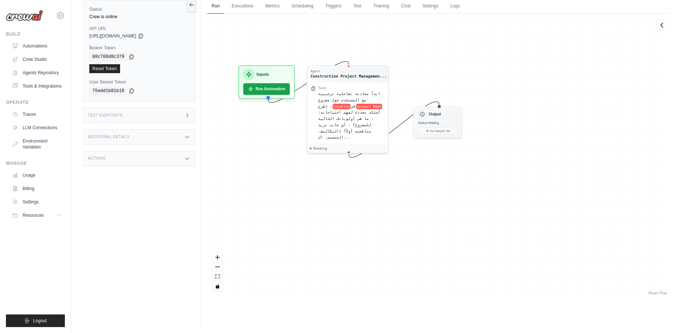
drag, startPoint x: 383, startPoint y: 109, endPoint x: 221, endPoint y: 25, distance: 182.7
click at [221, 25] on div "Agent Construction Project Managemen... Task ابدأ محادثة تفاعلية ترحيبية مع الم…" at bounding box center [437, 155] width 461 height 282
click at [456, 7] on link "Logs" at bounding box center [455, 7] width 19 height 16
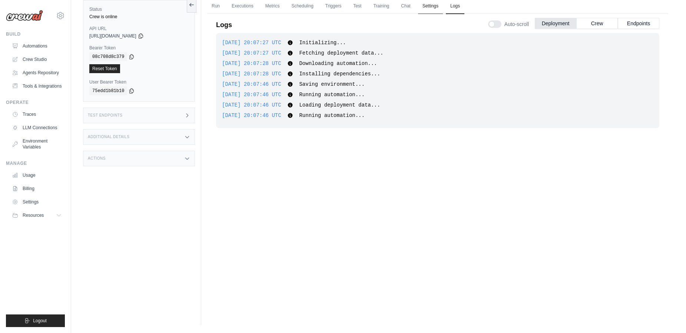
click at [428, 10] on link "Settings" at bounding box center [430, 7] width 25 height 16
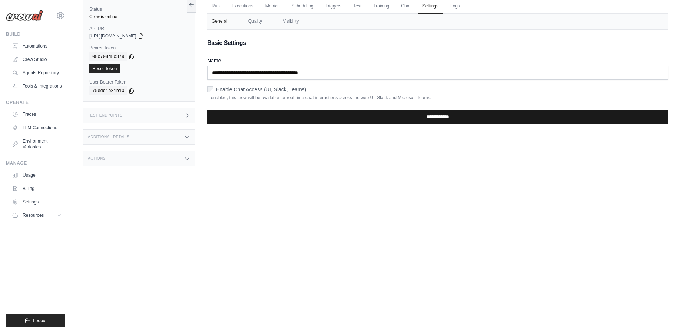
click at [351, 116] on input "**********" at bounding box center [437, 116] width 461 height 15
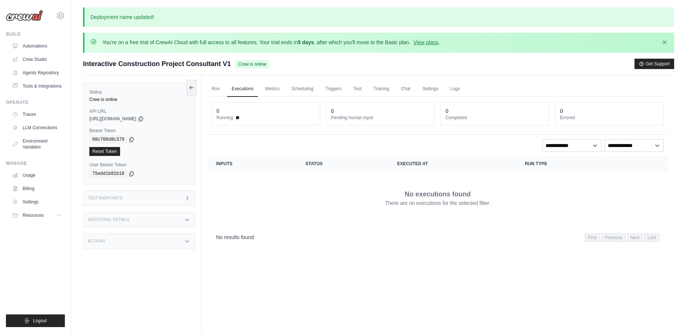
click at [465, 90] on ul "Run Executions Metrics Scheduling Triggers Test Training Chat Settings Logs" at bounding box center [437, 88] width 461 height 15
click at [459, 89] on link "Logs" at bounding box center [455, 89] width 19 height 16
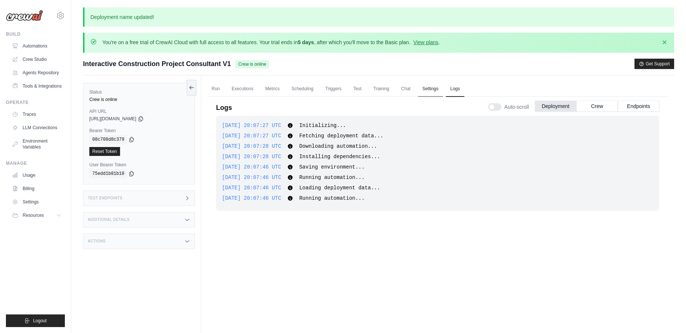
click at [436, 90] on link "Settings" at bounding box center [430, 89] width 25 height 16
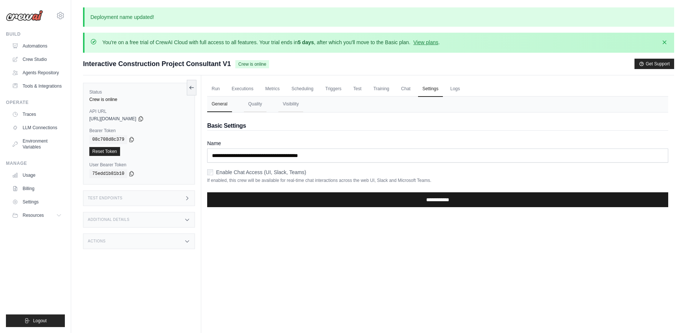
click at [288, 199] on input "**********" at bounding box center [437, 199] width 461 height 15
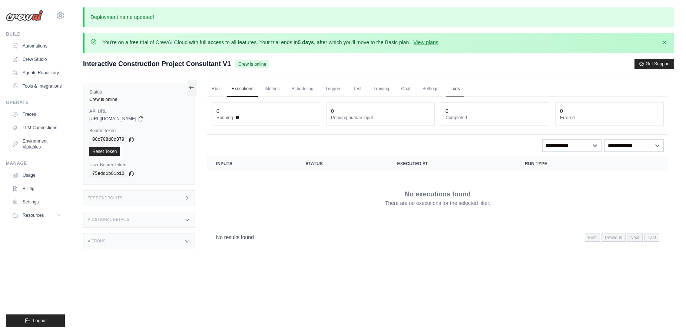
click at [463, 92] on link "Logs" at bounding box center [455, 89] width 19 height 16
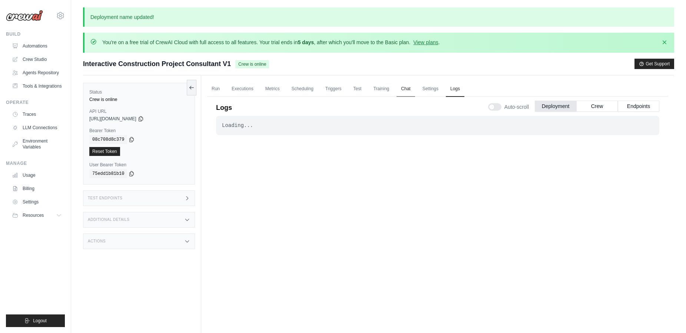
click at [413, 92] on link "Chat" at bounding box center [406, 89] width 18 height 16
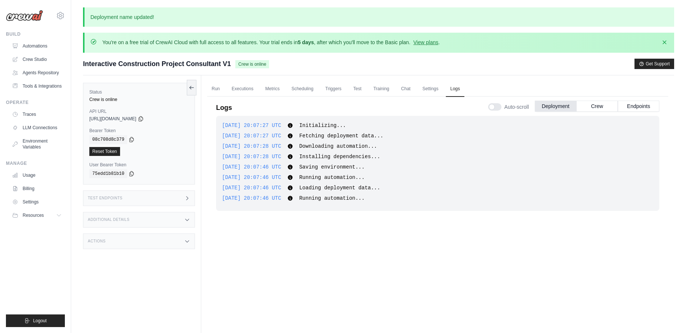
click at [131, 243] on div "Actions" at bounding box center [139, 241] width 112 height 16
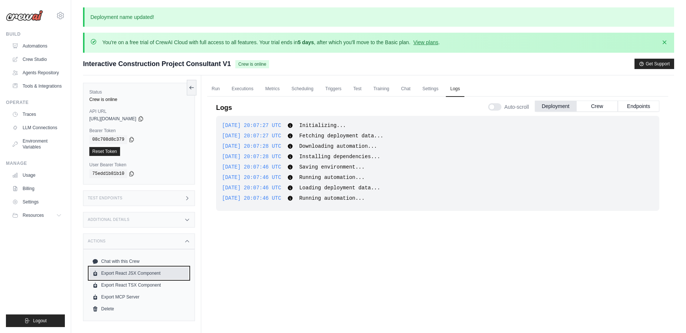
click at [147, 273] on link "Export React JSX Component" at bounding box center [138, 273] width 99 height 12
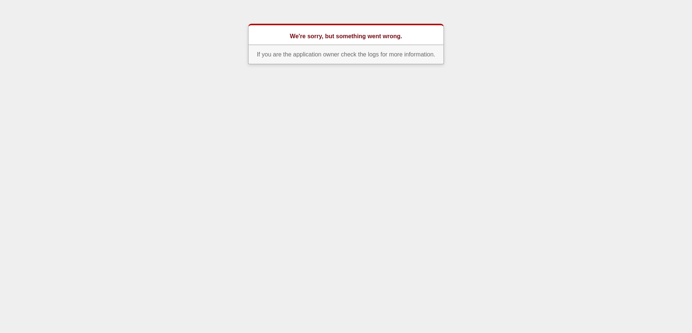
click at [148, 70] on html "We're sorry, but something went wrong. If you are the application owner check t…" at bounding box center [346, 35] width 692 height 70
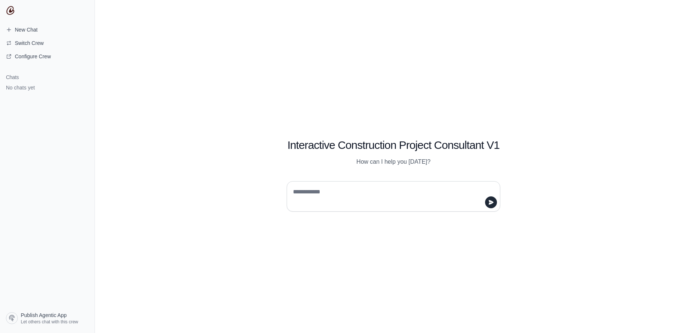
click at [312, 193] on textarea at bounding box center [390, 196] width 199 height 21
type textarea "*"
type textarea "**********"
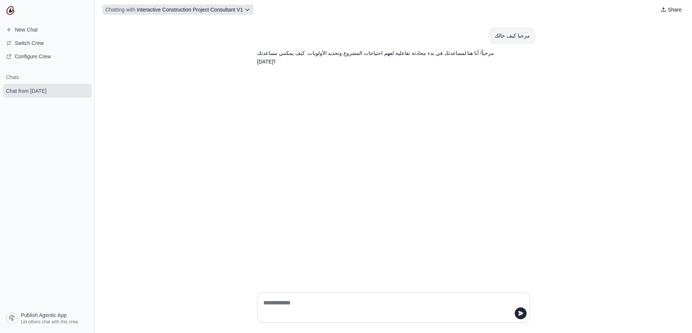
click at [248, 14] on button "Chatting with Interactive Construction Project Consultant V1" at bounding box center [177, 9] width 151 height 10
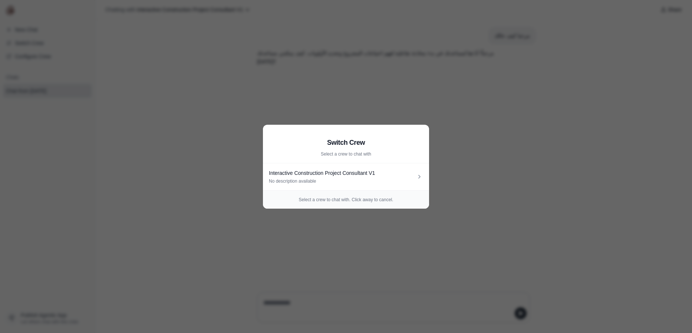
click at [285, 75] on aside "Switch Crew Select a crew to chat with Interactive Construction Project Consult…" at bounding box center [346, 166] width 692 height 333
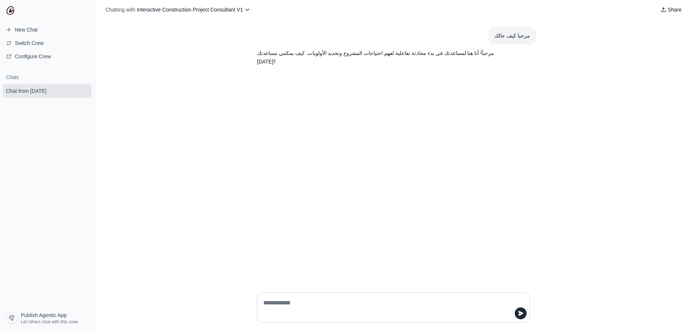
click at [343, 301] on textarea at bounding box center [391, 307] width 259 height 21
type textarea "**********"
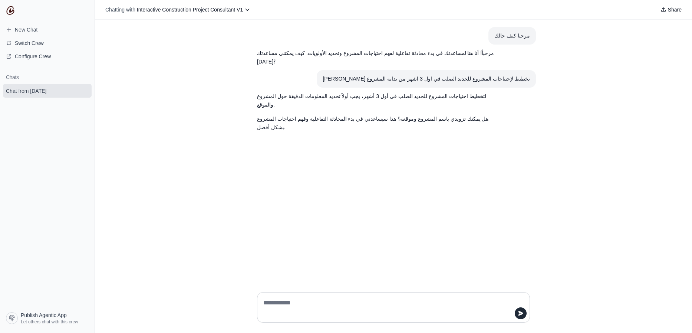
type textarea "*"
type textarea "**********"
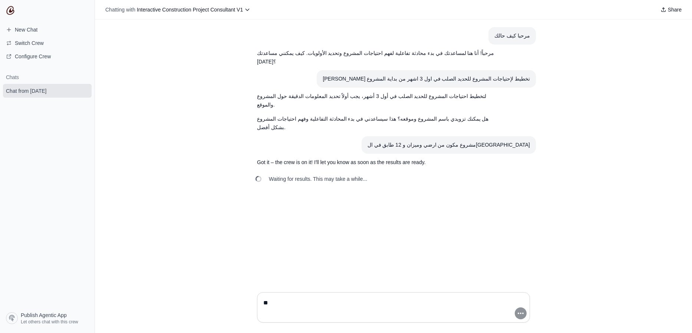
type textarea "**"
click at [172, 37] on div "مرحبا كيف حالك مرحباً! أنا هنا لمساعدتك في بدء محادثة تفاعلية لفهم احتياجات الم…" at bounding box center [393, 153] width 597 height 266
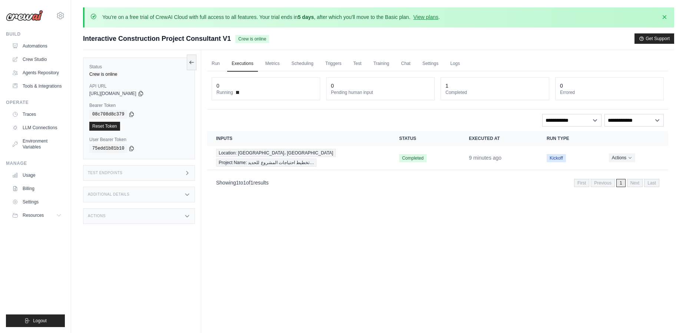
click at [109, 116] on code "08c708d8c379" at bounding box center [108, 114] width 38 height 9
click at [134, 113] on icon at bounding box center [132, 114] width 6 height 6
click at [161, 122] on div "Reset Token" at bounding box center [138, 126] width 99 height 9
click at [118, 92] on span "[URL][DOMAIN_NAME]" at bounding box center [112, 93] width 47 height 6
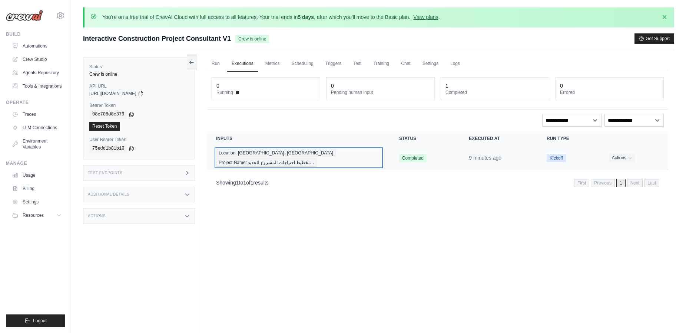
click at [317, 158] on span "Project Name: تخطيط احتياجات المشروع للحديد…" at bounding box center [266, 162] width 100 height 8
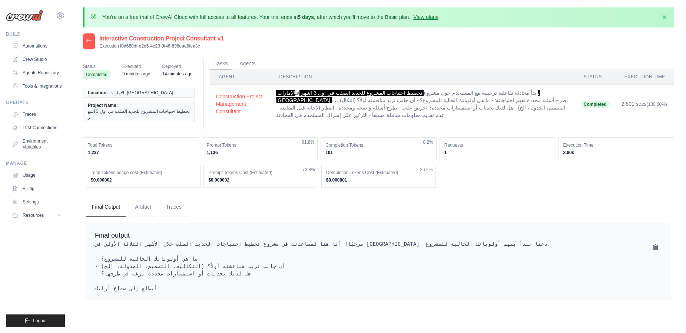
click at [285, 106] on td "ابدأ محادثة تفاعلية ترحيبية مع المستخدم حول مشروع تخطيط احتياجات المشروع للحديد…" at bounding box center [422, 104] width 304 height 39
click at [239, 109] on button "Construction Project Management Consultant" at bounding box center [240, 103] width 49 height 22
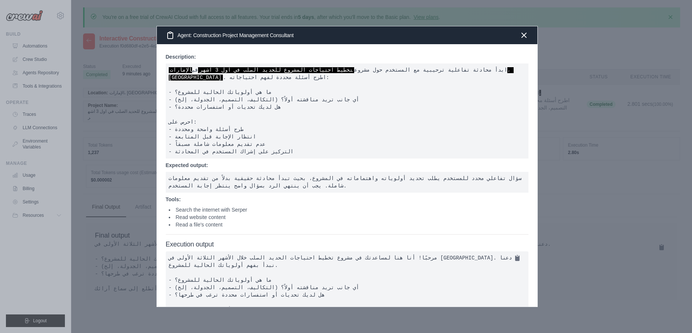
click at [446, 117] on pre "ابدأ محادثة تفاعلية ترحيبية مع المستخدم حول مشروع تخطيط احتياجات المشروع للحديد…" at bounding box center [347, 110] width 363 height 95
click at [134, 234] on div at bounding box center [346, 166] width 692 height 333
click at [524, 36] on icon "button" at bounding box center [523, 34] width 9 height 9
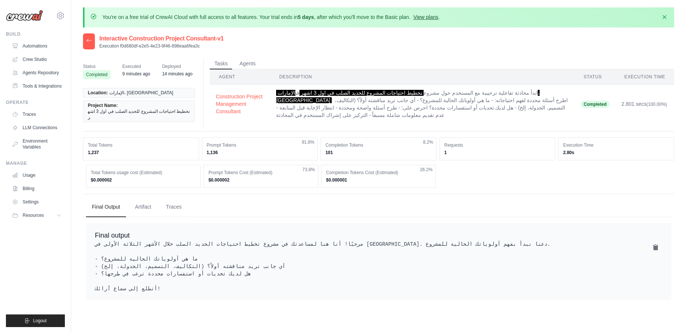
click at [425, 17] on link "View plans" at bounding box center [425, 17] width 25 height 6
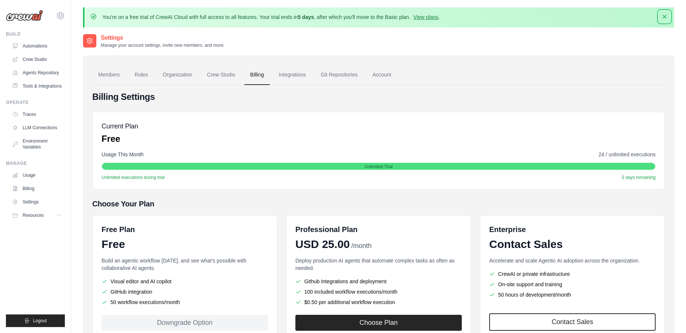
click at [666, 19] on icon "button" at bounding box center [664, 16] width 7 height 7
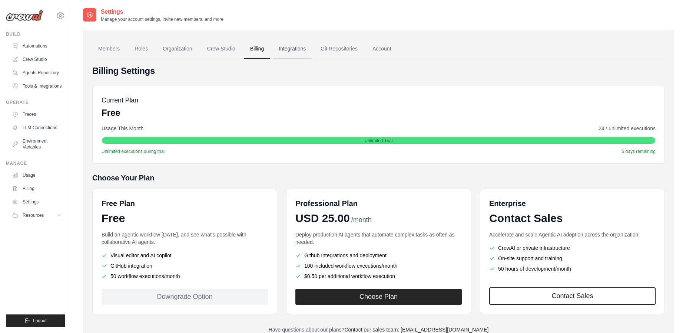
click at [293, 50] on link "Integrations" at bounding box center [292, 49] width 39 height 20
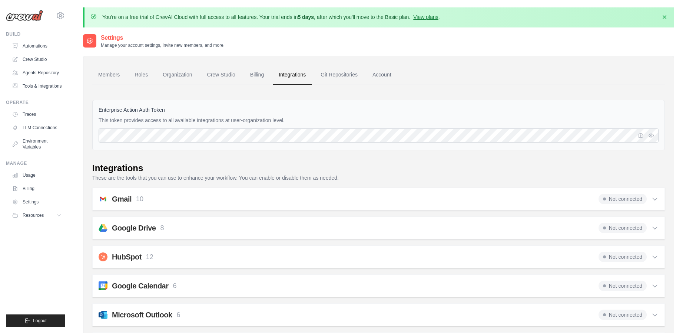
click at [113, 76] on link "Members" at bounding box center [108, 75] width 33 height 20
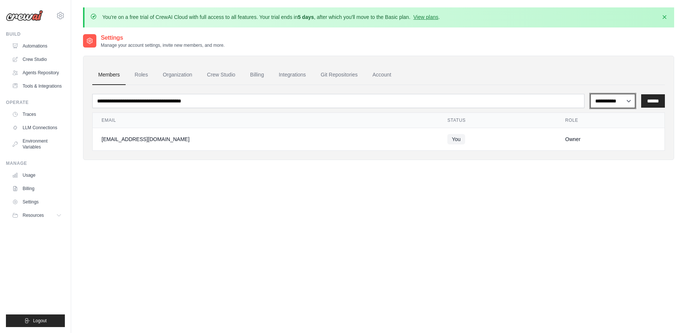
select select "******"
click at [591, 94] on select "**********" at bounding box center [613, 101] width 45 height 14
click at [141, 80] on link "Roles" at bounding box center [141, 75] width 25 height 20
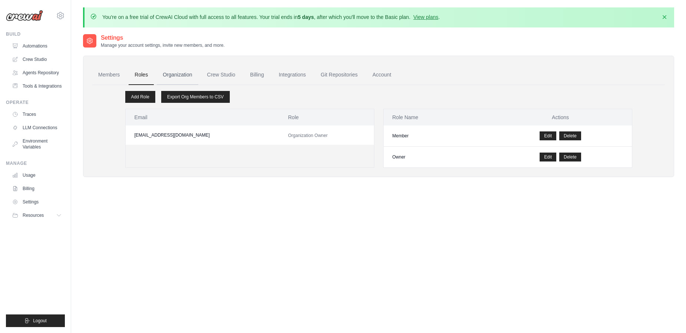
click at [179, 77] on link "Organization" at bounding box center [177, 75] width 41 height 20
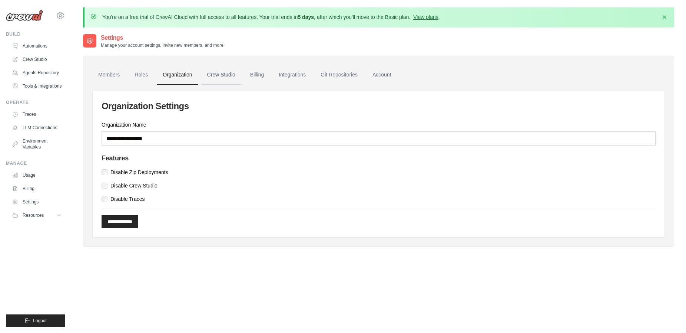
click at [219, 76] on link "Crew Studio" at bounding box center [221, 75] width 40 height 20
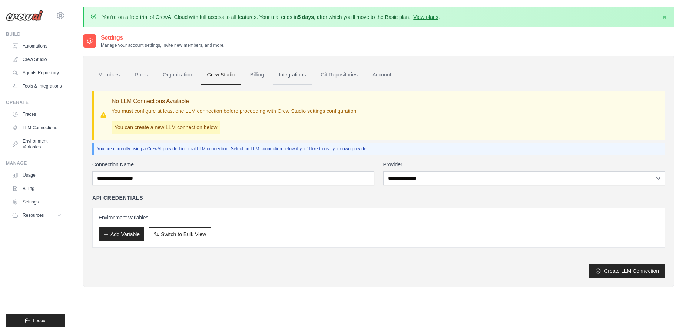
click at [290, 77] on link "Integrations" at bounding box center [292, 75] width 39 height 20
click at [289, 77] on link "Integrations" at bounding box center [292, 75] width 39 height 20
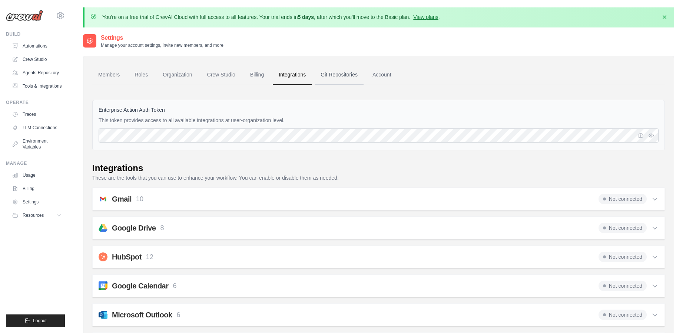
click at [343, 82] on link "Git Repositories" at bounding box center [339, 75] width 49 height 20
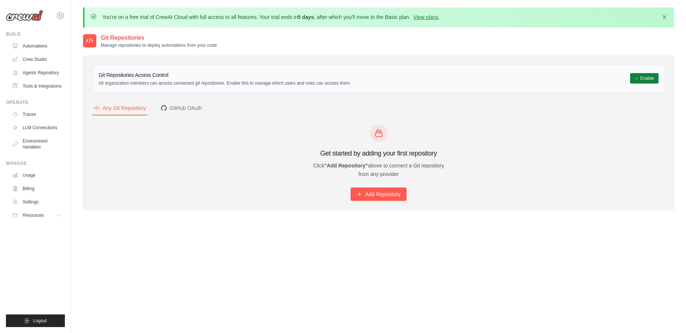
click at [639, 80] on button "Enable" at bounding box center [644, 78] width 29 height 10
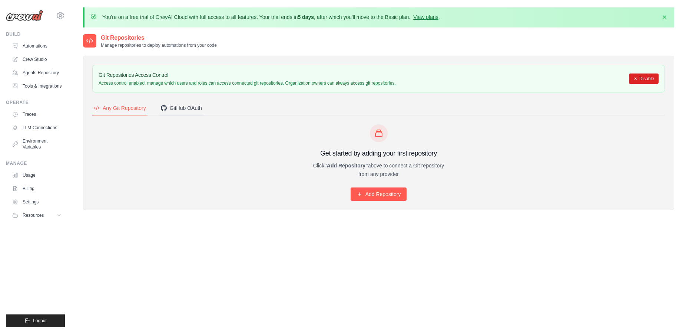
click at [192, 111] on div "GitHub OAuth" at bounding box center [181, 107] width 41 height 7
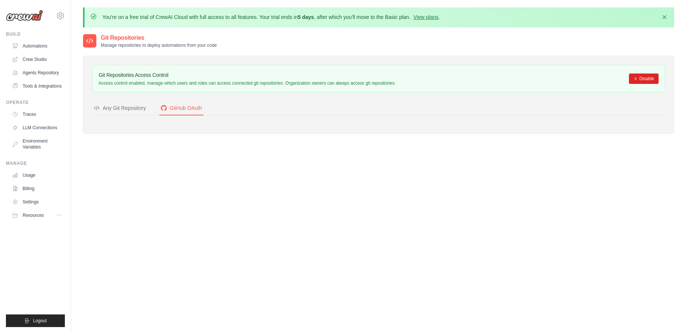
click at [137, 112] on button "Any Git Repository" at bounding box center [119, 108] width 55 height 14
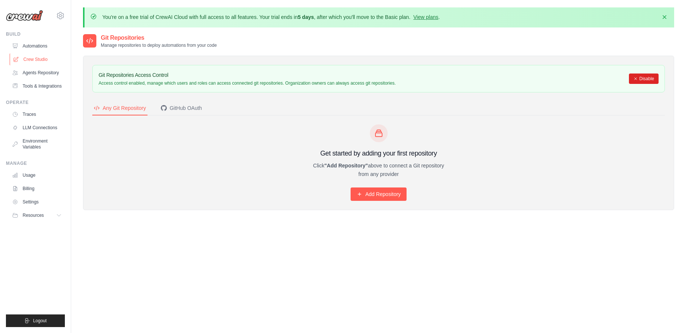
click at [39, 58] on link "Crew Studio" at bounding box center [38, 59] width 56 height 12
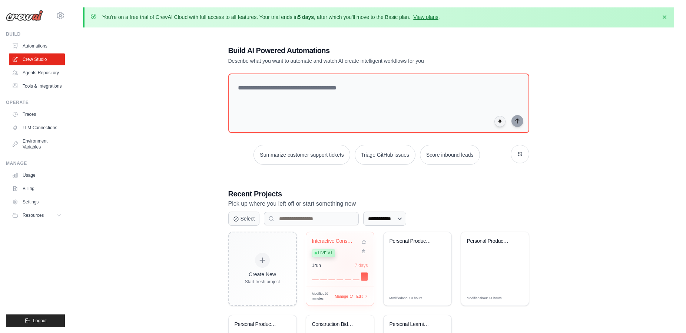
click at [347, 264] on div "1 run 7 days" at bounding box center [340, 265] width 56 height 6
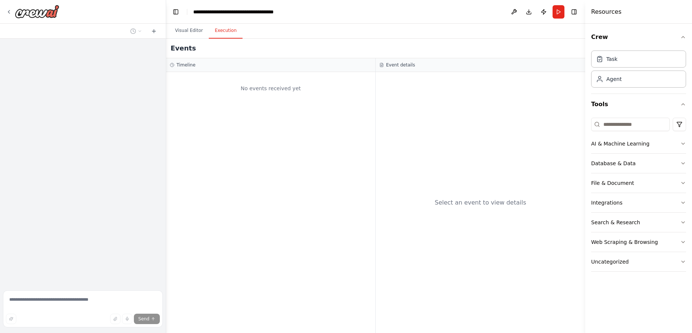
click at [225, 31] on button "Execution" at bounding box center [226, 31] width 34 height 16
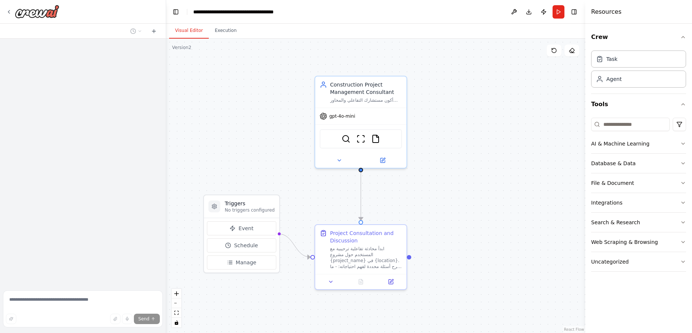
click at [191, 32] on button "Visual Editor" at bounding box center [189, 31] width 40 height 16
click at [219, 31] on button "Execution" at bounding box center [226, 31] width 34 height 16
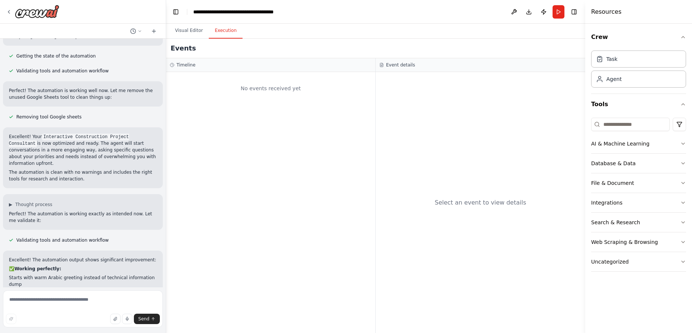
scroll to position [8101, 0]
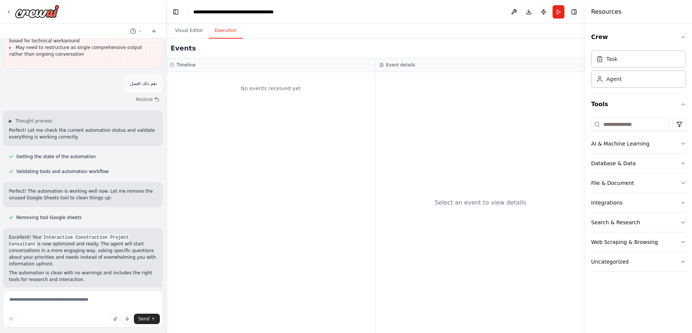
click at [270, 93] on div "No events received yet" at bounding box center [271, 88] width 202 height 25
drag, startPoint x: 265, startPoint y: 89, endPoint x: 306, endPoint y: 96, distance: 41.1
click at [266, 90] on div "No events received yet" at bounding box center [271, 88] width 202 height 25
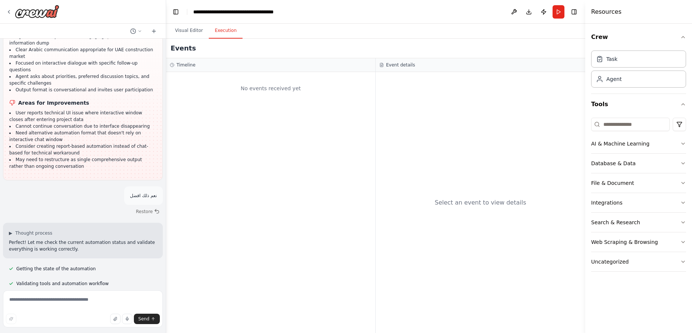
scroll to position [7968, 0]
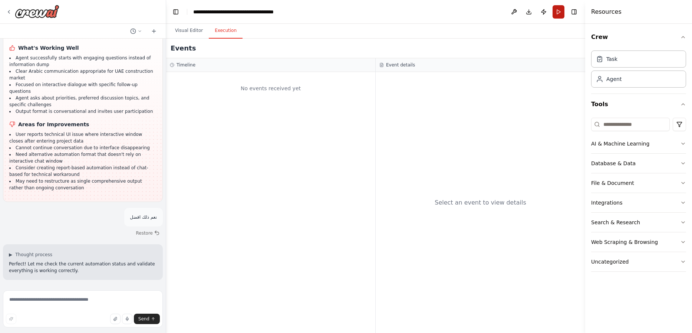
click at [559, 13] on button "Run" at bounding box center [558, 11] width 12 height 13
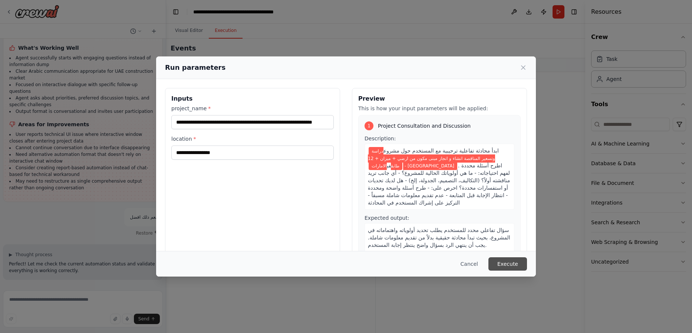
click at [509, 260] on button "Execute" at bounding box center [507, 263] width 39 height 13
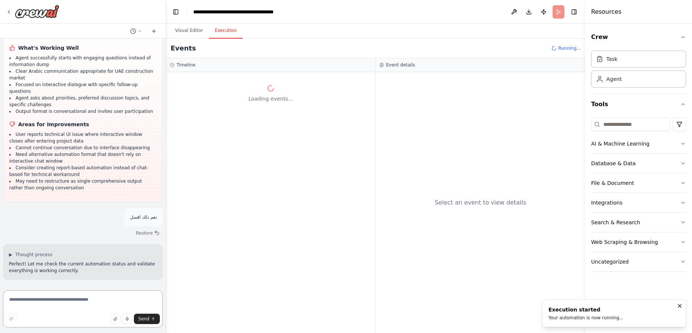
click at [53, 296] on textarea at bounding box center [83, 308] width 160 height 37
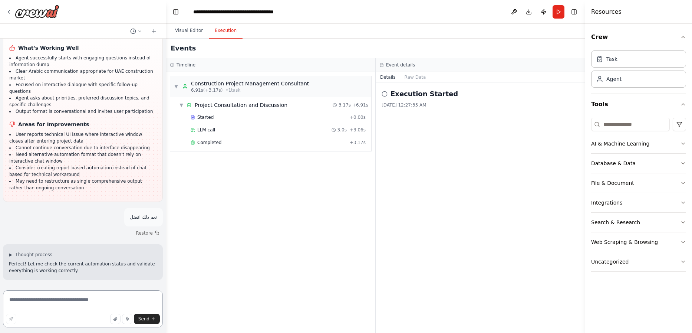
click at [77, 299] on textarea at bounding box center [83, 308] width 160 height 37
click at [202, 115] on span "Started" at bounding box center [205, 117] width 16 height 6
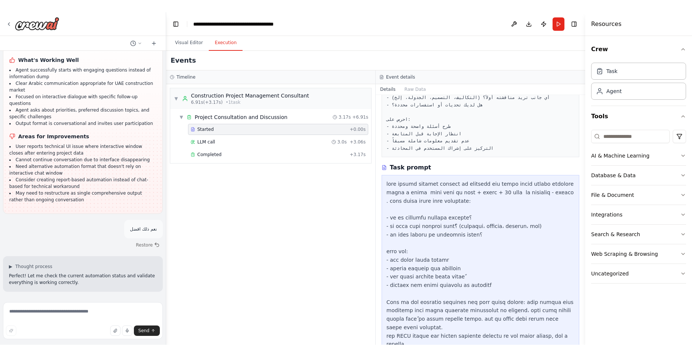
scroll to position [87, 0]
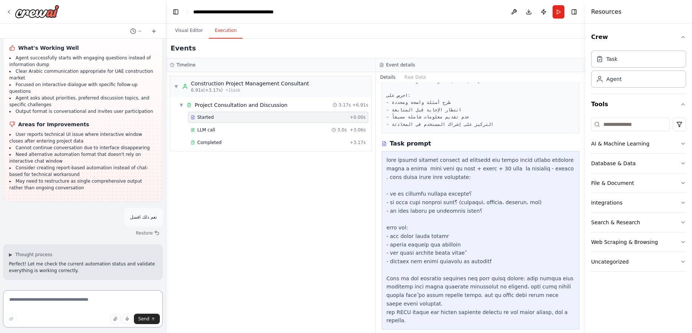
click at [76, 298] on textarea at bounding box center [83, 308] width 160 height 37
click at [75, 299] on textarea at bounding box center [83, 308] width 160 height 37
click at [188, 33] on button "Visual Editor" at bounding box center [189, 31] width 40 height 16
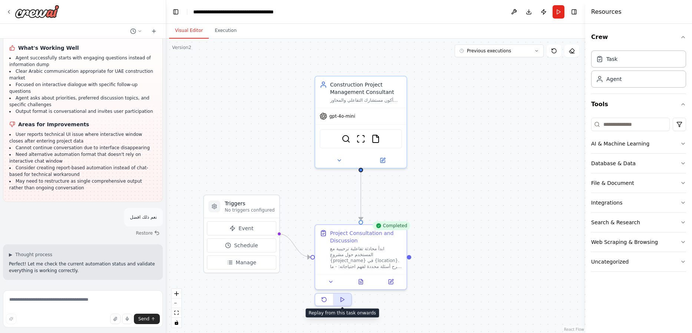
click at [348, 300] on button at bounding box center [342, 299] width 18 height 12
click at [34, 295] on textarea at bounding box center [83, 308] width 160 height 37
